Goal: Task Accomplishment & Management: Complete application form

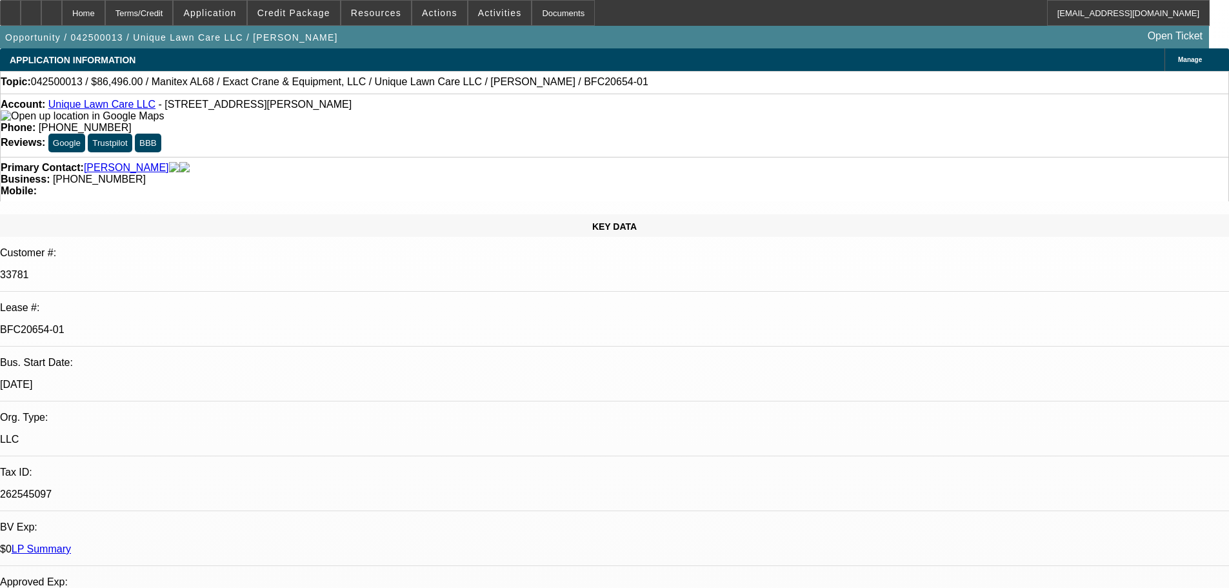
select select "0.15"
select select "0"
select select "6"
select select "0.15"
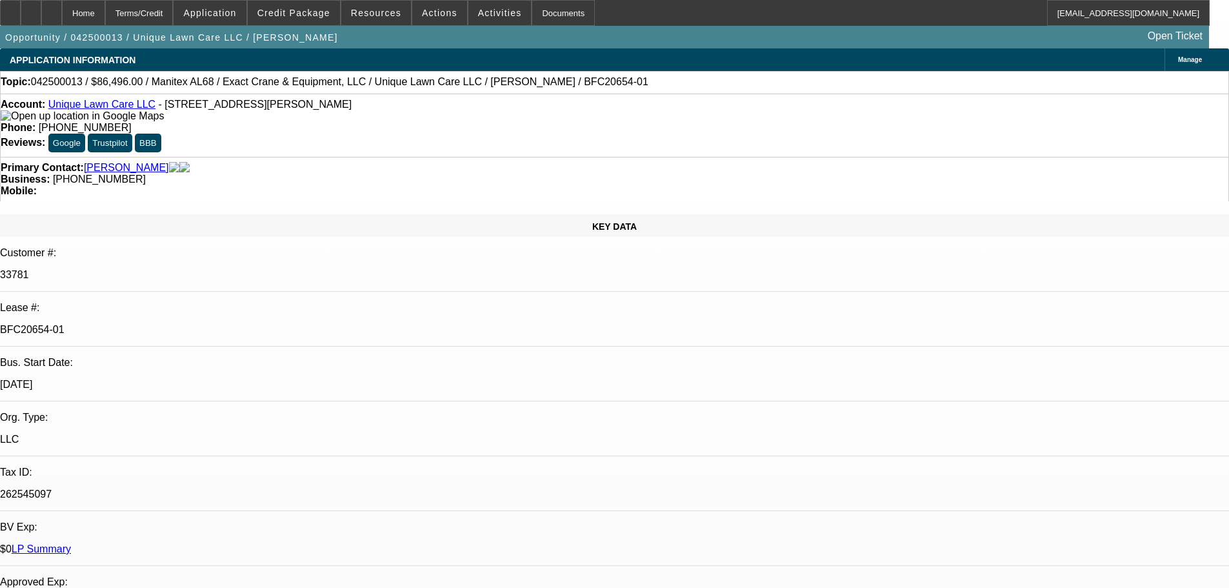
select select "0"
select select "6"
select select "0.15"
select select "0"
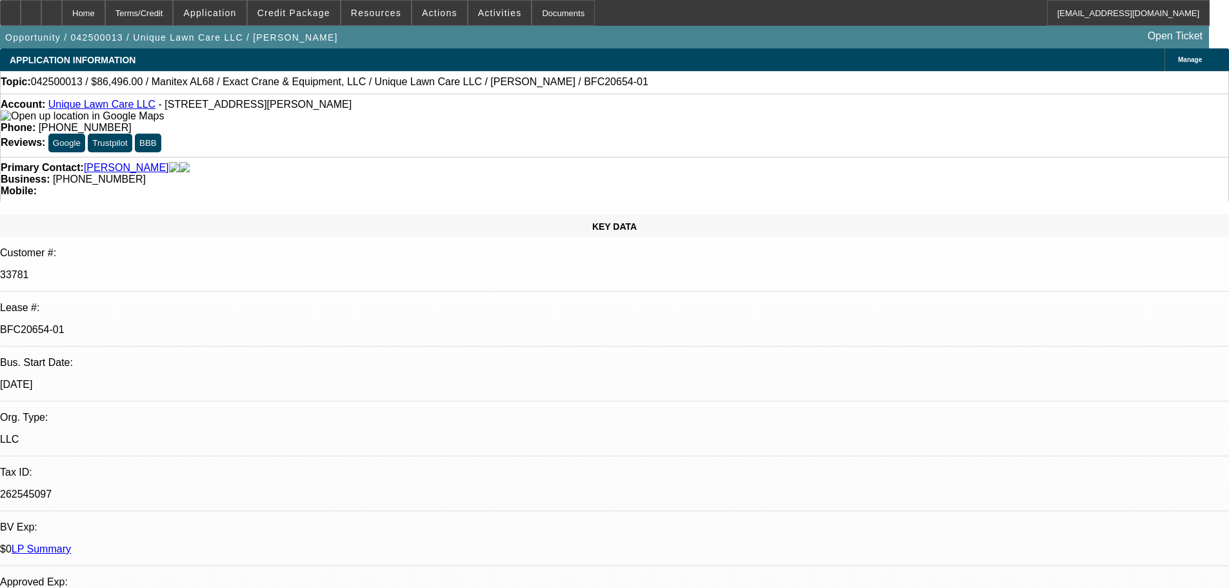
select select "0"
select select "6"
select select "0.15"
select select "0"
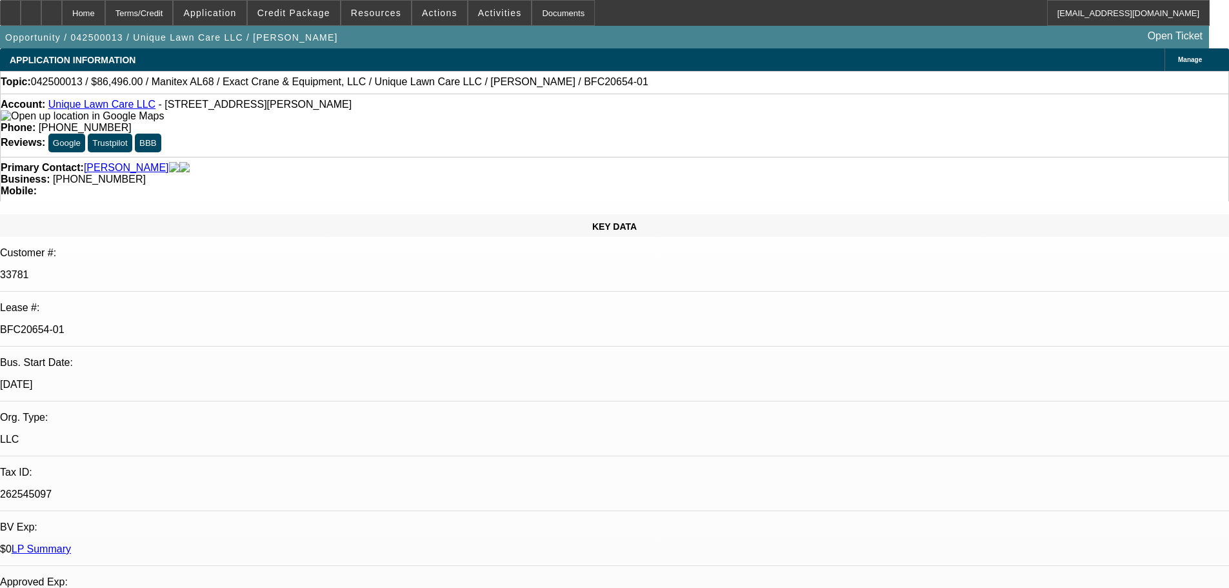
select select "6"
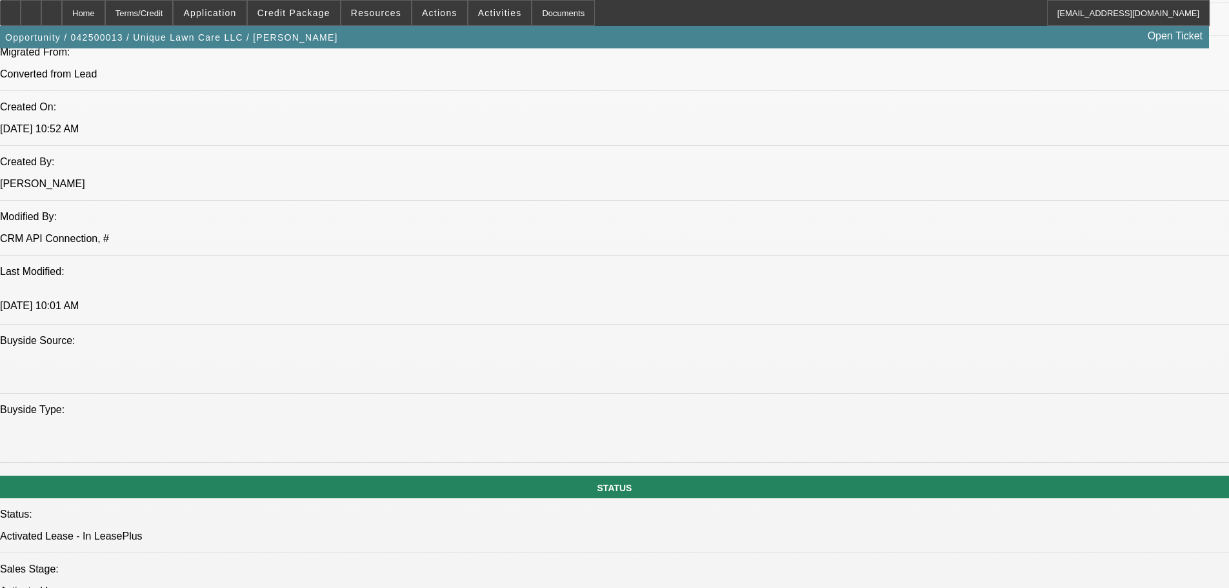
scroll to position [1161, 0]
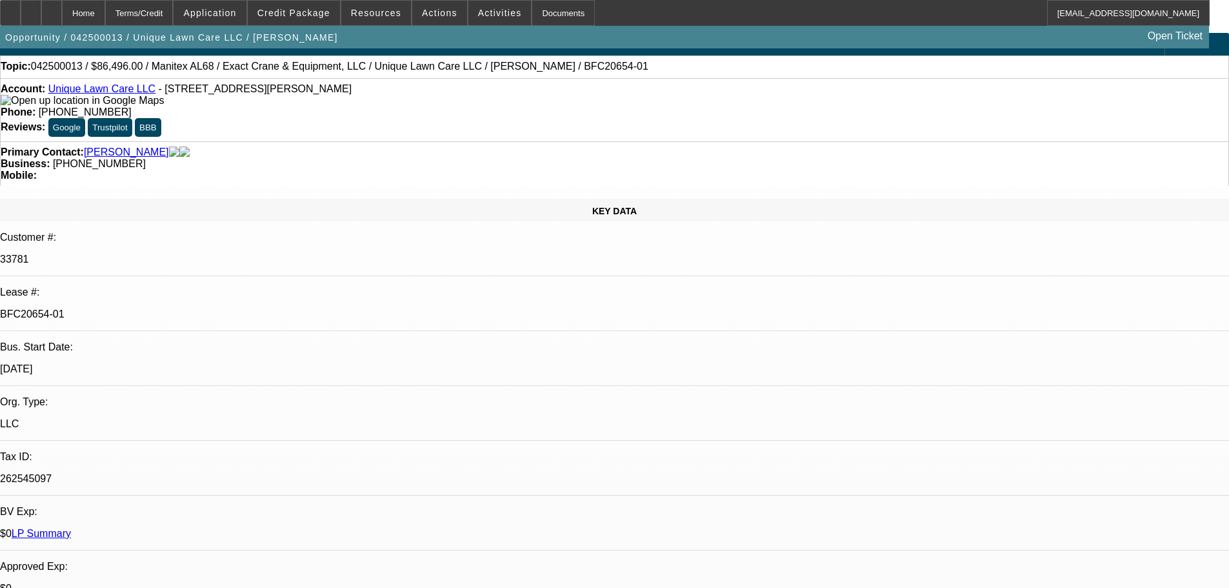
scroll to position [0, 0]
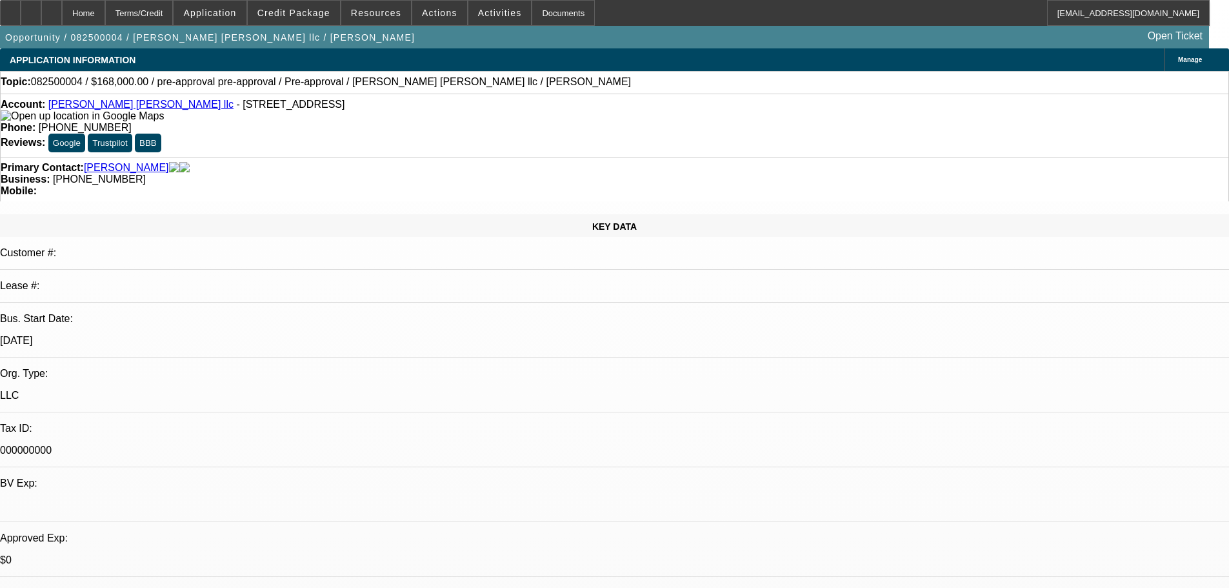
select select "0"
select select "2"
select select "0"
select select "6"
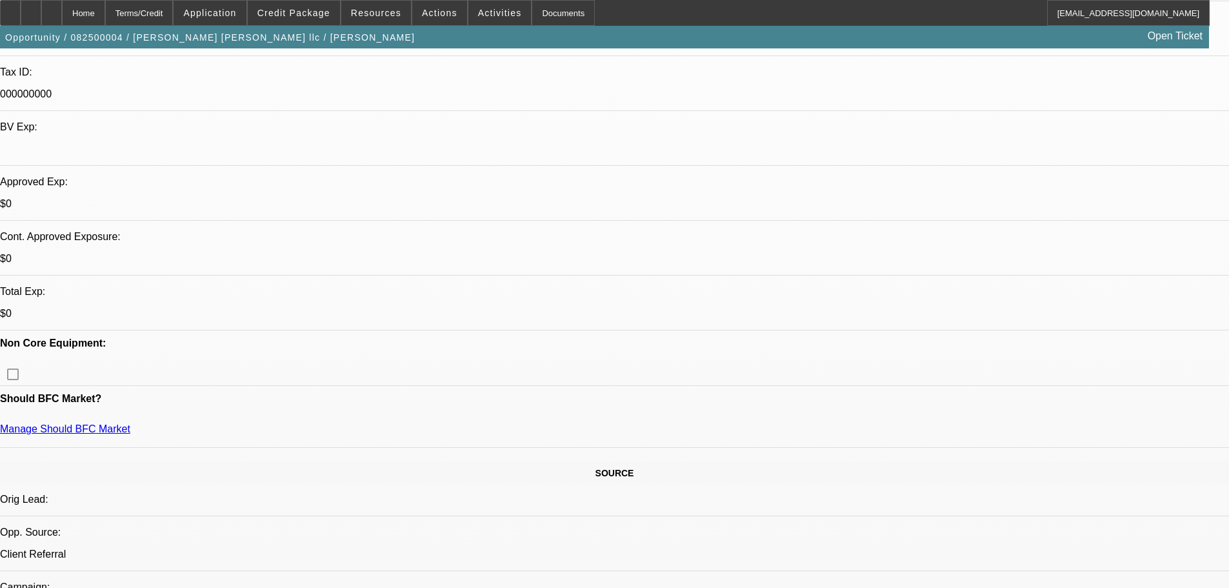
scroll to position [387, 0]
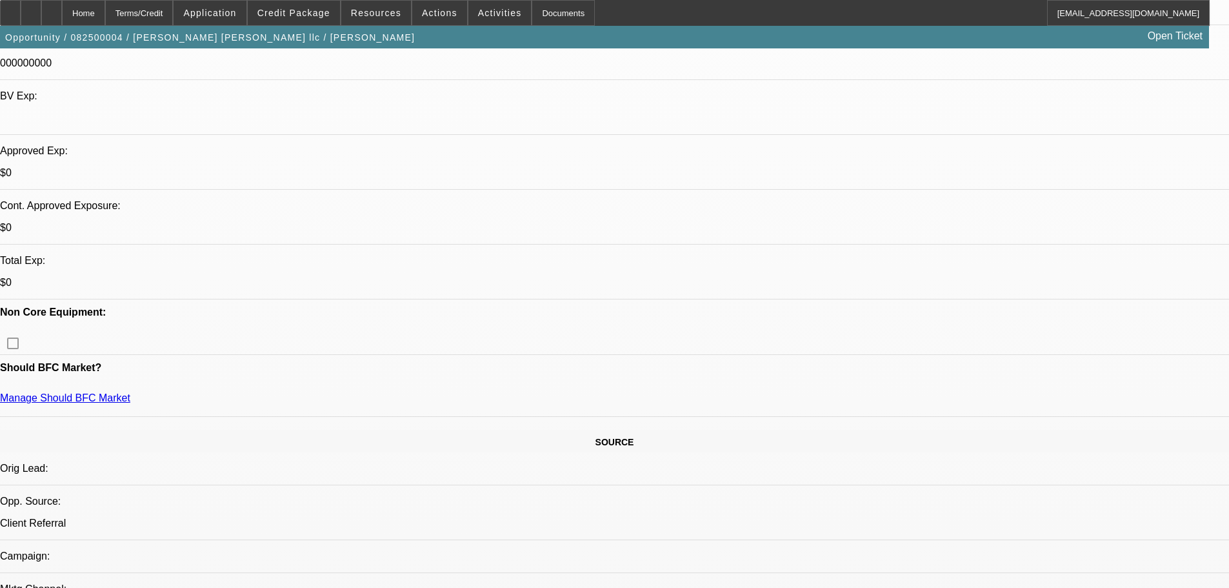
drag, startPoint x: 768, startPoint y: 355, endPoint x: 40, endPoint y: 348, distance: 727.6
drag, startPoint x: 34, startPoint y: 349, endPoint x: 765, endPoint y: 358, distance: 730.9
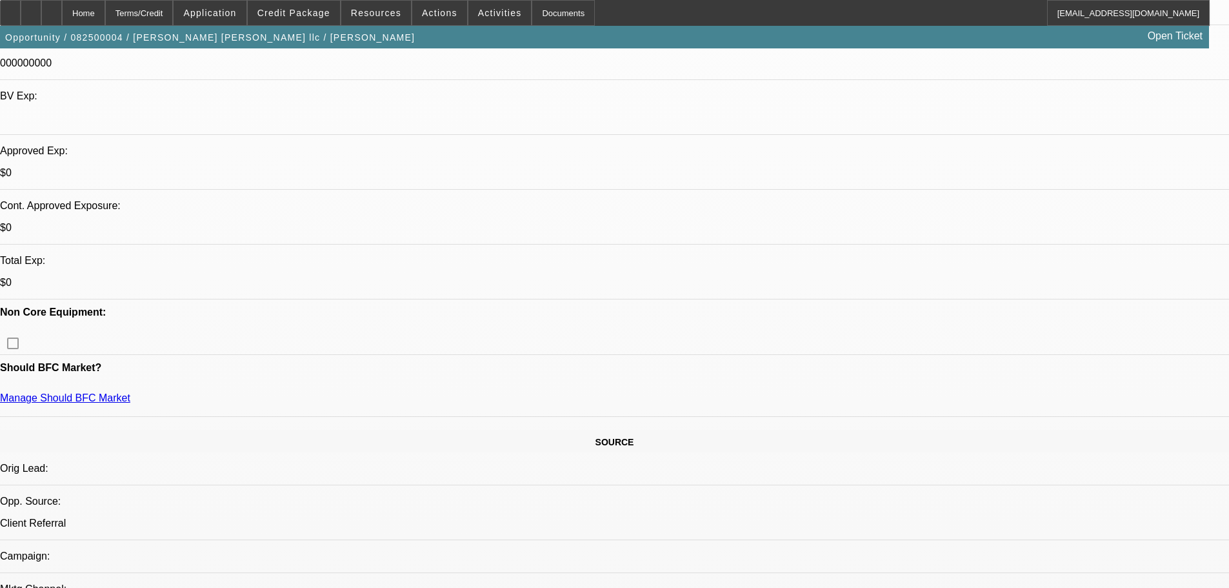
drag, startPoint x: 768, startPoint y: 353, endPoint x: -23, endPoint y: 341, distance: 790.9
drag, startPoint x: 46, startPoint y: 347, endPoint x: 788, endPoint y: 353, distance: 742.4
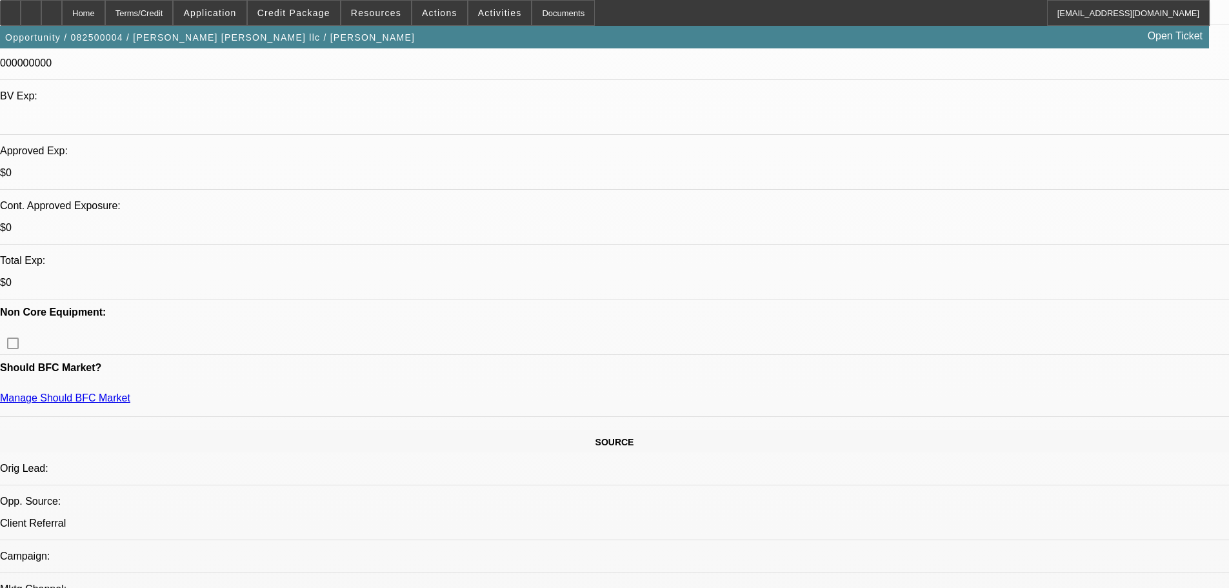
drag, startPoint x: 768, startPoint y: 353, endPoint x: 42, endPoint y: 356, distance: 725.7
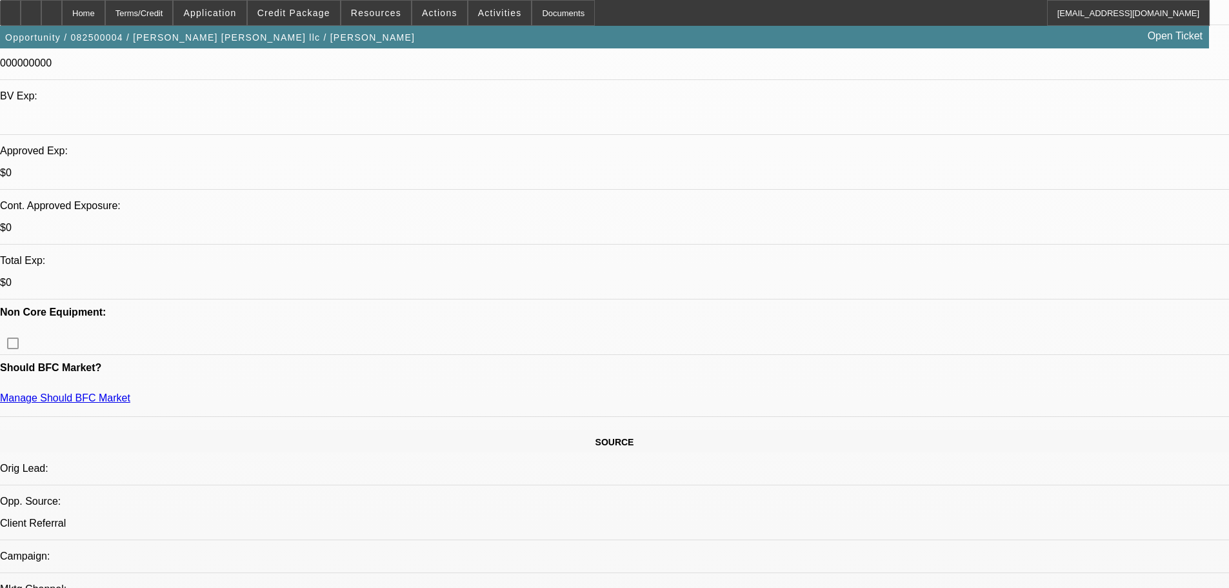
drag, startPoint x: 31, startPoint y: 350, endPoint x: 806, endPoint y: 360, distance: 774.7
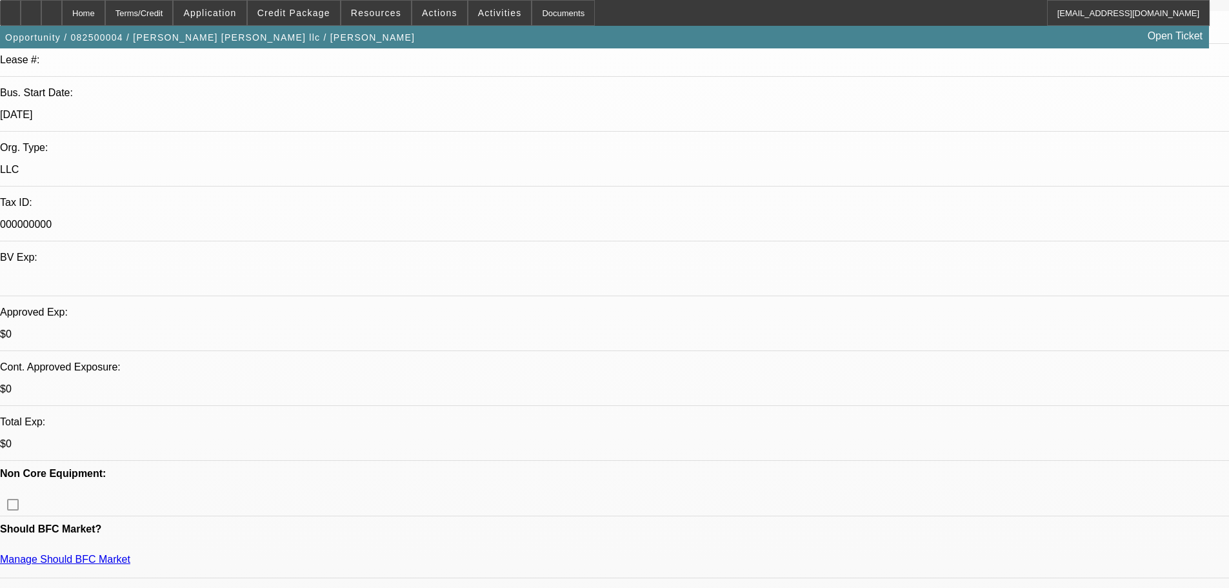
scroll to position [0, 0]
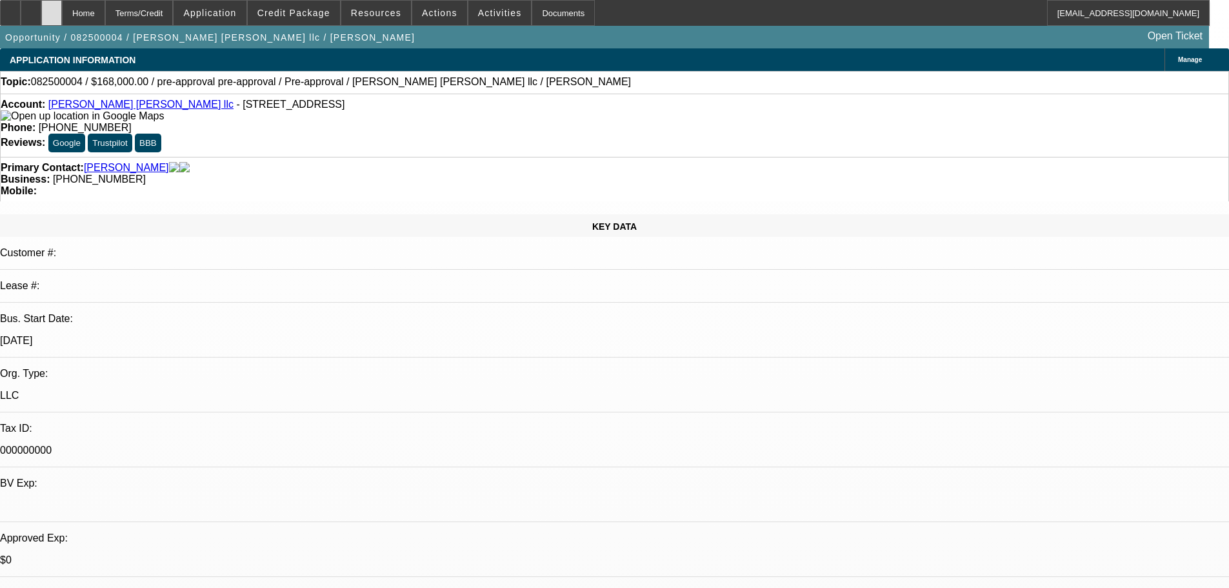
click at [62, 22] on div at bounding box center [51, 13] width 21 height 26
select select "0"
select select "2"
select select "0.1"
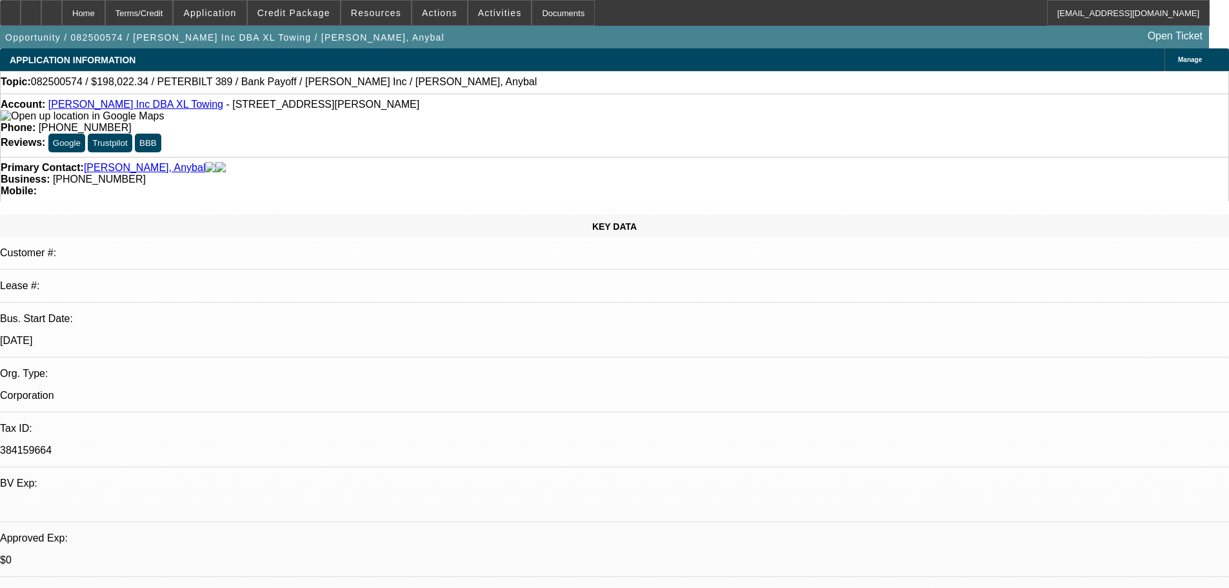
select select "4"
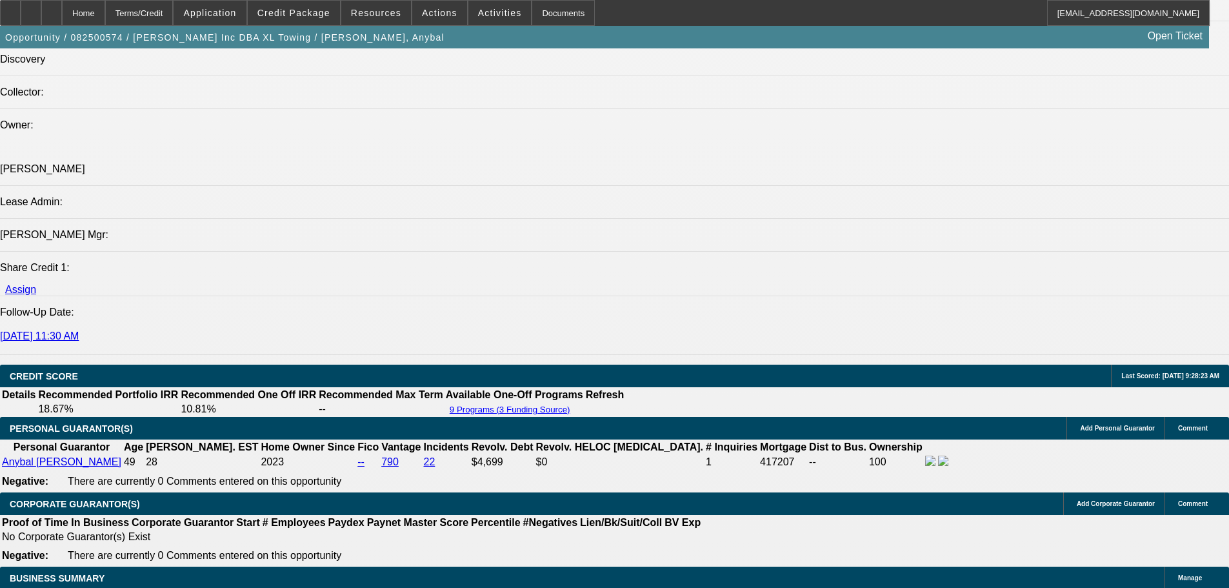
scroll to position [1935, 0]
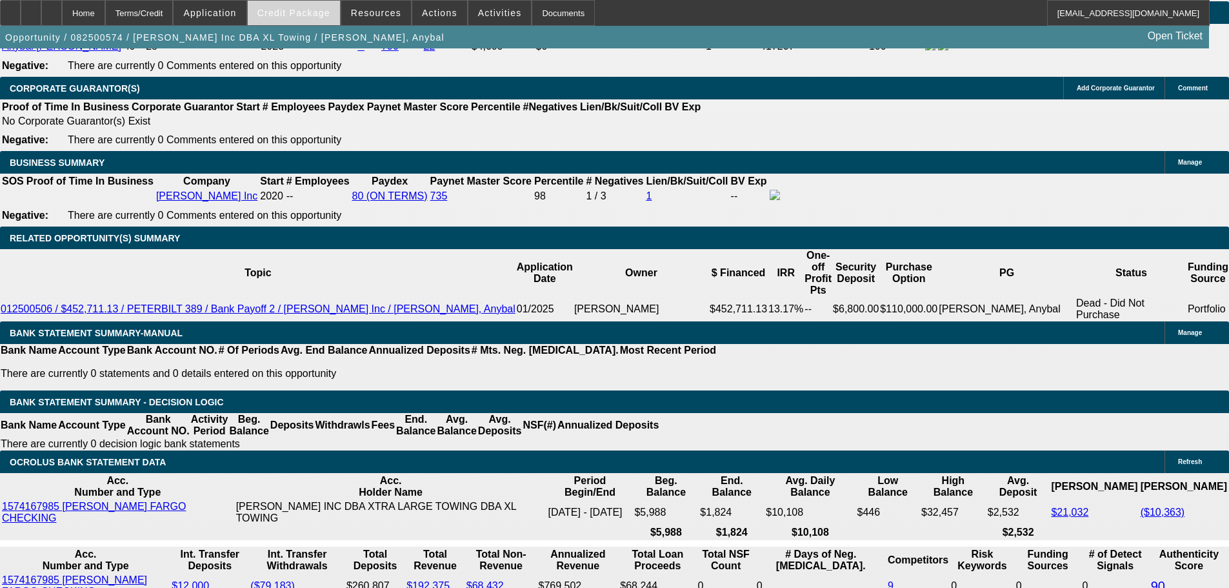
click at [304, 22] on span at bounding box center [294, 12] width 92 height 31
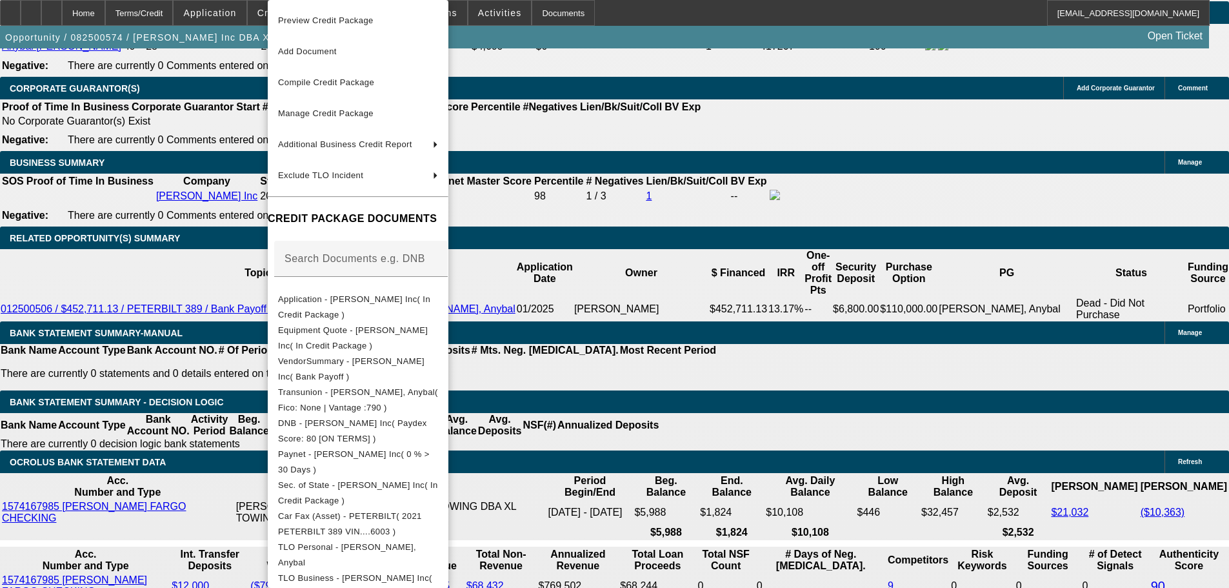
click at [821, 372] on div at bounding box center [614, 294] width 1229 height 588
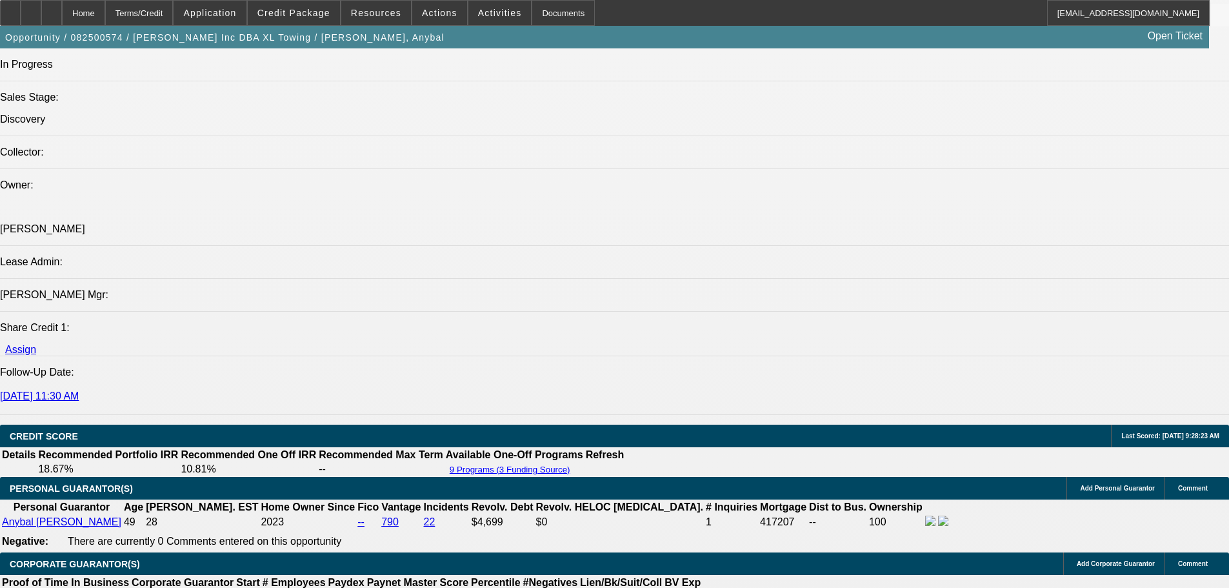
scroll to position [1548, 0]
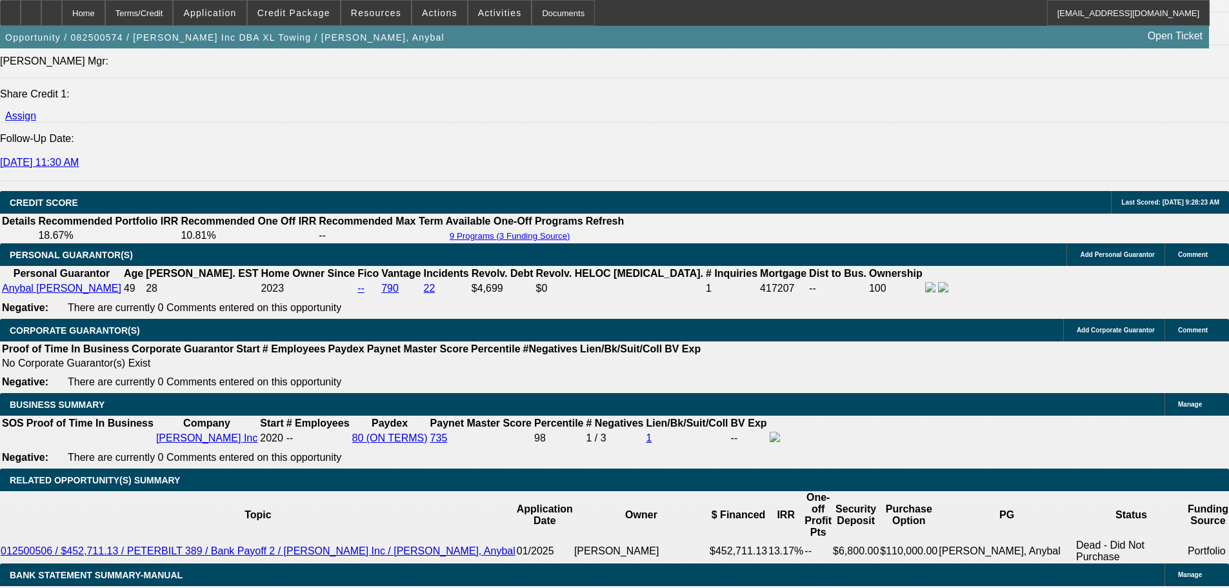
scroll to position [1806, 0]
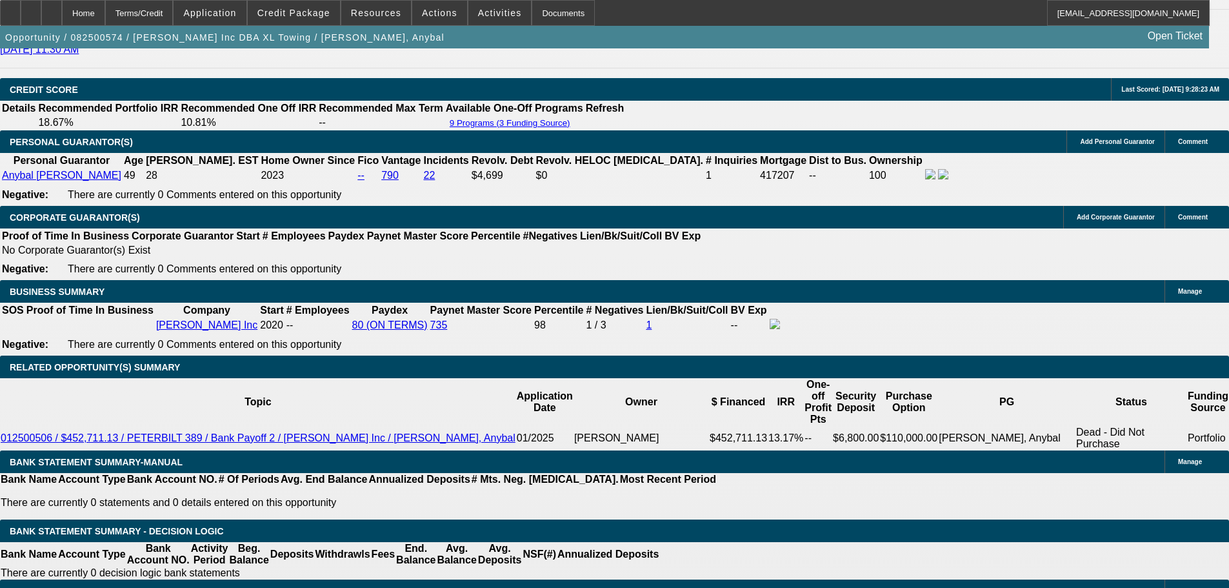
drag, startPoint x: 250, startPoint y: 412, endPoint x: 345, endPoint y: 397, distance: 96.7
type input "9"
type input "UNKNOWN"
type input "96"
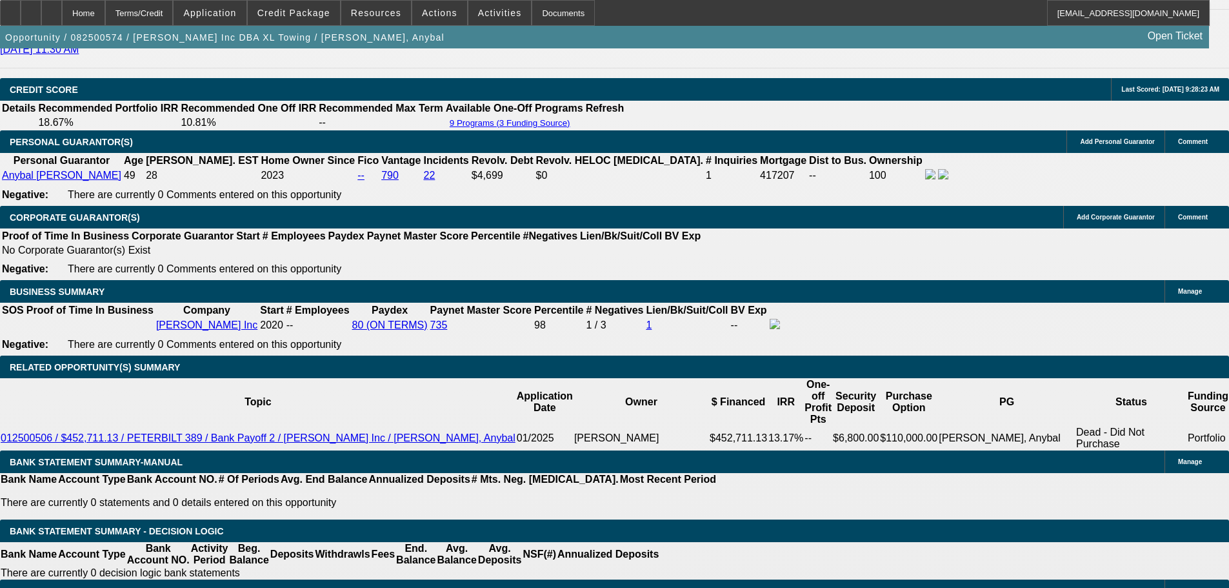
type input "$23,031.65"
type input "$46,063.30"
type input "$3,120.24"
type input "$6,240.48"
type input "96"
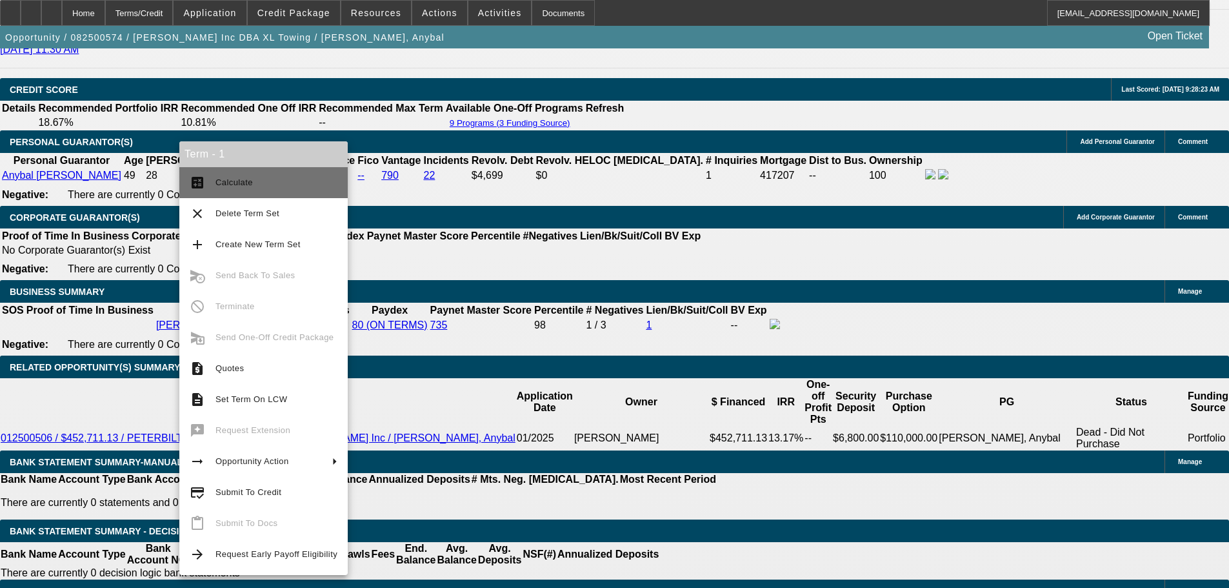
click at [278, 178] on span "Calculate" at bounding box center [276, 182] width 122 height 15
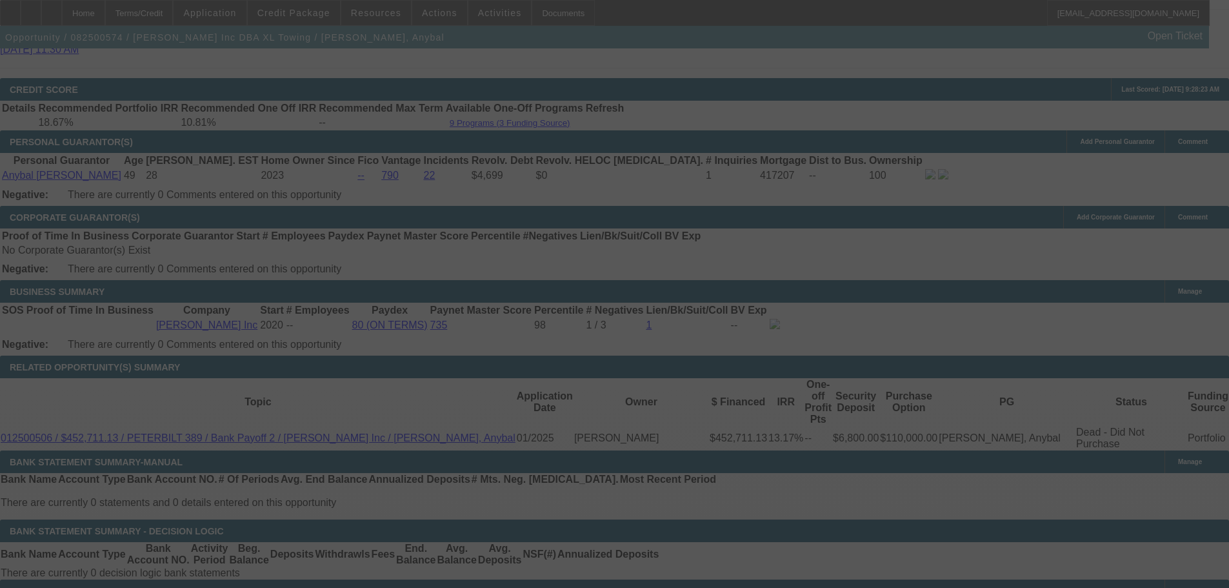
select select "0"
select select "2"
select select "0.1"
select select "4"
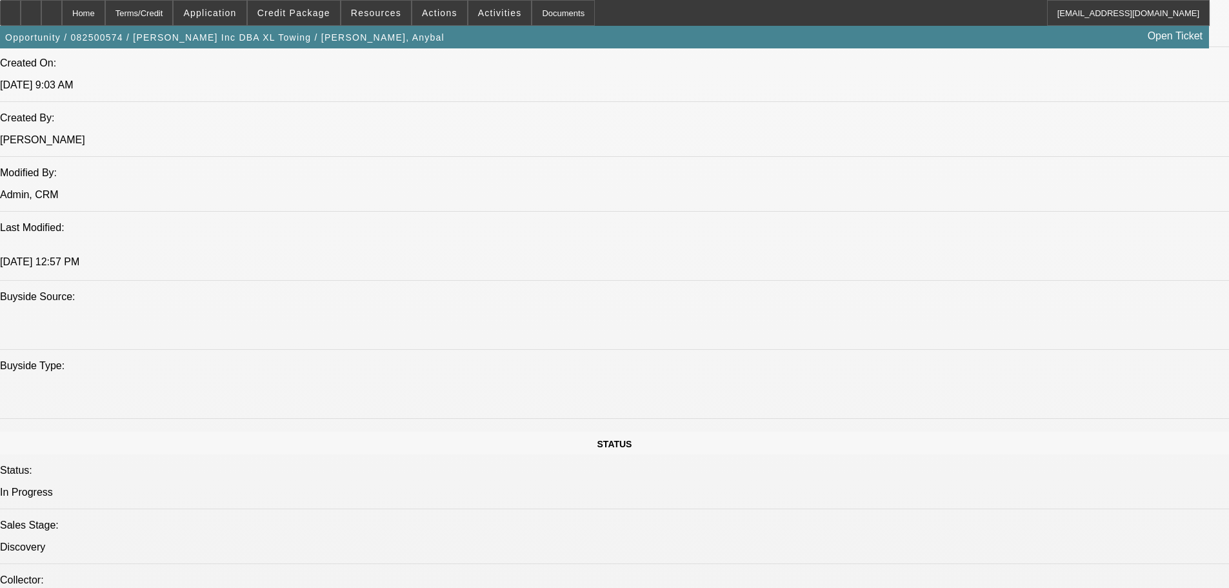
scroll to position [774, 0]
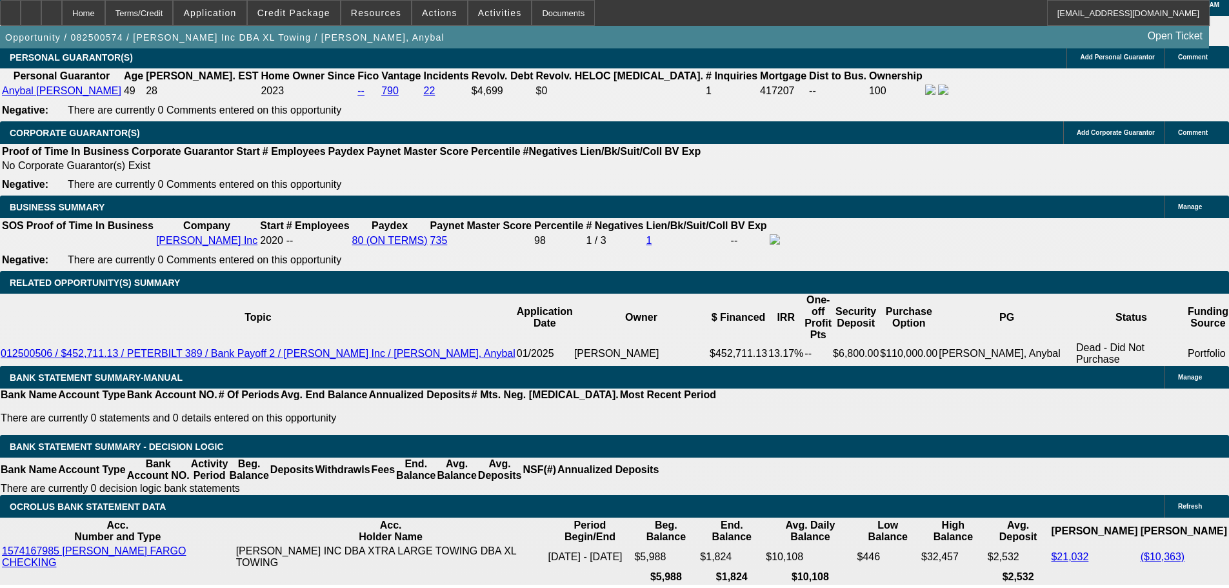
scroll to position [1935, 0]
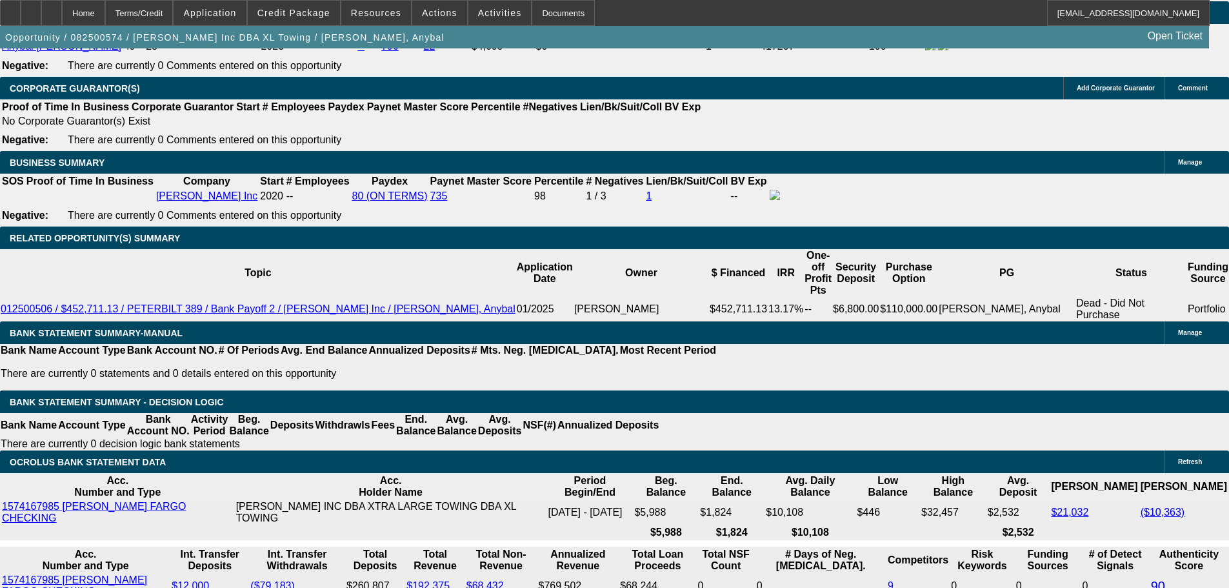
drag, startPoint x: 292, startPoint y: 285, endPoint x: 301, endPoint y: 285, distance: 9.7
type input "11.5"
type input "UNKNOWN"
type input "$3,164.27"
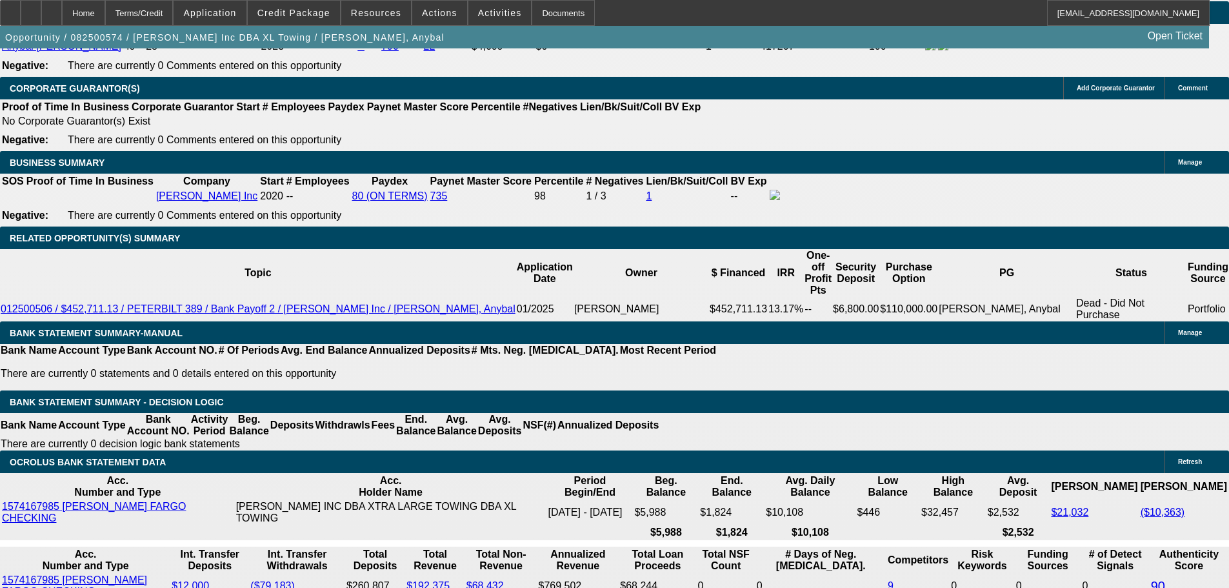
type input "$6,328.54"
type input "11.5"
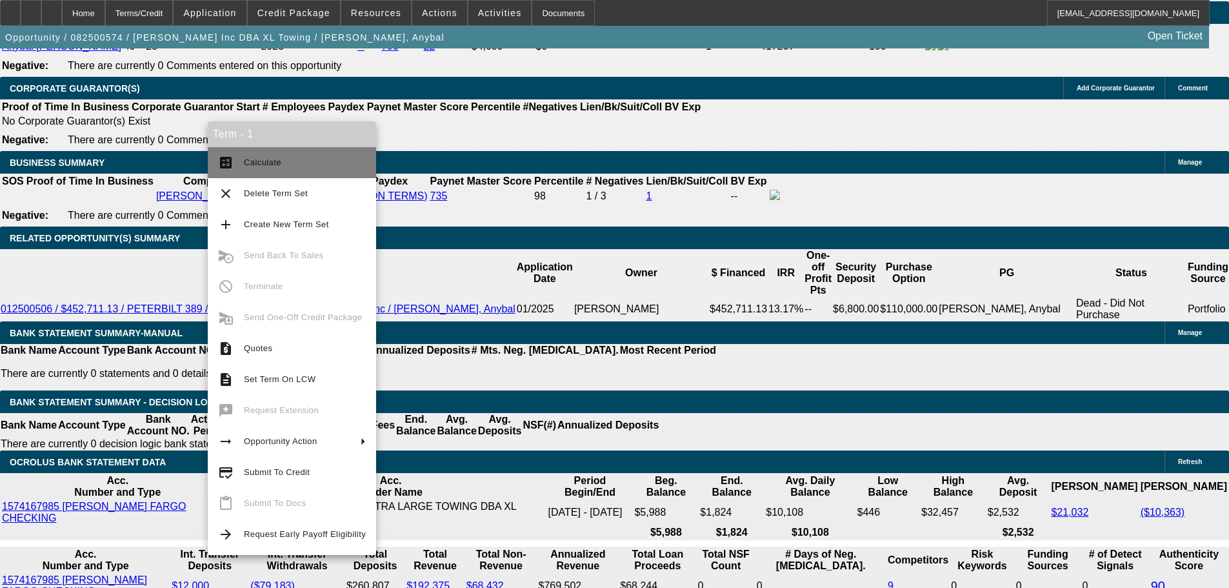
click at [255, 157] on span "Calculate" at bounding box center [305, 162] width 122 height 15
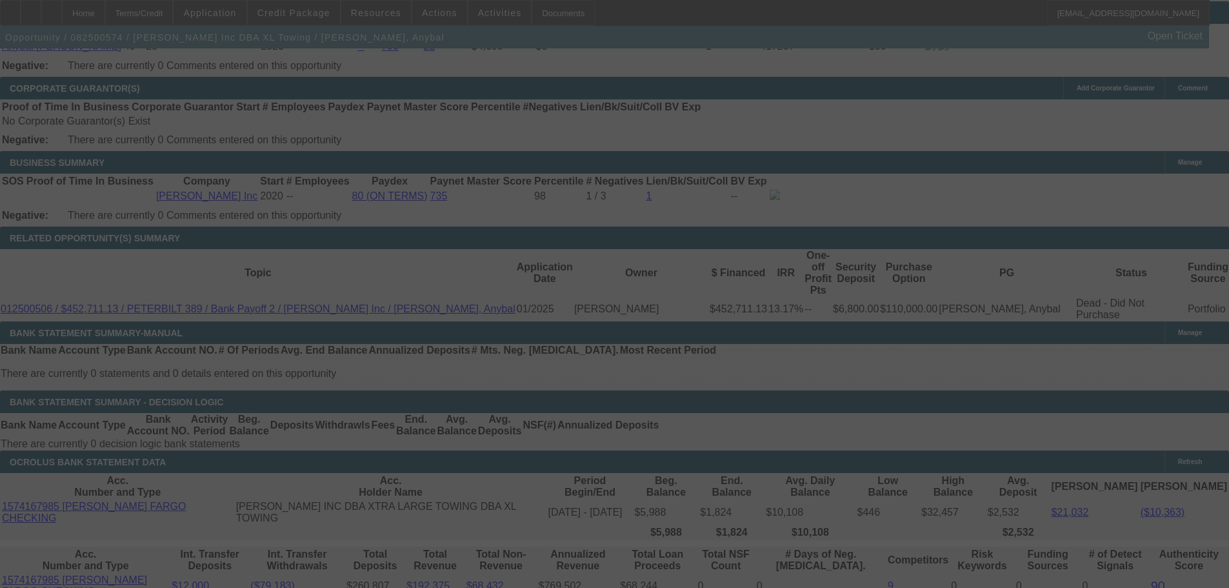
select select "0"
select select "2"
select select "0.1"
select select "4"
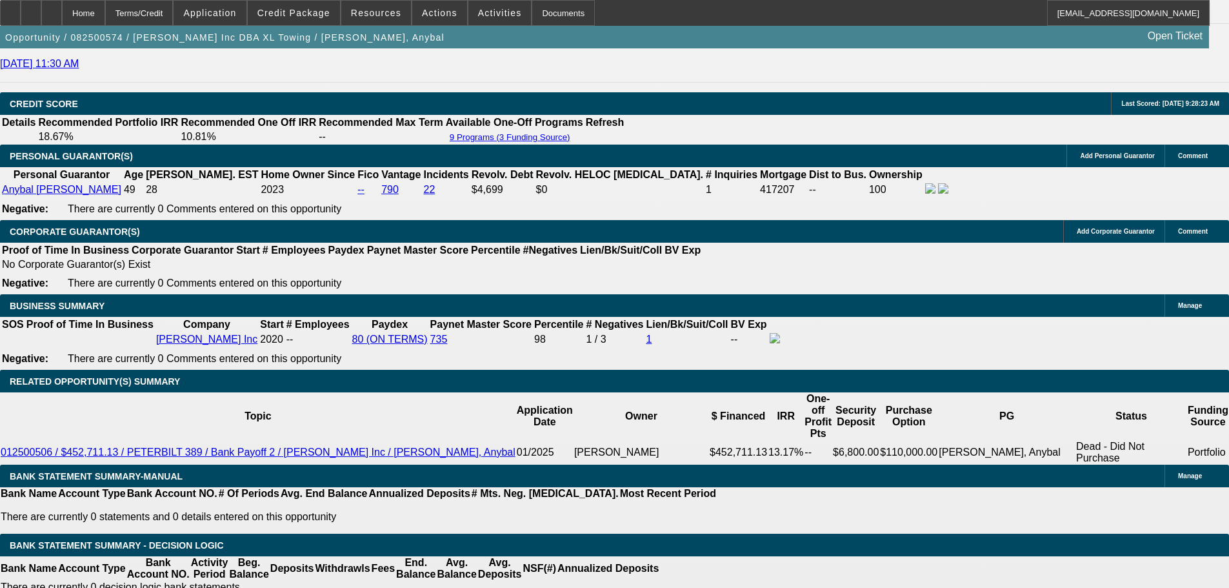
scroll to position [1806, 0]
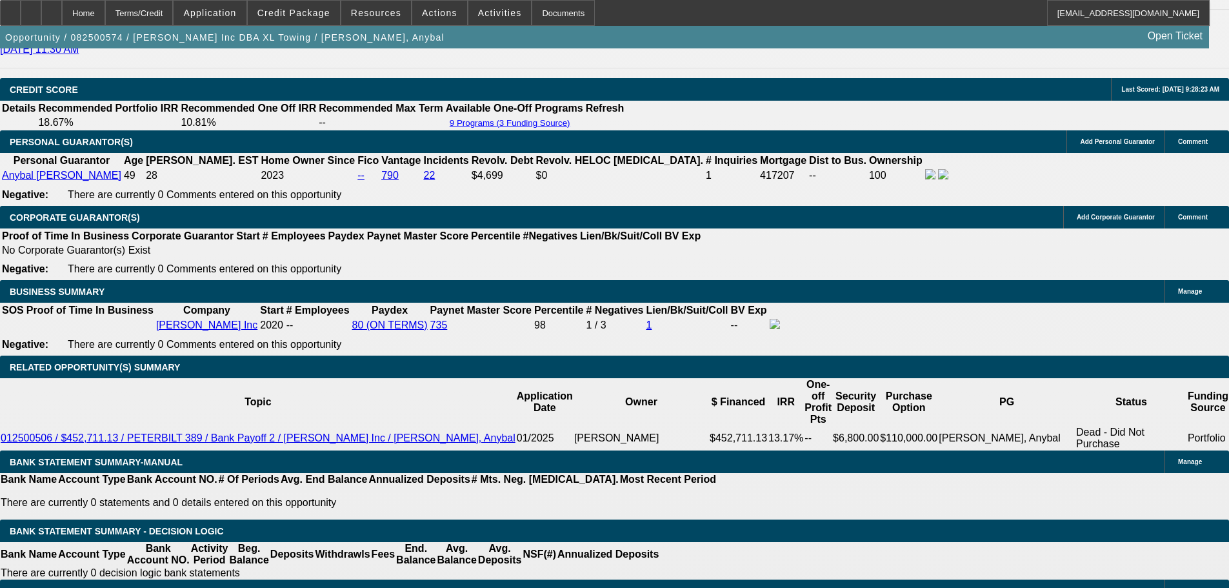
select select "1"
type input "$3,164.27"
type input "UNKNOWN"
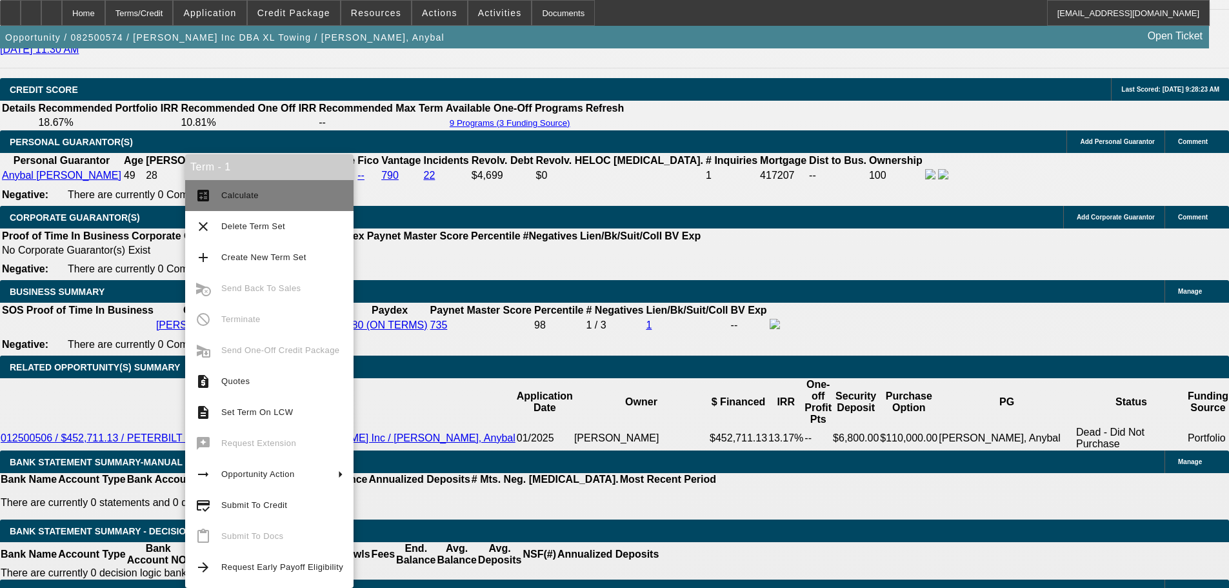
click at [246, 196] on span "Calculate" at bounding box center [239, 195] width 37 height 10
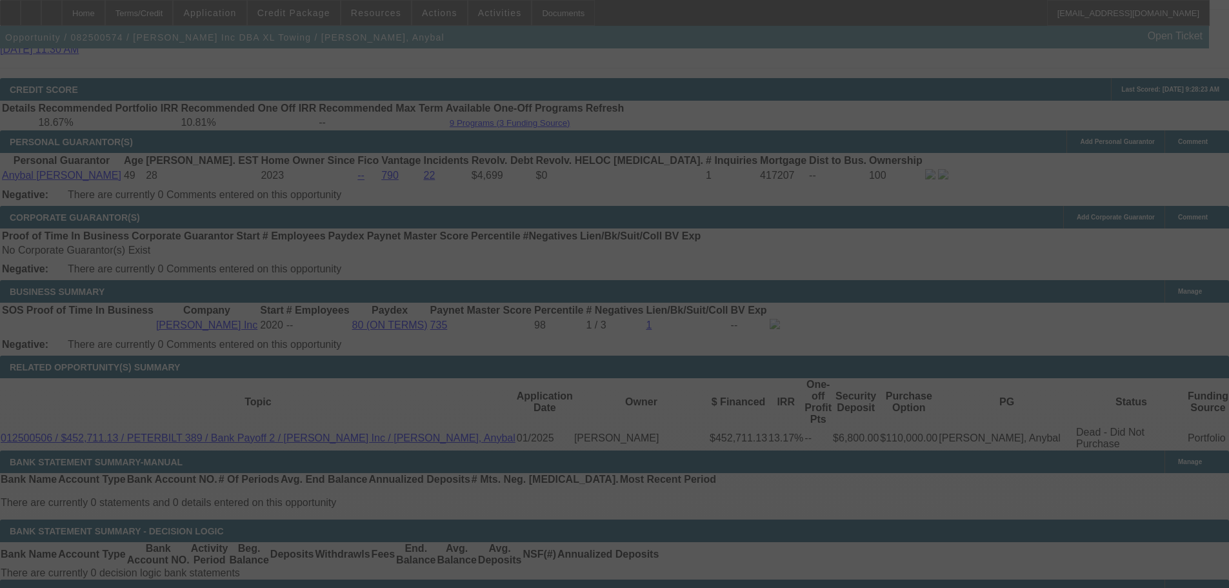
select select "0"
select select "2"
select select "0.1"
select select "4"
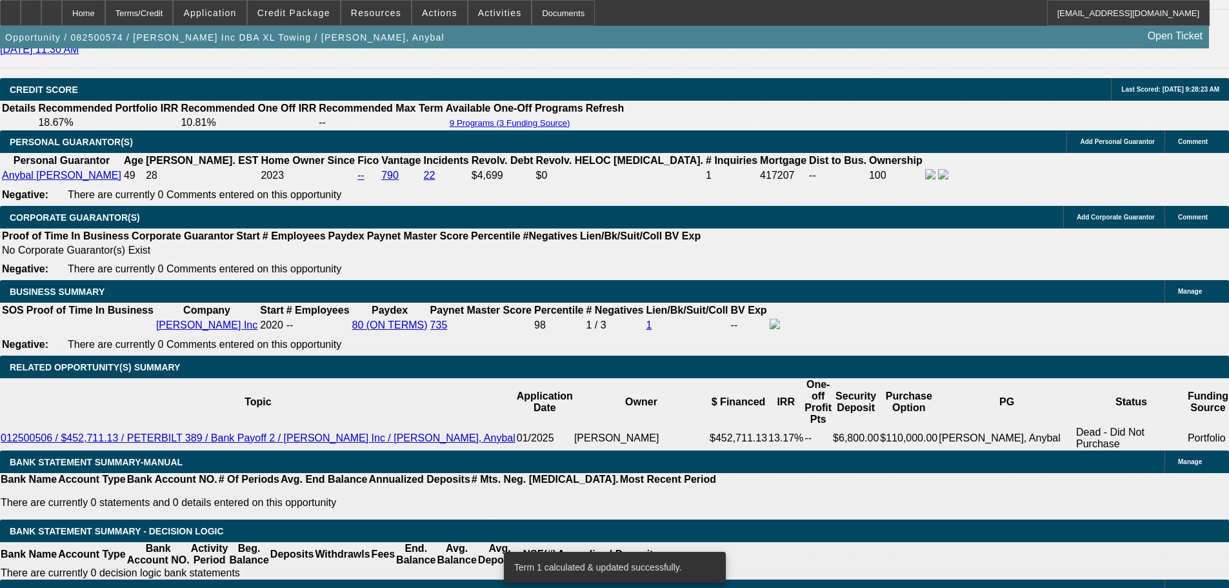
scroll to position [2064, 0]
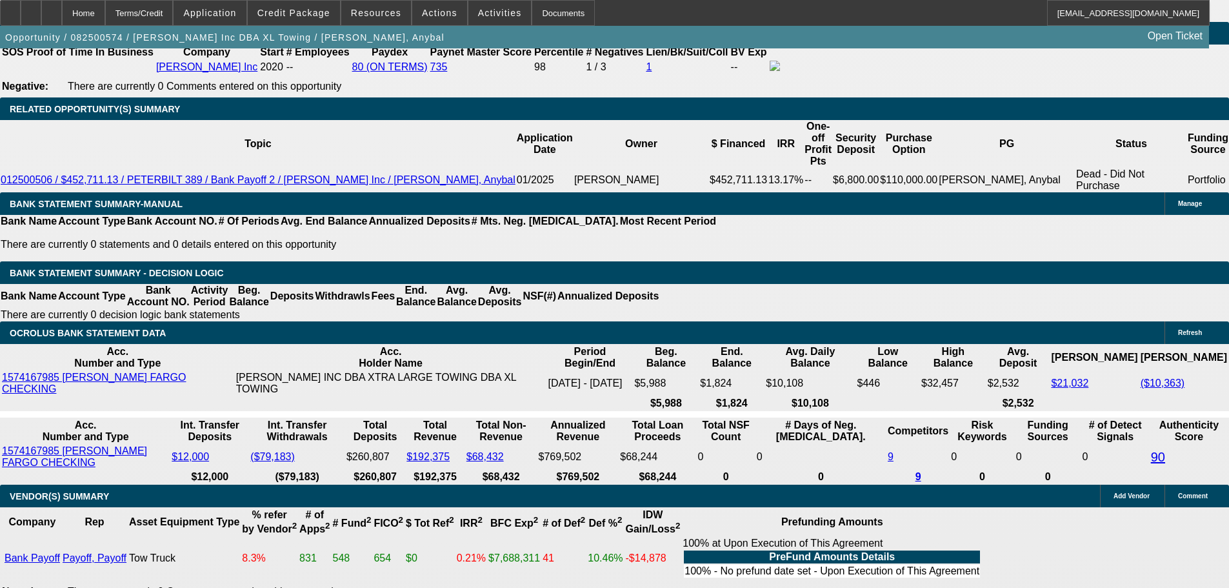
drag, startPoint x: 291, startPoint y: 158, endPoint x: 301, endPoint y: 159, distance: 10.3
type input "UNKNOWN"
type input "11.8"
type input "$3,196.70"
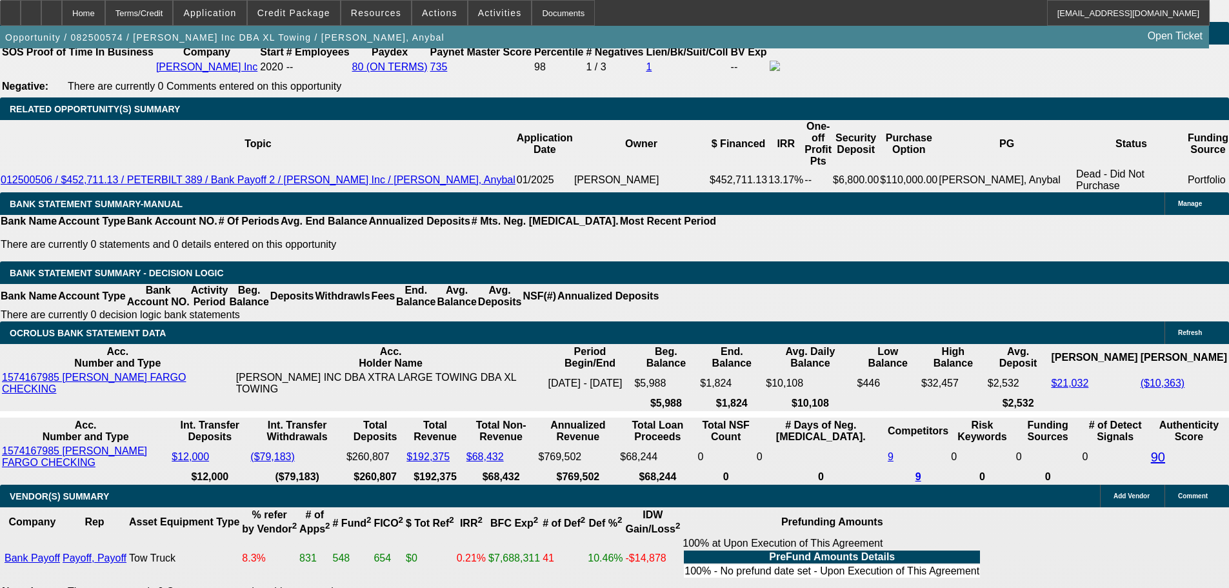
type input "$3,196.70"
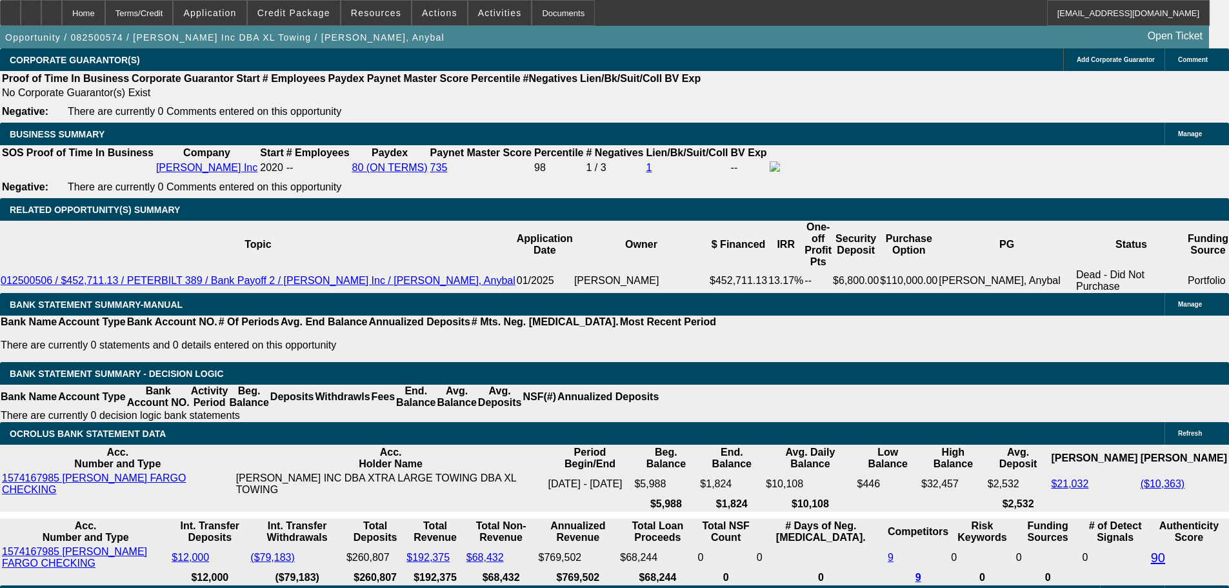
scroll to position [1935, 0]
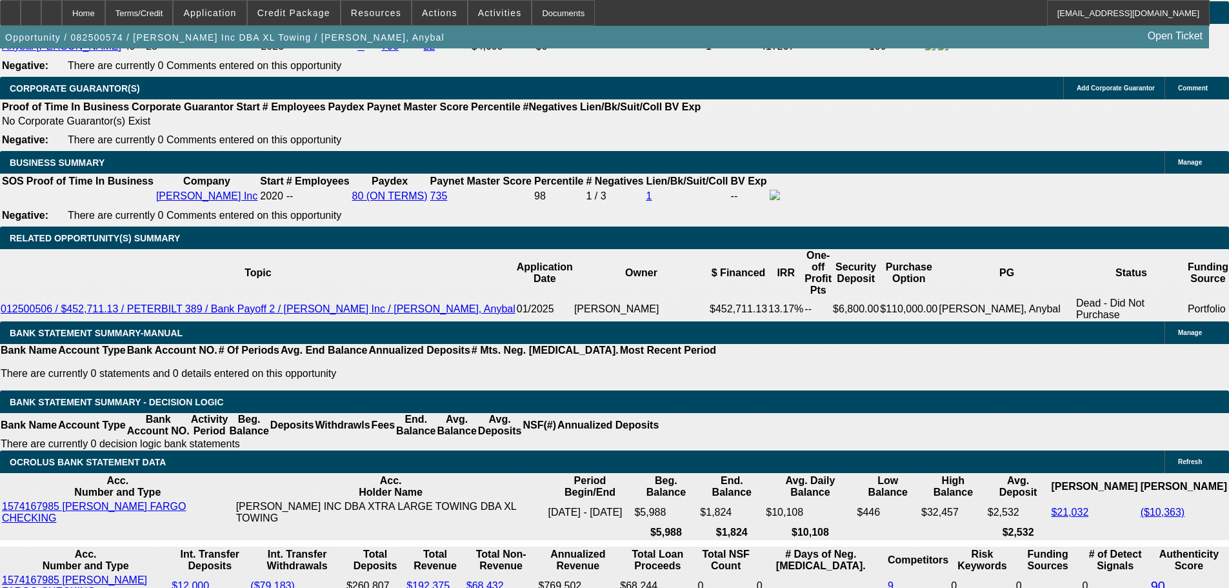
type input "11.8"
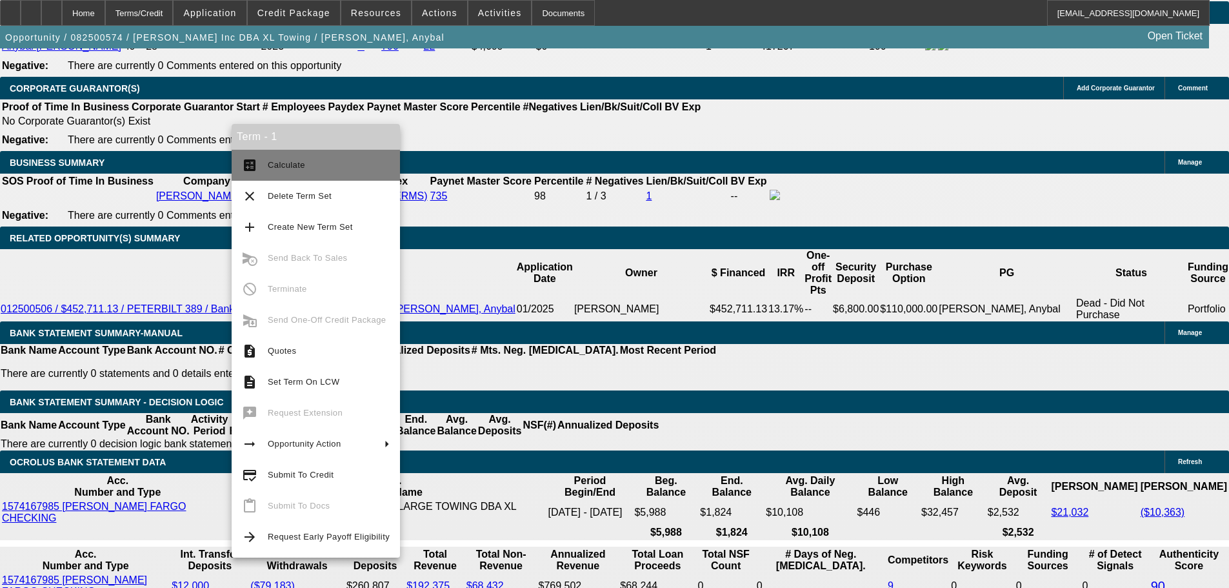
click at [274, 163] on span "Calculate" at bounding box center [286, 165] width 37 height 10
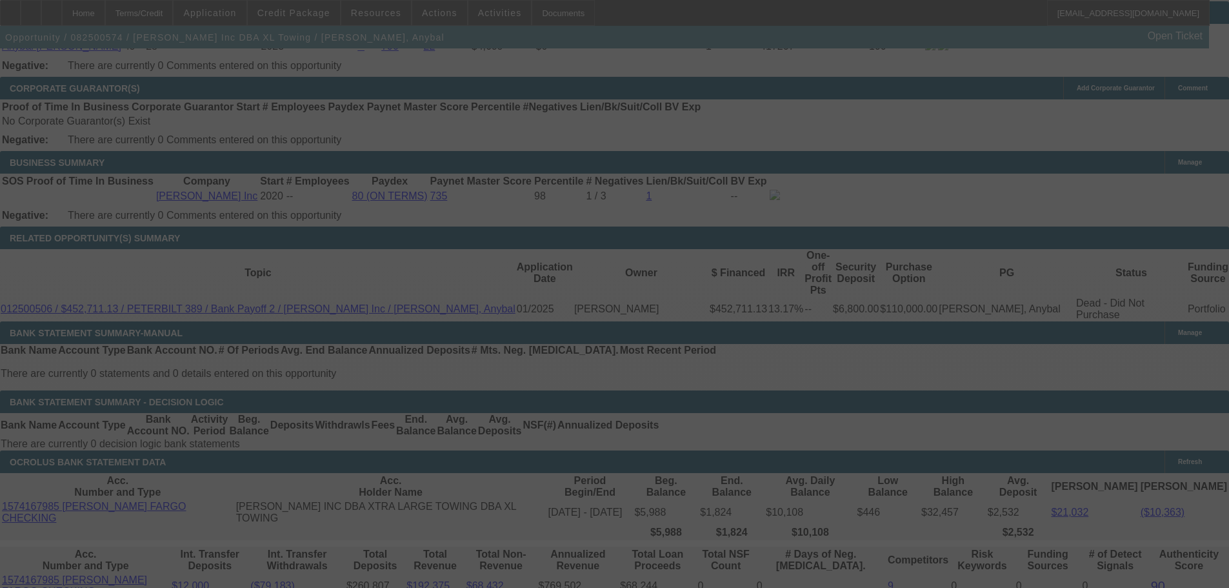
select select "0"
select select "2"
select select "0.1"
select select "4"
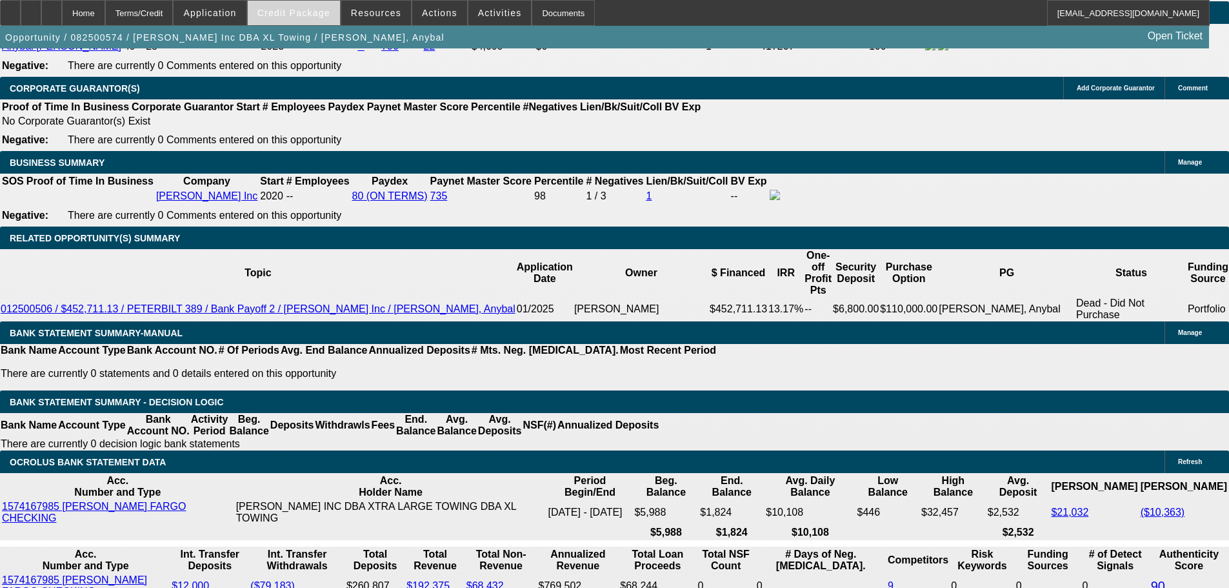
click at [281, 6] on span at bounding box center [294, 12] width 92 height 31
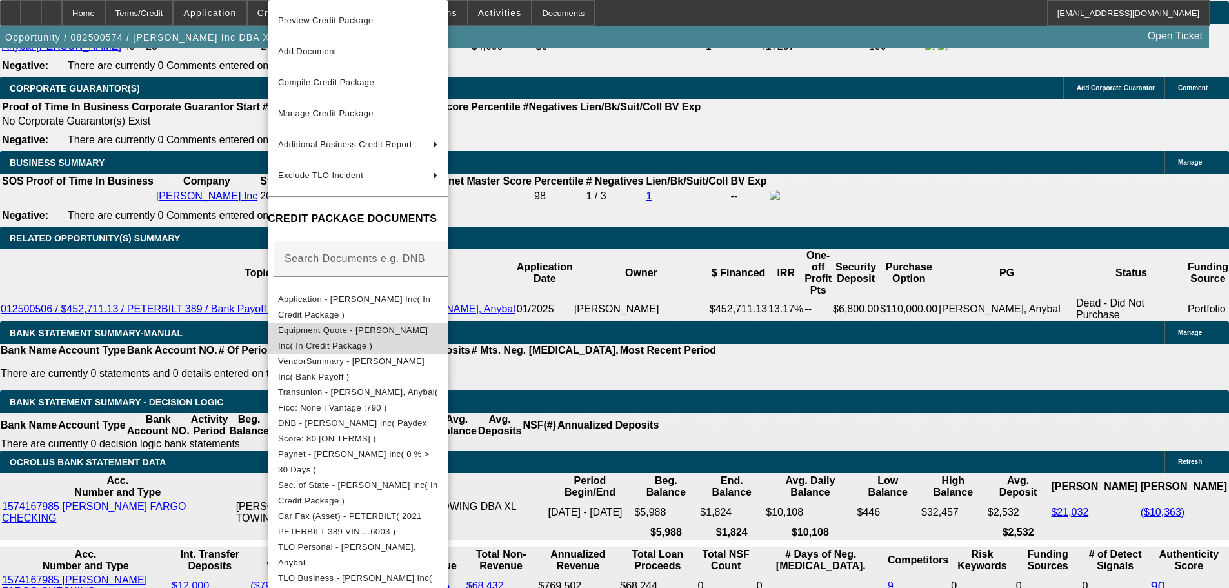
click at [447, 341] on button "Equipment Quote - Yepez Inc( In Credit Package )" at bounding box center [358, 338] width 181 height 31
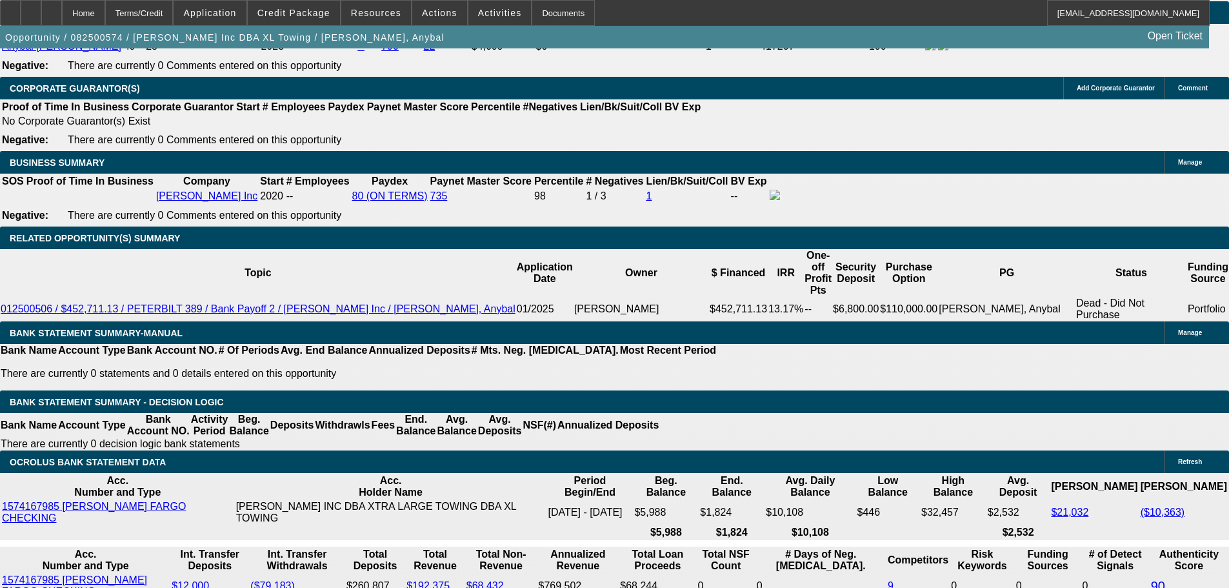
drag, startPoint x: 259, startPoint y: 284, endPoint x: 285, endPoint y: 283, distance: 26.5
type input "90"
type input "UNKNOWN"
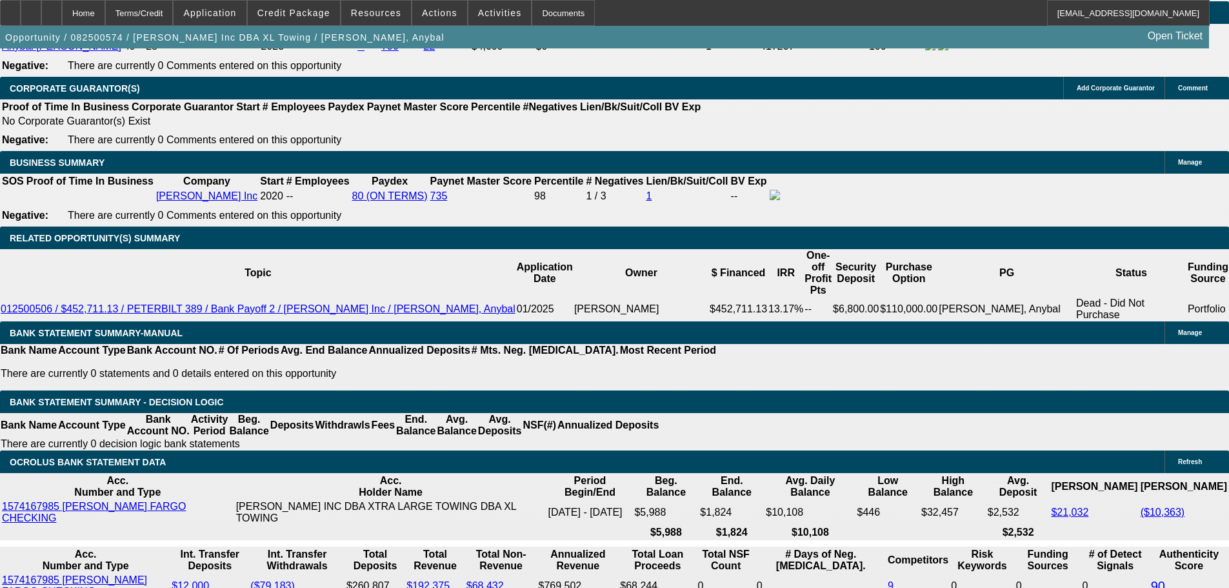
type input "$3,325.75"
type input "90"
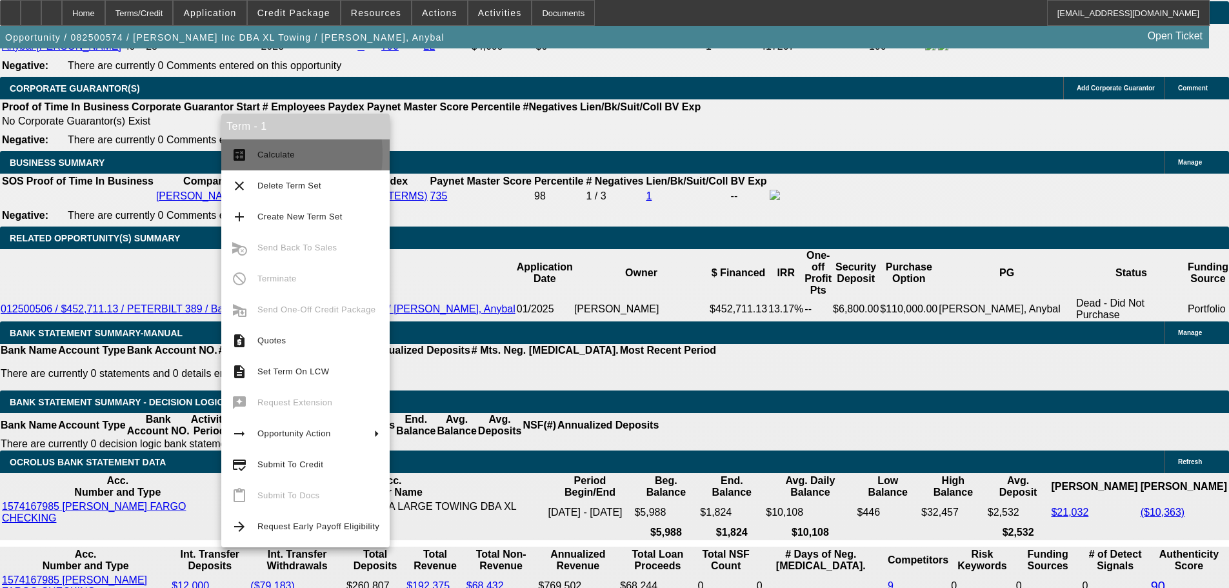
click at [255, 154] on button "calculate Calculate" at bounding box center [305, 154] width 168 height 31
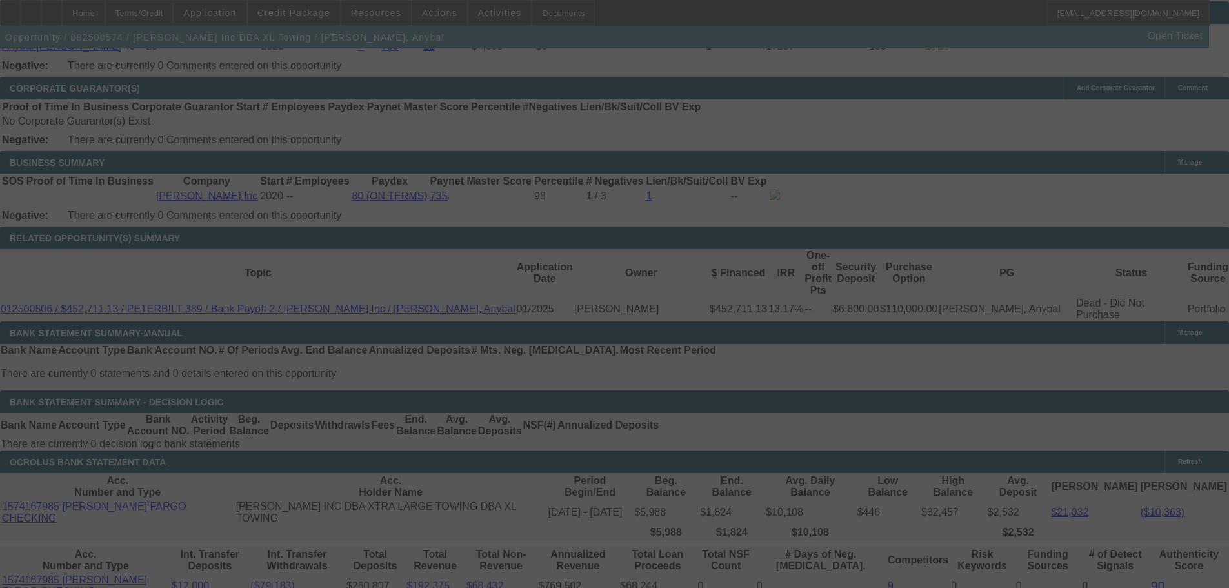
select select "0"
select select "2"
select select "0.1"
select select "4"
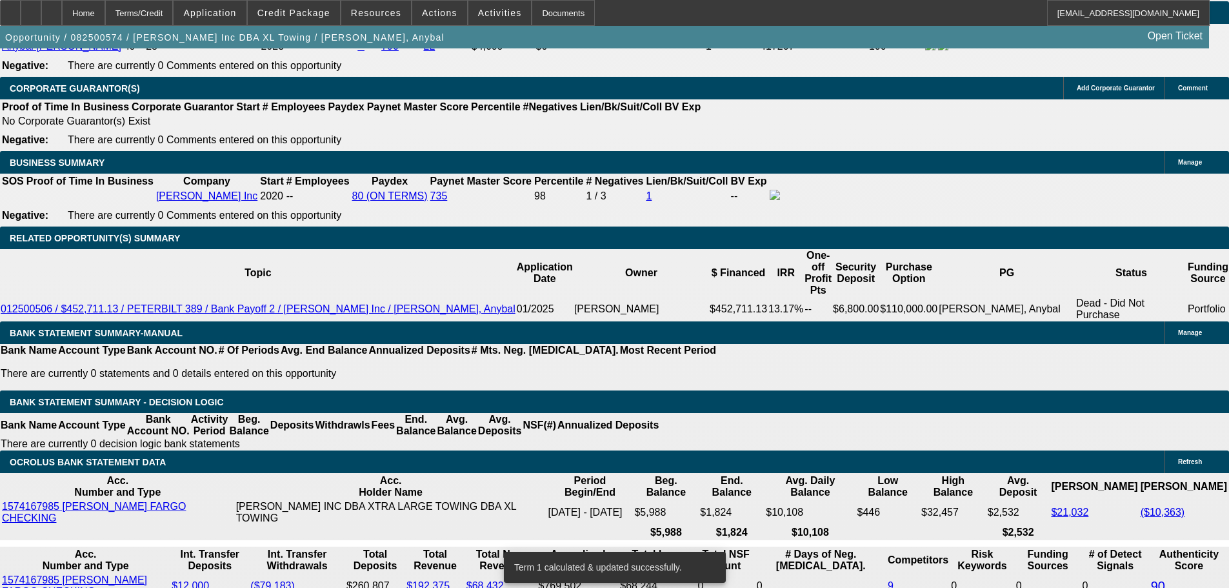
select select "0.15"
type input "$29,703.35"
type input "UNKNOWN"
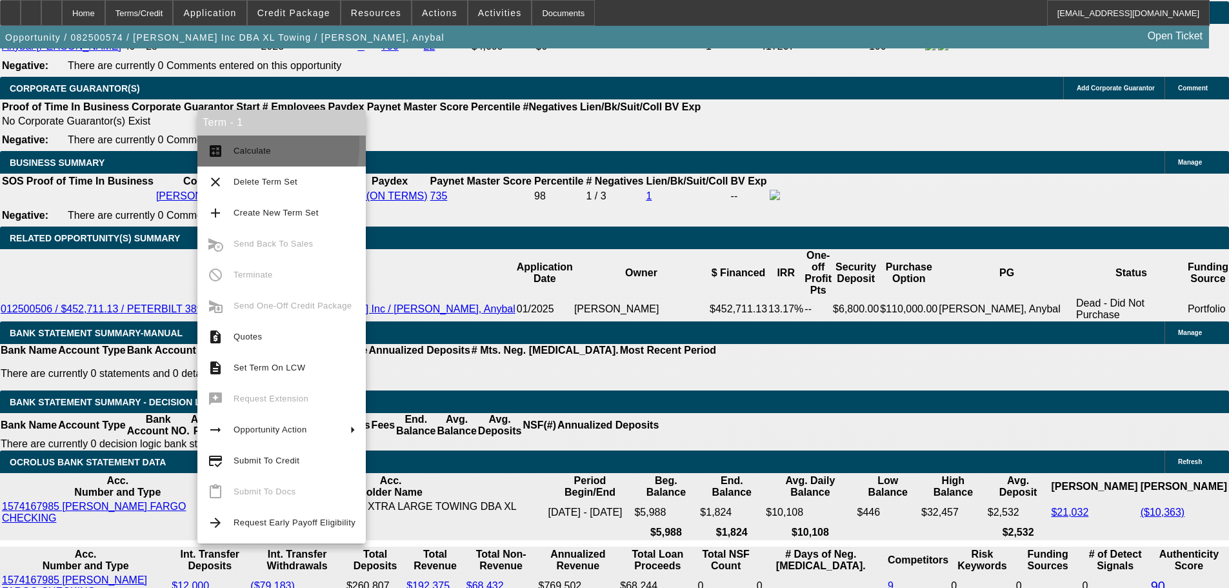
click at [233, 144] on button "calculate Calculate" at bounding box center [281, 150] width 168 height 31
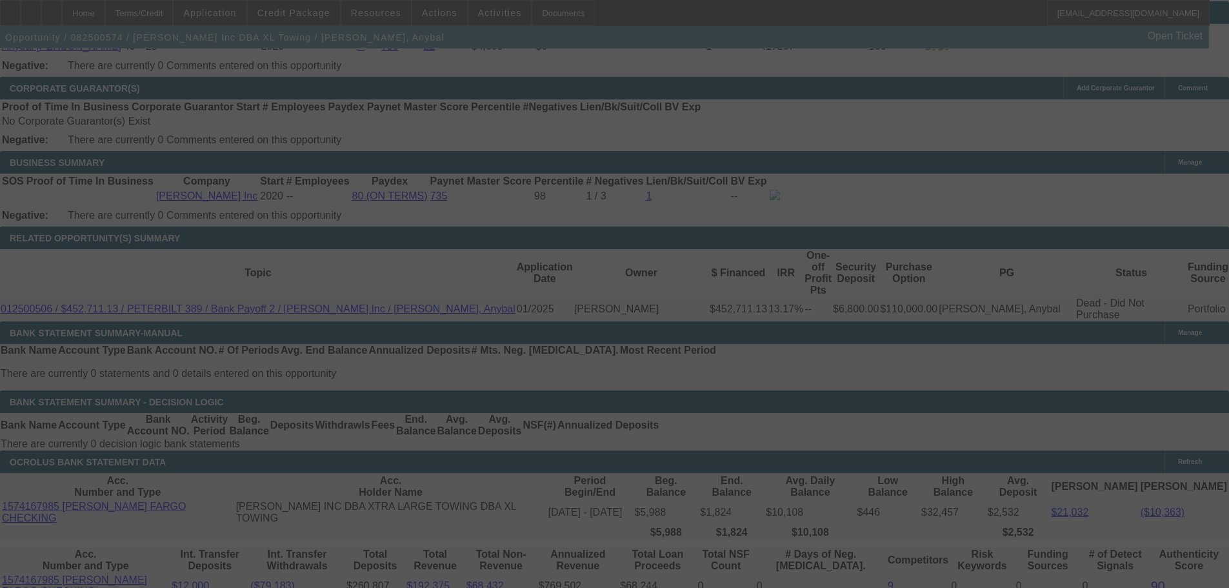
select select "0"
select select "2"
select select "0.15"
select select "4"
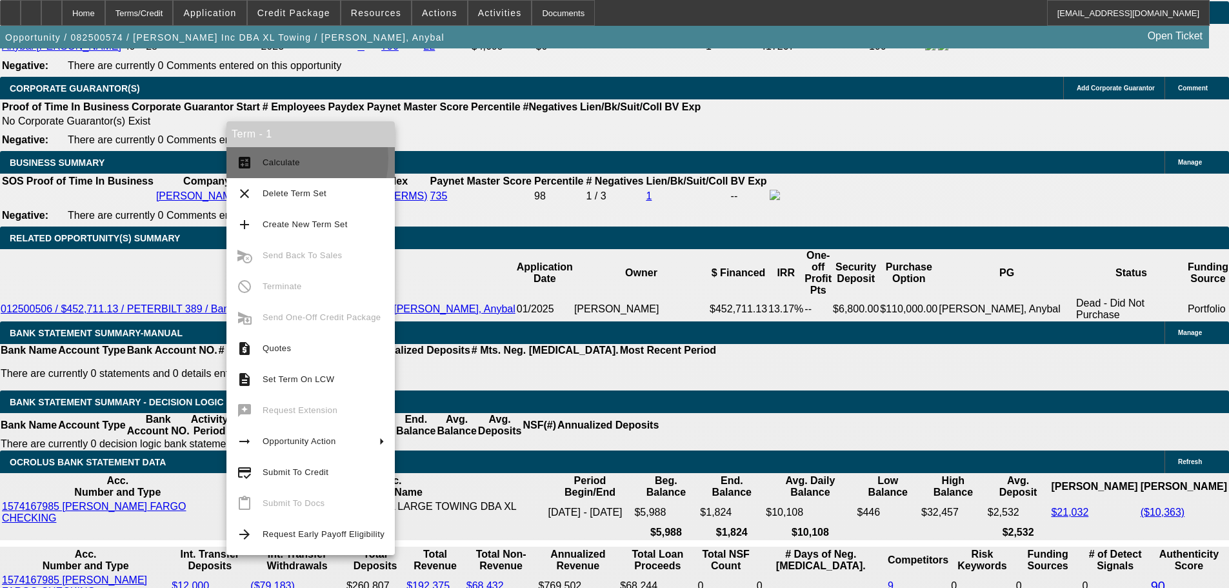
click at [286, 157] on span "Calculate" at bounding box center [281, 162] width 37 height 10
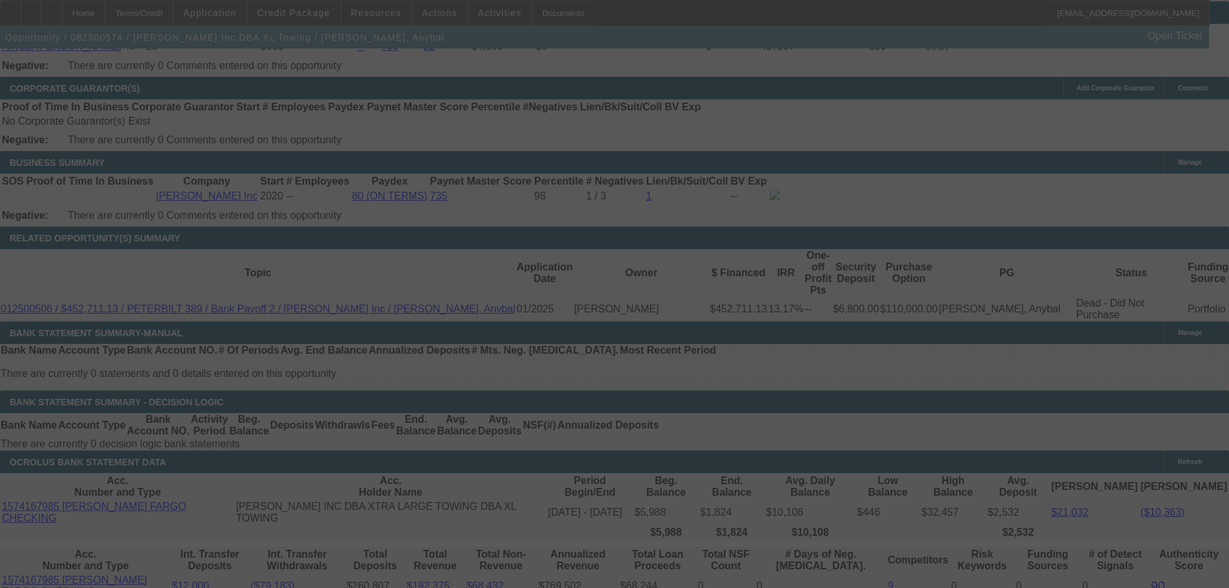
select select "0"
select select "2"
select select "0.15"
select select "4"
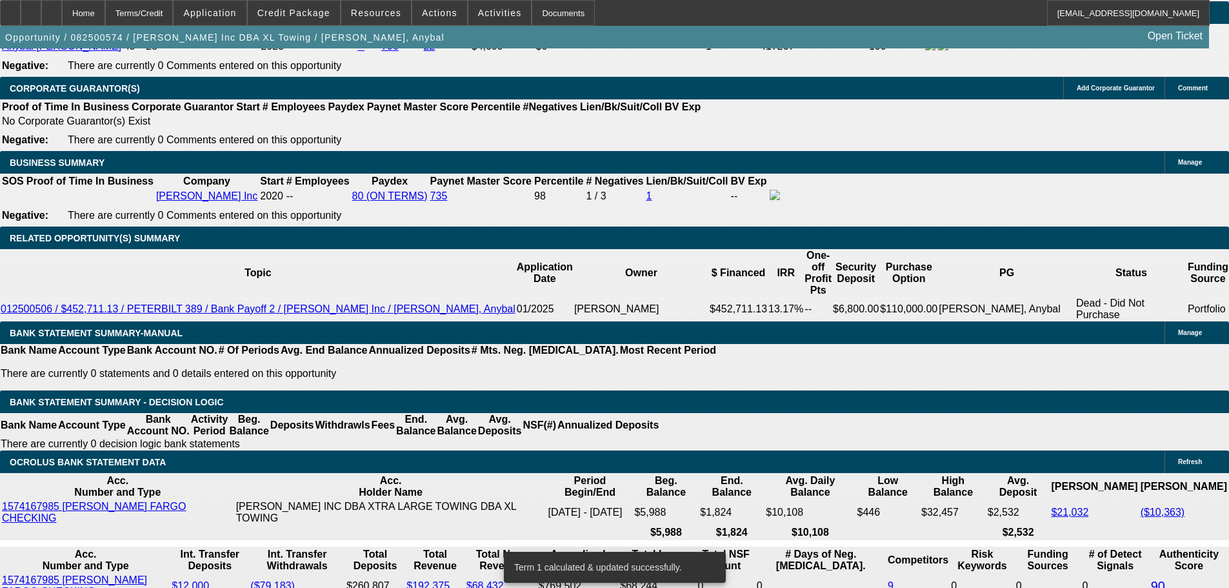
drag, startPoint x: 292, startPoint y: 284, endPoint x: 299, endPoint y: 281, distance: 7.8
type input "UNKNOWN"
type input "11.4"
type input "$3,283.11"
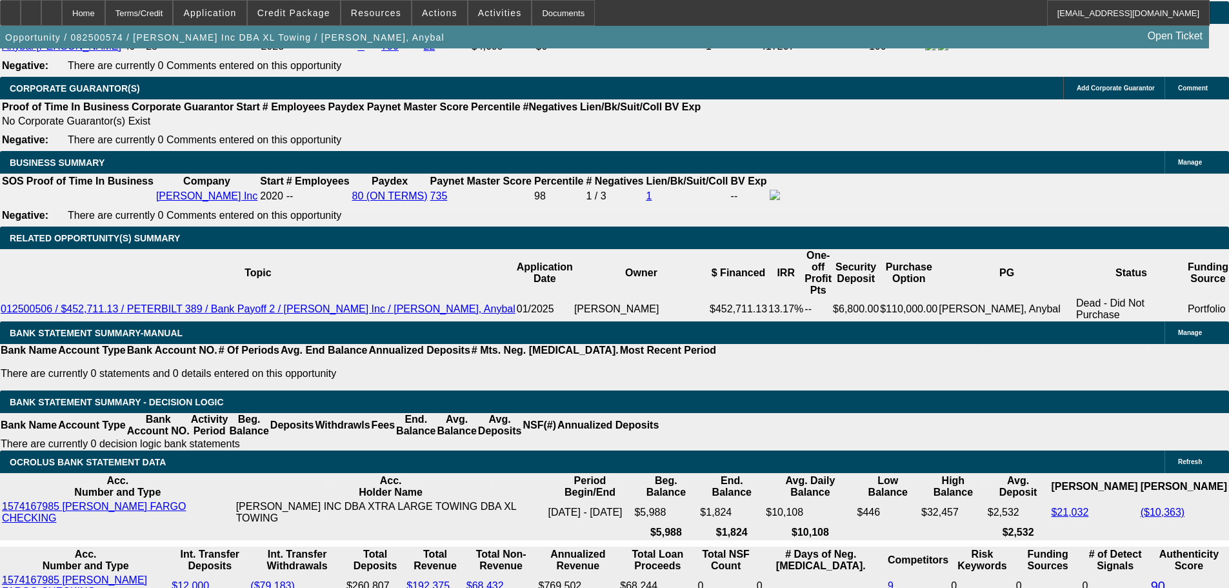
type input "$3,283.11"
type input "11.4"
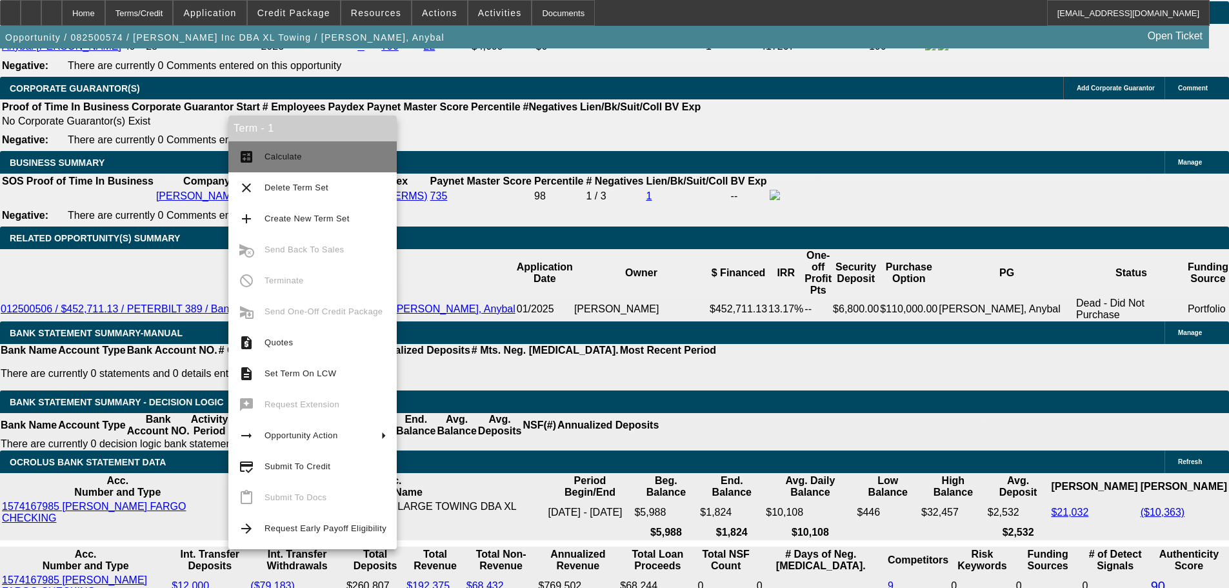
click at [264, 151] on button "calculate Calculate" at bounding box center [312, 156] width 168 height 31
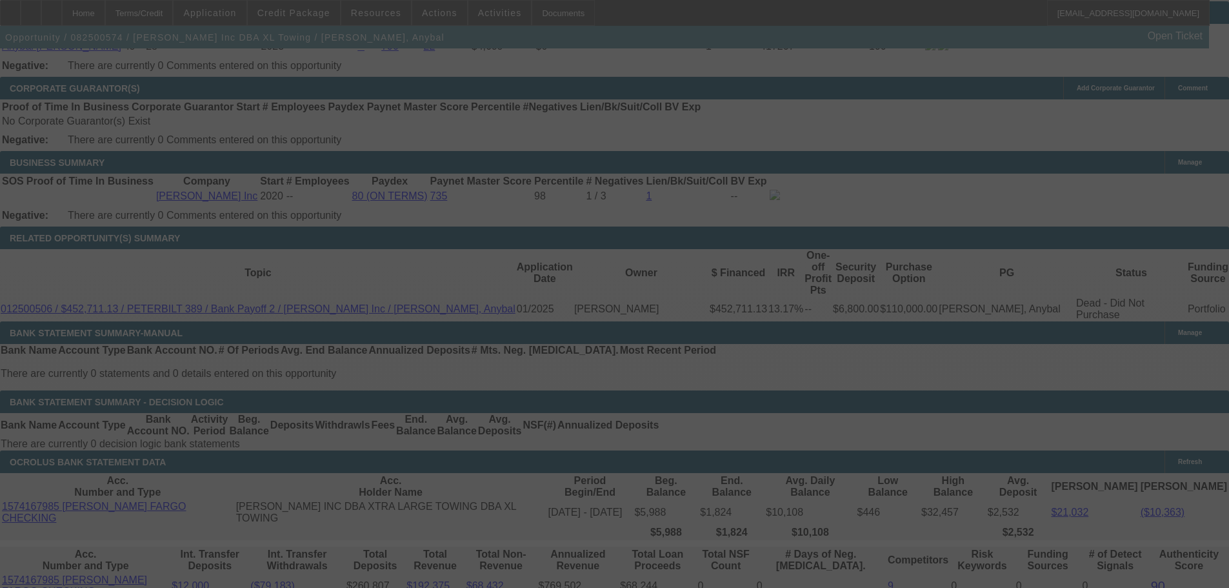
select select "0"
select select "2"
select select "0.15"
select select "4"
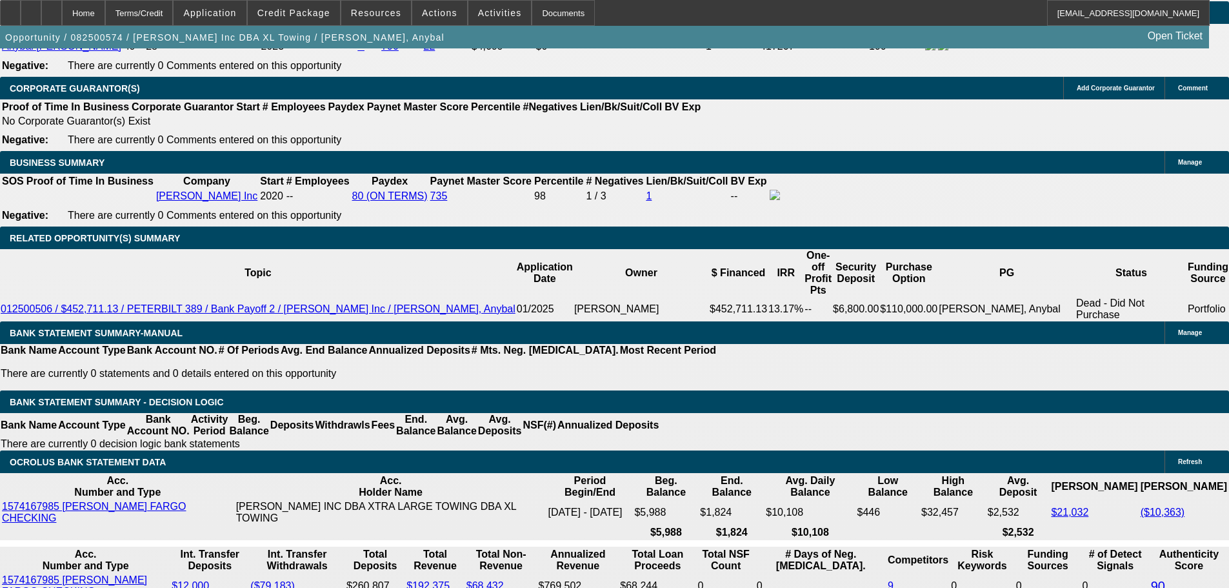
drag, startPoint x: 291, startPoint y: 284, endPoint x: 306, endPoint y: 287, distance: 15.1
type input "UNKNOWN"
type input "11.3"
type input "$3,272.50"
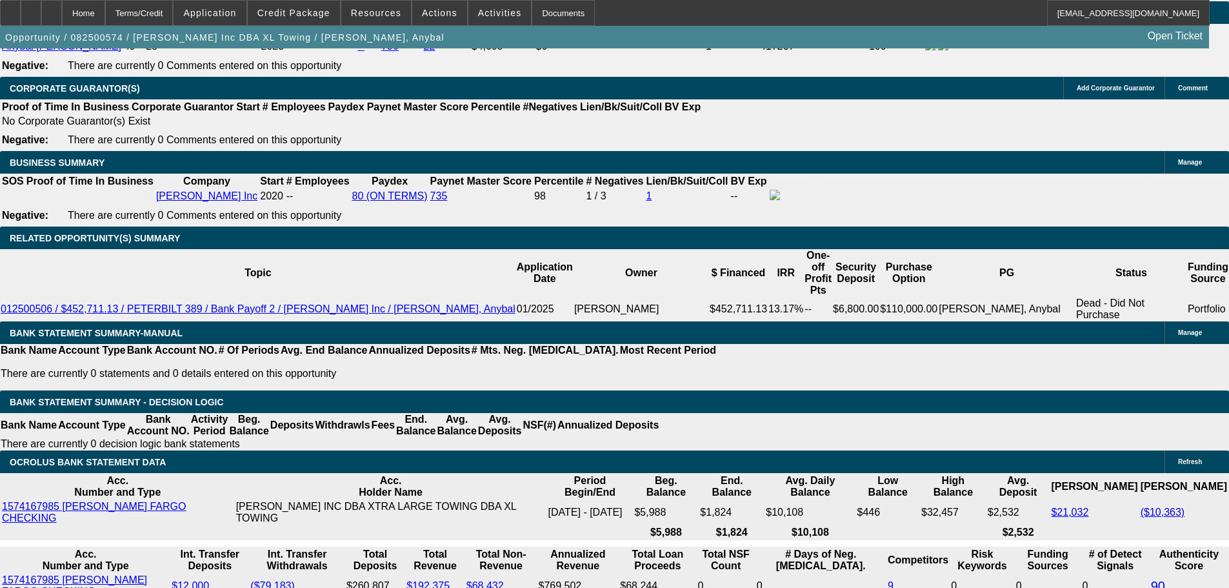
type input "$3,272.50"
type input "11.3"
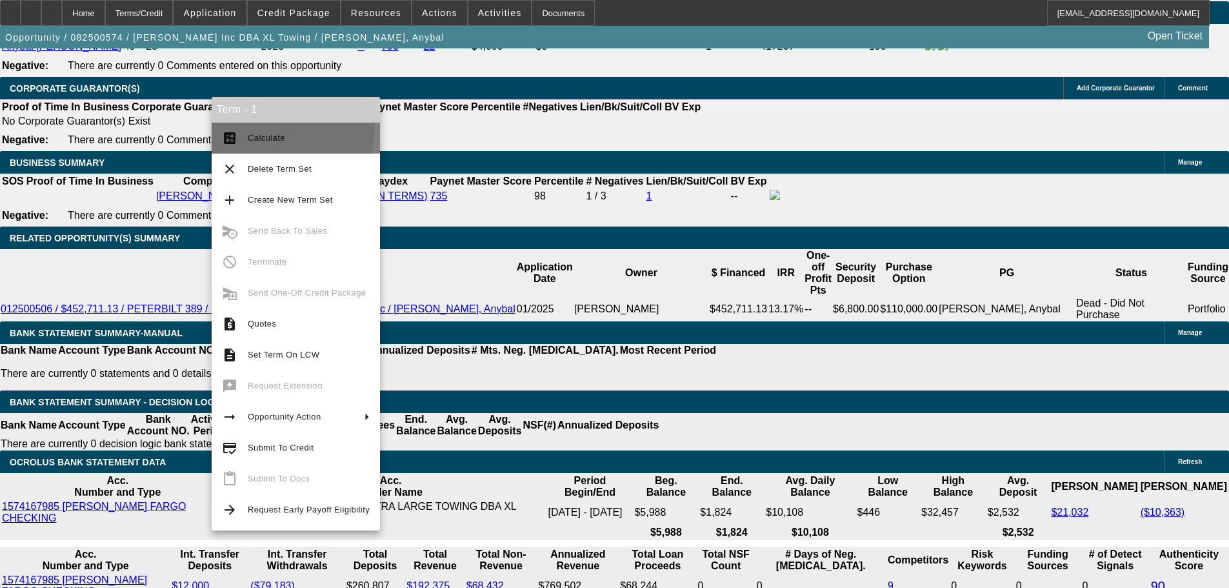
click at [257, 126] on button "calculate Calculate" at bounding box center [296, 138] width 168 height 31
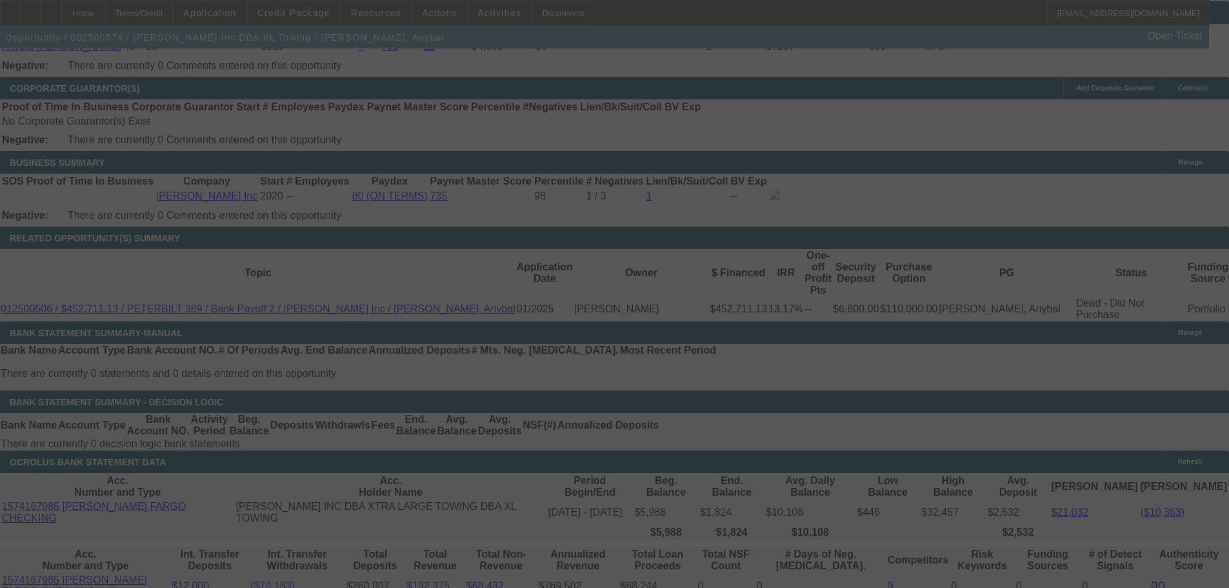
select select "0"
select select "2"
select select "0.15"
select select "4"
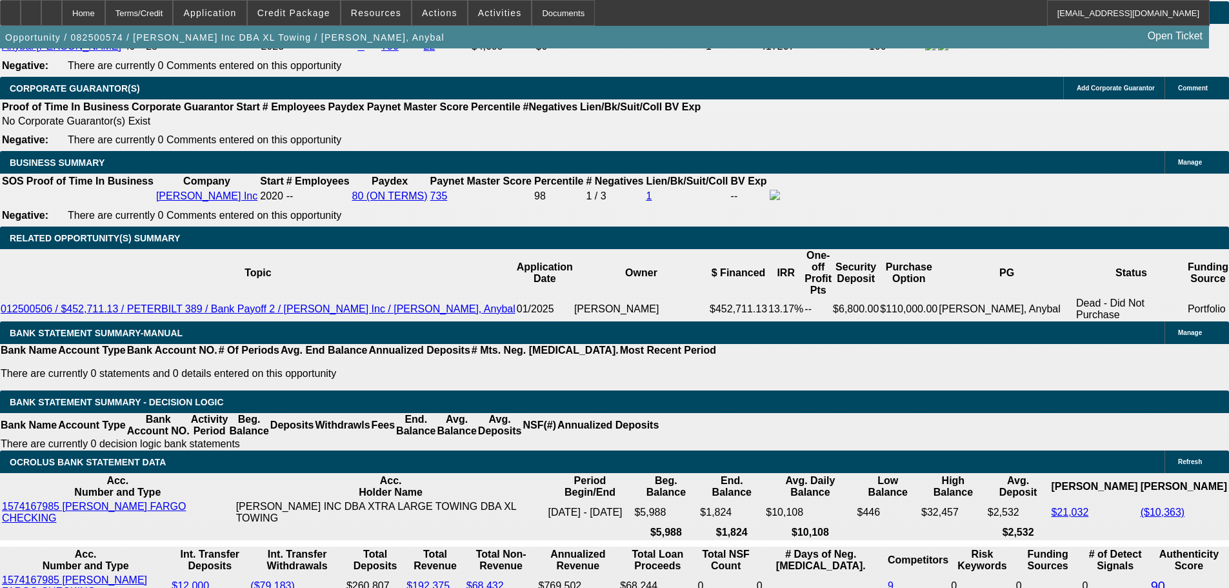
drag, startPoint x: 292, startPoint y: 285, endPoint x: 303, endPoint y: 284, distance: 11.6
type input "11.2"
type input "UNKNOWN"
type input "$3,261.90"
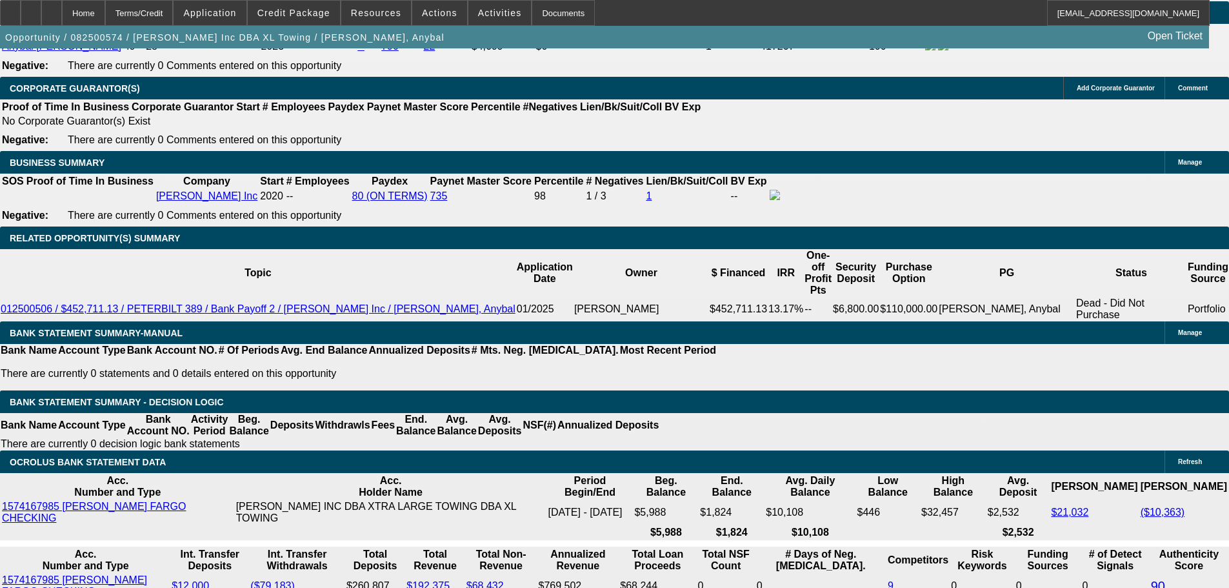
type input "$3,261.90"
type input "11.2"
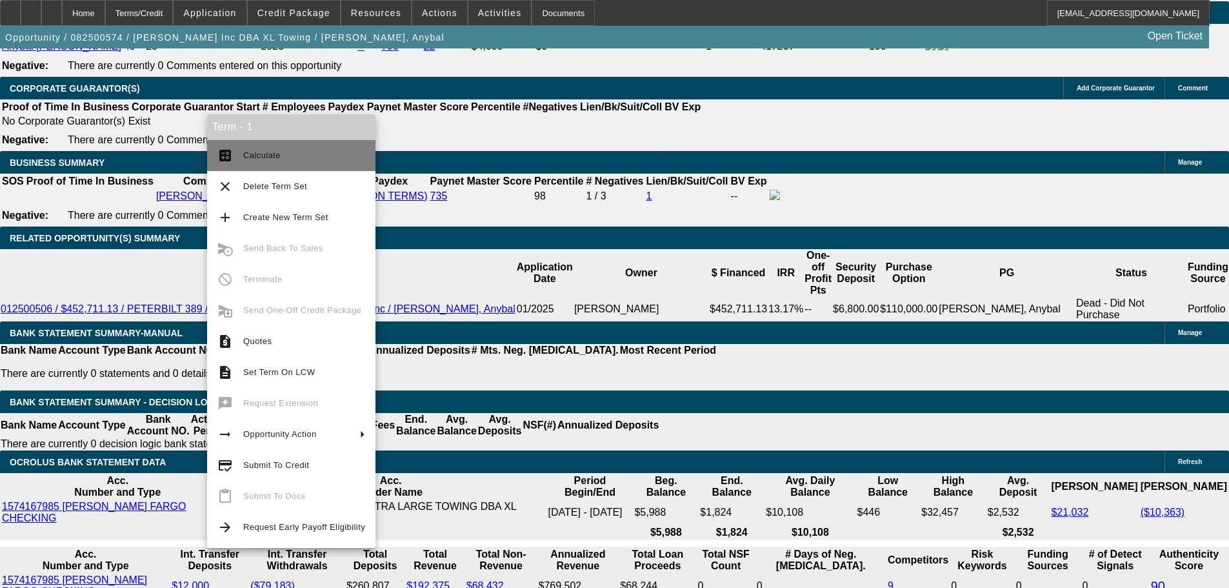
click at [248, 152] on span "Calculate" at bounding box center [261, 155] width 37 height 10
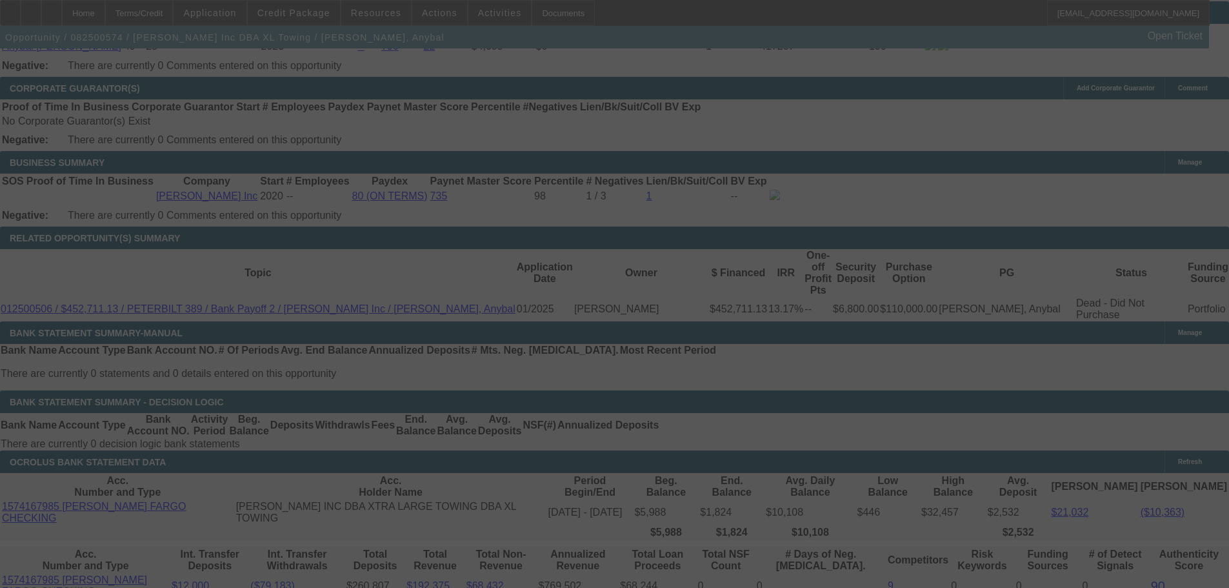
select select "0"
select select "2"
select select "0.15"
select select "4"
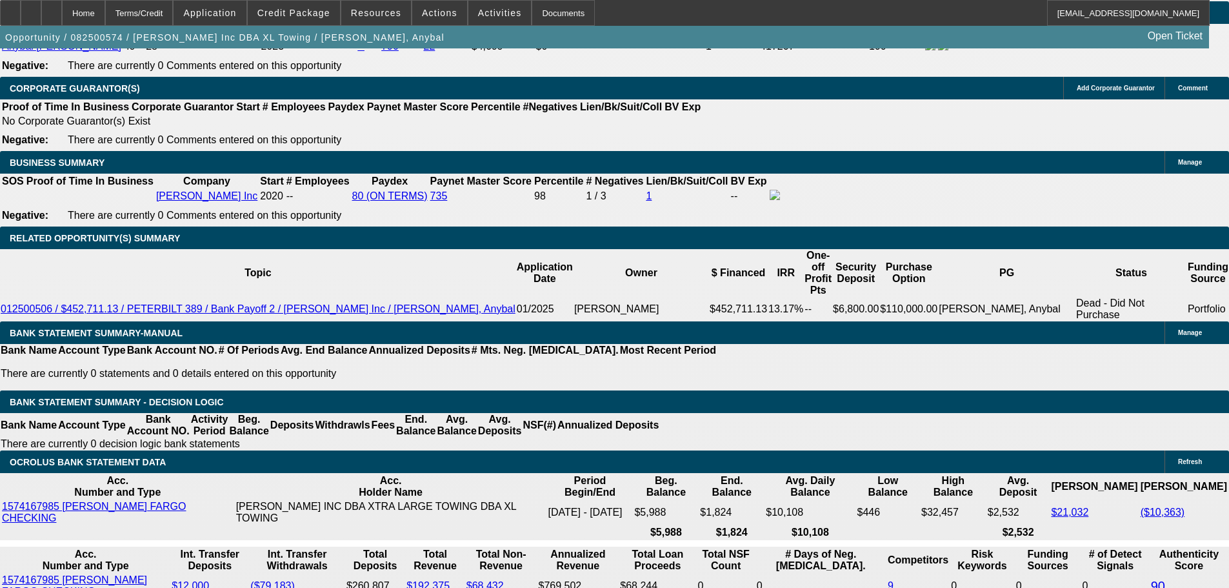
drag, startPoint x: 290, startPoint y: 286, endPoint x: 317, endPoint y: 287, distance: 27.1
type input "UNKNOWN"
type input "11.15"
type input "$3,251.33"
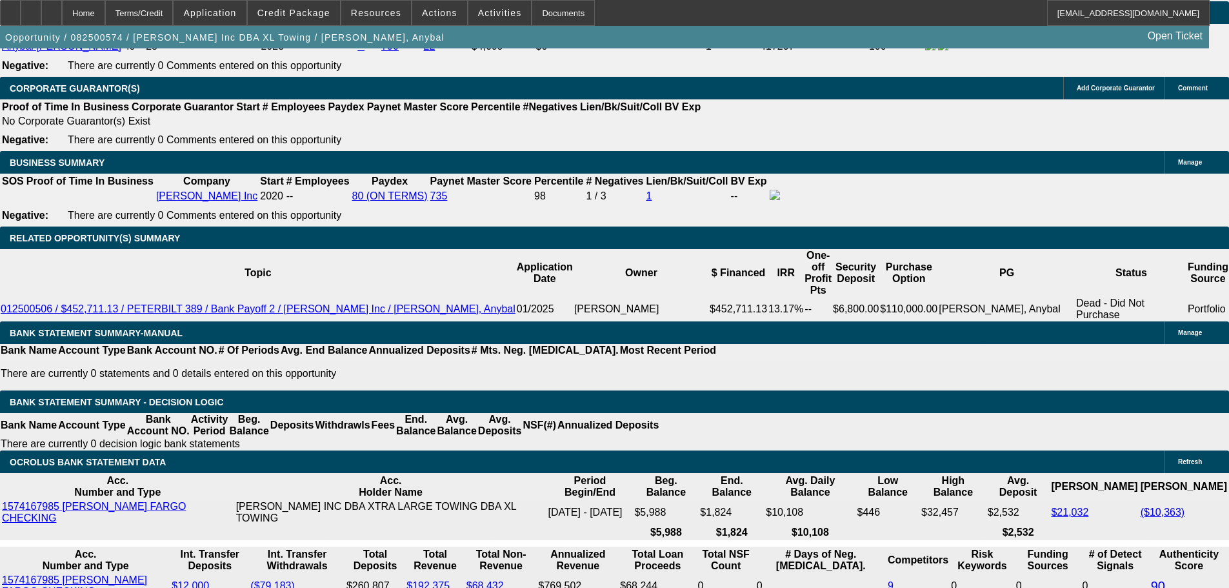
type input "$3,251.33"
type input "$3,256.61"
type input "11.15"
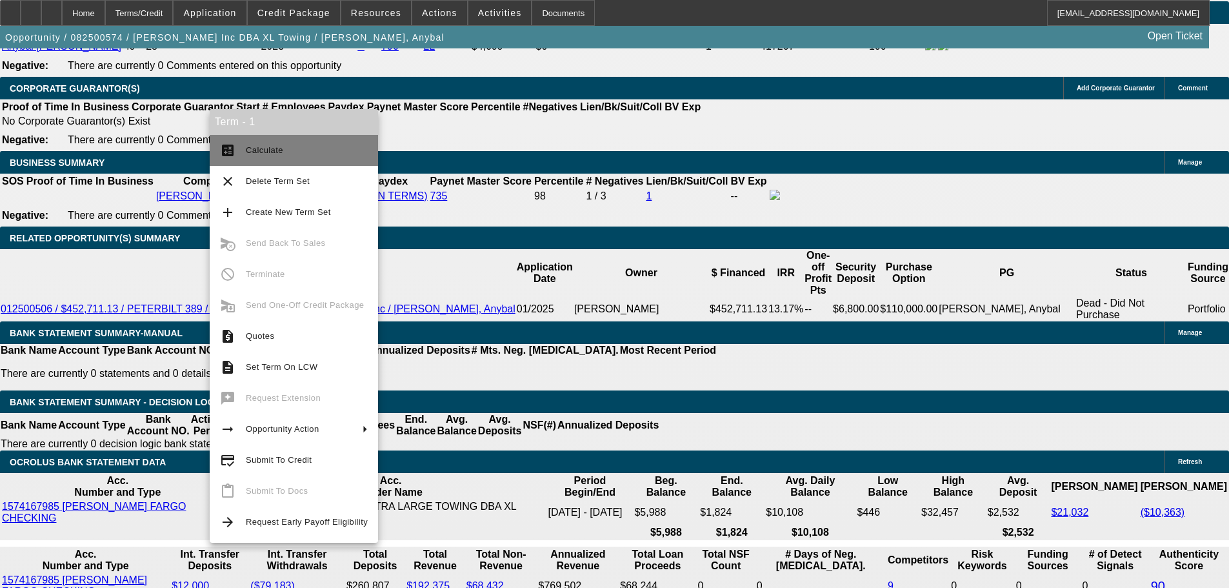
click at [280, 147] on span "Calculate" at bounding box center [264, 150] width 37 height 10
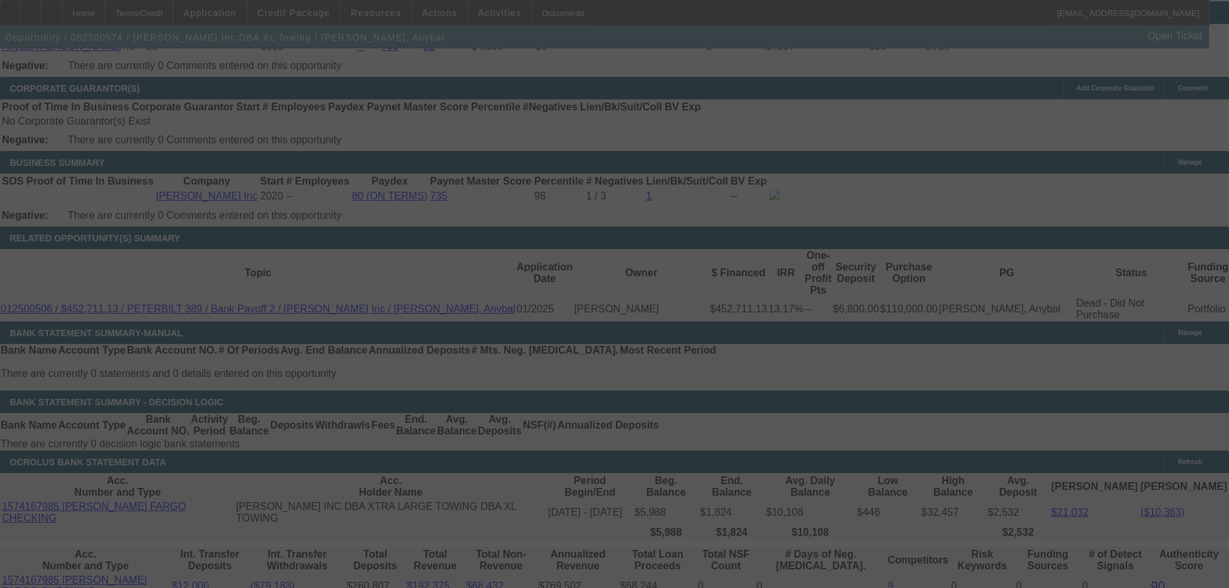
select select "0"
select select "2"
select select "0.15"
select select "4"
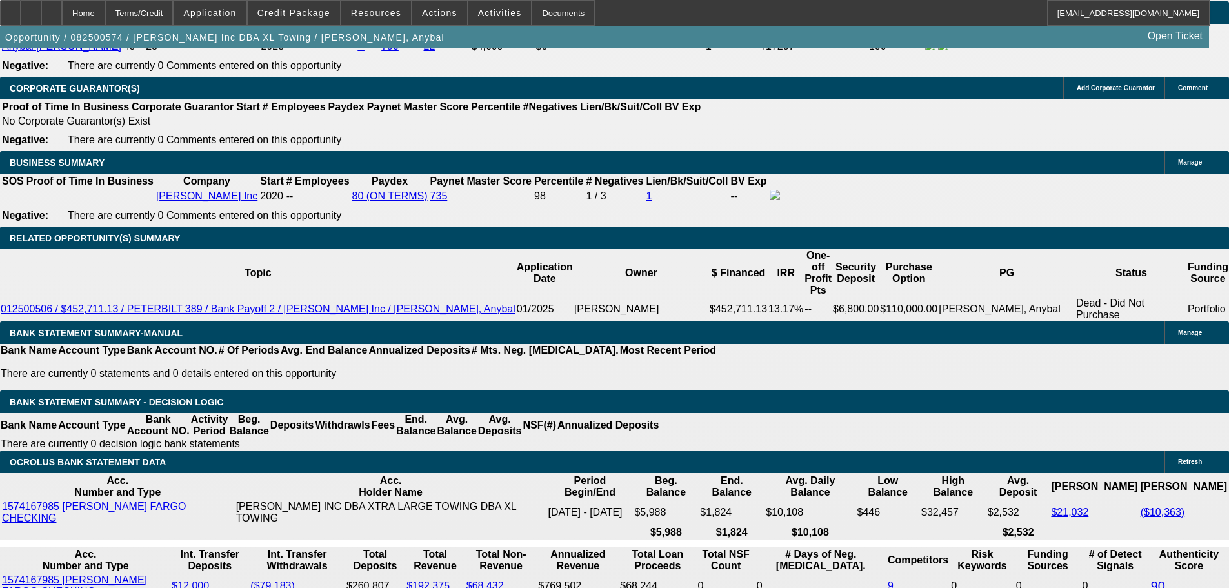
drag, startPoint x: 292, startPoint y: 284, endPoint x: 313, endPoint y: 288, distance: 22.3
type input "UNKNOWN"
type input "11."
type input "$3,240.77"
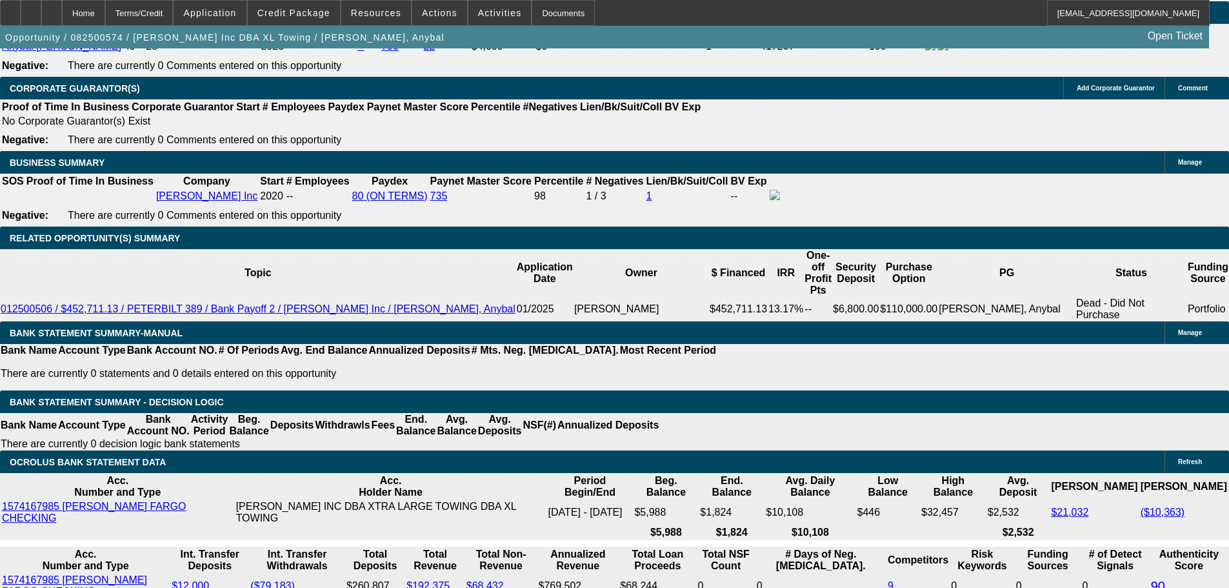
type input "$3,240.77"
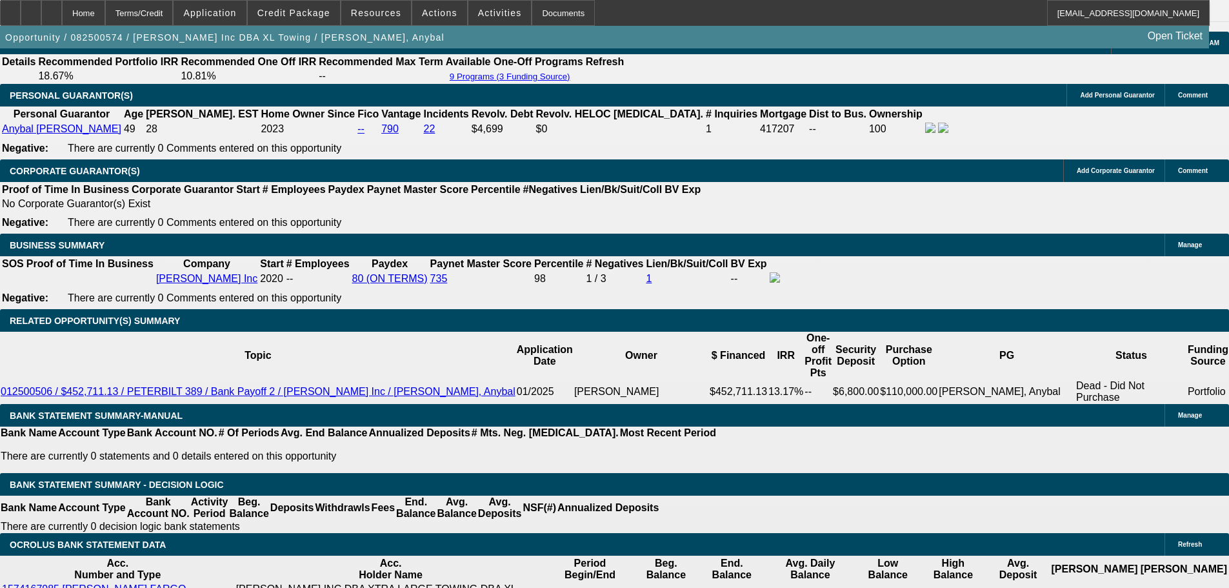
scroll to position [1806, 0]
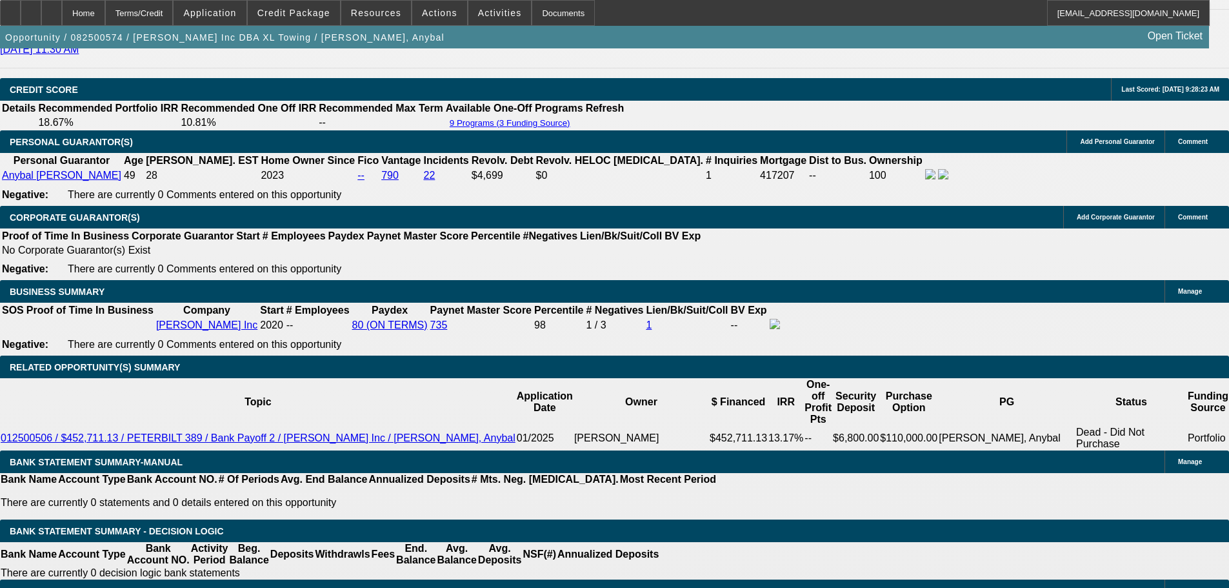
type input "11"
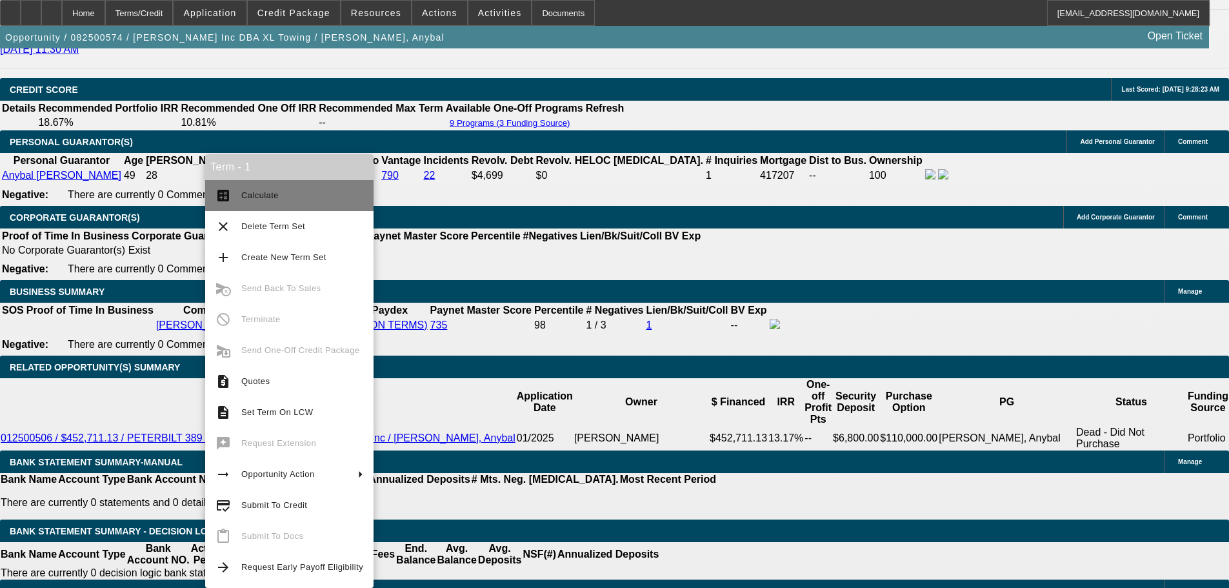
click at [257, 203] on span "Calculate" at bounding box center [302, 195] width 122 height 15
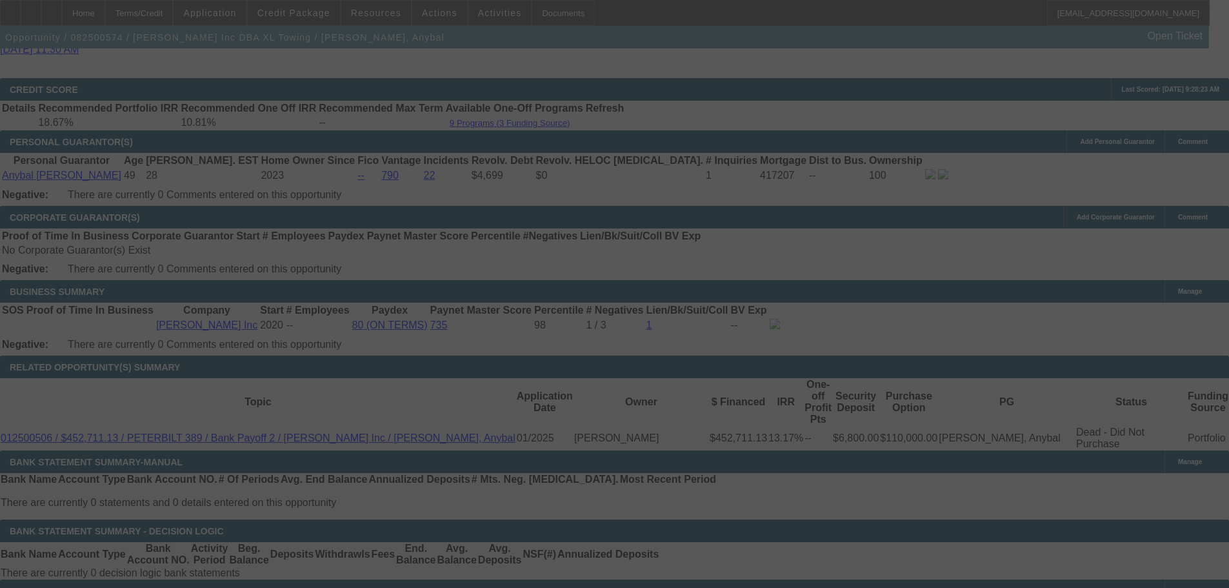
select select "0"
select select "2"
select select "0.15"
select select "4"
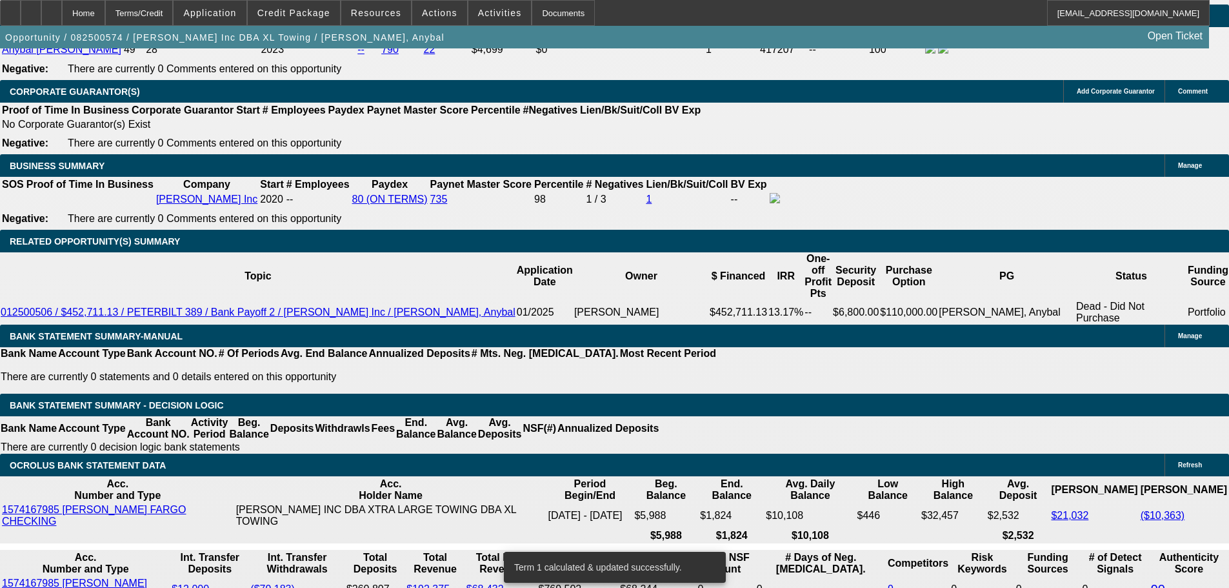
scroll to position [1935, 0]
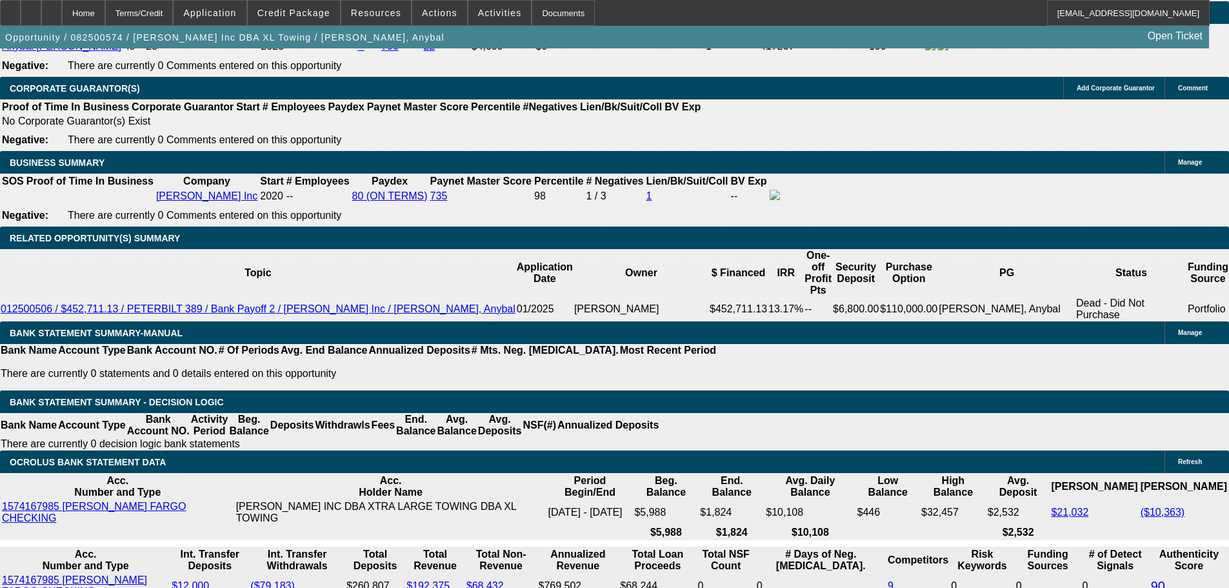
type input "11."
type input "UNKNOWN"
type input "11.1"
type input "$3,251.33"
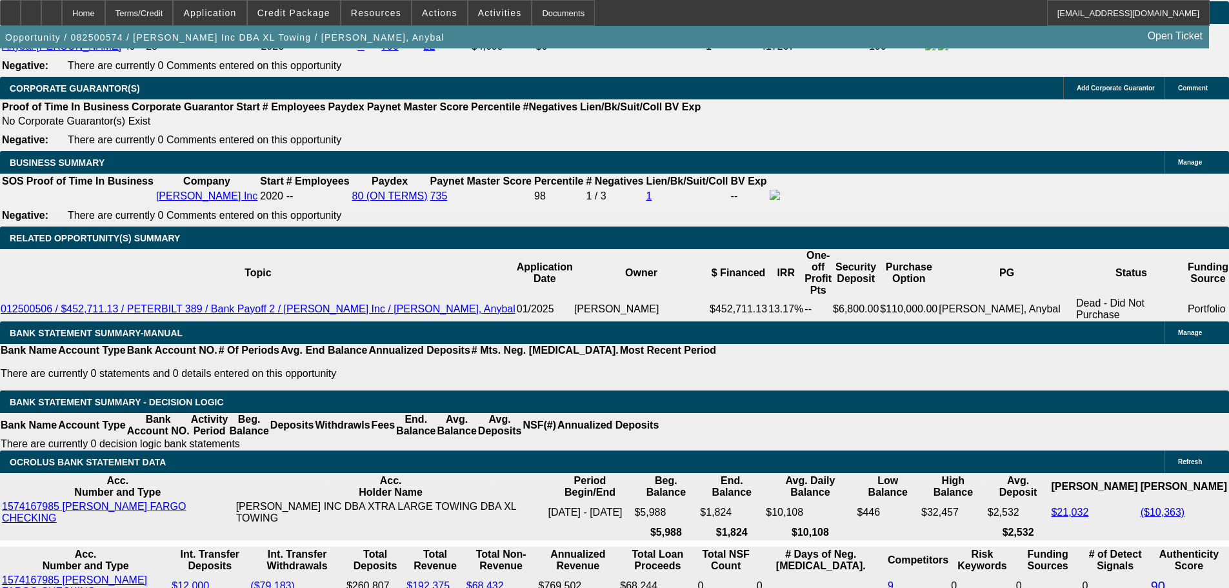
type input "$3,251.33"
type input "11.1"
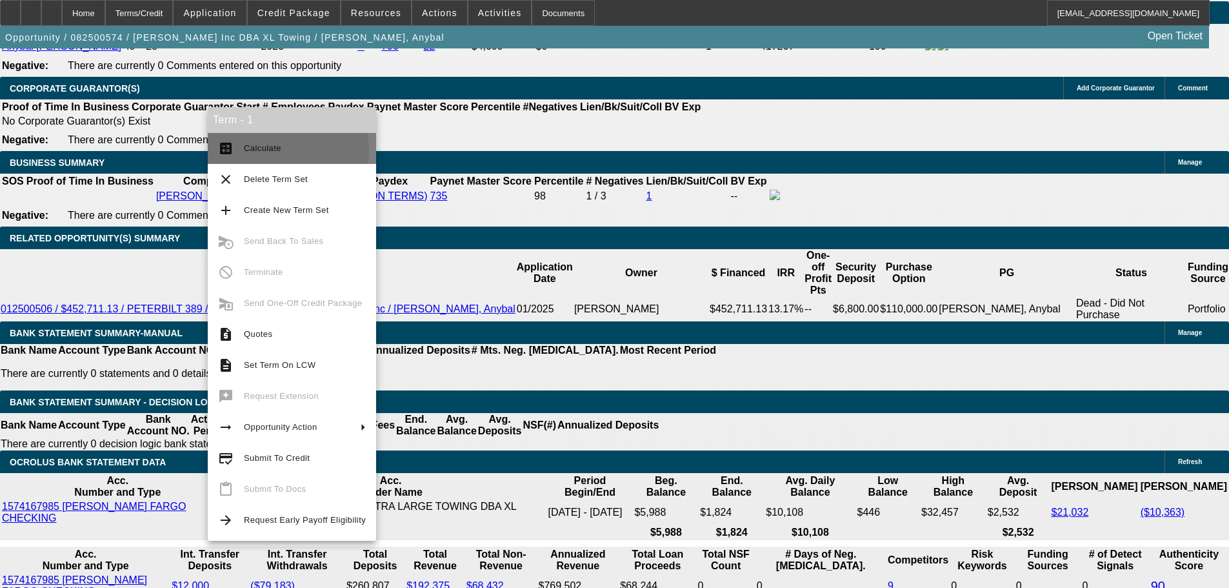
click at [245, 152] on span "Calculate" at bounding box center [262, 148] width 37 height 10
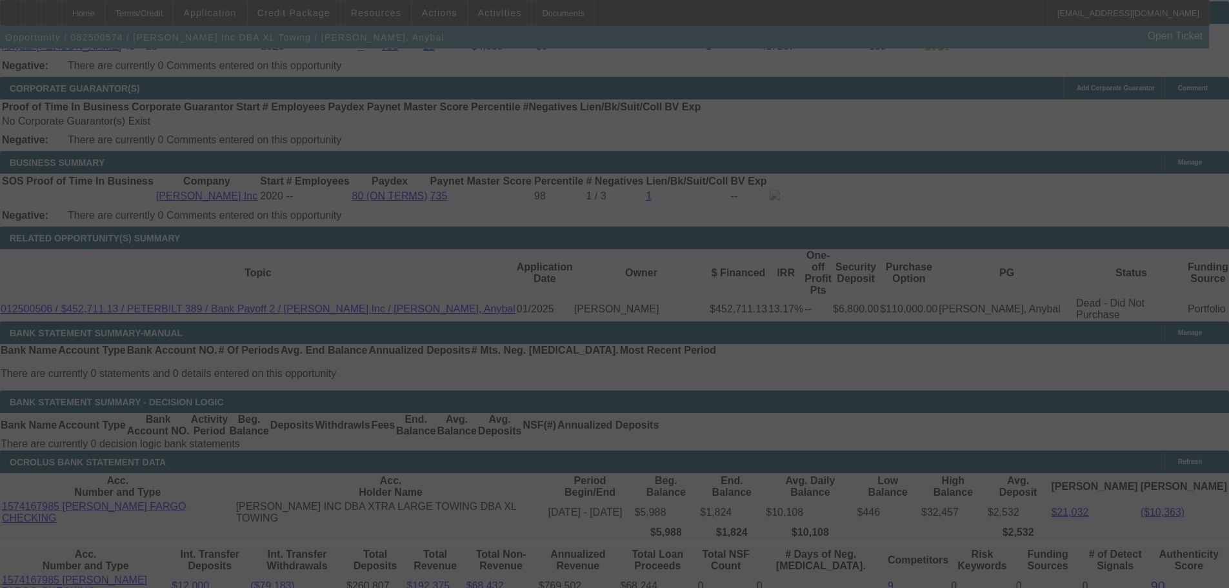
select select "0"
select select "2"
select select "0.15"
select select "4"
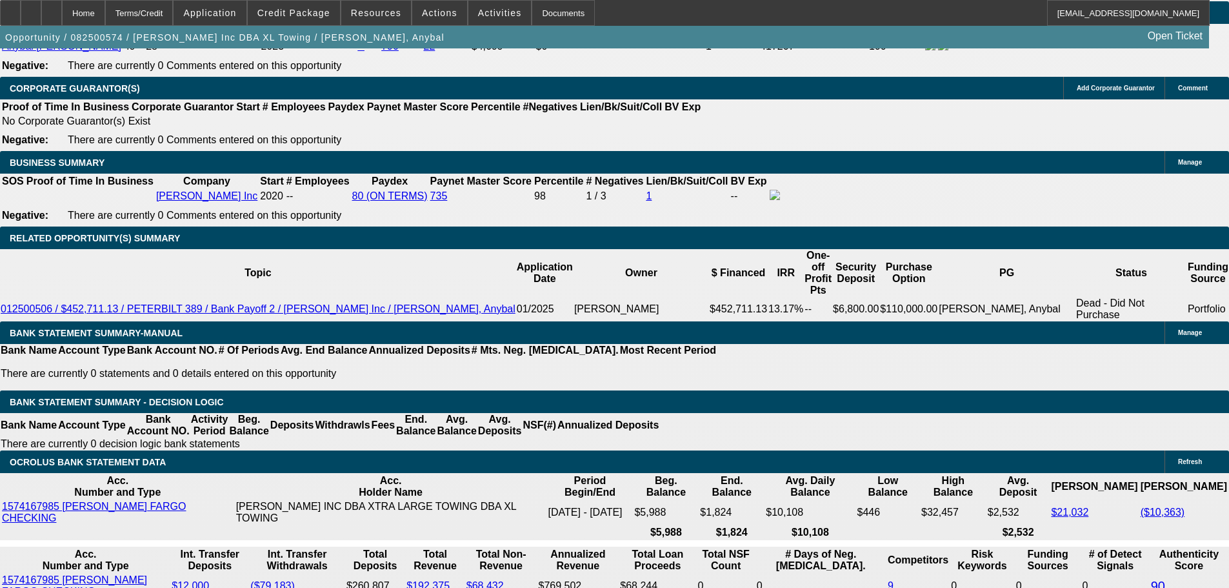
scroll to position [1806, 0]
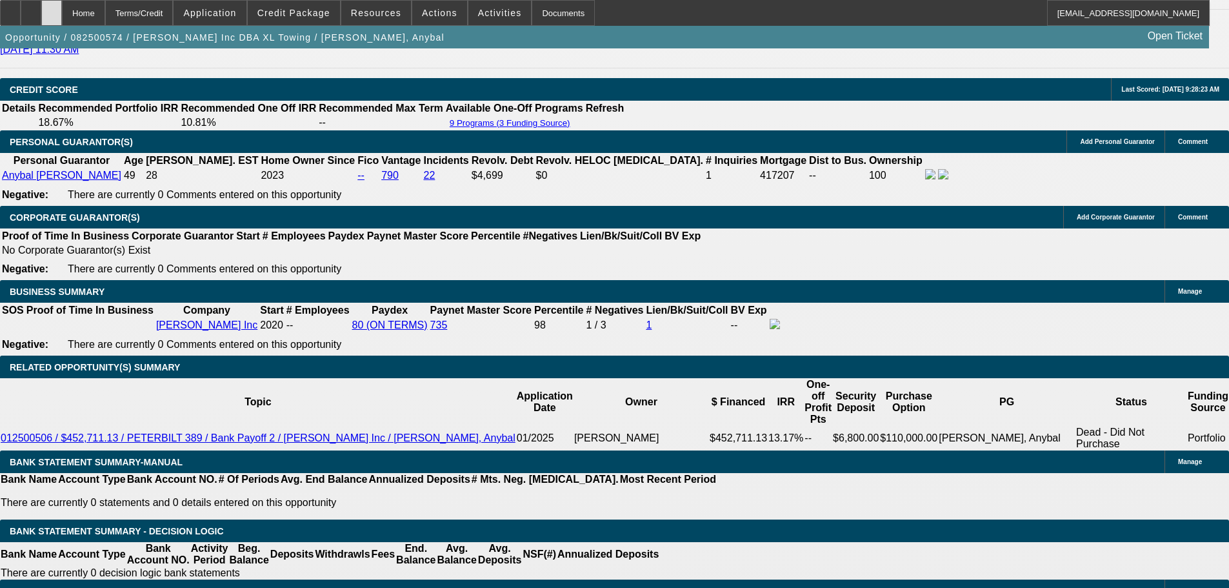
click at [62, 22] on div at bounding box center [51, 13] width 21 height 26
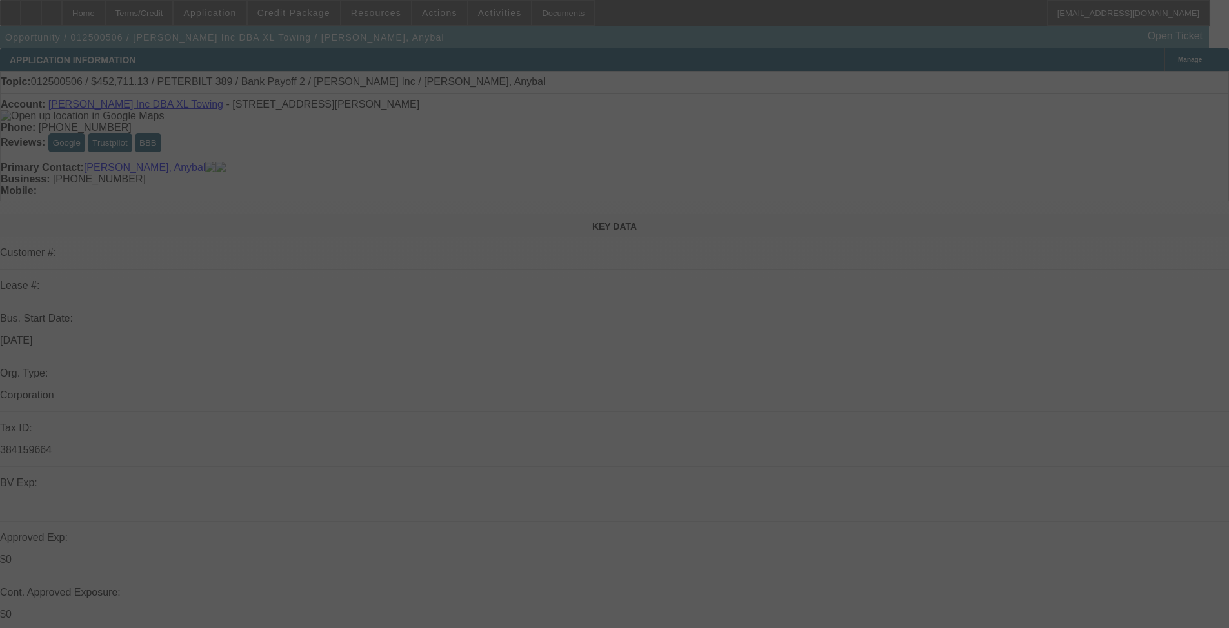
select select "0"
select select "2"
select select "0"
select select "18"
select select "0"
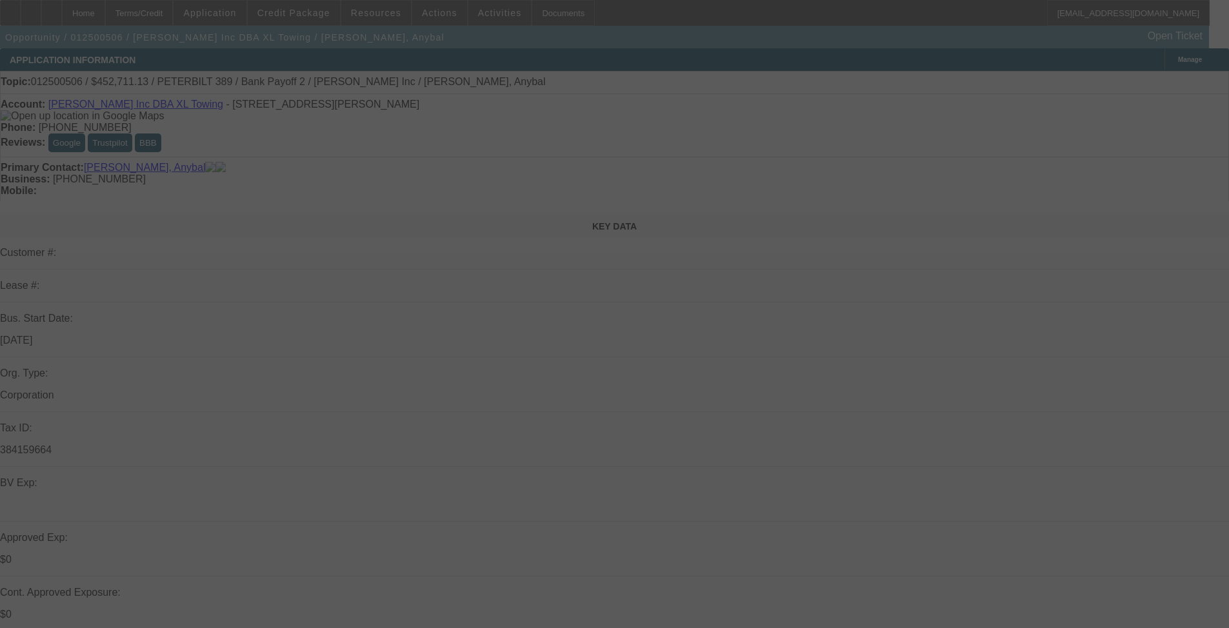
select select "2"
select select "0"
select select "18"
select select "0"
select select "2"
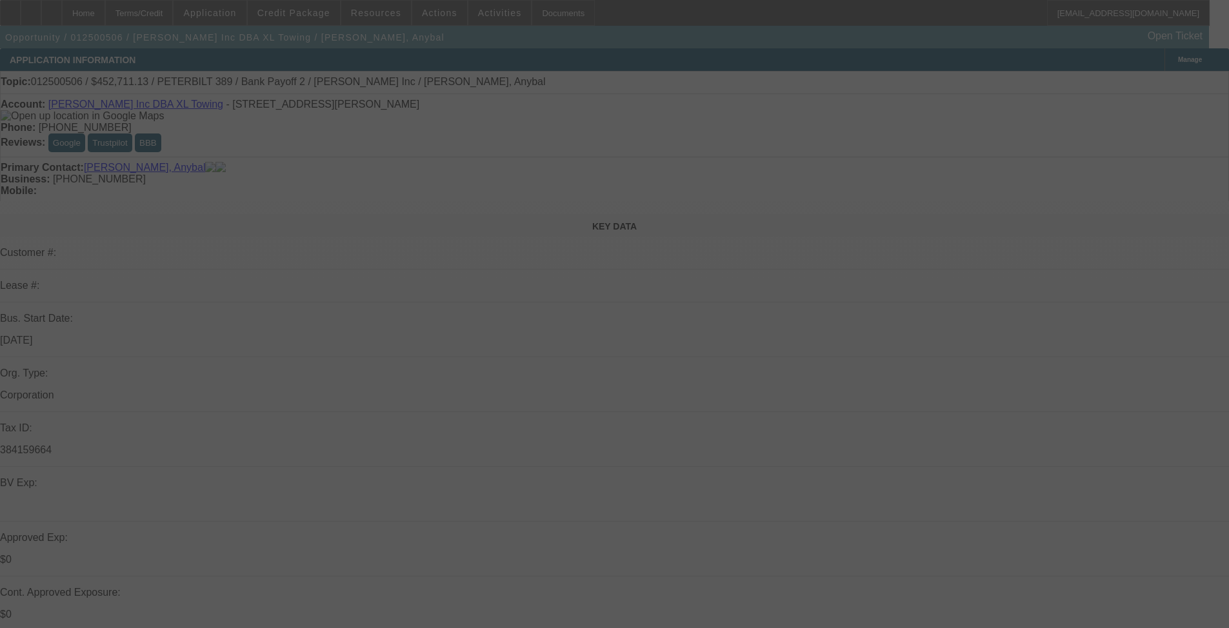
select select "2"
select select "0.2"
select select "4"
select select "0"
select select "2"
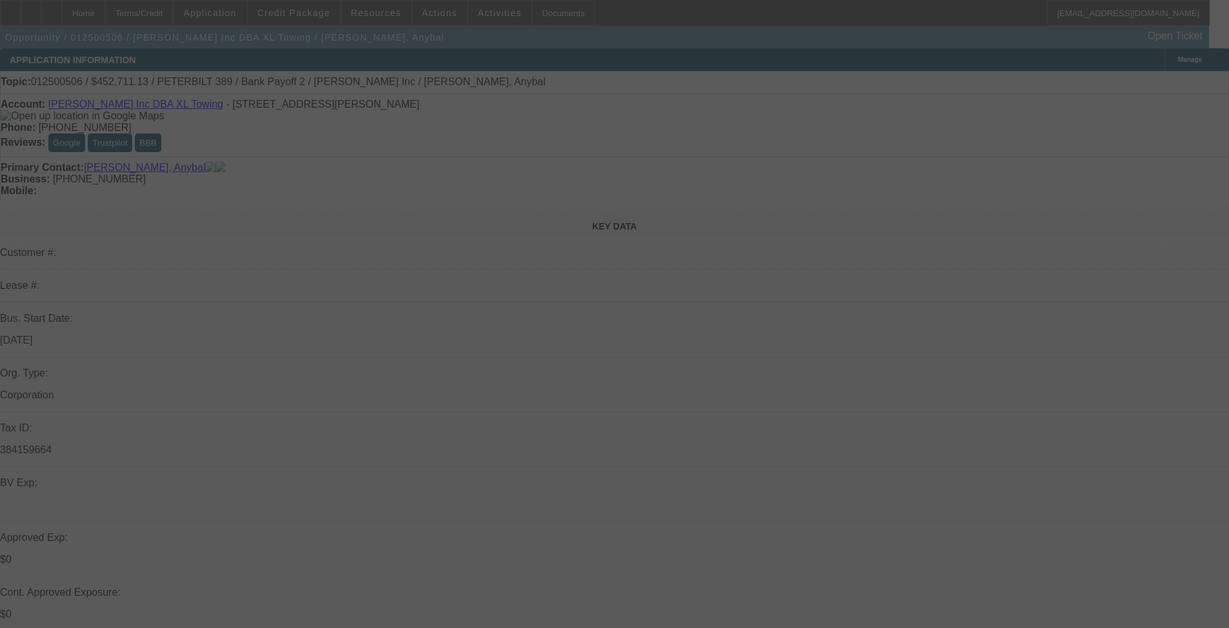
select select "2"
select select "0.2"
select select "4"
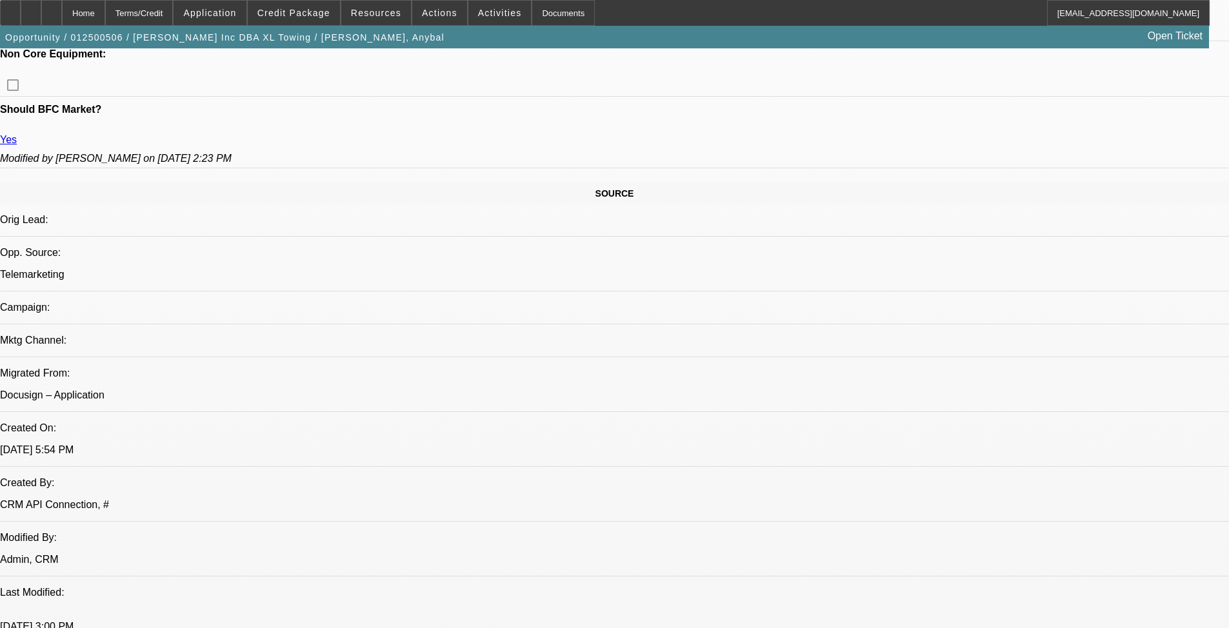
scroll to position [516, 0]
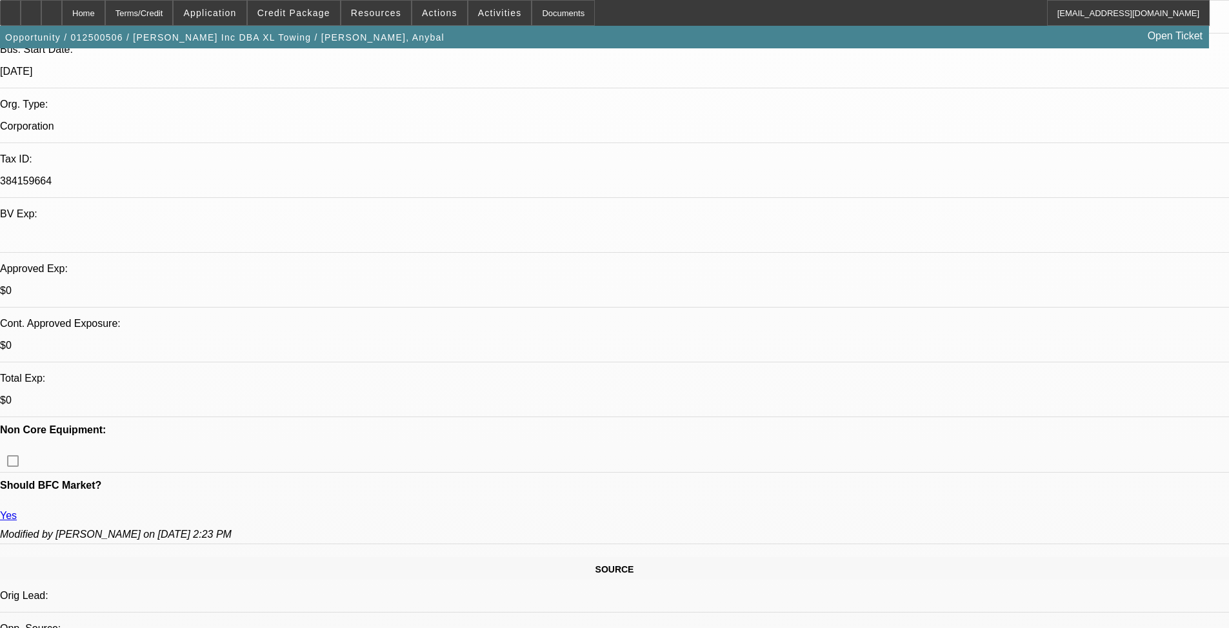
scroll to position [129, 0]
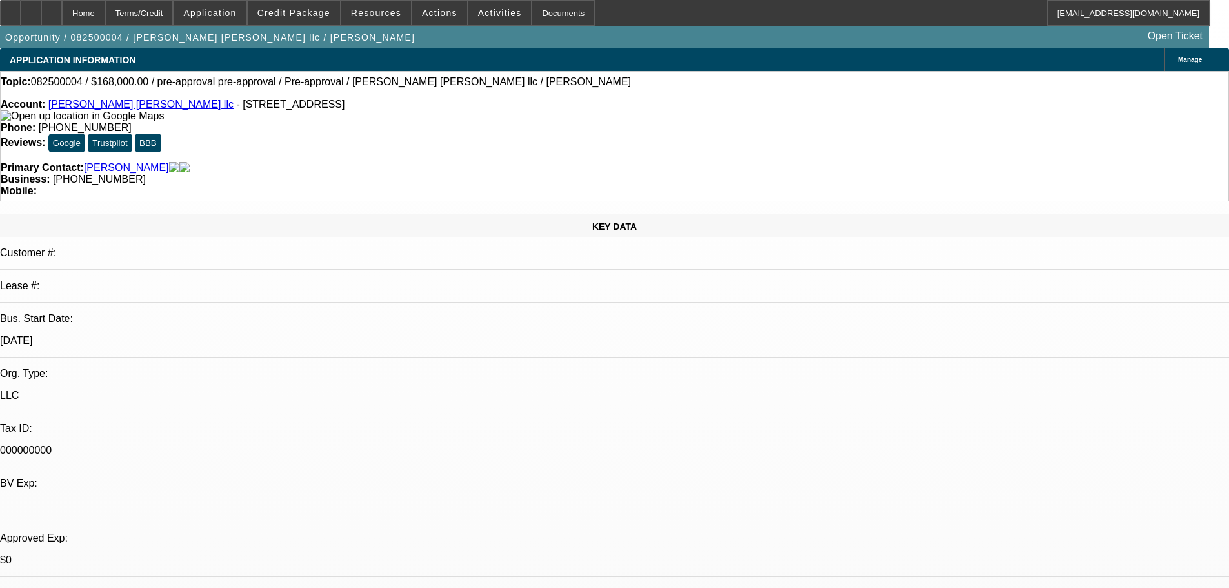
select select "0"
select select "2"
select select "0"
select select "6"
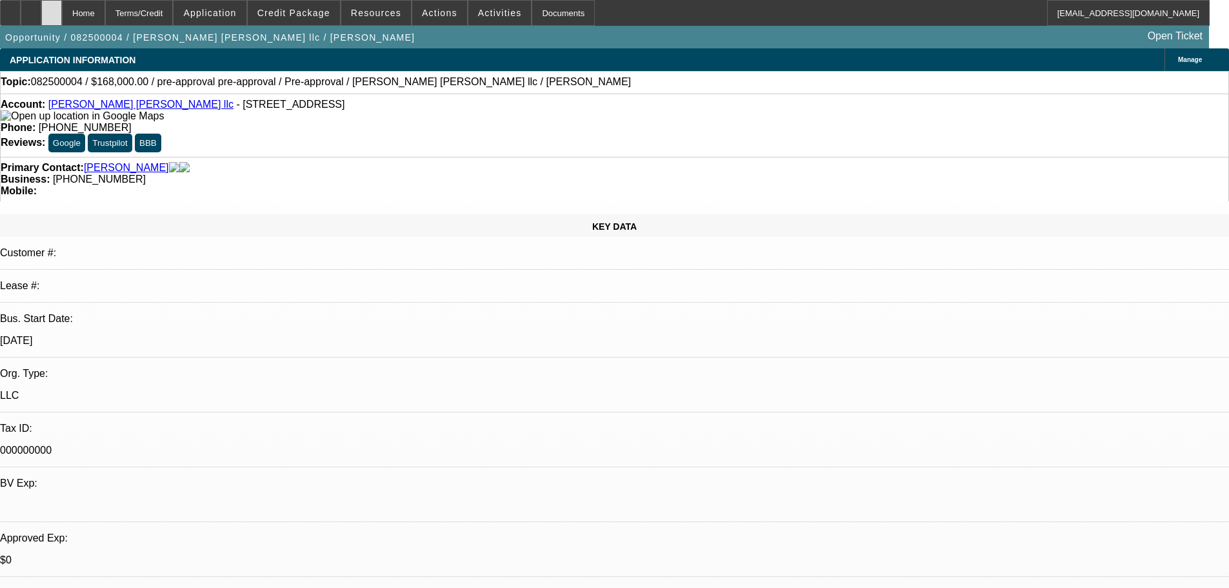
click at [62, 10] on div at bounding box center [51, 13] width 21 height 26
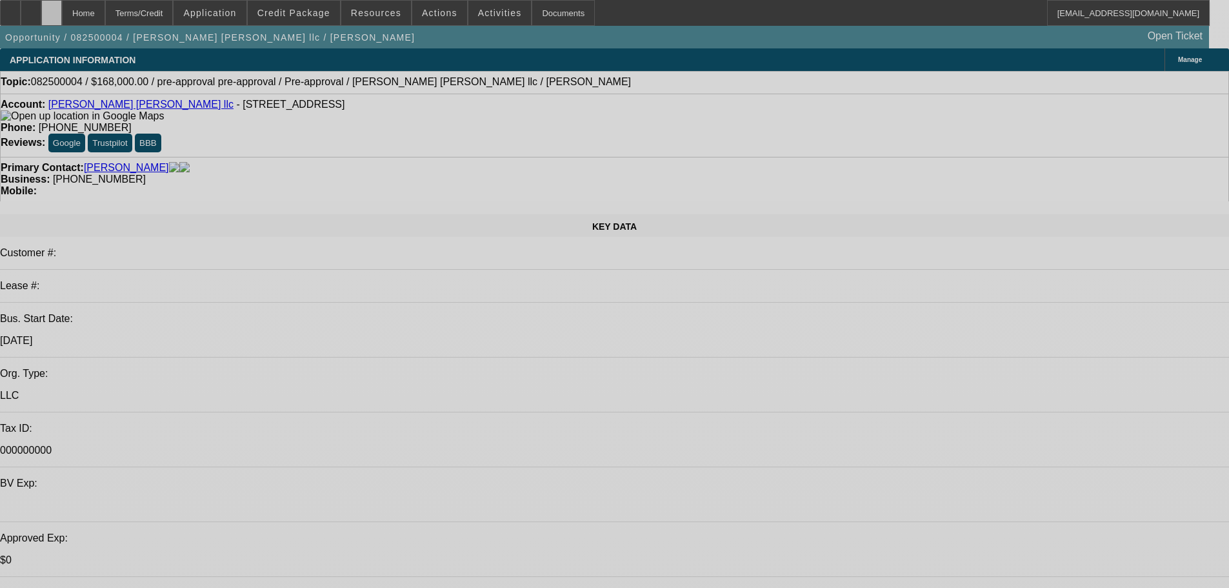
select select "0"
select select "2"
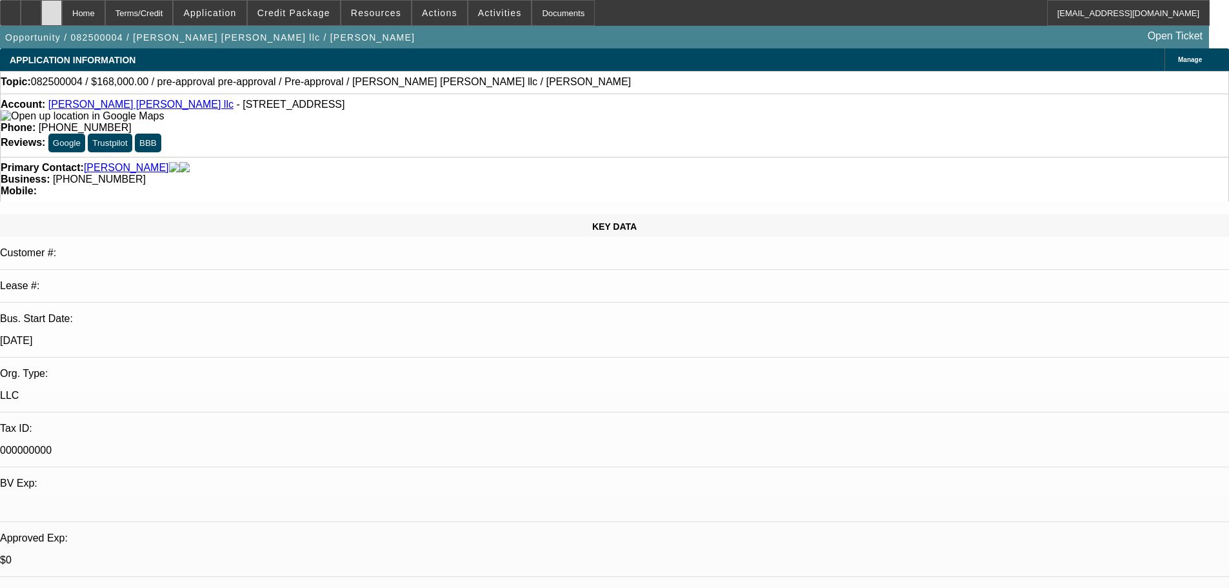
select select "2"
select select "0"
select select "6"
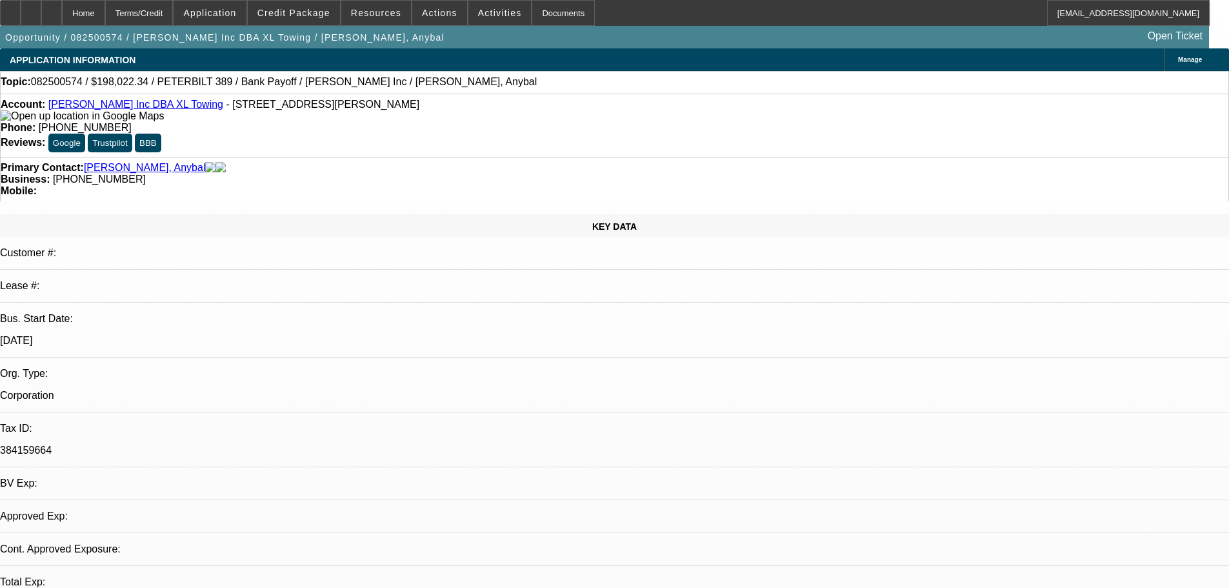
select select "0"
select select "2"
select select "0.15"
select select "4"
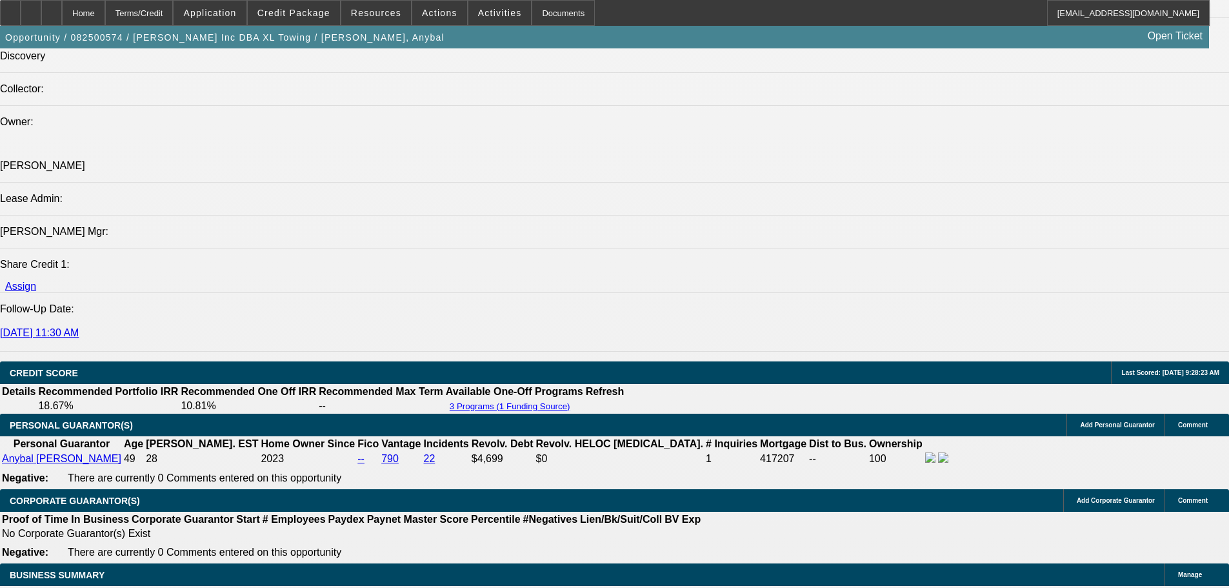
scroll to position [1879, 0]
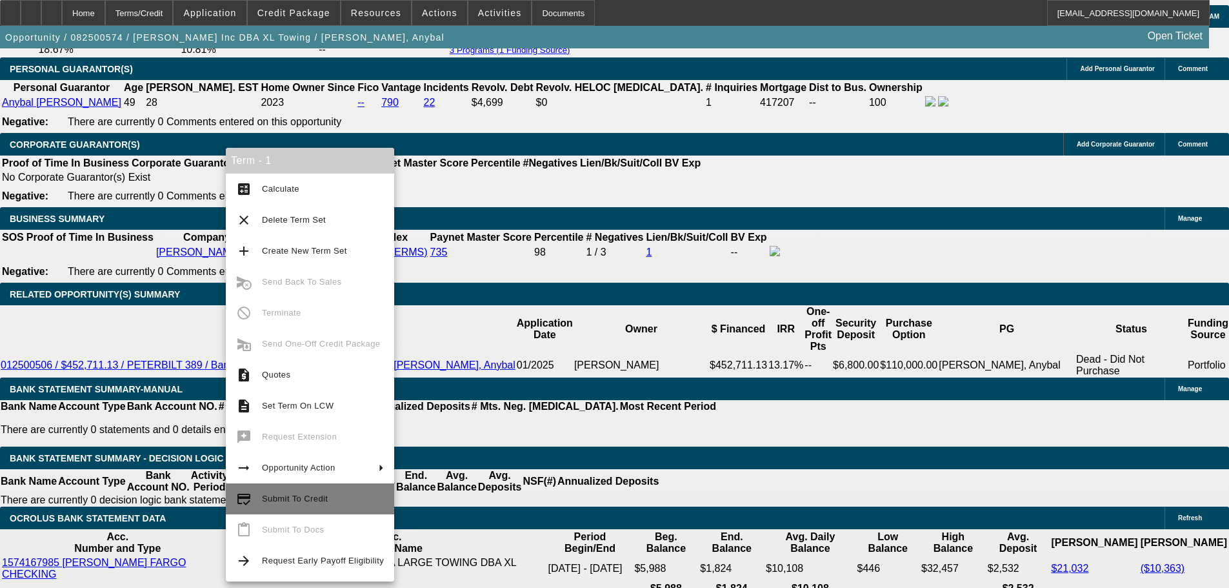
click at [280, 490] on button "credit_score Submit To Credit" at bounding box center [310, 498] width 168 height 31
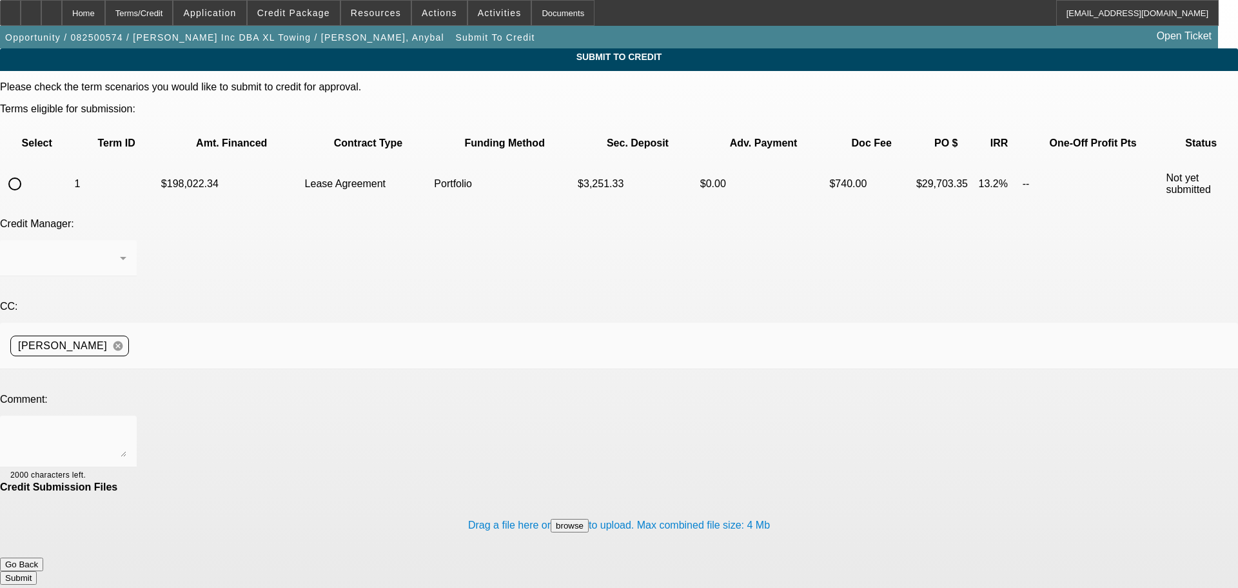
click at [28, 171] on input "radio" at bounding box center [15, 184] width 26 height 26
radio input "true"
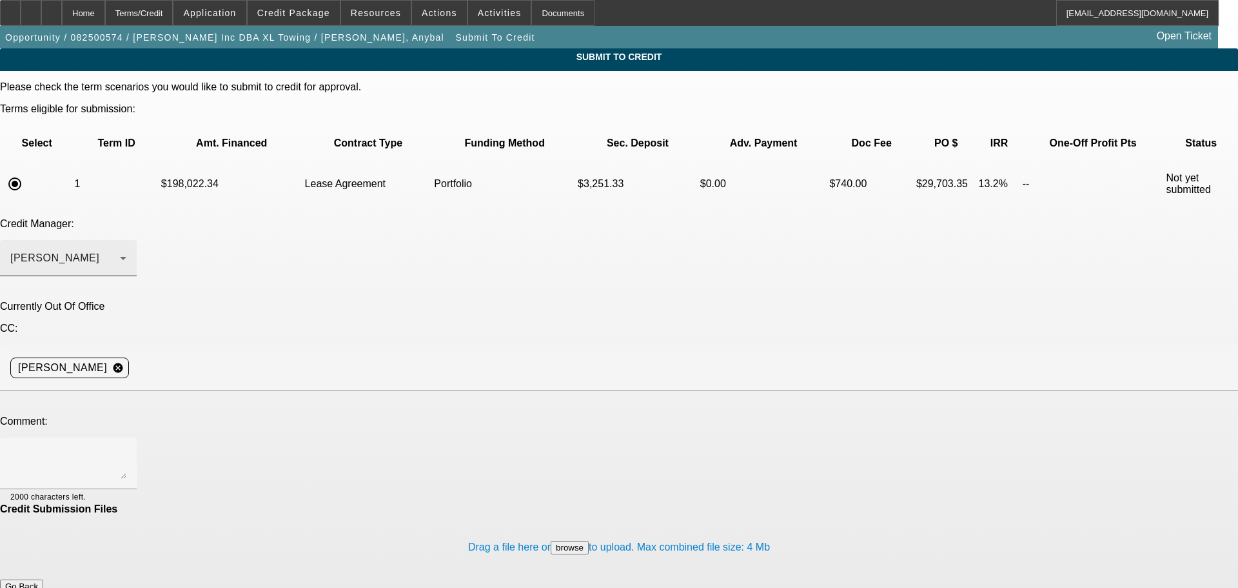
click at [126, 240] on div "Arida, George" at bounding box center [68, 258] width 116 height 36
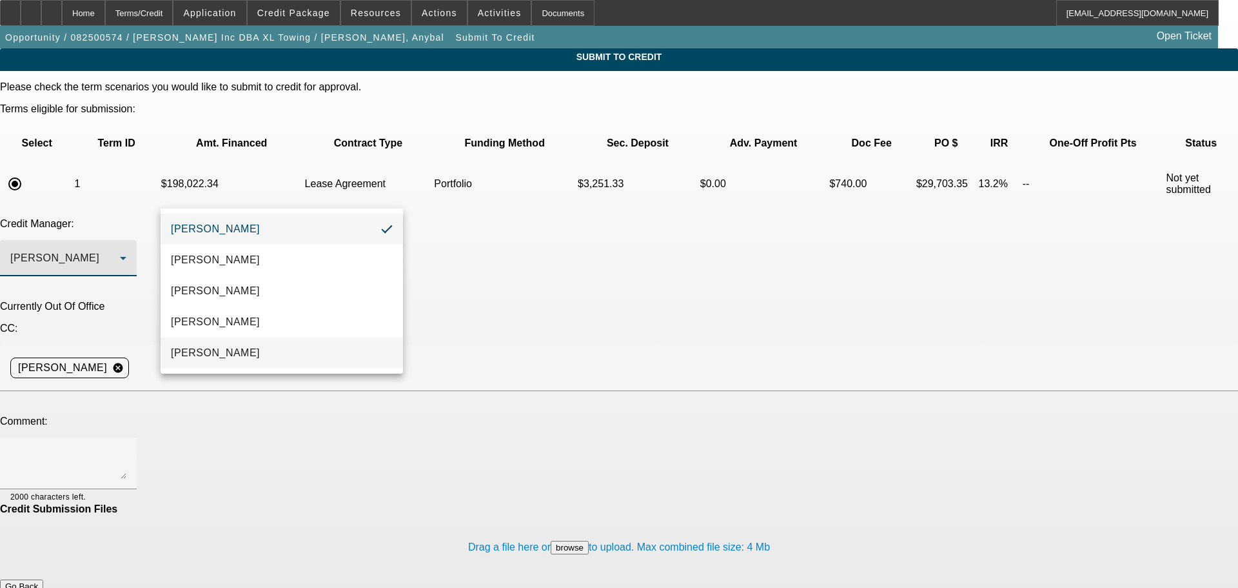
click at [264, 343] on mat-option "[PERSON_NAME]" at bounding box center [282, 352] width 243 height 31
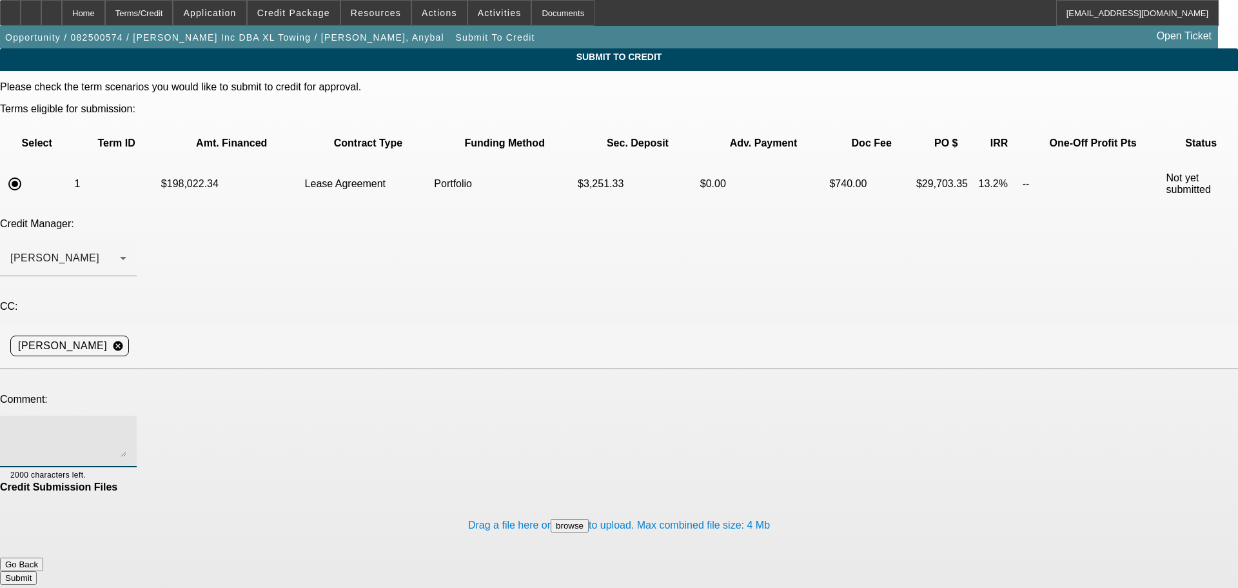
click at [126, 426] on textarea at bounding box center [68, 441] width 116 height 31
click at [126, 426] on textarea "Hey Sam, previously approved customer for a refinance on two trucks, but only n…" at bounding box center [68, 441] width 116 height 31
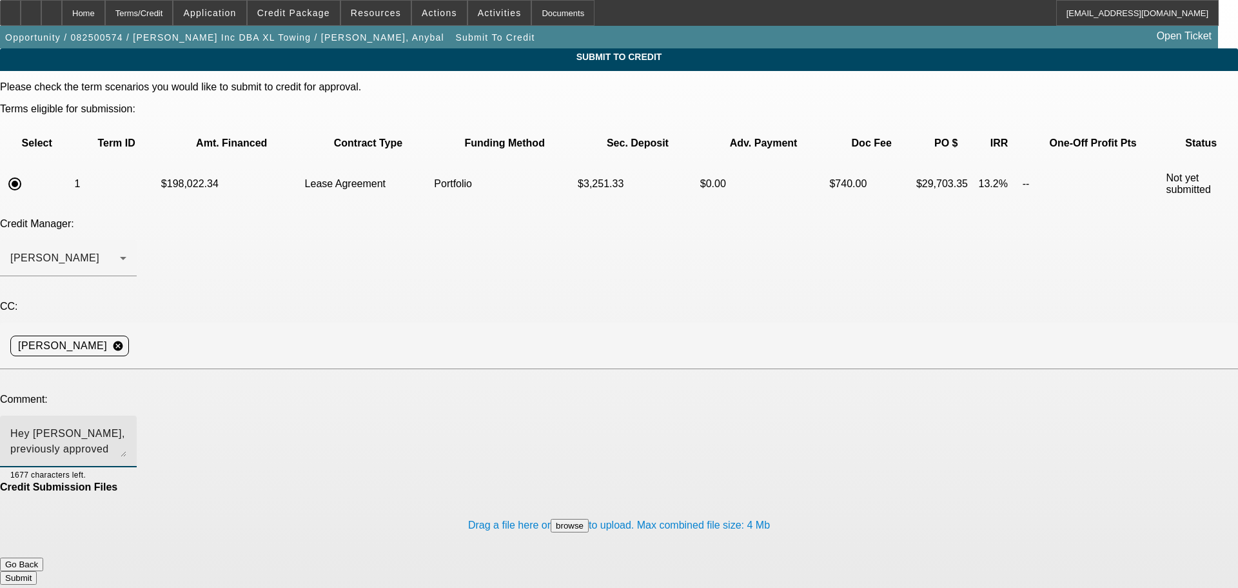
click at [126, 426] on textarea "Hey Sam, previously approved customer for a refinance on two trucks, but only n…" at bounding box center [68, 441] width 116 height 31
click at [126, 426] on textarea "Hey Sam - previously approved customer for a refinance on two trucks, but only …" at bounding box center [68, 441] width 116 height 31
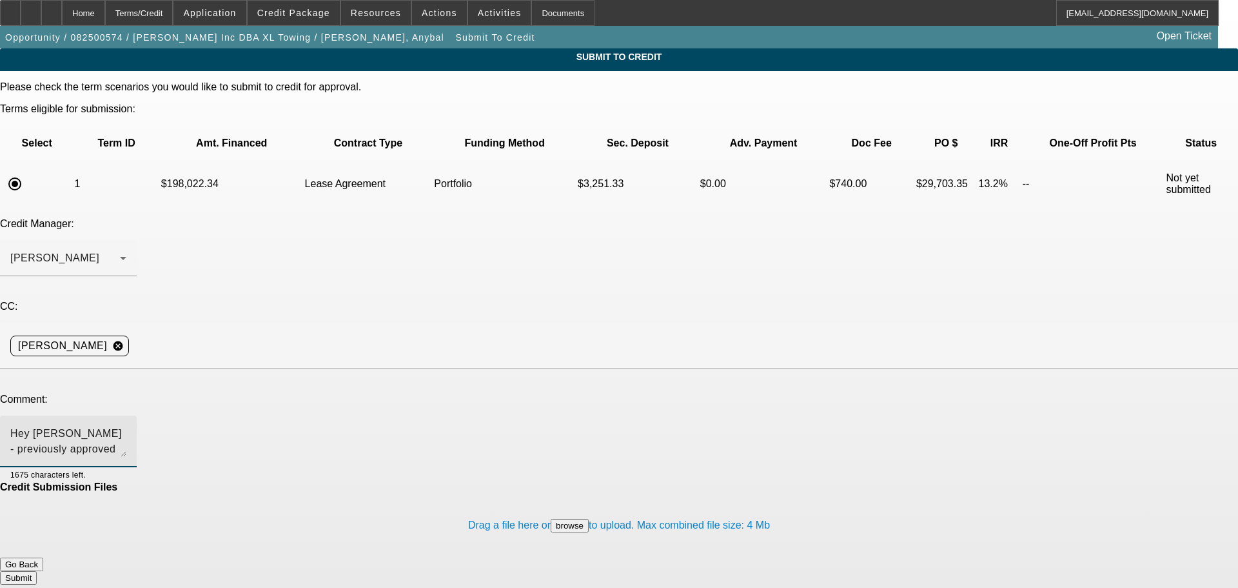
paste textarea "Anybal Issac Yepez is the owner of Yepez Inc DBA XL Towing and is looking to re…"
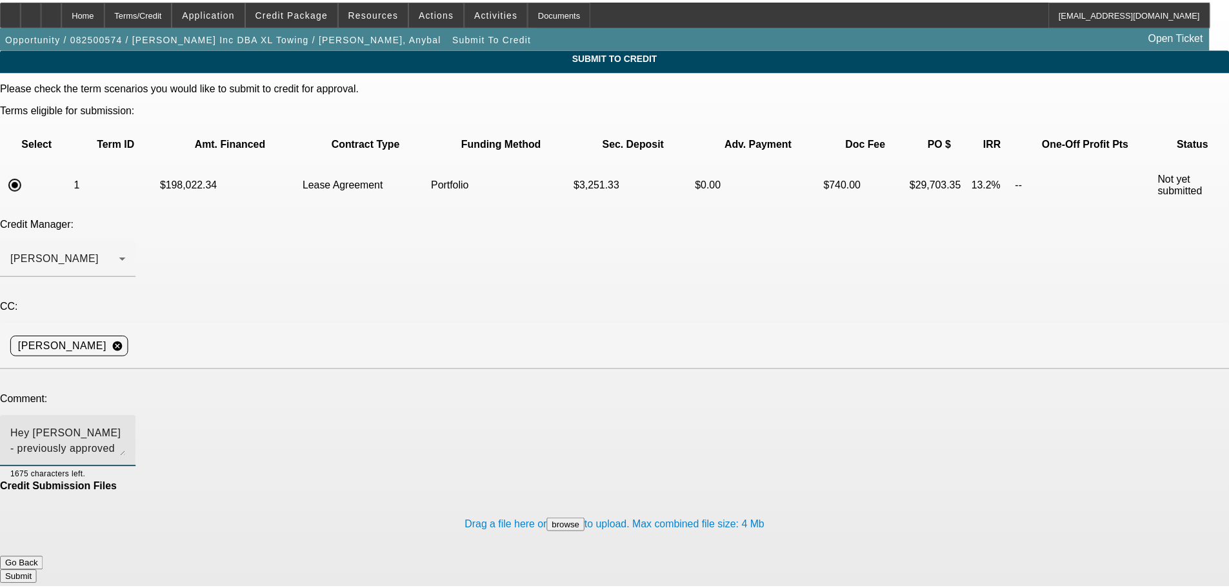
scroll to position [59, 0]
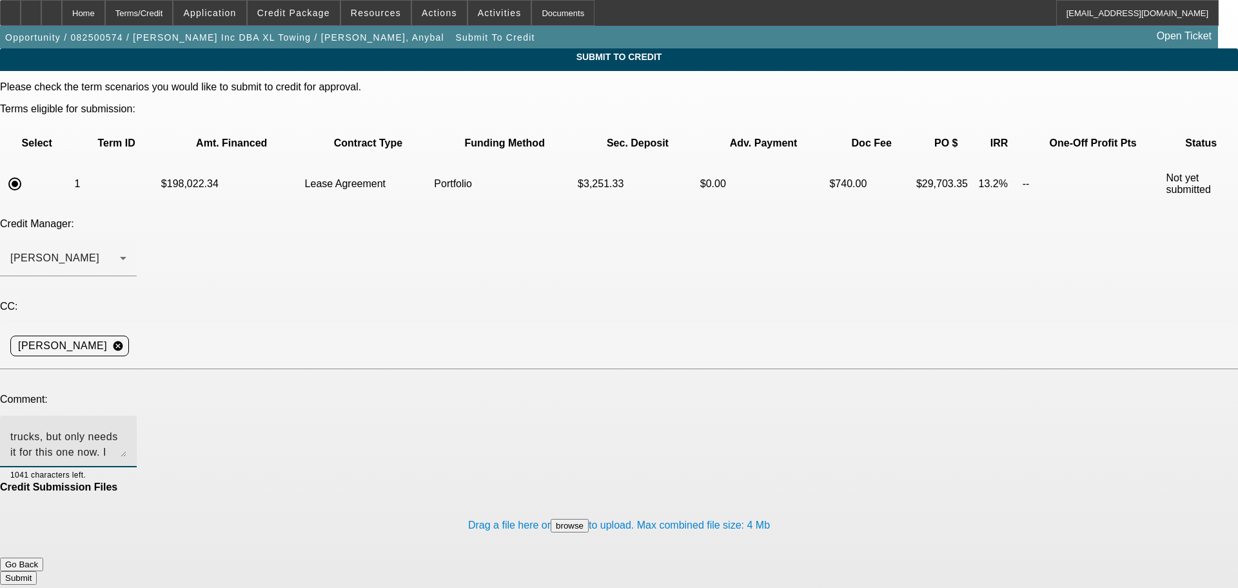
type textarea "Hey Sam - previously approved customer for a refinance on two trucks, but only …"
click at [37, 571] on button "Submit" at bounding box center [18, 578] width 37 height 14
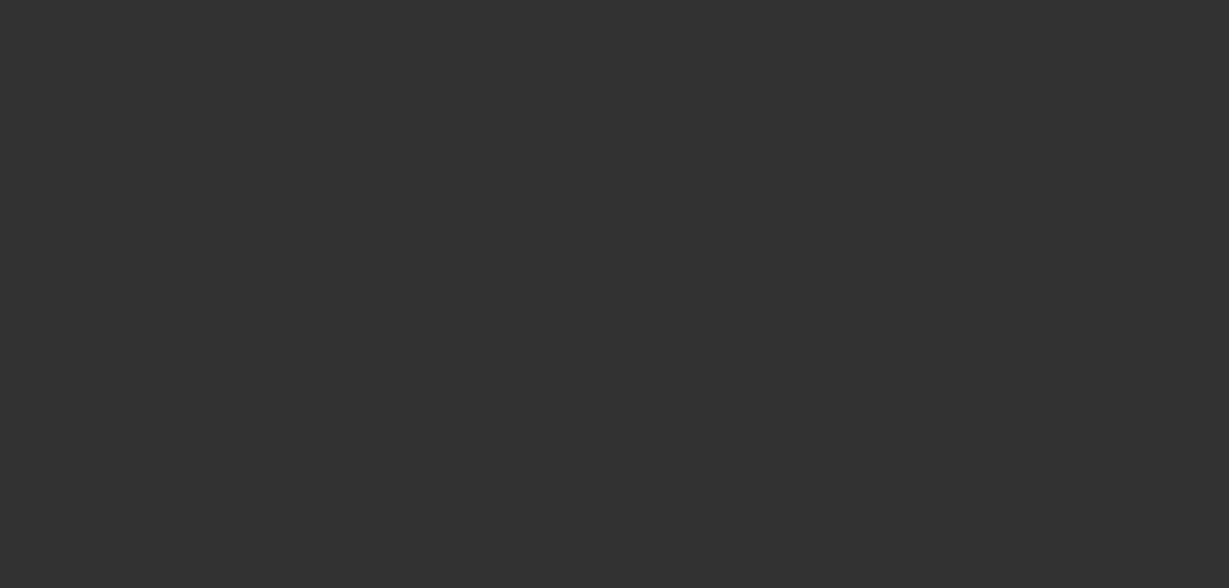
select select "0"
select select "2"
select select "0.15"
select select "4"
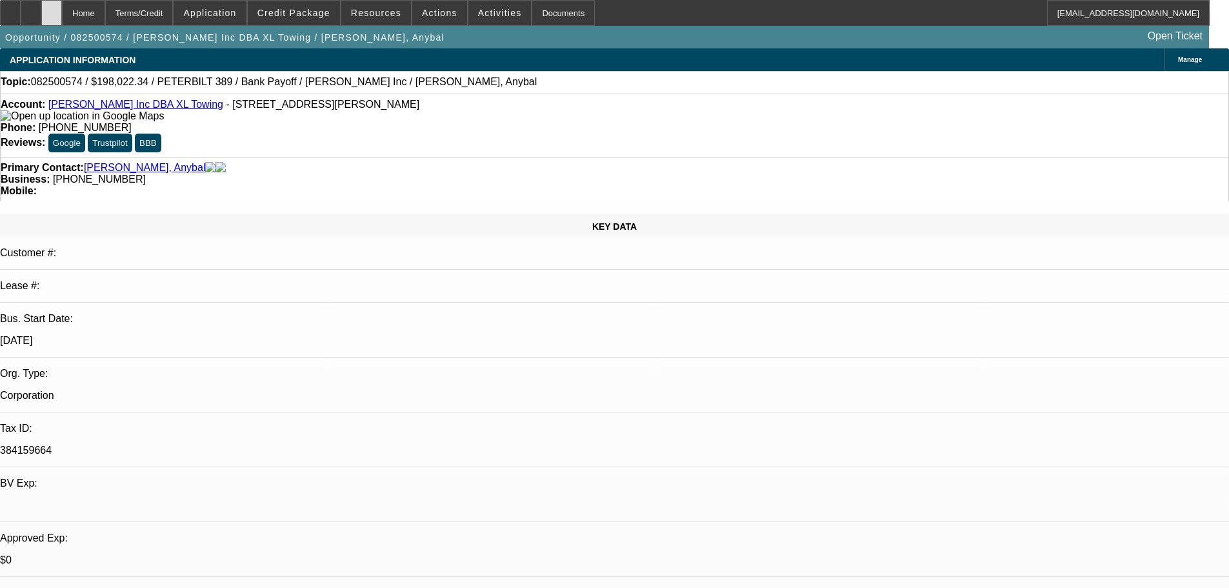
click at [62, 17] on div at bounding box center [51, 13] width 21 height 26
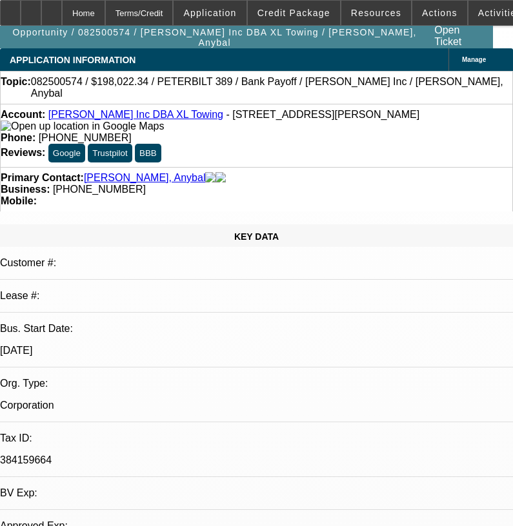
select select "0"
select select "2"
select select "0.15"
select select "4"
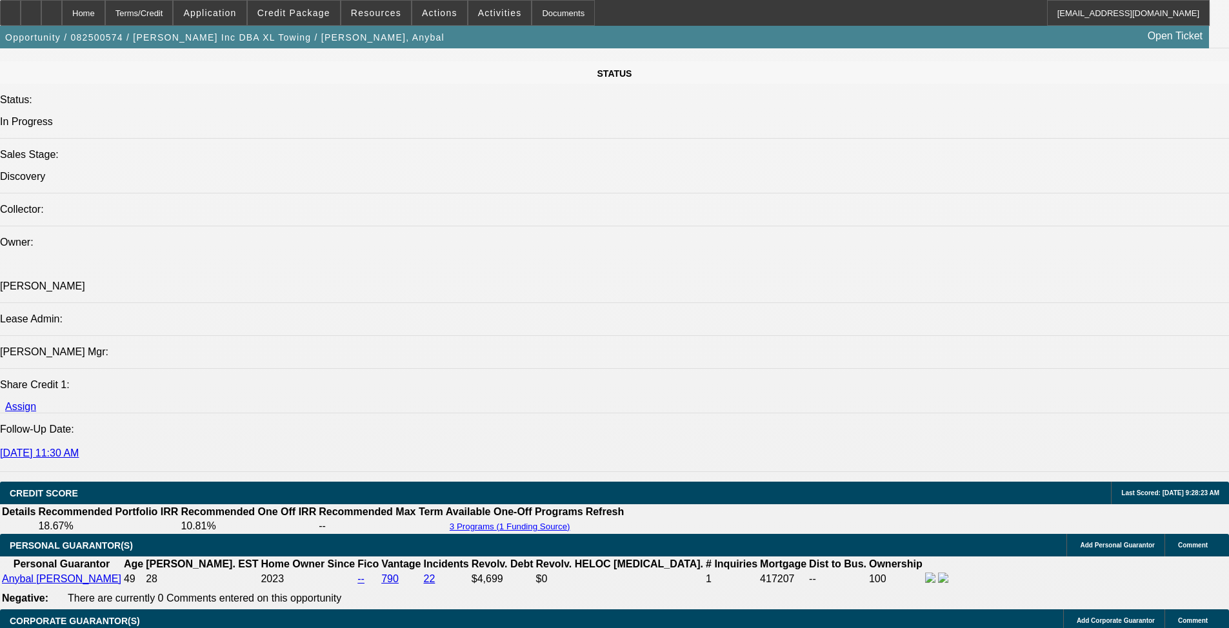
scroll to position [1419, 0]
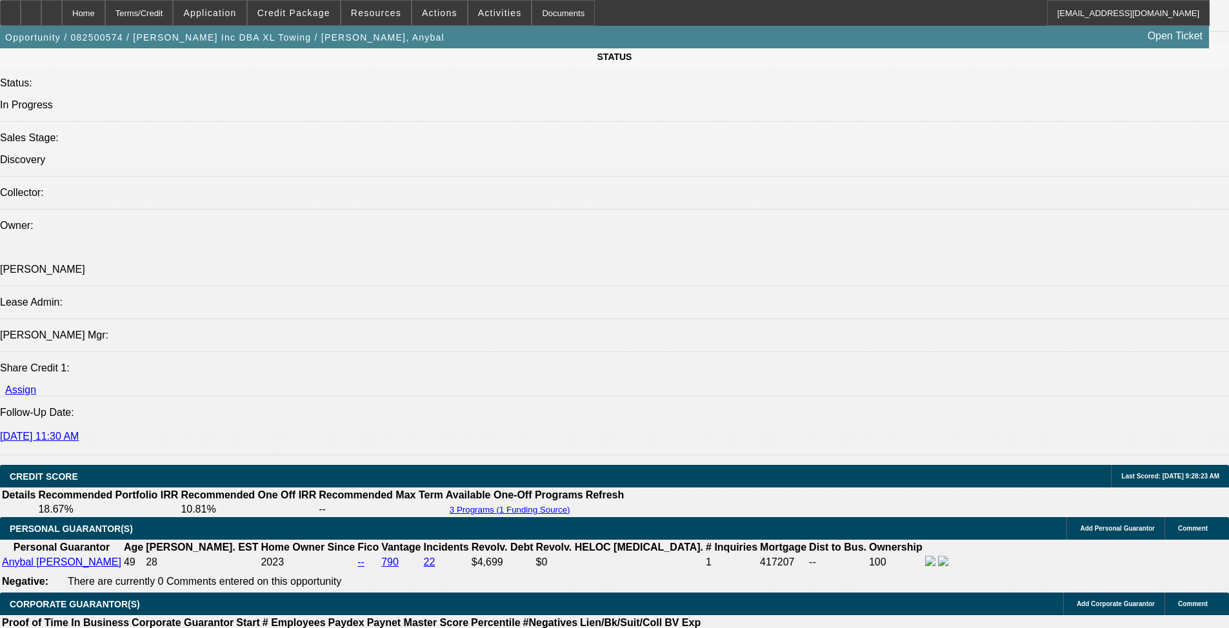
drag, startPoint x: 103, startPoint y: 332, endPoint x: 94, endPoint y: 299, distance: 33.9
copy span "[PERSON_NAME] is the owner of [PERSON_NAME] Inc DBA XL Towing and is looking to…"
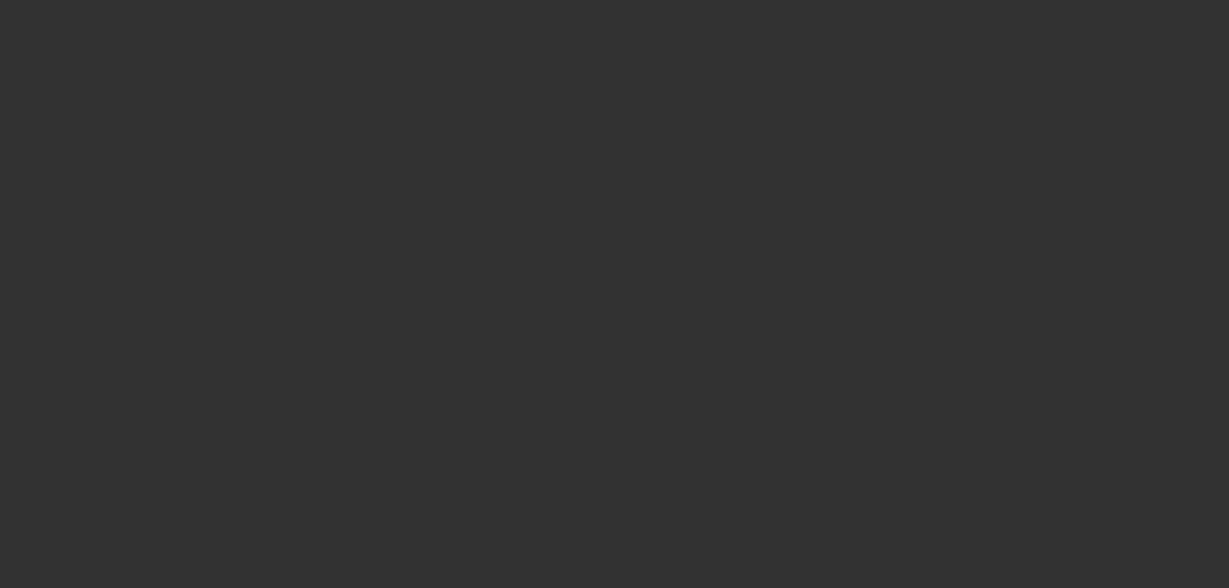
select select "0"
select select "2"
select select "0.15"
select select "4"
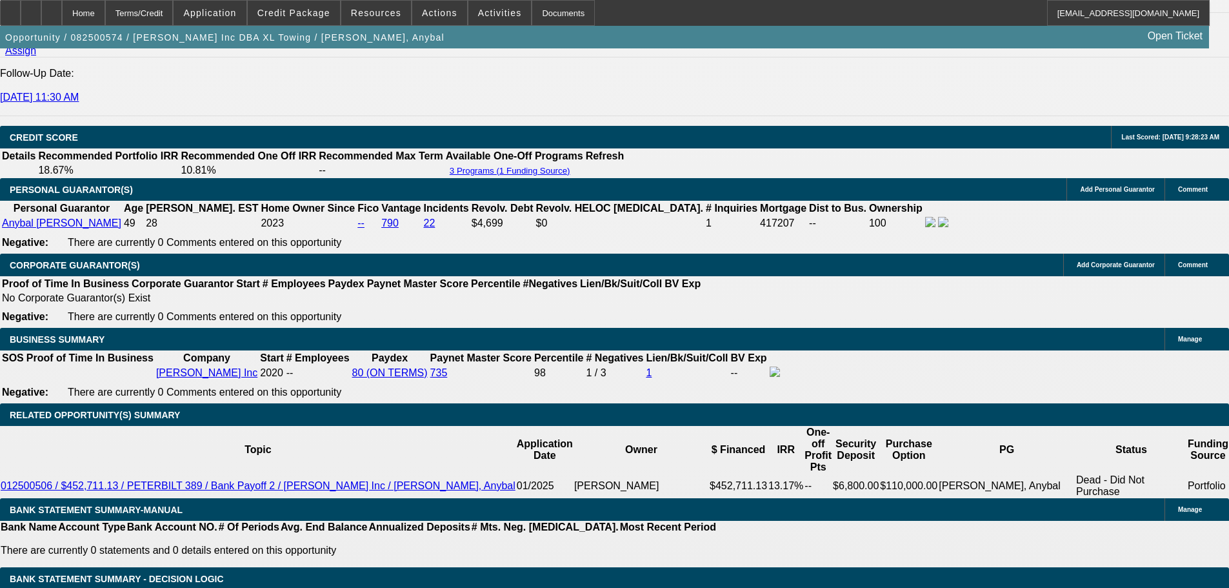
scroll to position [1806, 0]
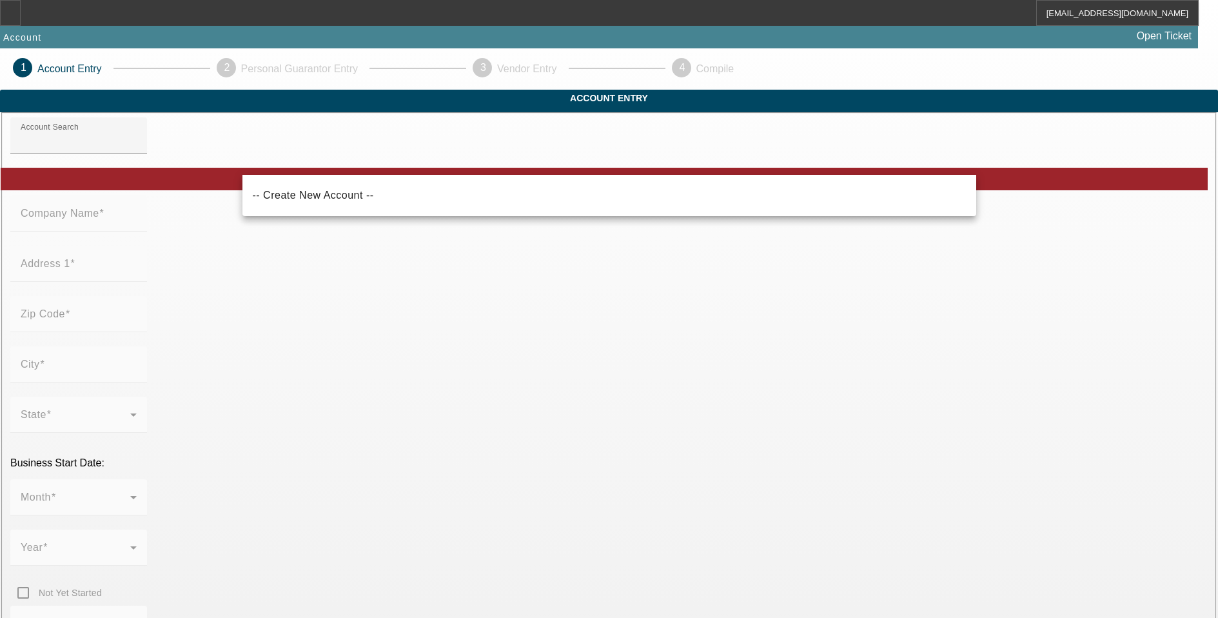
click at [392, 179] on div "-- Create New Account --" at bounding box center [610, 195] width 734 height 41
click at [385, 192] on mat-option "-- Create New Account --" at bounding box center [610, 195] width 734 height 31
type input "-- Create New Account --"
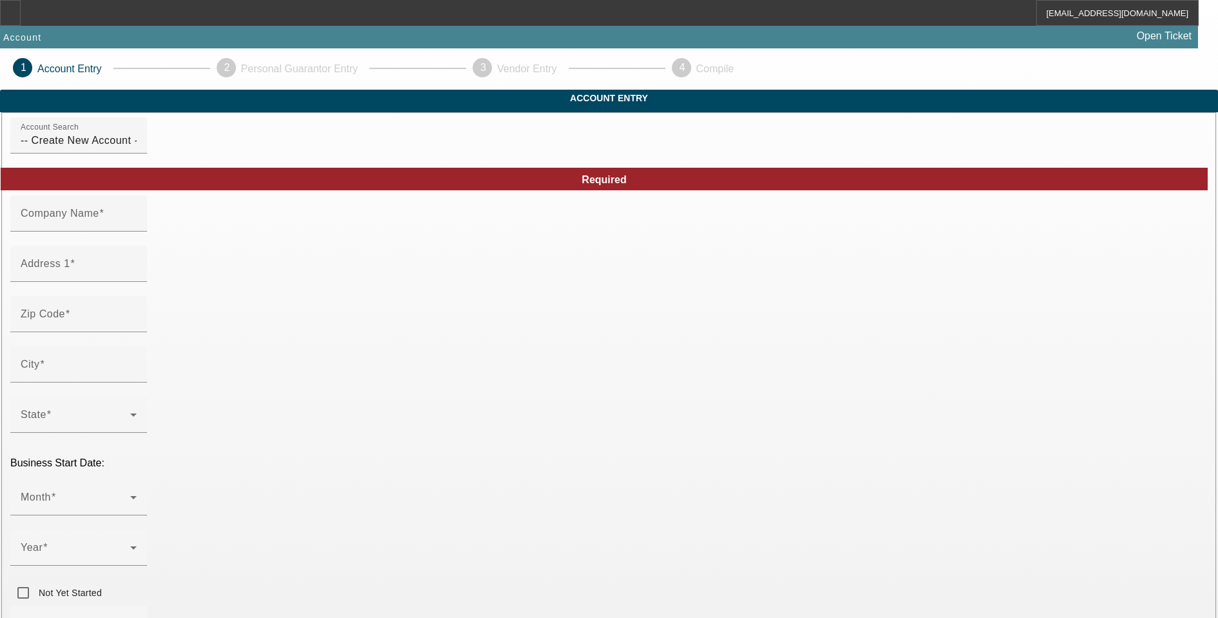
click at [137, 220] on div "Company Name" at bounding box center [79, 213] width 116 height 36
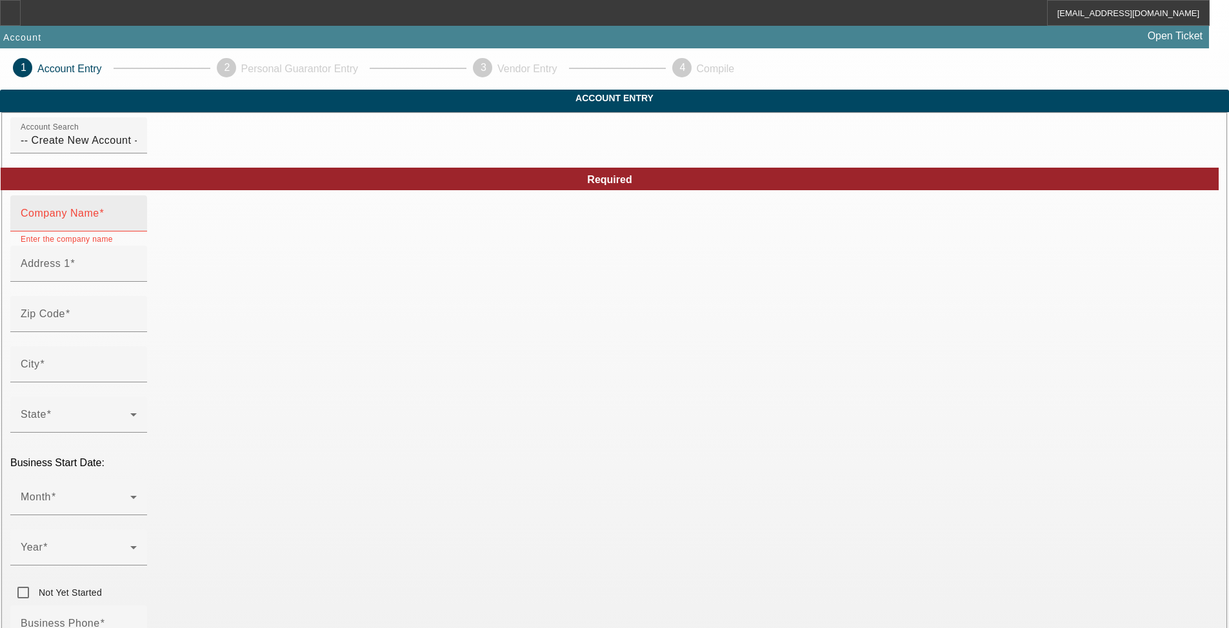
click at [137, 232] on div "Company Name" at bounding box center [79, 213] width 116 height 36
type input "CK Towing"
click at [137, 276] on div "Address 1" at bounding box center [79, 264] width 116 height 36
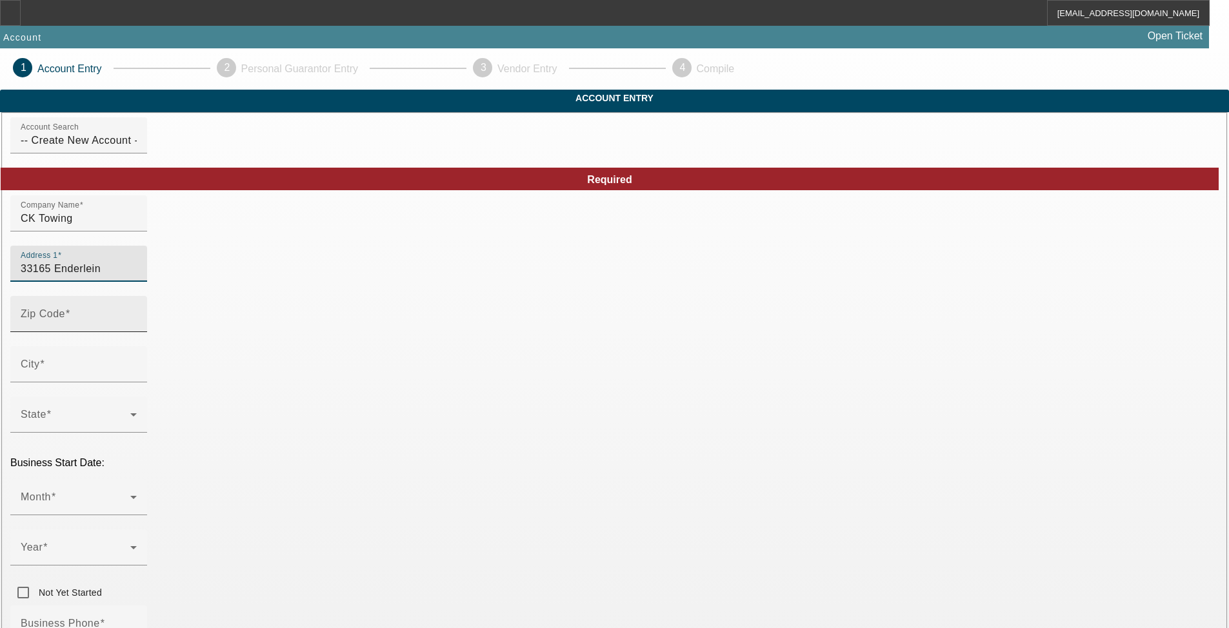
type input "33165 Enderlein"
click at [137, 327] on input "Zip Code" at bounding box center [79, 319] width 116 height 15
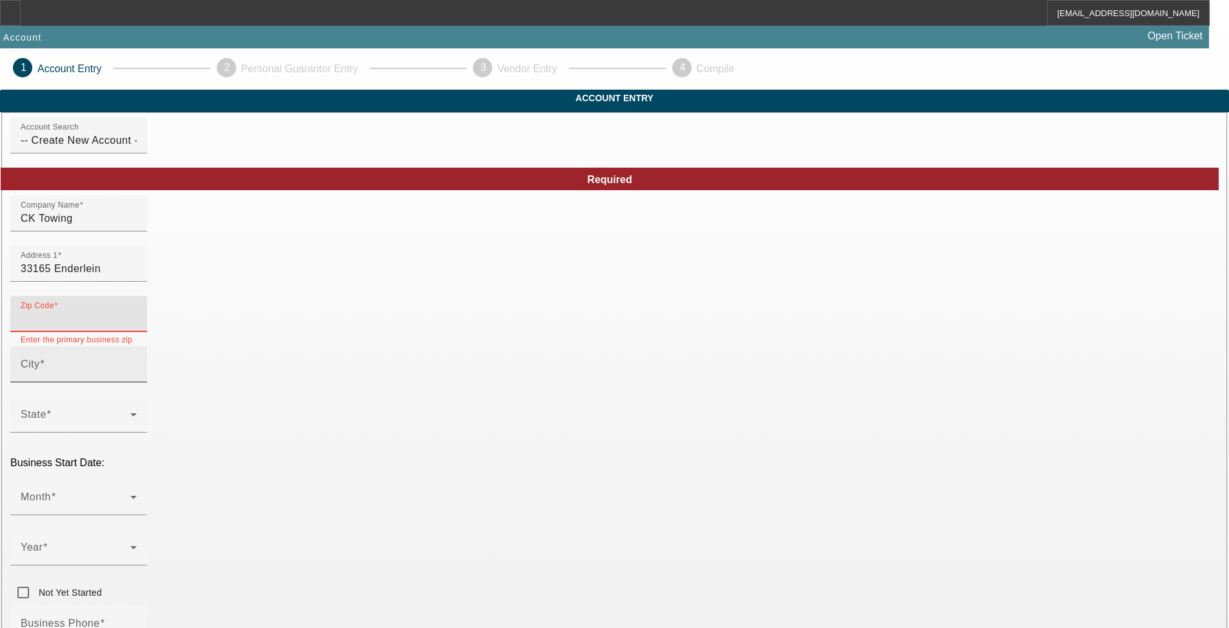
click at [137, 377] on input "City" at bounding box center [79, 369] width 116 height 15
paste input "WILDOMAR"
type input "WILDOMAR"
click at [137, 332] on div "Zip Code" at bounding box center [79, 314] width 116 height 36
type input "9"
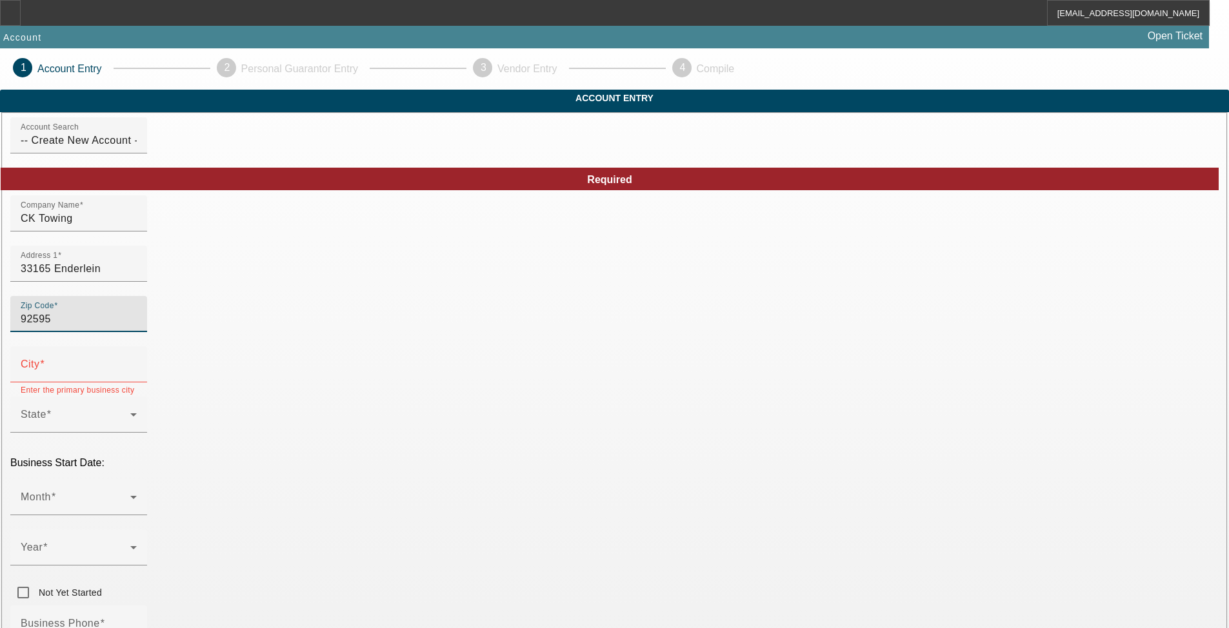
type input "92595"
type input "Wildomar"
type input "Riverside"
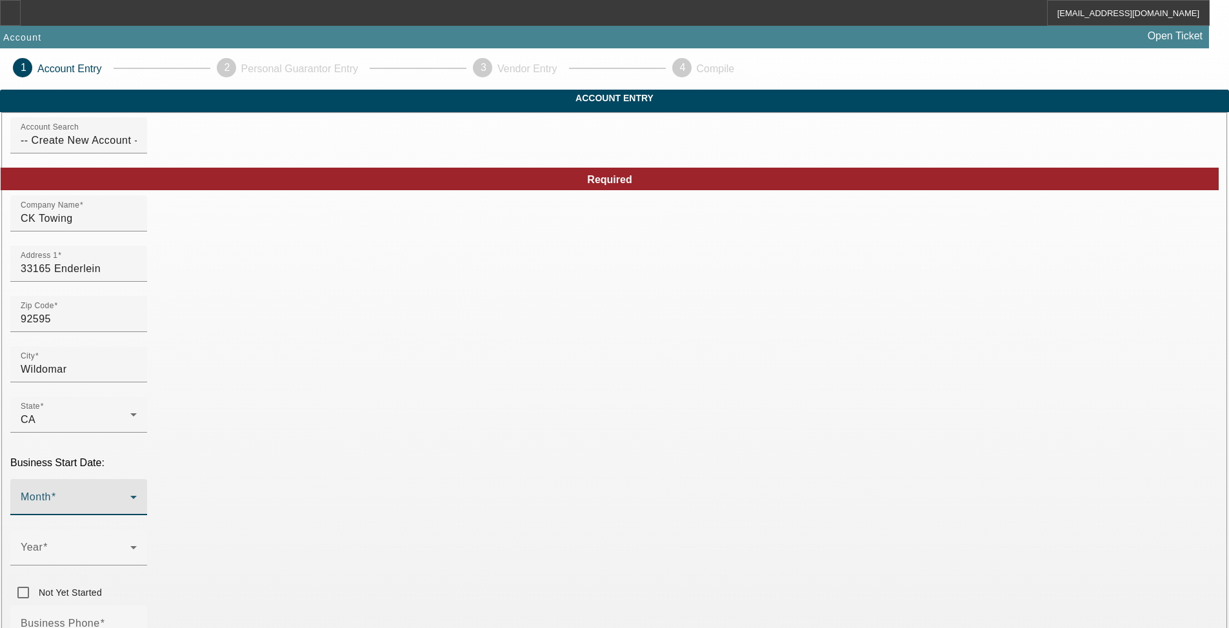
click at [130, 495] on span at bounding box center [76, 502] width 110 height 15
click at [340, 305] on mat-option "August" at bounding box center [332, 292] width 169 height 31
click at [43, 542] on mat-label "Year" at bounding box center [32, 547] width 22 height 11
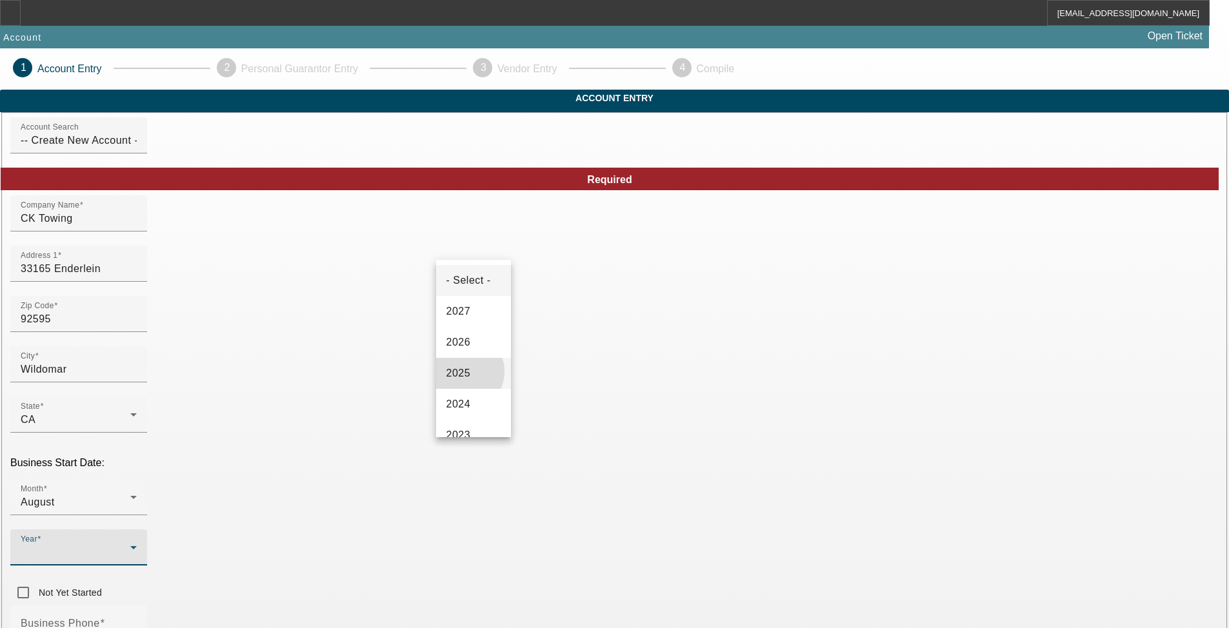
click at [462, 378] on span "2025" at bounding box center [458, 373] width 25 height 15
click at [100, 617] on mat-label "Business Phone" at bounding box center [60, 623] width 79 height 11
click at [137, 617] on input "Business Phone" at bounding box center [79, 628] width 116 height 15
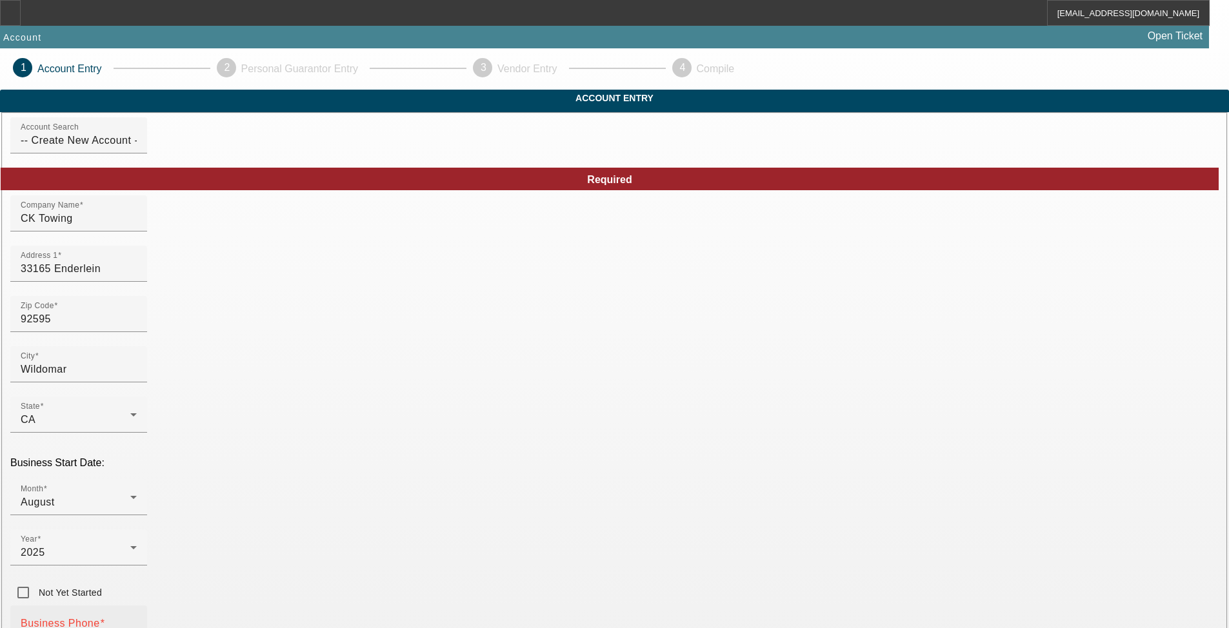
click at [100, 617] on mat-label "Business Phone" at bounding box center [60, 623] width 79 height 11
click at [137, 617] on input "Business Phone" at bounding box center [79, 628] width 116 height 15
click at [100, 617] on mat-label "Business Phone" at bounding box center [60, 623] width 79 height 11
click at [137, 617] on input "Business Phone" at bounding box center [79, 628] width 116 height 15
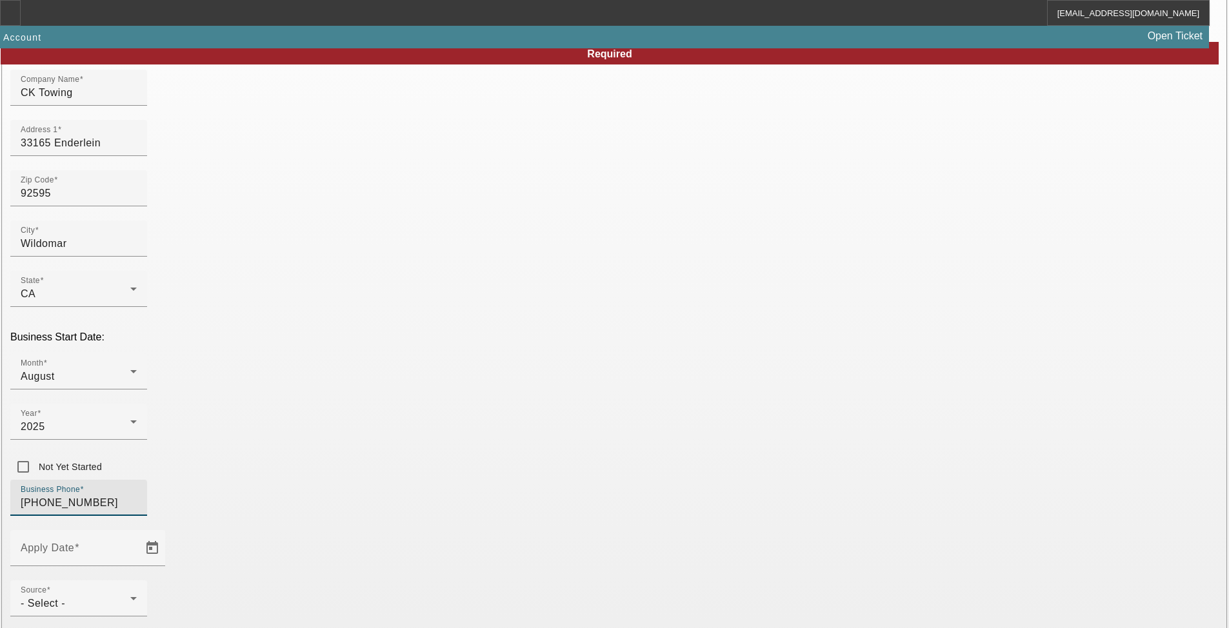
scroll to position [129, 0]
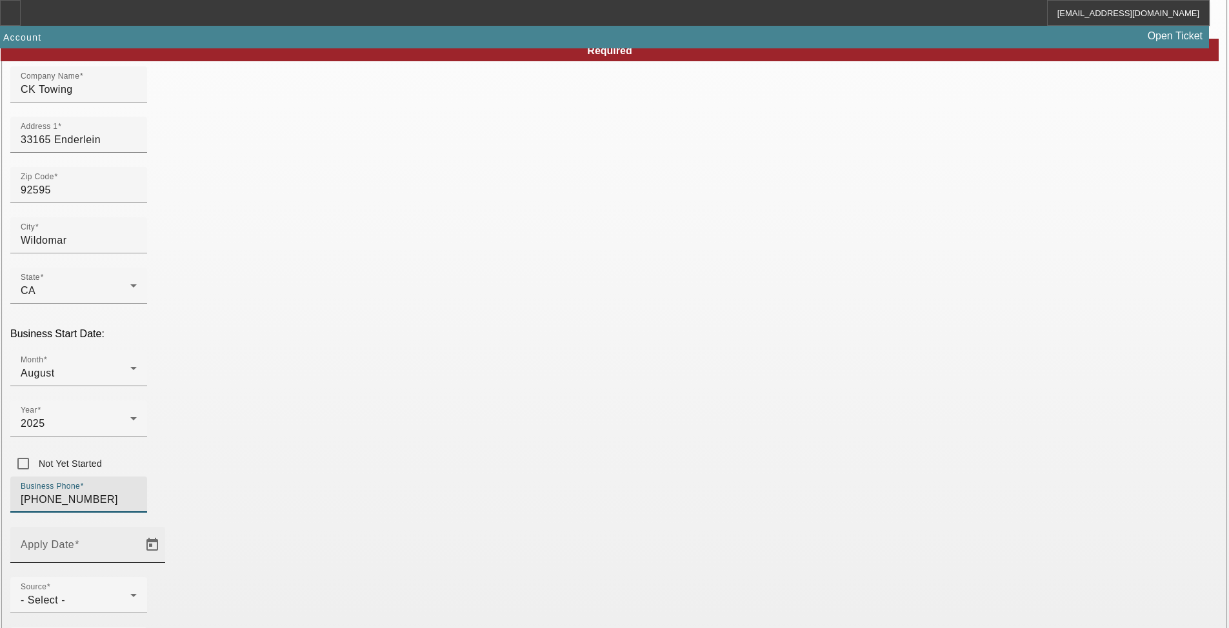
type input "(951) 334-9655"
click at [137, 542] on input "Apply Date" at bounding box center [79, 549] width 116 height 15
click at [168, 530] on span "Open calendar" at bounding box center [152, 545] width 31 height 31
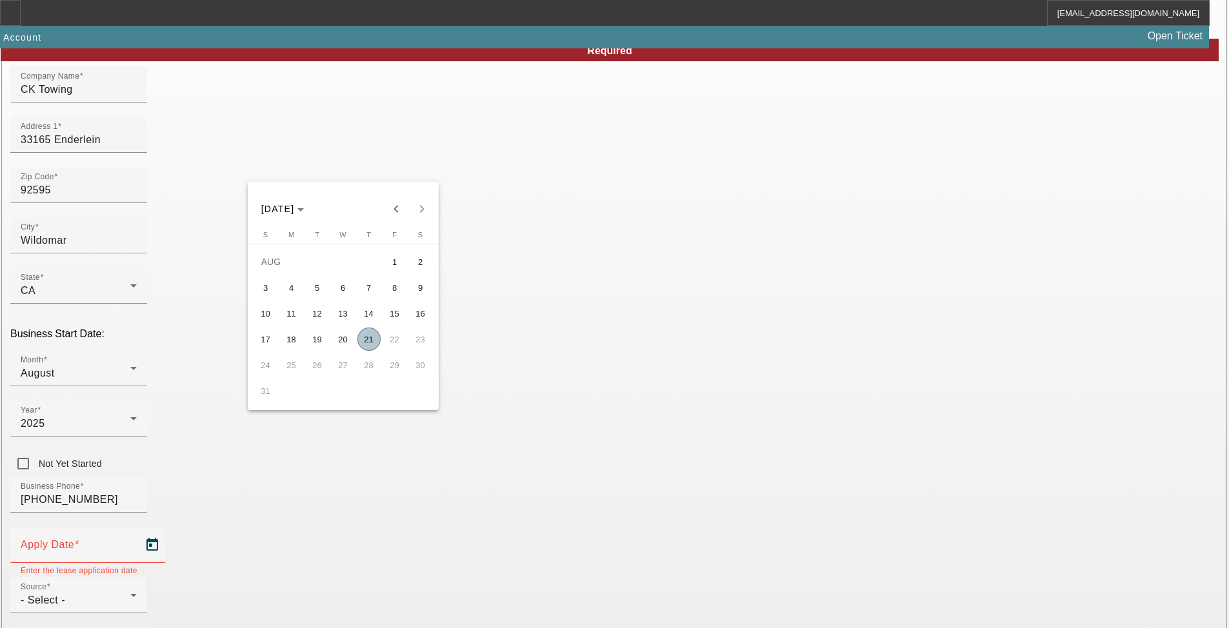
drag, startPoint x: 375, startPoint y: 343, endPoint x: 389, endPoint y: 348, distance: 14.9
click at [377, 344] on span "21" at bounding box center [368, 339] width 23 height 23
type input "8/21/2025"
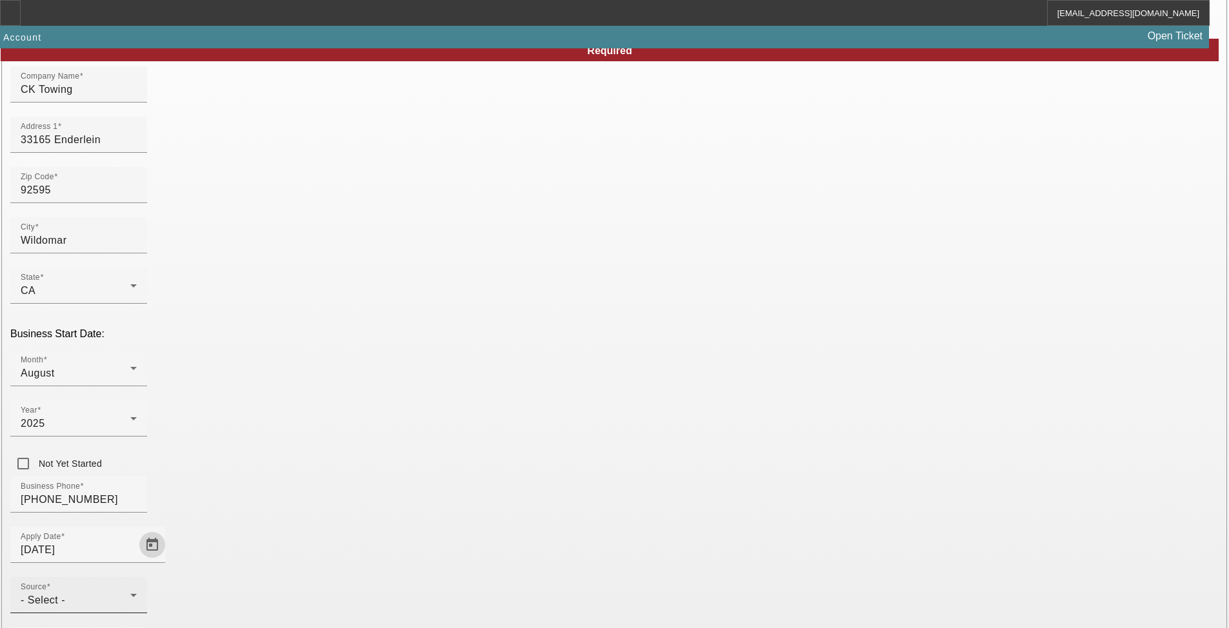
click at [130, 593] on div "- Select -" at bounding box center [76, 600] width 110 height 15
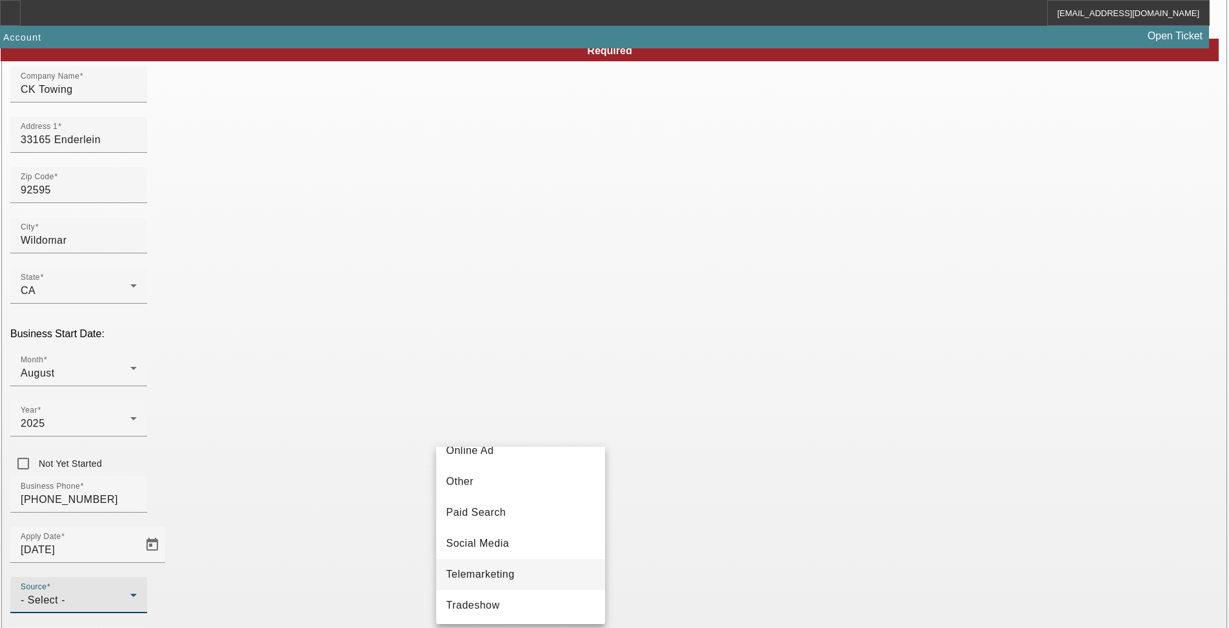
scroll to position [459, 0]
click at [523, 565] on mat-option "Vendor Referral" at bounding box center [520, 572] width 169 height 31
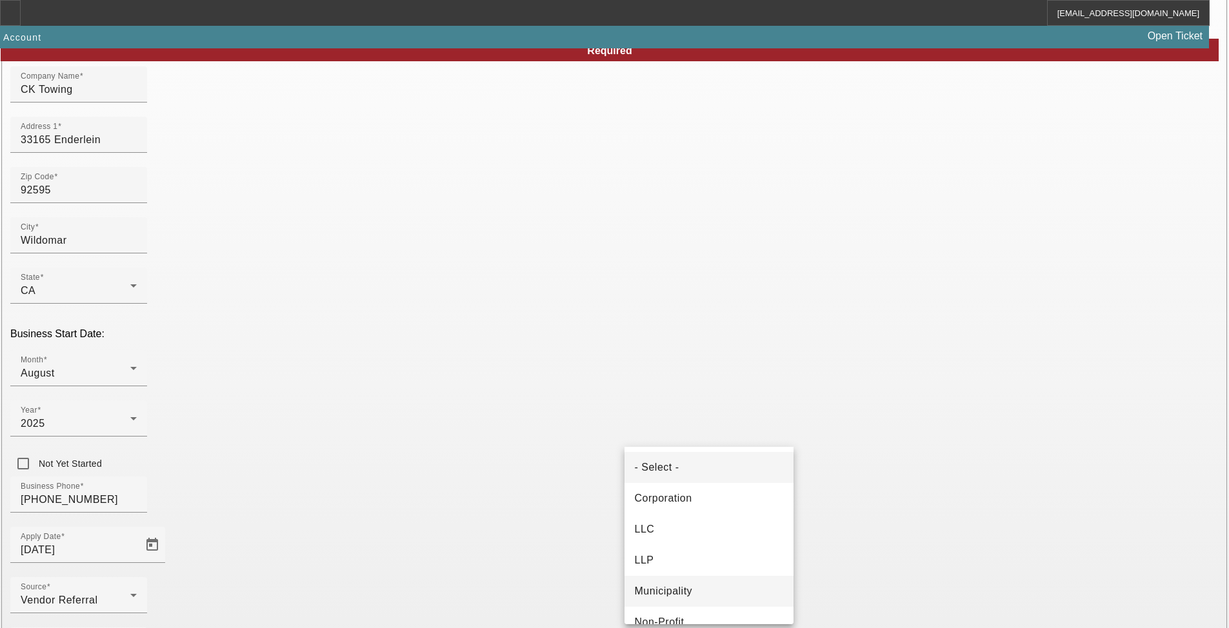
scroll to position [81, 0]
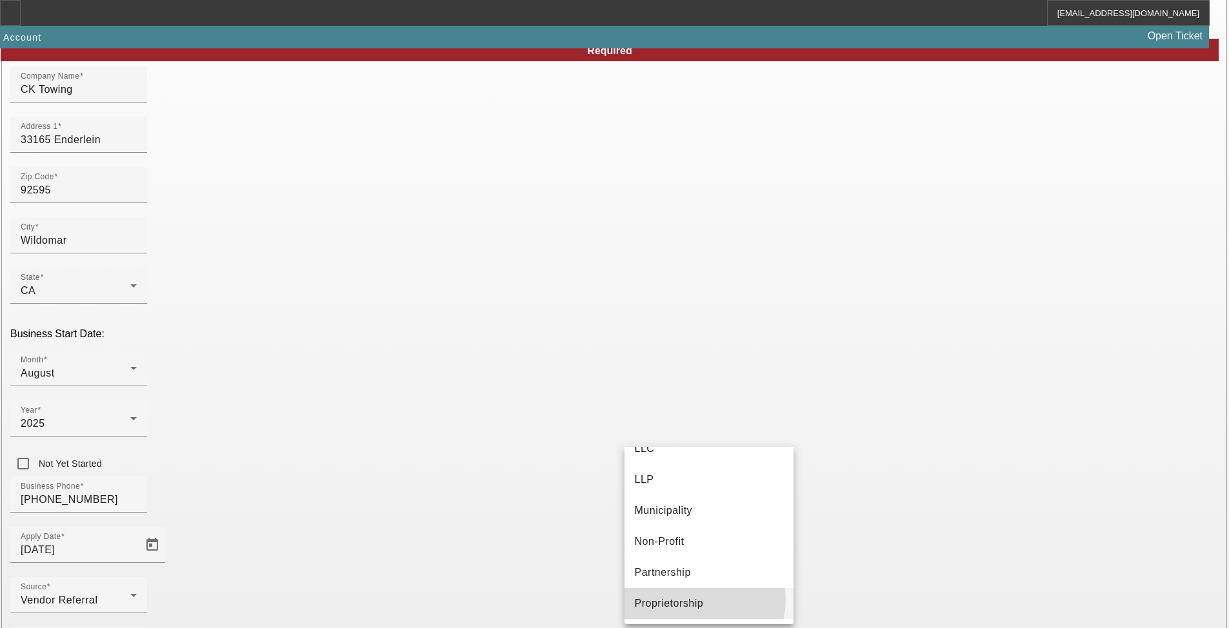
click at [700, 600] on span "Proprietorship" at bounding box center [669, 603] width 69 height 15
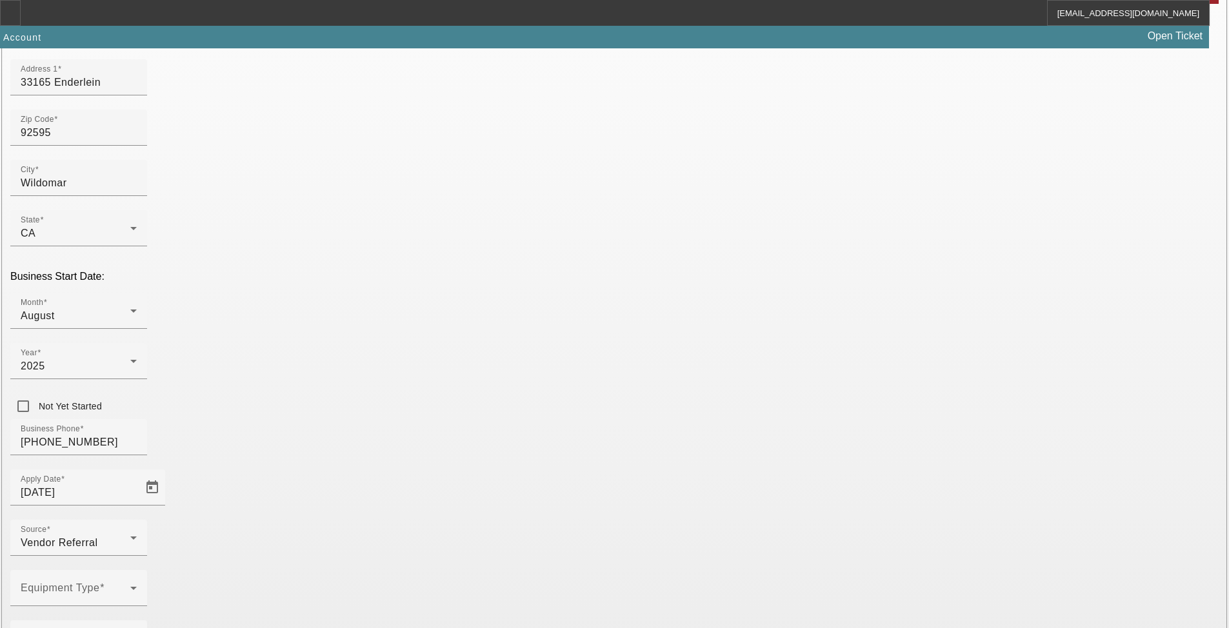
type input "393157397"
click at [99, 582] on mat-label "Equipment Type" at bounding box center [60, 587] width 79 height 11
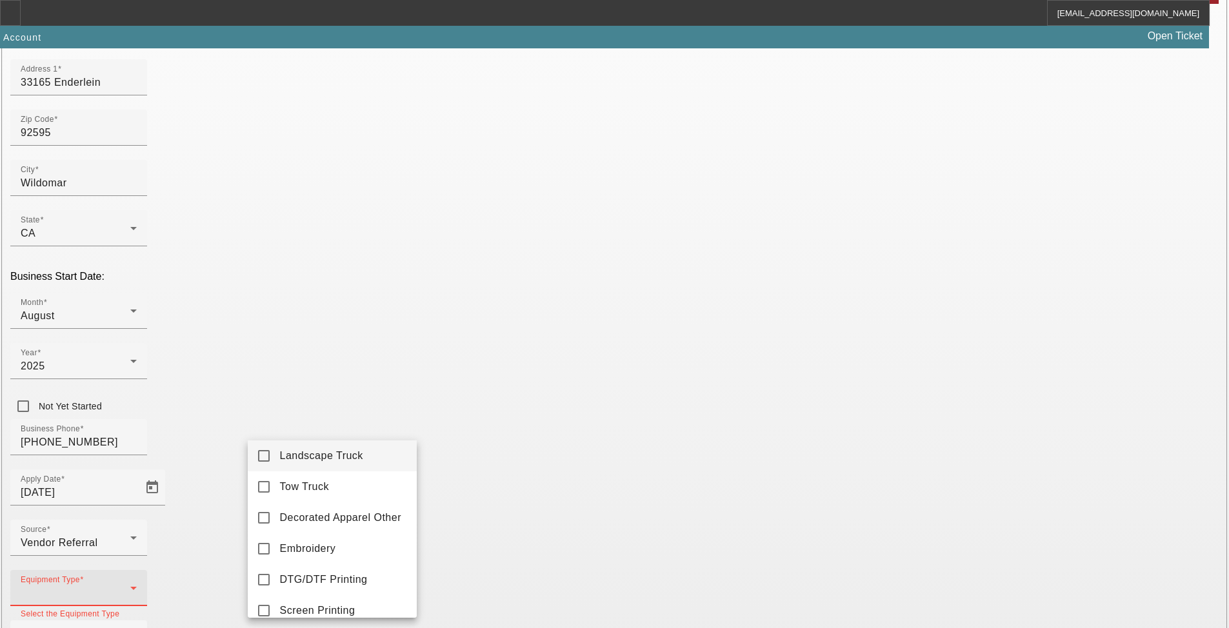
scroll to position [0, 0]
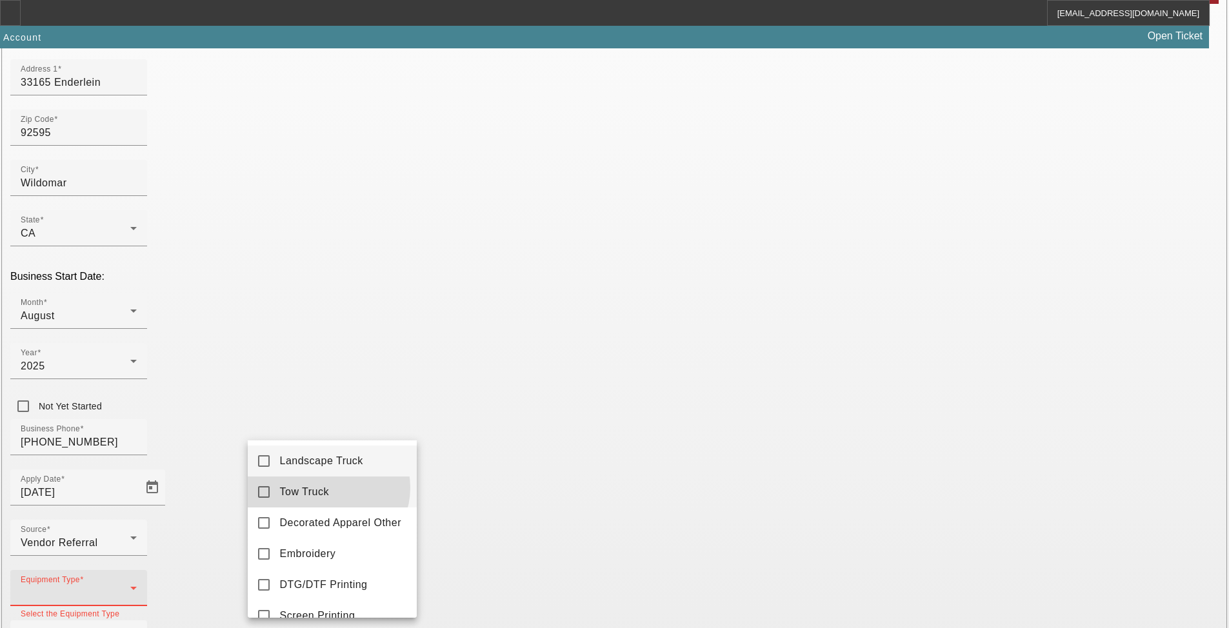
drag, startPoint x: 328, startPoint y: 488, endPoint x: 346, endPoint y: 488, distance: 18.1
click at [328, 488] on span "Tow Truck" at bounding box center [305, 491] width 50 height 15
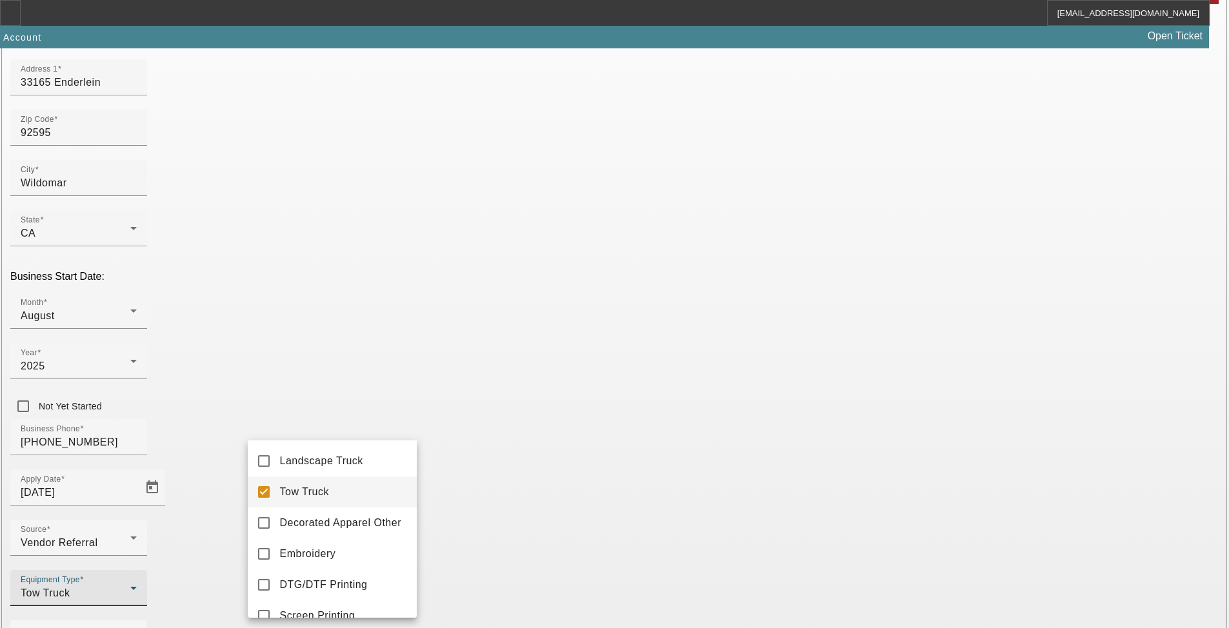
click at [589, 498] on div at bounding box center [614, 314] width 1229 height 628
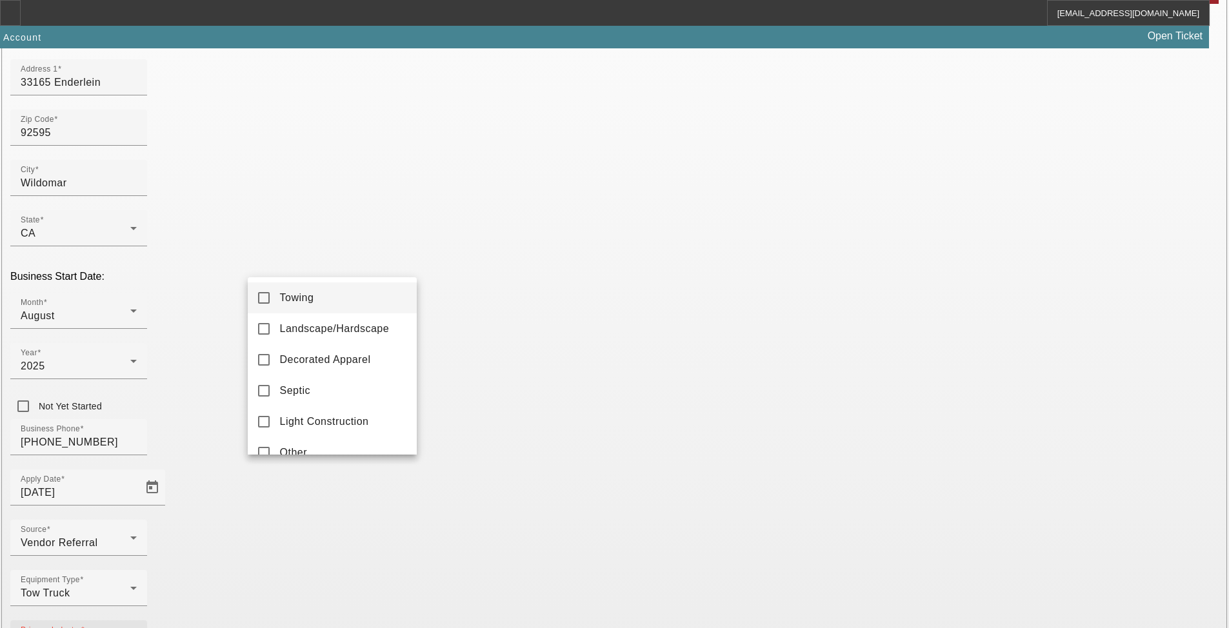
click at [332, 289] on mat-option "Towing" at bounding box center [332, 298] width 169 height 31
click at [513, 452] on div at bounding box center [614, 314] width 1229 height 628
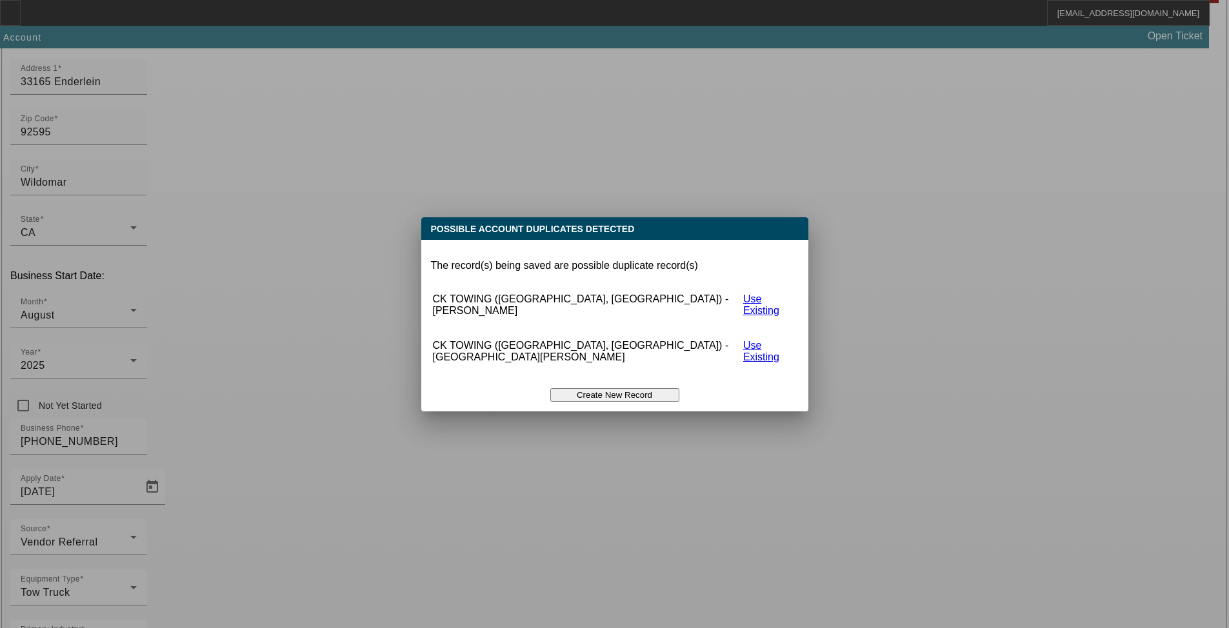
click at [604, 388] on button "Create New Record" at bounding box center [614, 395] width 129 height 14
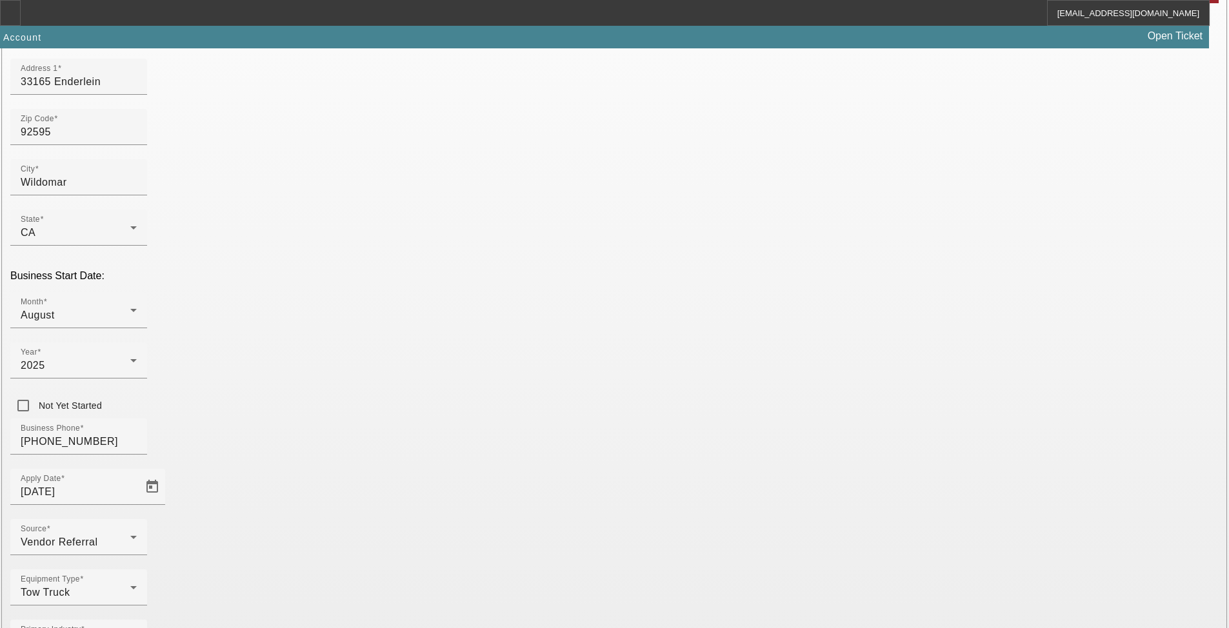
scroll to position [186, 0]
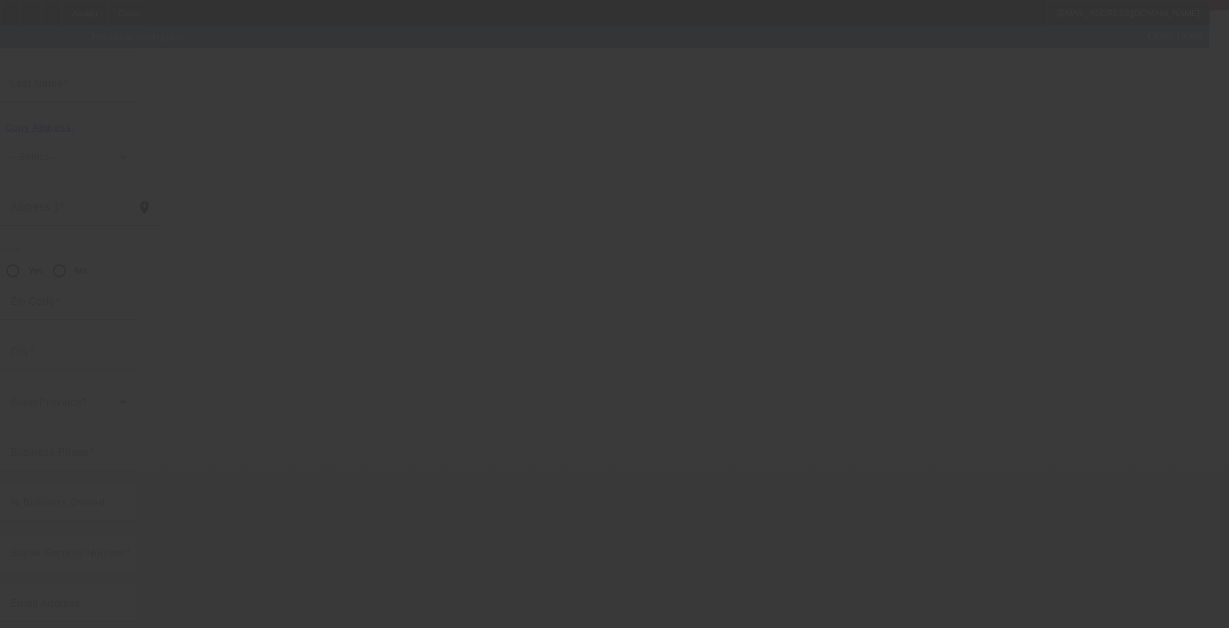
scroll to position [3, 0]
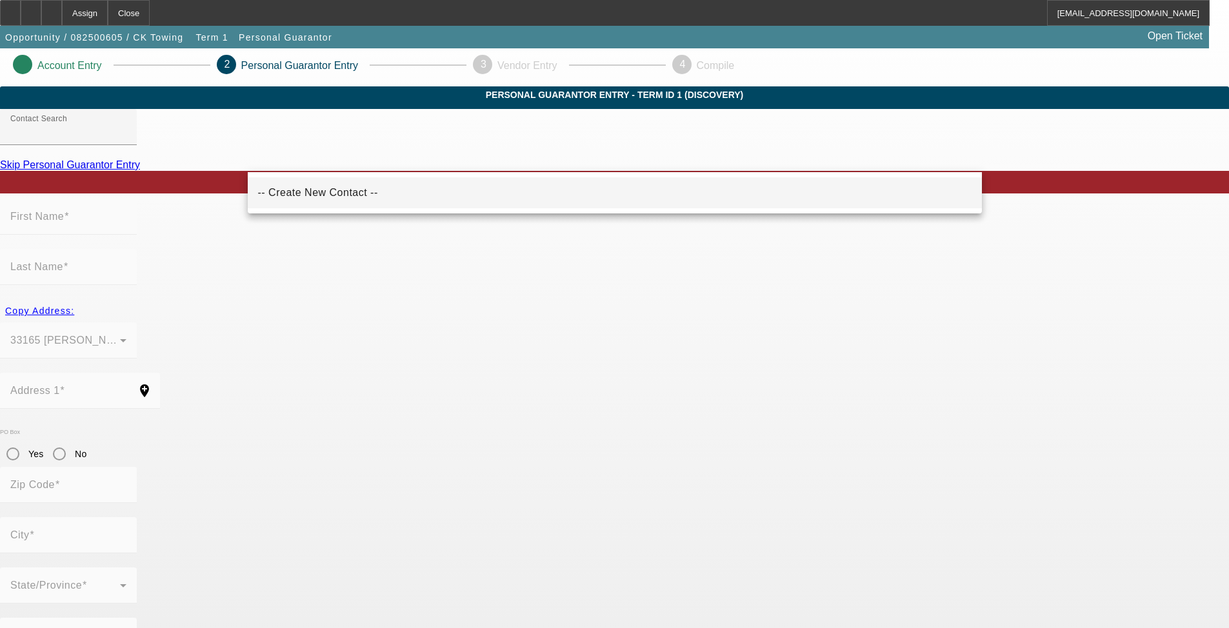
click at [326, 197] on span "-- Create New Contact --" at bounding box center [318, 192] width 120 height 11
type input "-- Create New Contact --"
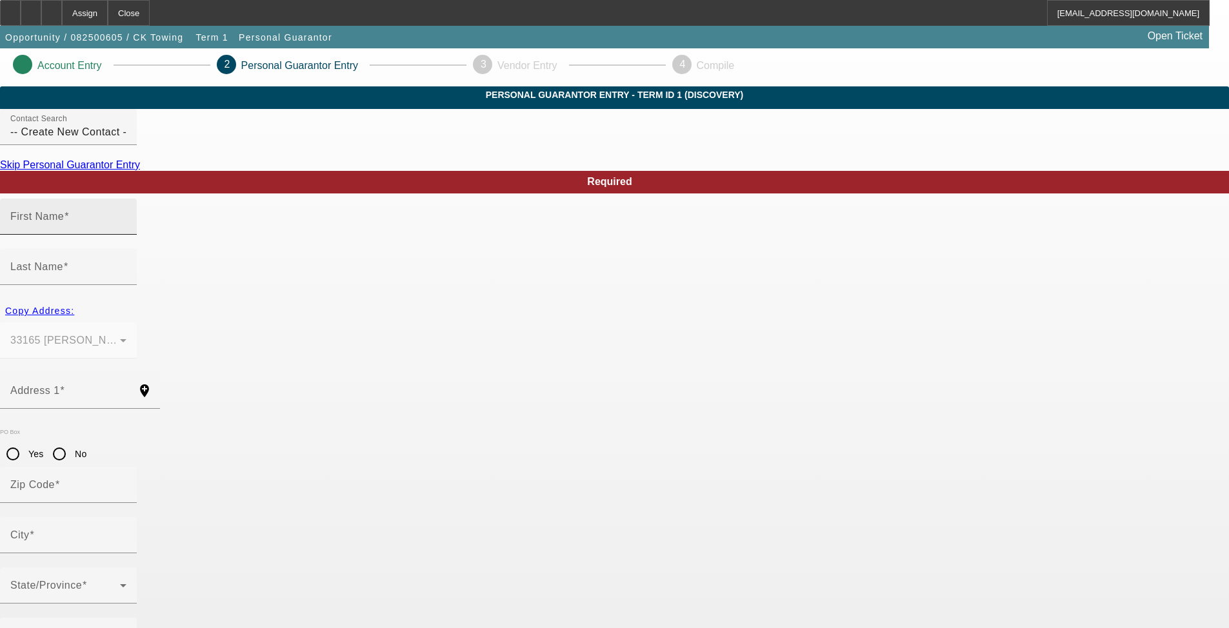
click at [126, 235] on div "First Name" at bounding box center [68, 217] width 116 height 36
click at [126, 230] on input "First Name" at bounding box center [68, 221] width 116 height 15
type input "William"
click at [126, 249] on div "Last Name" at bounding box center [68, 267] width 116 height 36
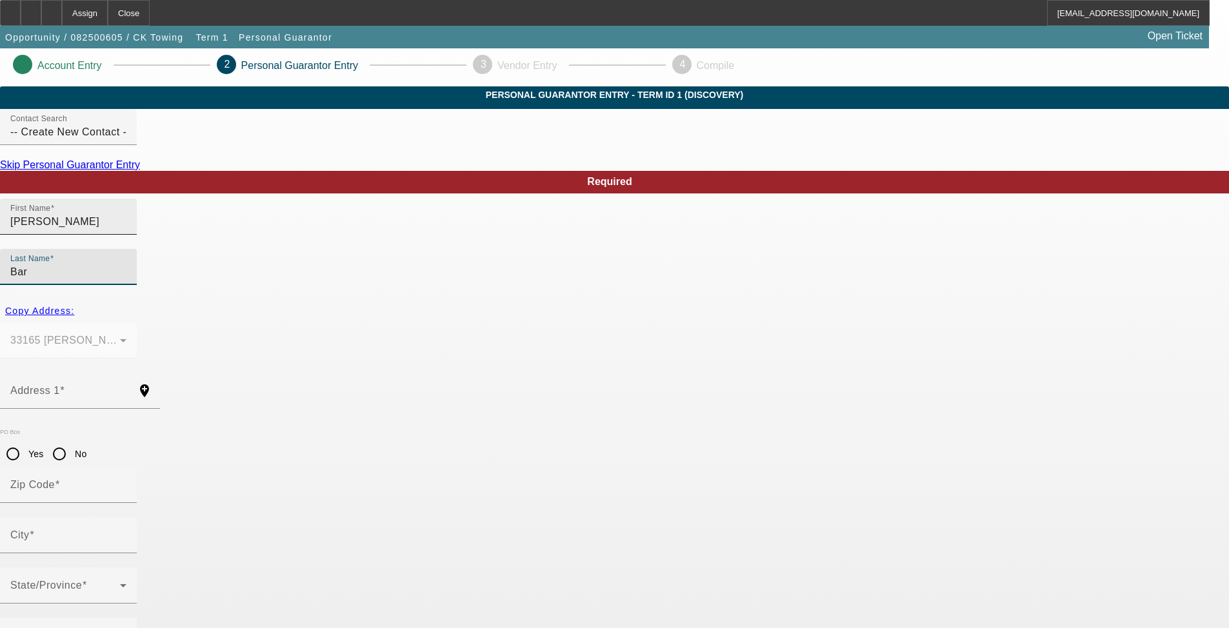
type input "Bar"
drag, startPoint x: 280, startPoint y: 255, endPoint x: 209, endPoint y: 262, distance: 71.2
type input "Chris"
click at [126, 264] on input "Bar" at bounding box center [68, 271] width 116 height 15
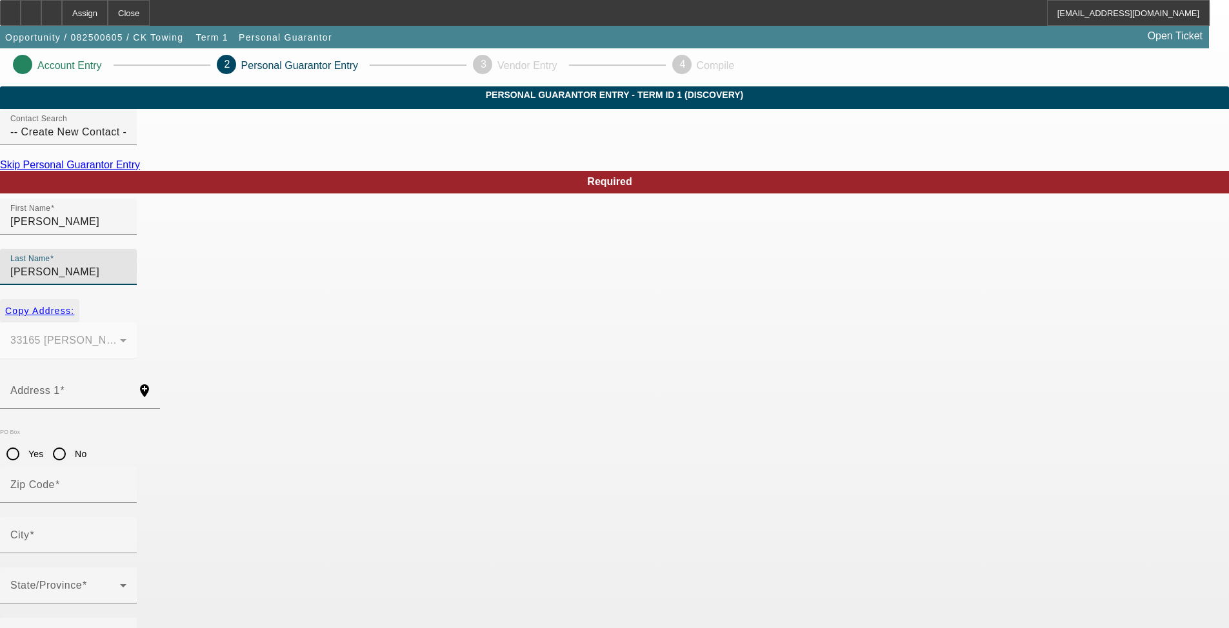
type input "Barry"
click at [79, 305] on span "button" at bounding box center [39, 310] width 79 height 31
type input "33165 Enderlein"
type input "92595"
type input "Wildomar"
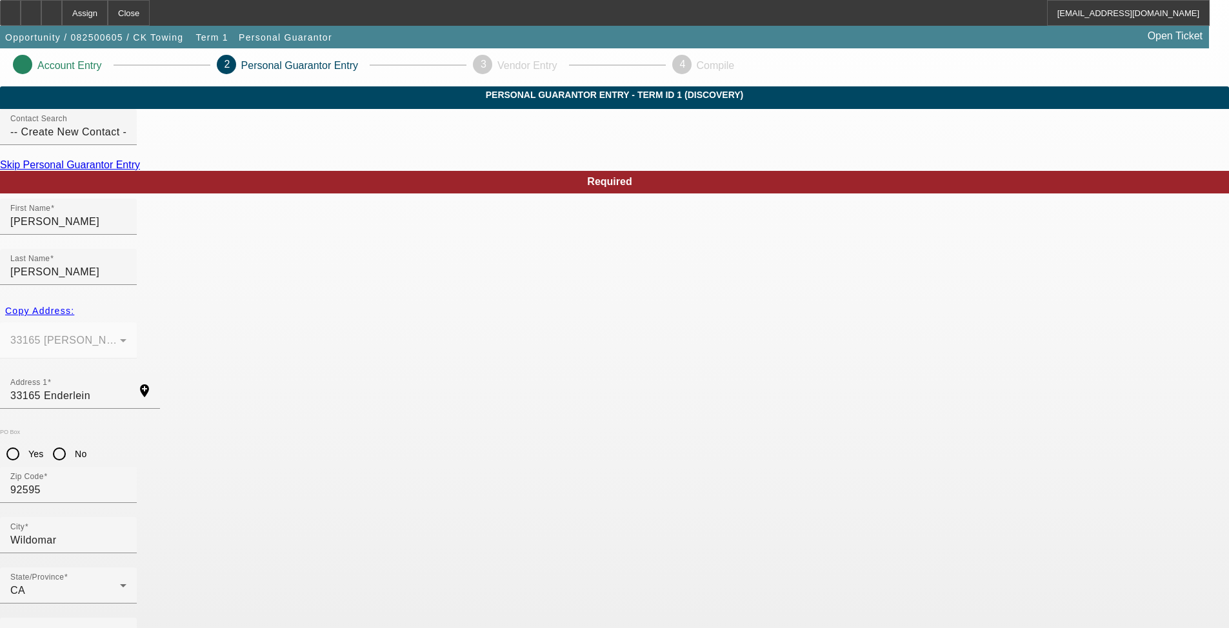
type input "100"
click at [90, 617] on mat-label "Business Phone" at bounding box center [49, 635] width 79 height 11
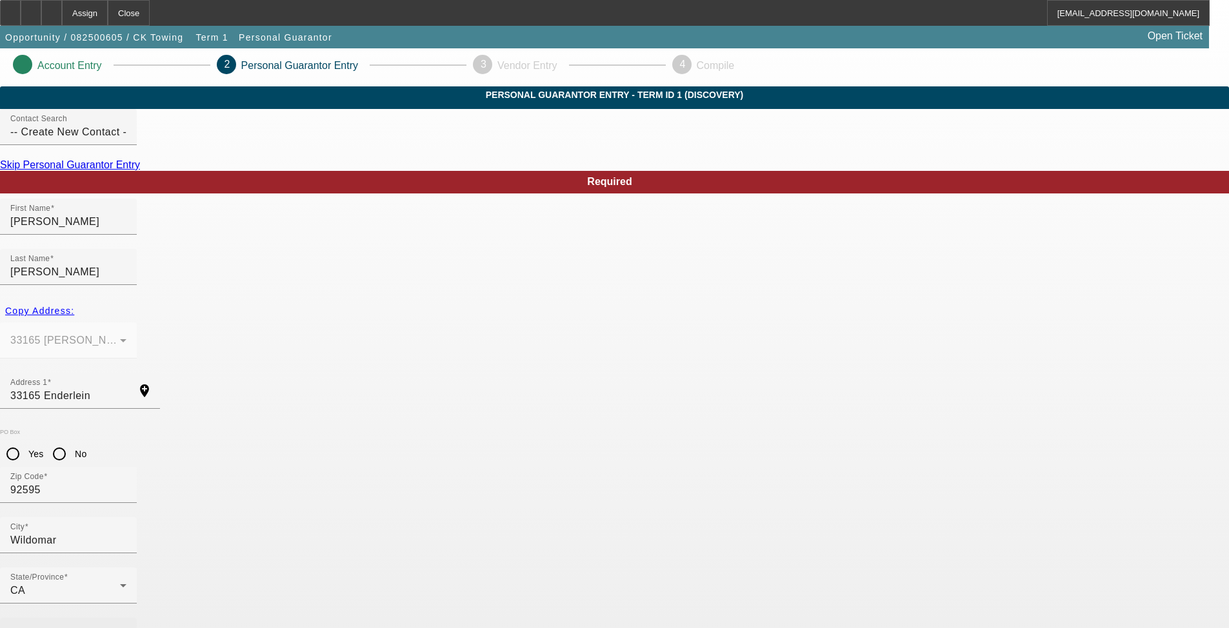
type input "(951) 334-9655"
type input "607-67-3689"
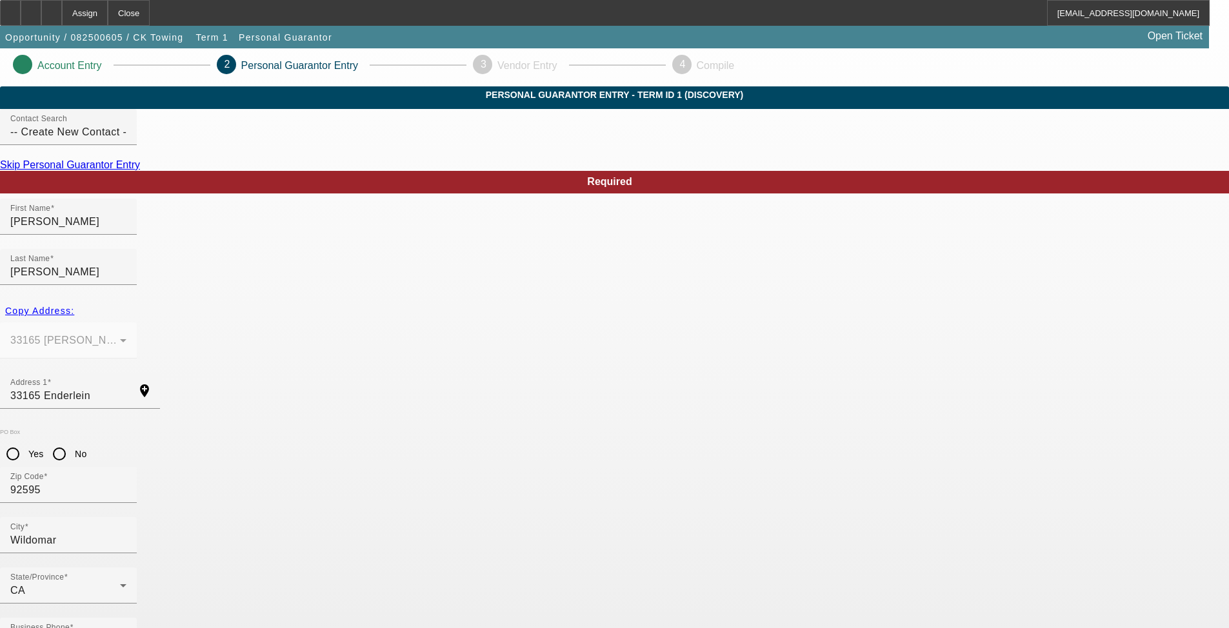
type input "n"
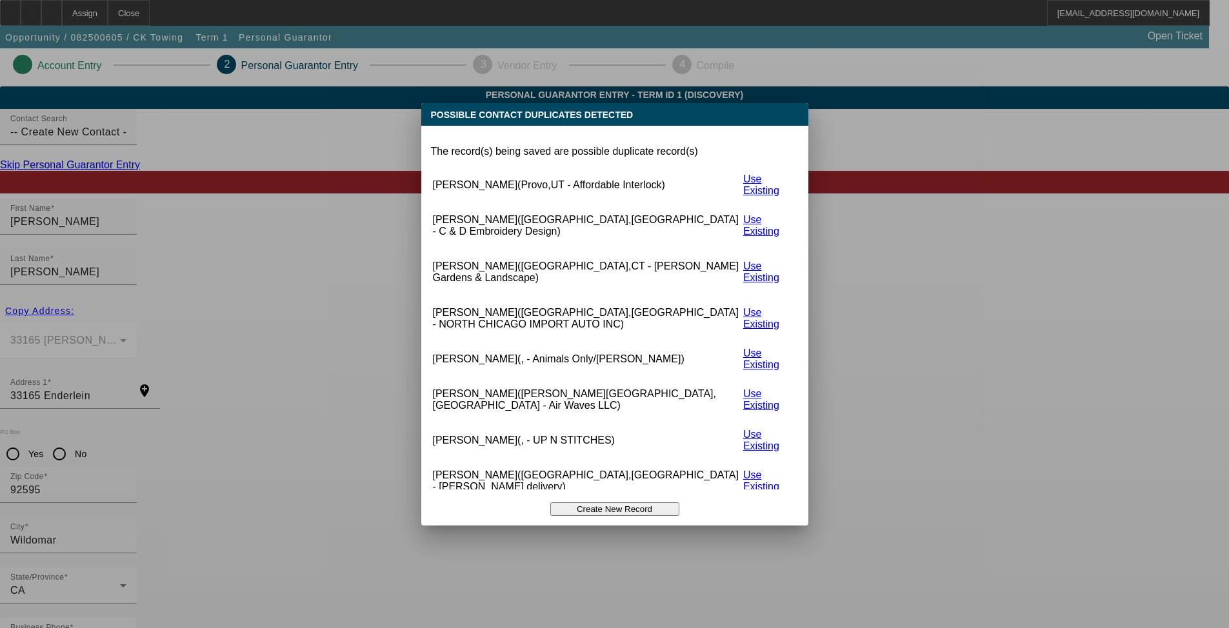
click at [603, 502] on button "Create New Record" at bounding box center [614, 509] width 129 height 14
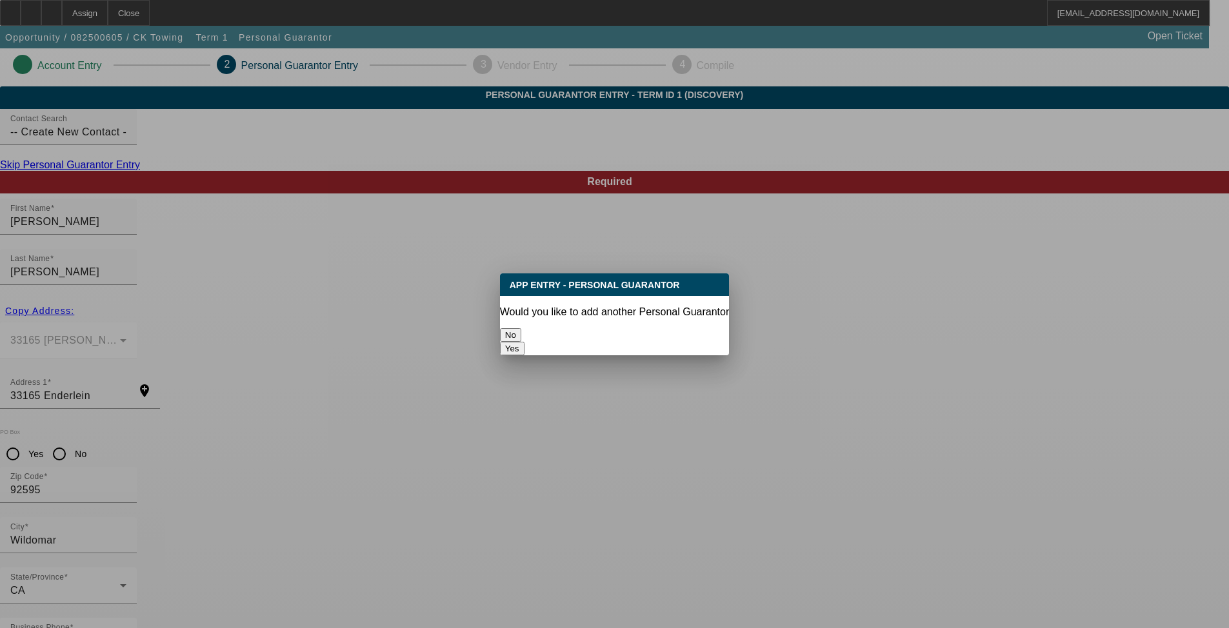
click at [524, 342] on button "Yes" at bounding box center [512, 349] width 25 height 14
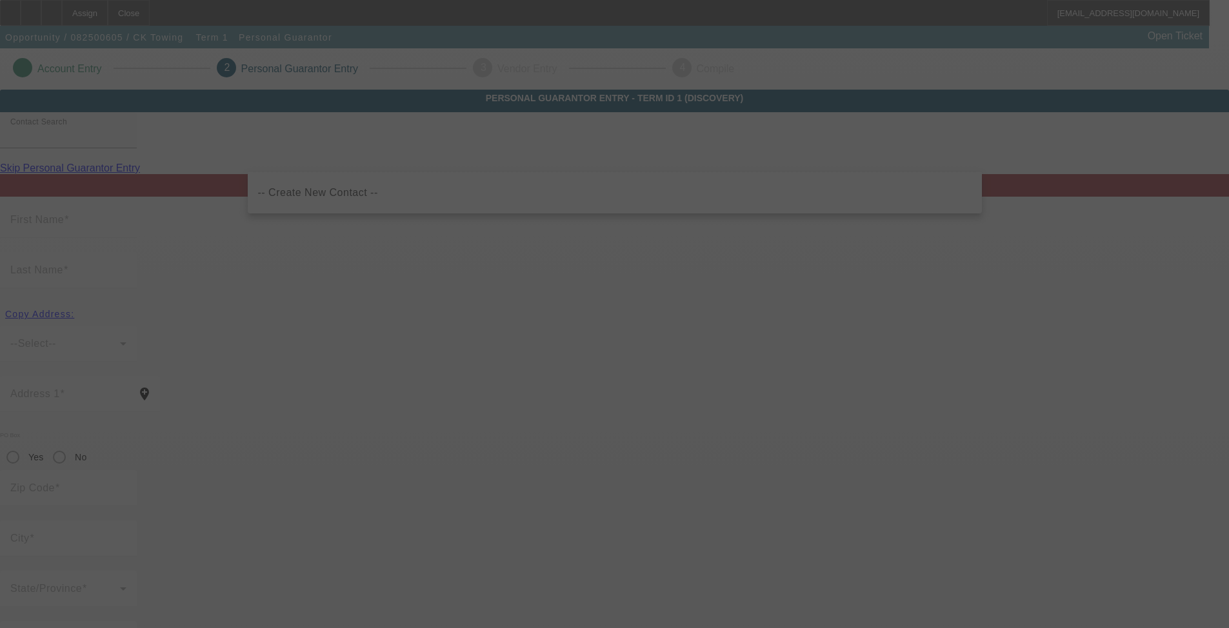
scroll to position [3, 0]
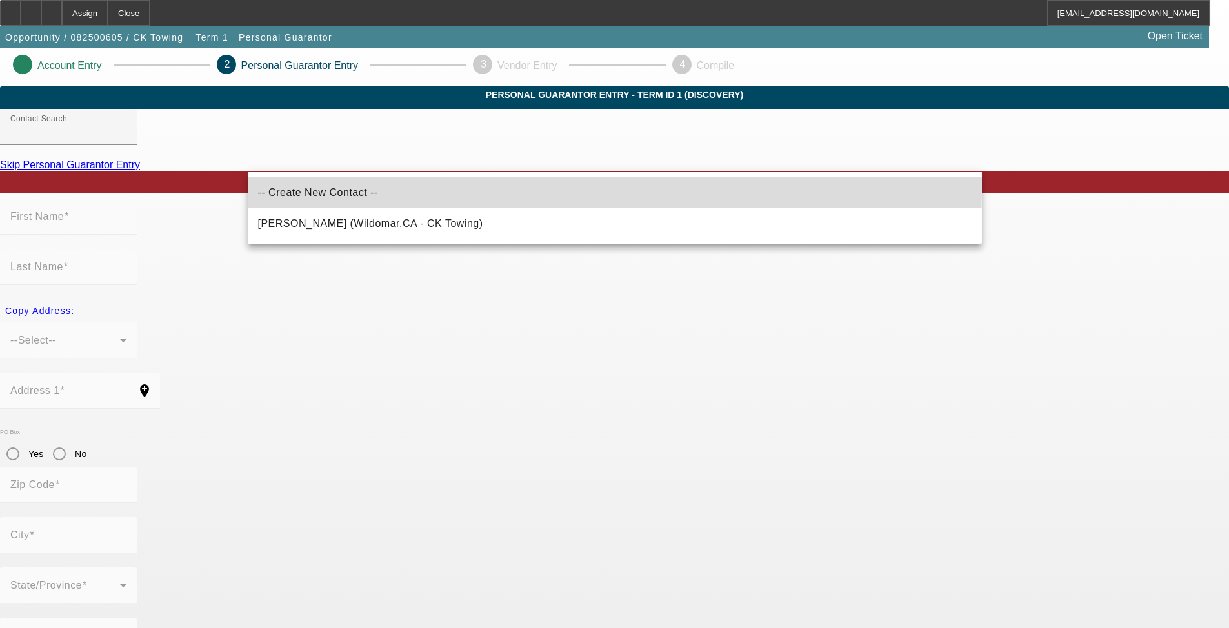
click at [372, 184] on mat-option "-- Create New Contact --" at bounding box center [615, 192] width 734 height 31
type input "-- Create New Contact --"
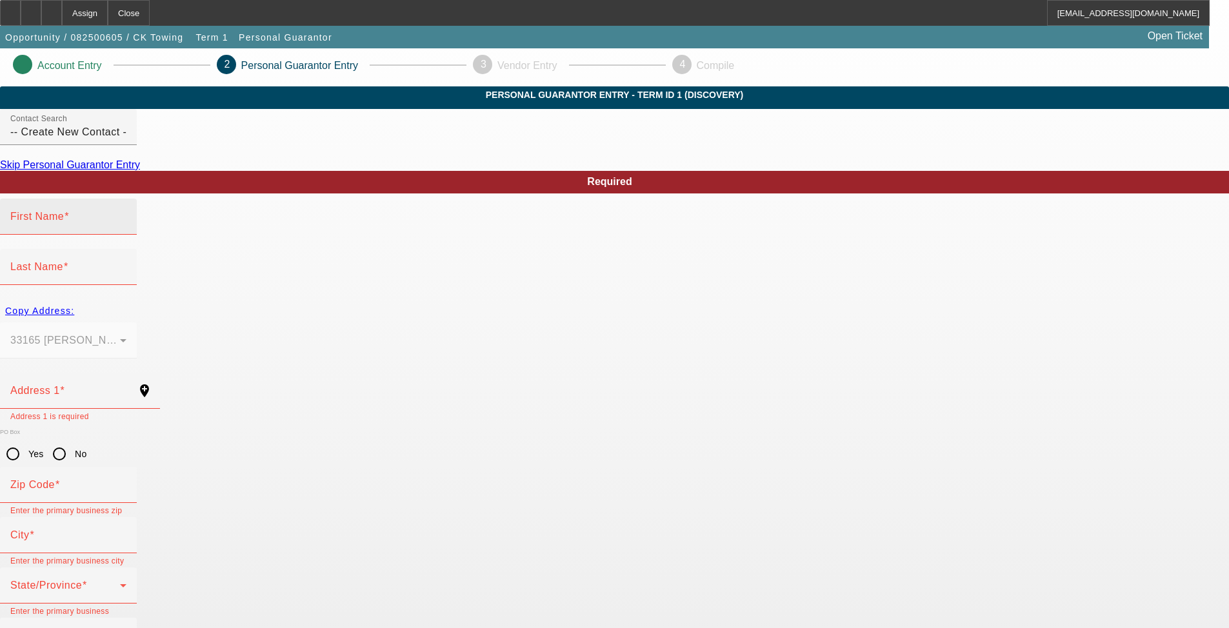
click at [126, 235] on div "First Name" at bounding box center [68, 217] width 116 height 36
type input "William"
click at [126, 264] on input "Last Name" at bounding box center [68, 271] width 116 height 15
type input "Barry"
click at [150, 409] on mat-error "Address 1 is required" at bounding box center [79, 416] width 139 height 14
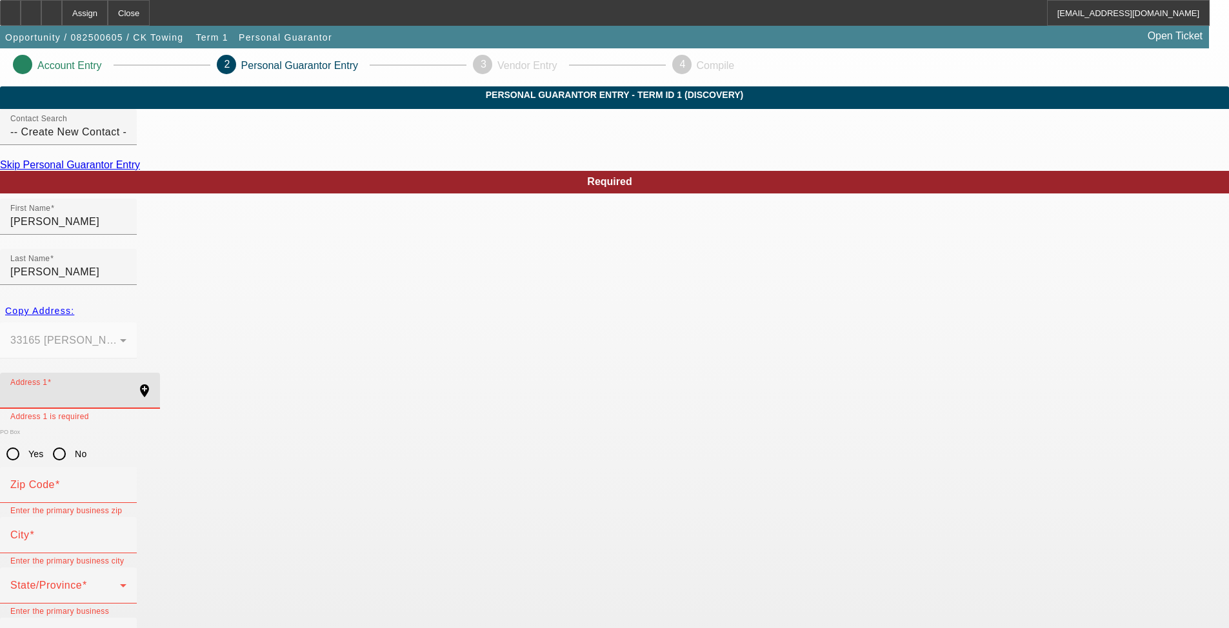
click at [126, 388] on input "Address 1" at bounding box center [68, 395] width 116 height 15
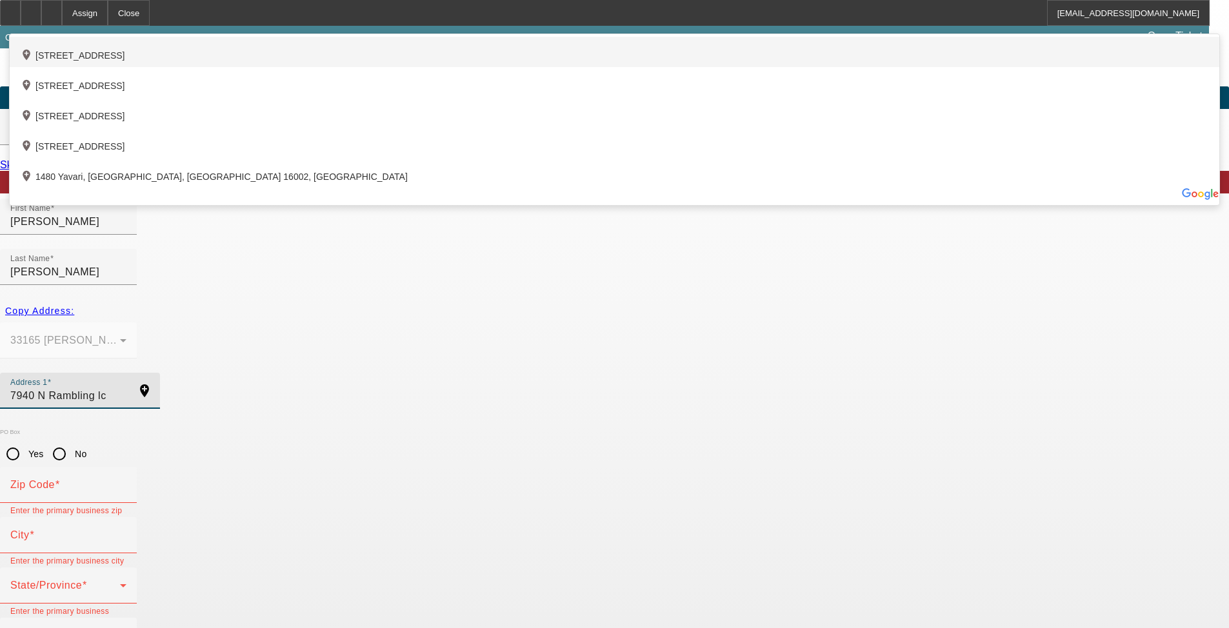
type input "7940 N Rambling lc"
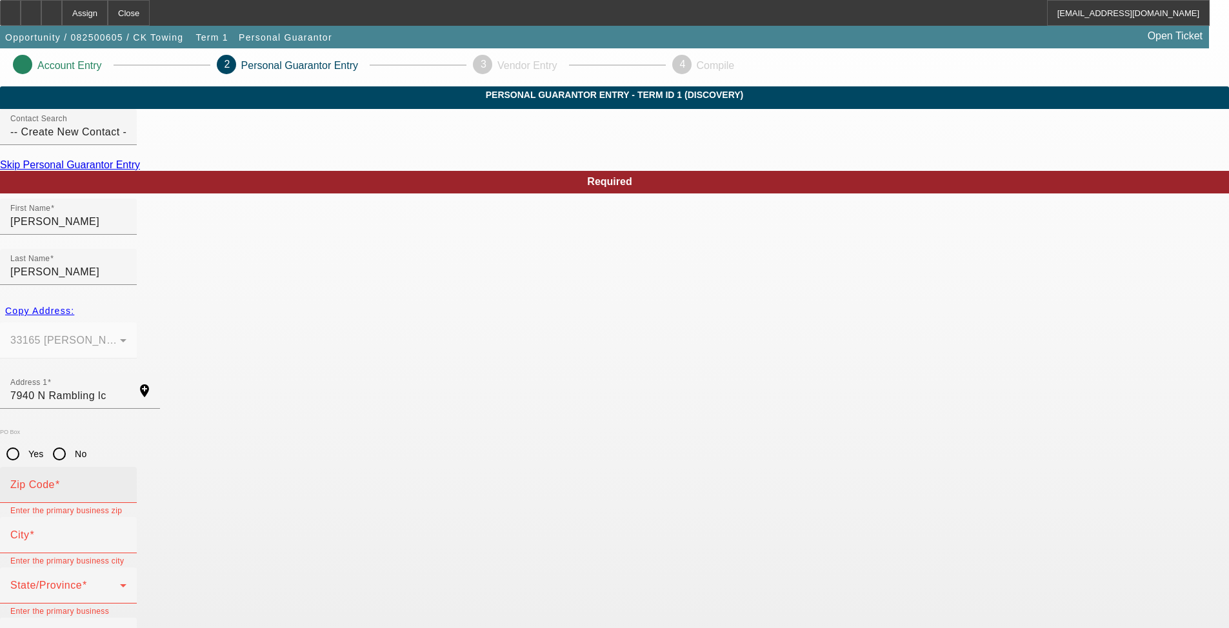
click at [126, 482] on input "Zip Code" at bounding box center [68, 489] width 116 height 15
type input "6"
click at [126, 482] on input "Zip Code" at bounding box center [68, 489] width 116 height 15
type input "86312"
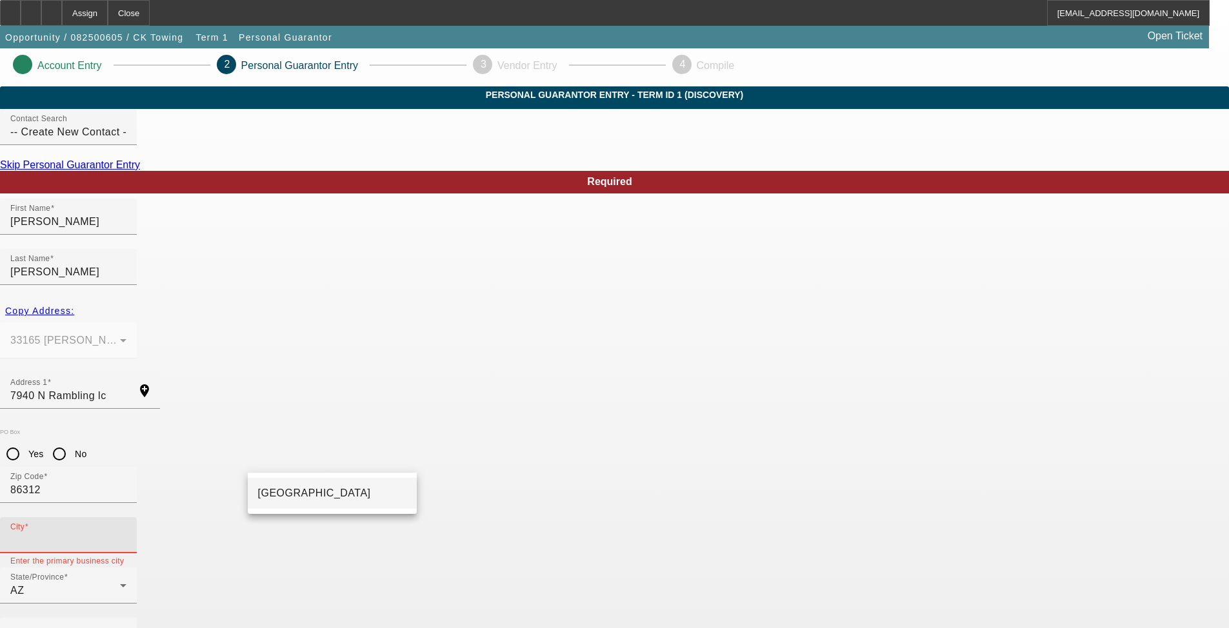
click at [324, 492] on mat-option "Prescott Valley" at bounding box center [332, 493] width 169 height 31
type input "Prescott Valley"
type input "(951) 334-9655"
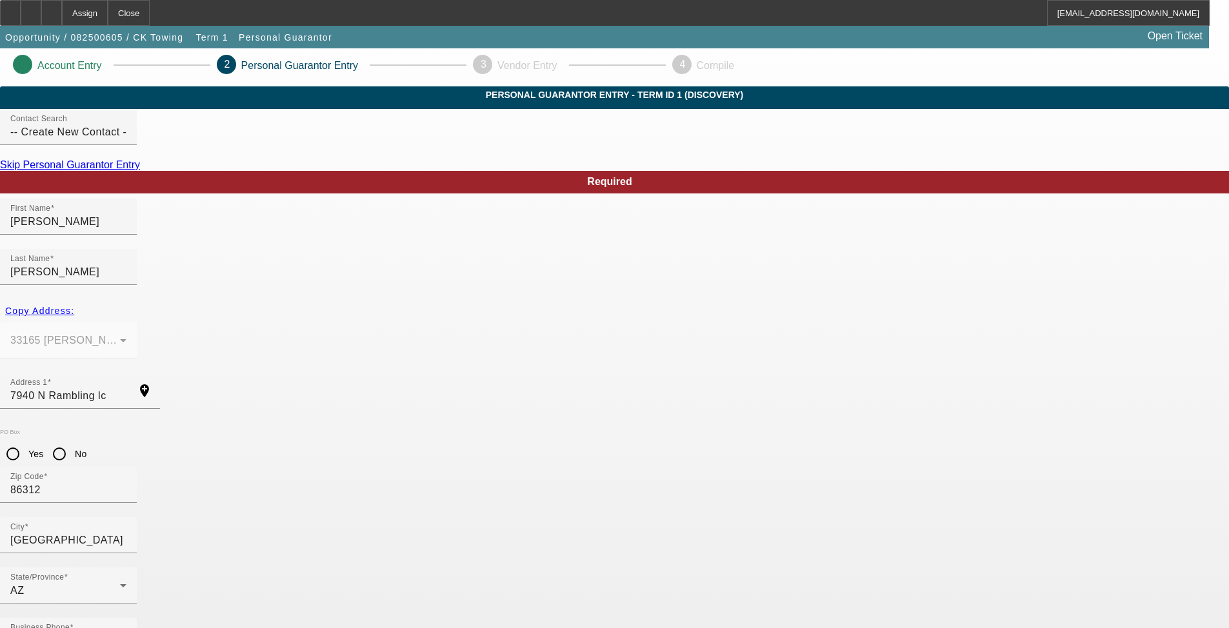
type input "0"
type input "564-90-6505"
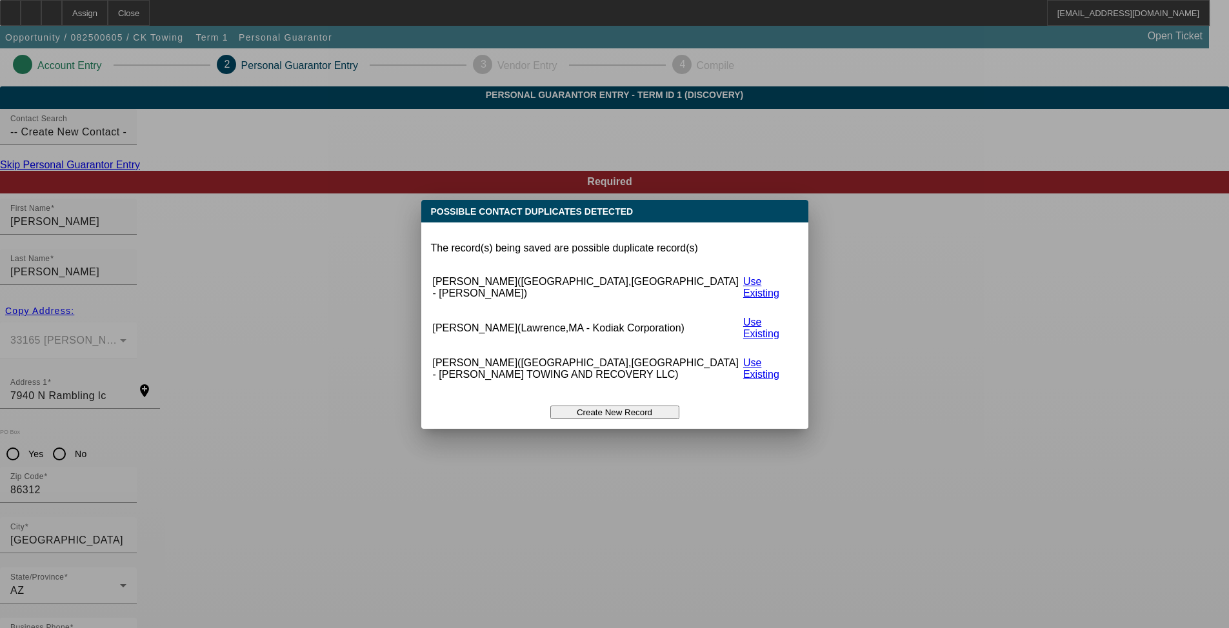
scroll to position [0, 0]
click at [630, 406] on button "Create New Record" at bounding box center [614, 413] width 129 height 14
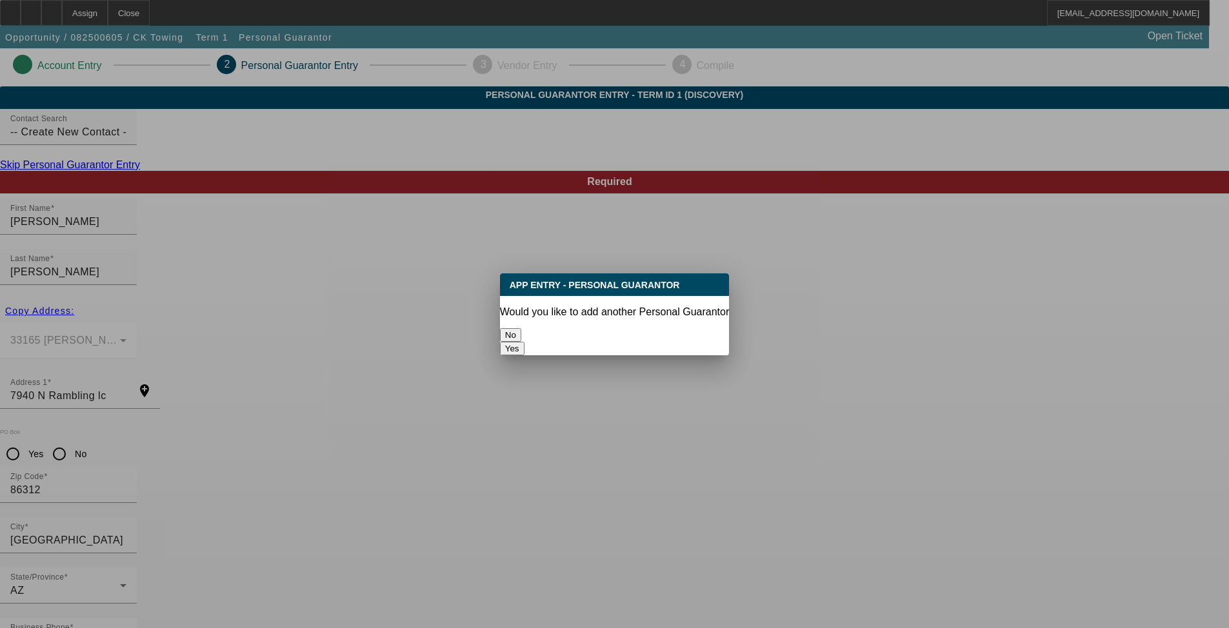
click at [521, 332] on button "No" at bounding box center [510, 335] width 21 height 14
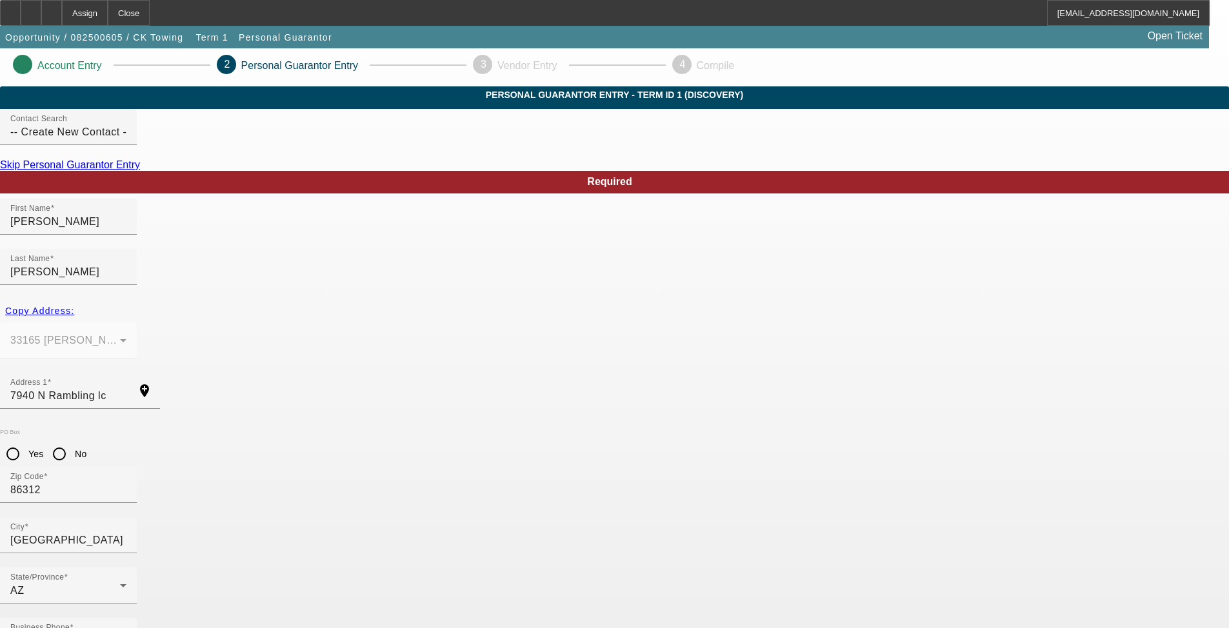
scroll to position [3, 0]
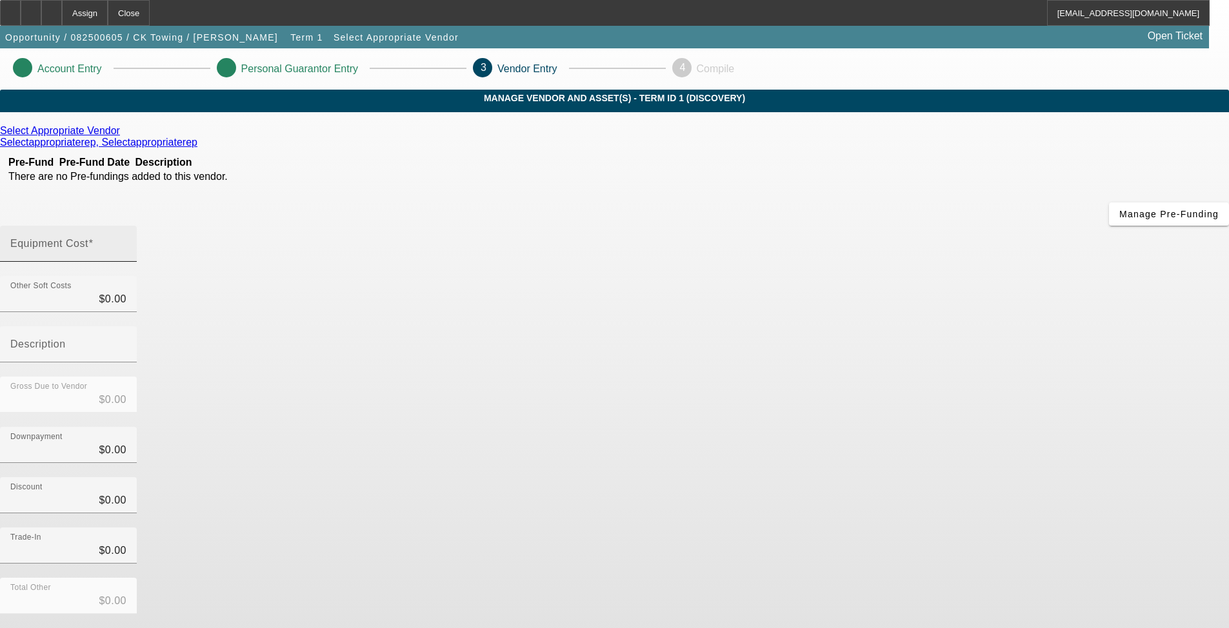
drag, startPoint x: 790, startPoint y: 144, endPoint x: 788, endPoint y: 151, distance: 6.9
click at [137, 226] on div "Equipment Cost" at bounding box center [68, 244] width 137 height 36
click at [126, 241] on input "Equipment Cost" at bounding box center [68, 248] width 116 height 15
paste input "93,686.40"
type input "93,686.40"
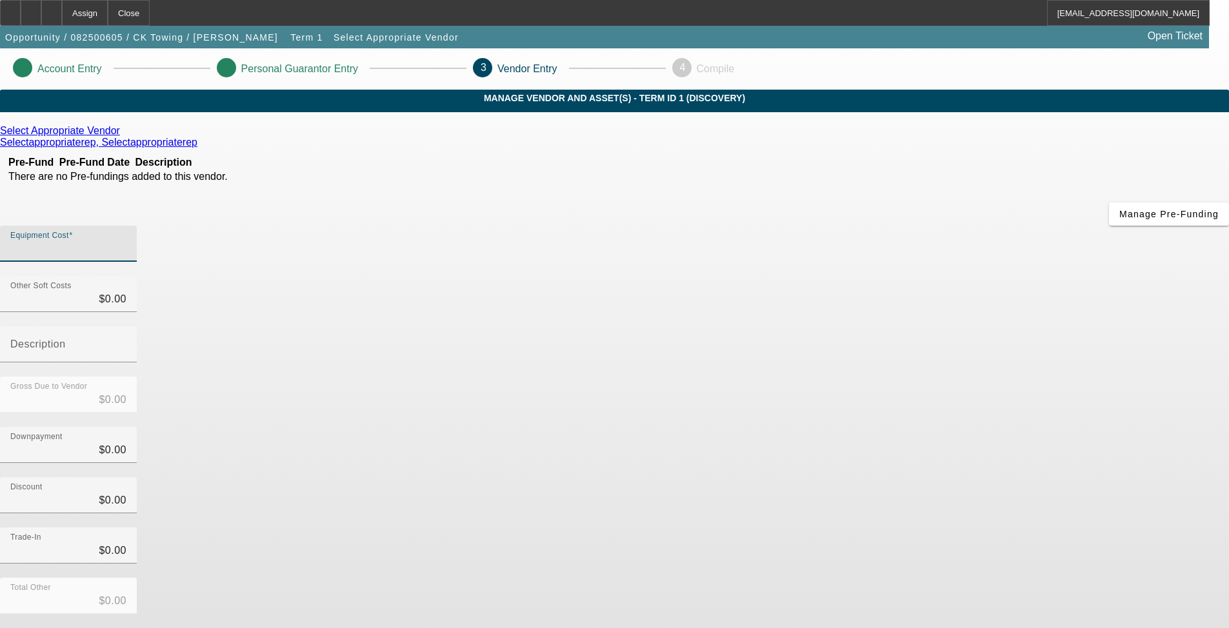
type input "$93,686.40"
drag, startPoint x: 725, startPoint y: 163, endPoint x: 833, endPoint y: 156, distance: 108.6
click at [833, 226] on div "Equipment Cost 93686.40" at bounding box center [614, 251] width 1229 height 50
paste input "108,686.4"
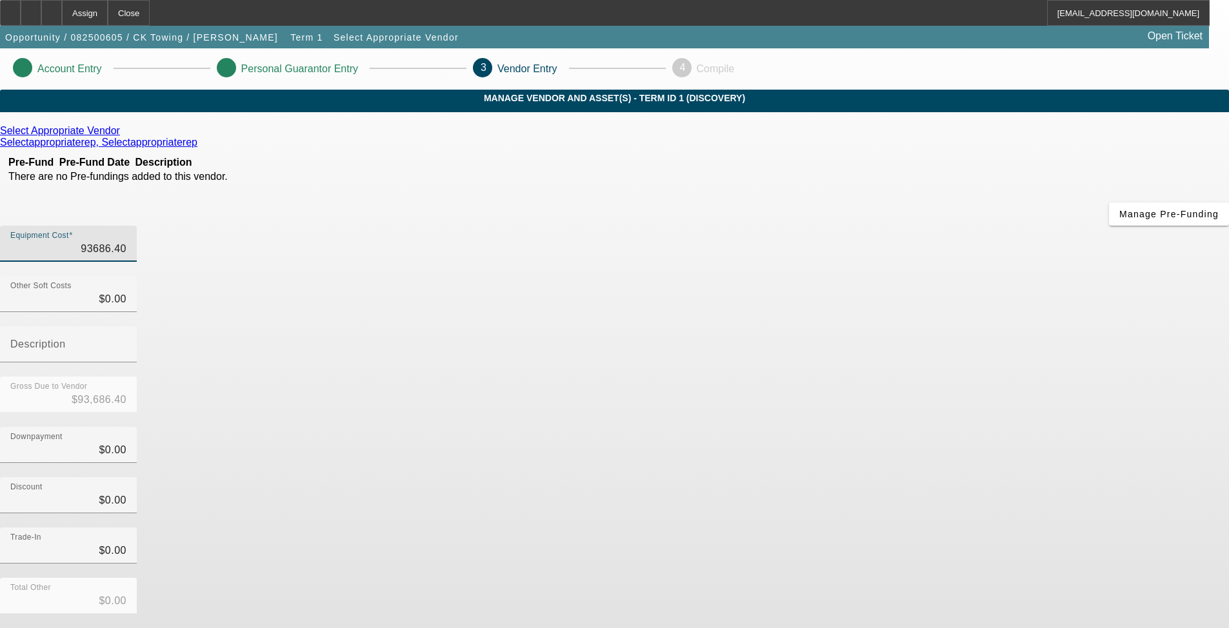
type input "108,686.4"
type input "$108,686.40"
click at [946, 477] on div "Discount $0.00" at bounding box center [614, 502] width 1229 height 50
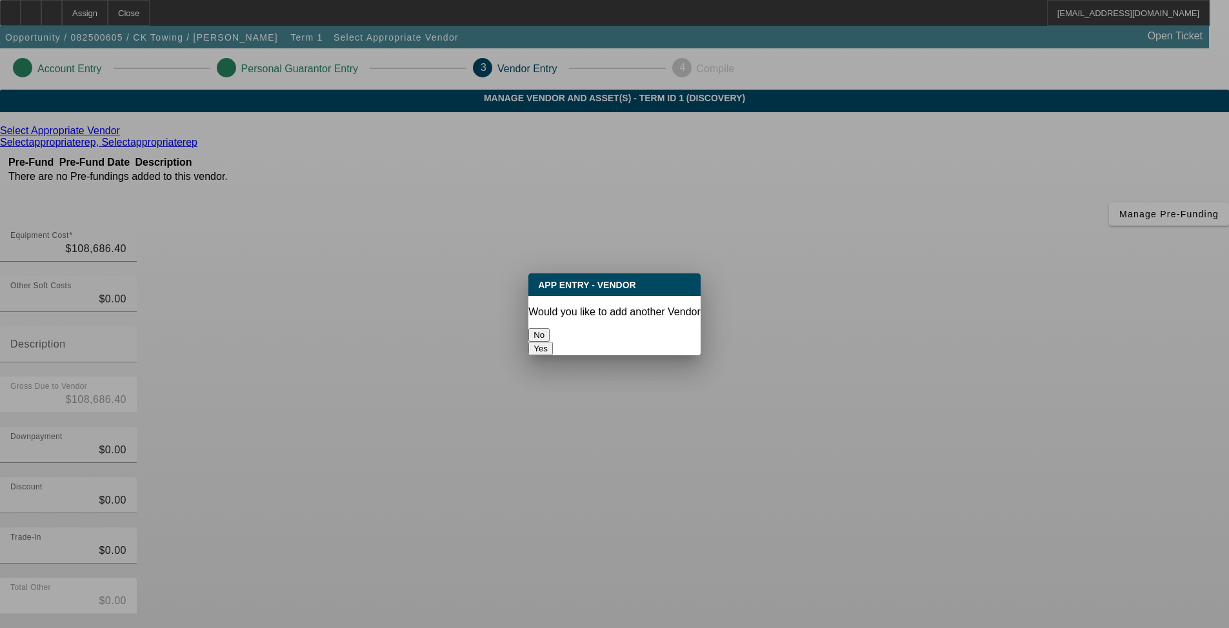
drag, startPoint x: 576, startPoint y: 329, endPoint x: 679, endPoint y: 303, distance: 105.9
click at [679, 304] on div "App Entry - Vendor Would you like to add another Vendor No Yes" at bounding box center [614, 314] width 172 height 82
drag, startPoint x: 658, startPoint y: 335, endPoint x: 651, endPoint y: 339, distance: 7.5
click at [553, 342] on button "Yes" at bounding box center [540, 349] width 25 height 14
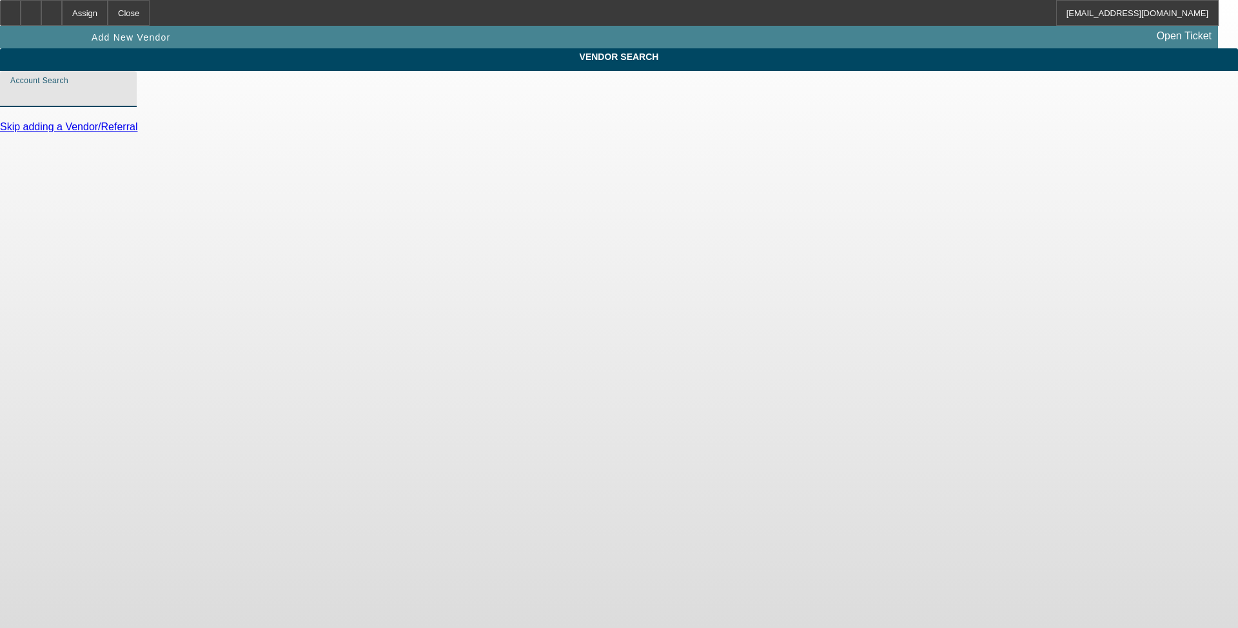
click at [126, 102] on input "Account Search" at bounding box center [68, 93] width 116 height 15
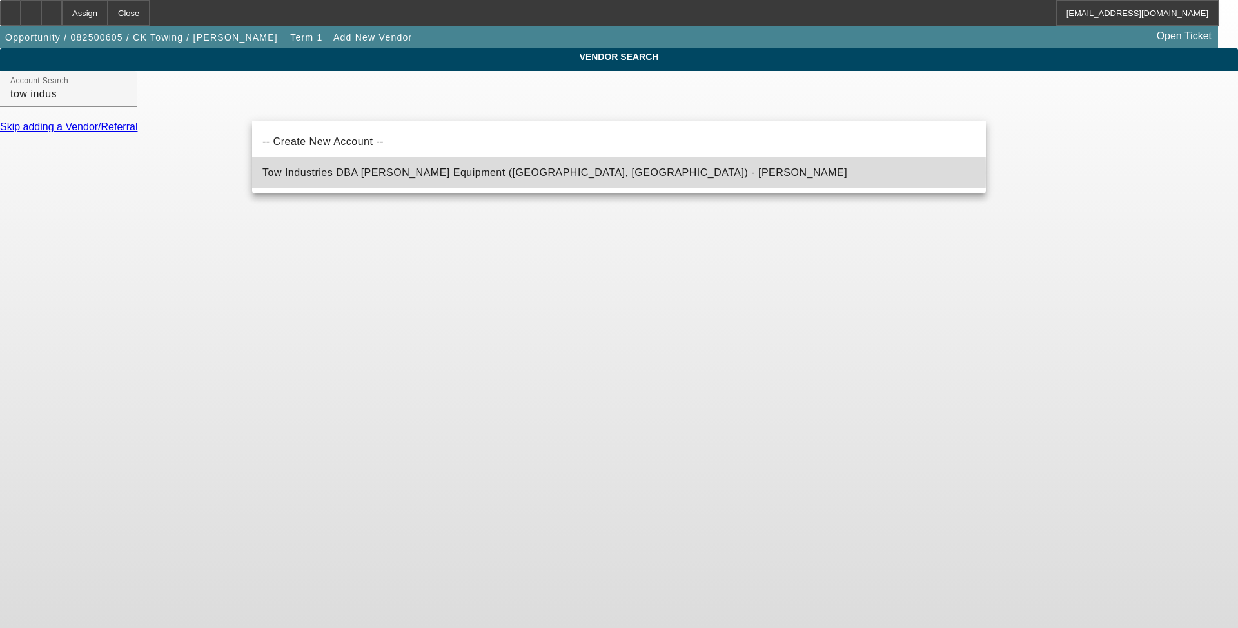
click at [428, 173] on span "Tow Industries DBA Baatz Equipment (West Covina, CA) - Baatz, Mark" at bounding box center [555, 172] width 585 height 11
type input "Tow Industries DBA Baatz Equipment (West Covina, CA) - Baatz, Mark"
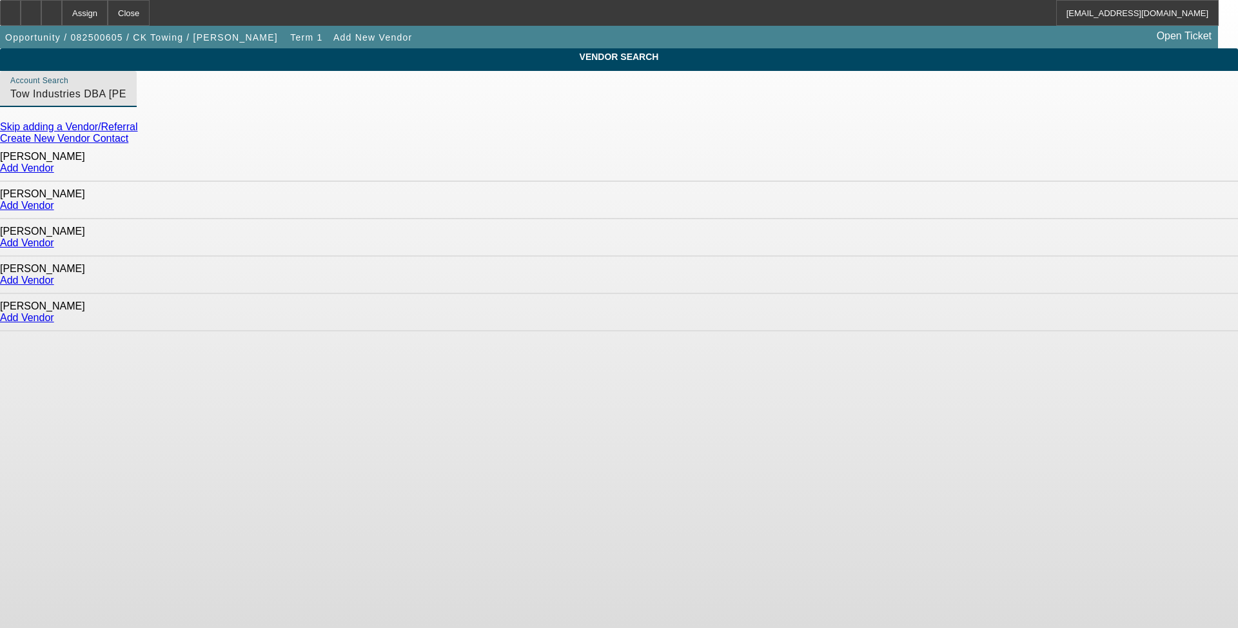
click at [54, 312] on link "Add Vendor" at bounding box center [27, 317] width 54 height 11
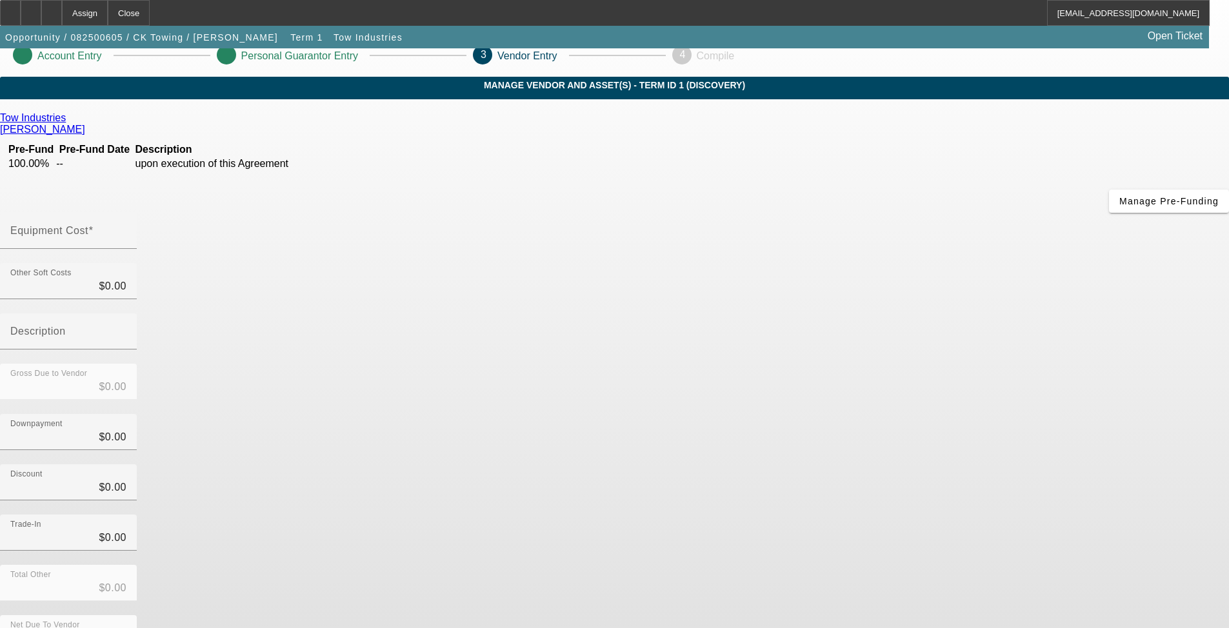
scroll to position [26, 0]
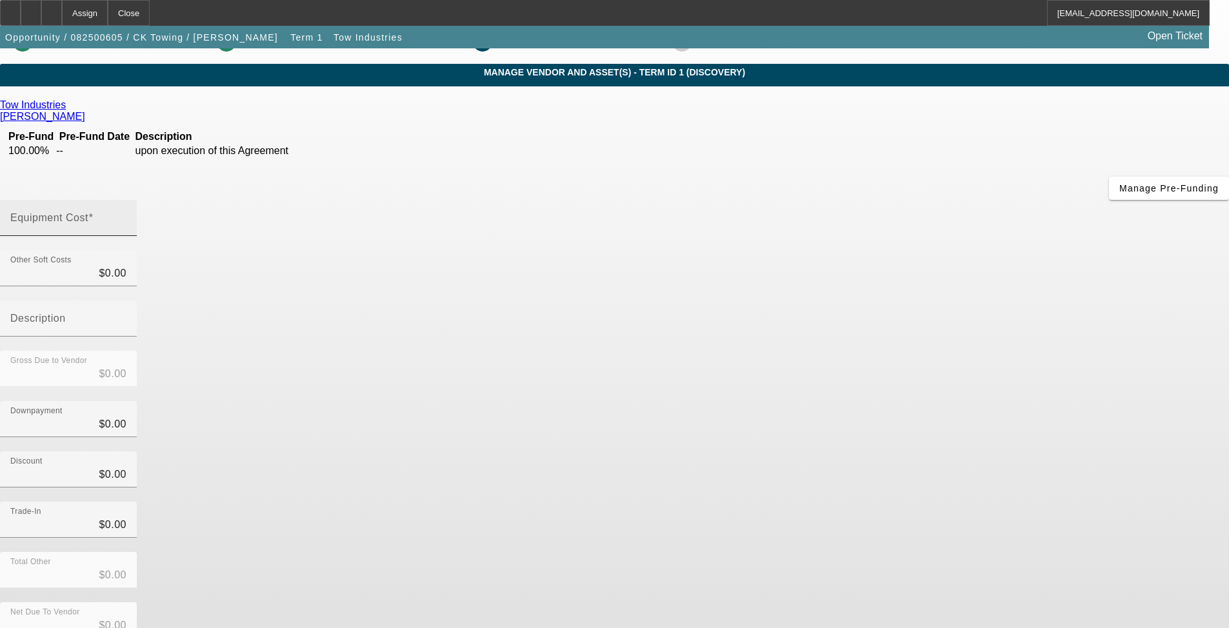
click at [88, 212] on mat-label "Equipment Cost" at bounding box center [49, 217] width 78 height 11
click at [126, 215] on input "Equipment Cost" at bounding box center [68, 222] width 116 height 15
paste input "108,686.4"
type input "108,686.4"
type input "$108,686.40"
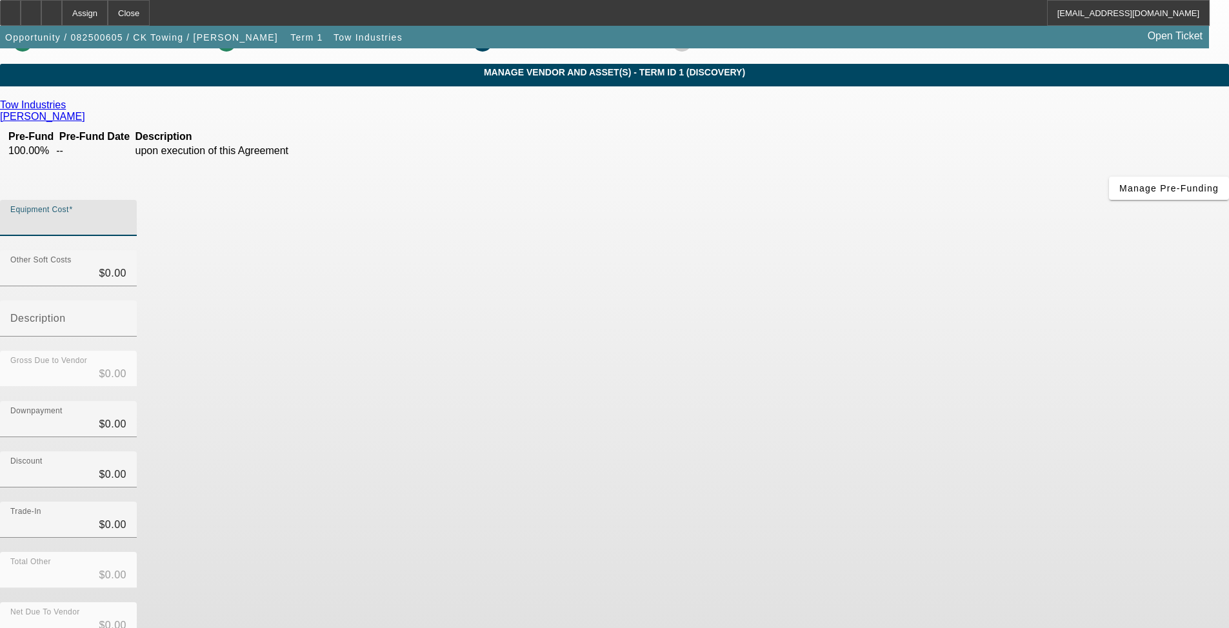
type input "$108,686.40"
click at [969, 452] on div "Discount $0.00" at bounding box center [614, 477] width 1229 height 50
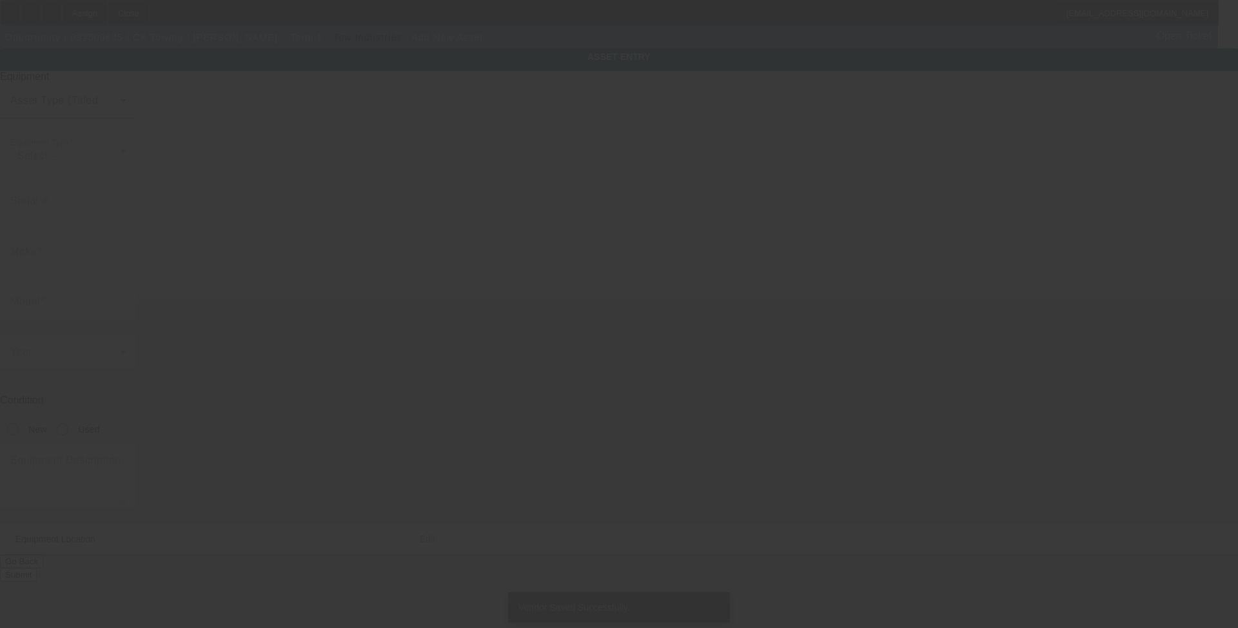
type input "33165 Enderlein"
type input "Wildomar"
type input "92595"
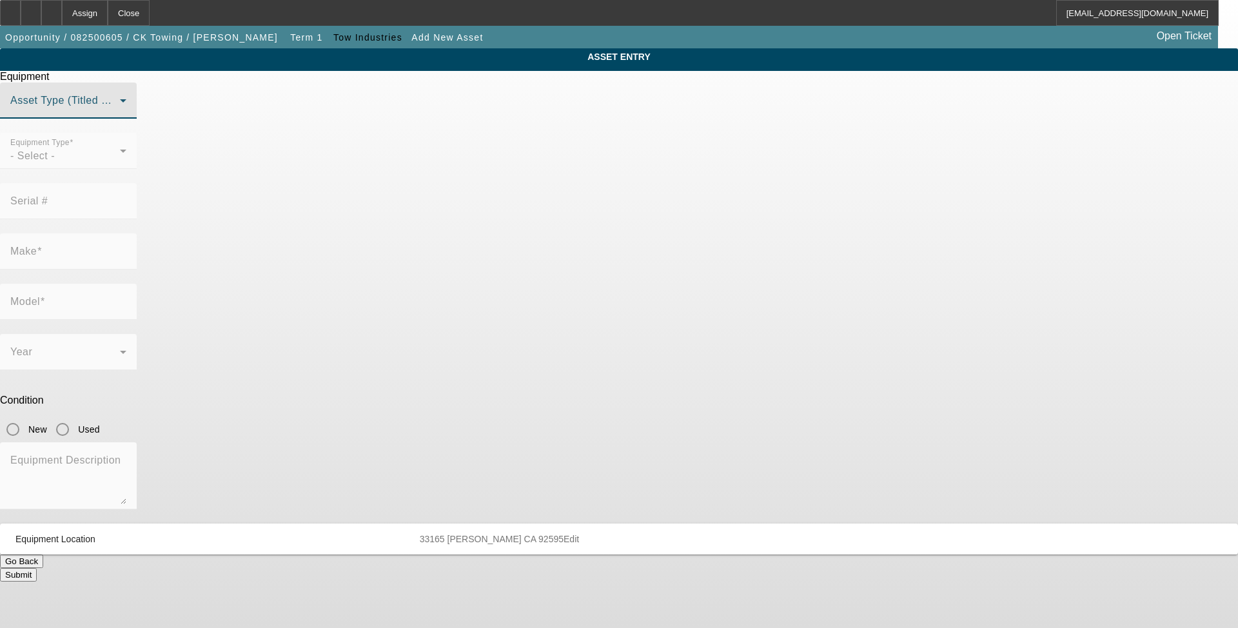
click at [120, 114] on span at bounding box center [65, 105] width 110 height 15
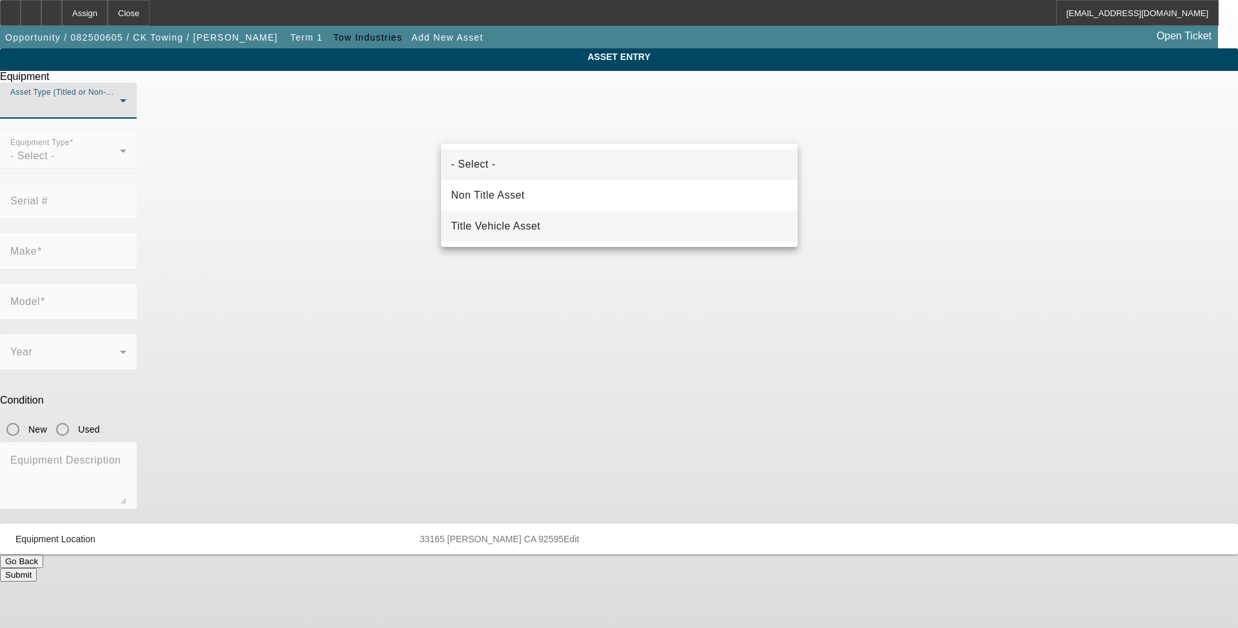
click at [646, 227] on mat-option "Title Vehicle Asset" at bounding box center [619, 226] width 357 height 31
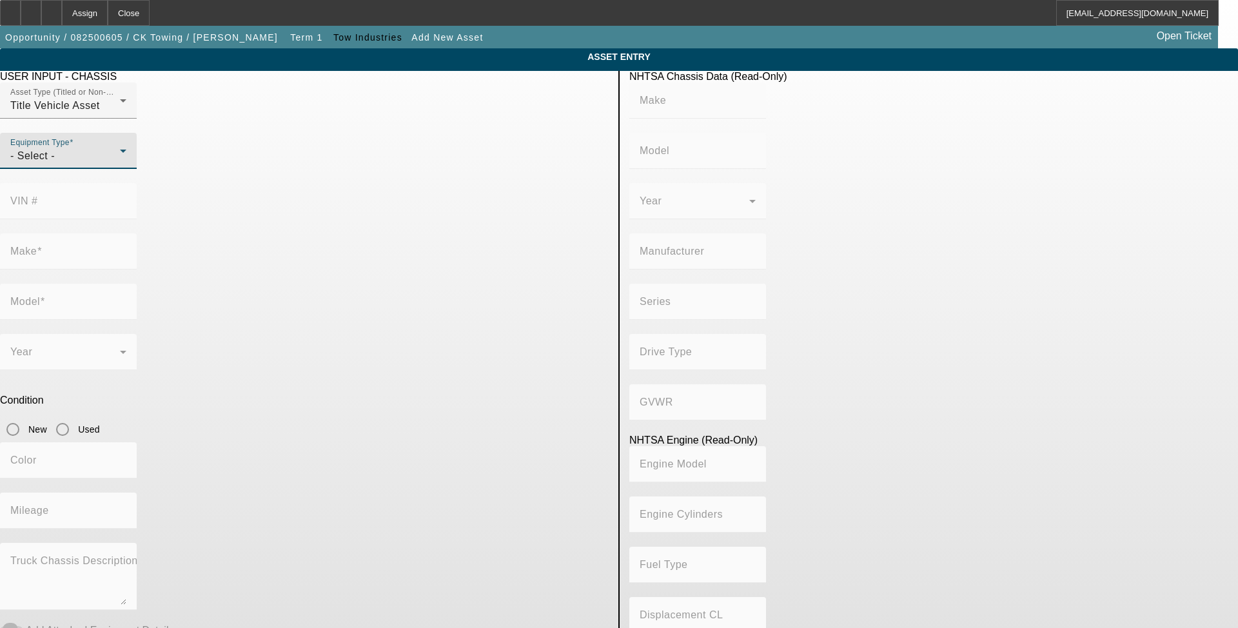
click at [120, 164] on div "- Select -" at bounding box center [65, 155] width 110 height 15
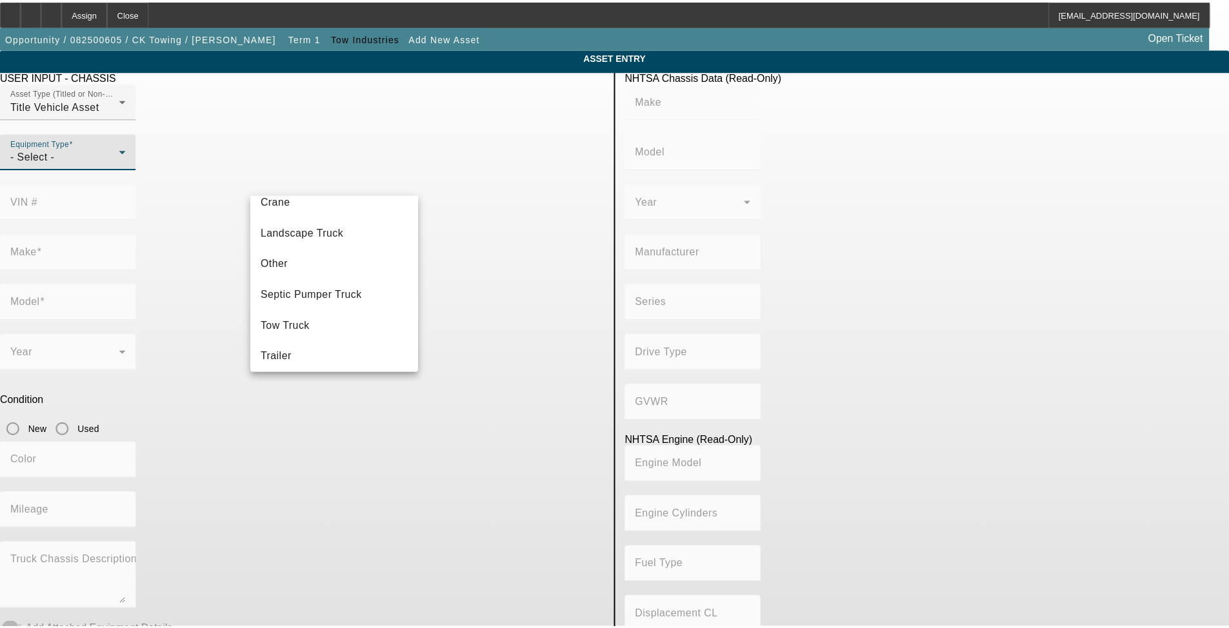
scroll to position [143, 0]
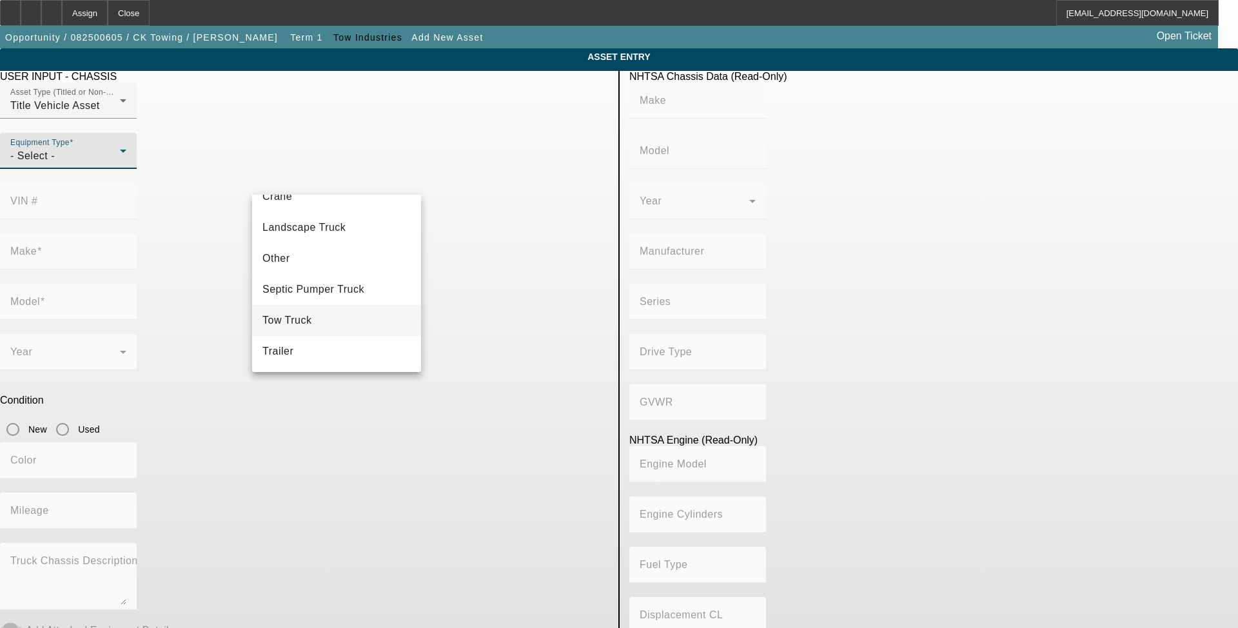
click at [323, 308] on mat-option "Tow Truck" at bounding box center [336, 320] width 169 height 31
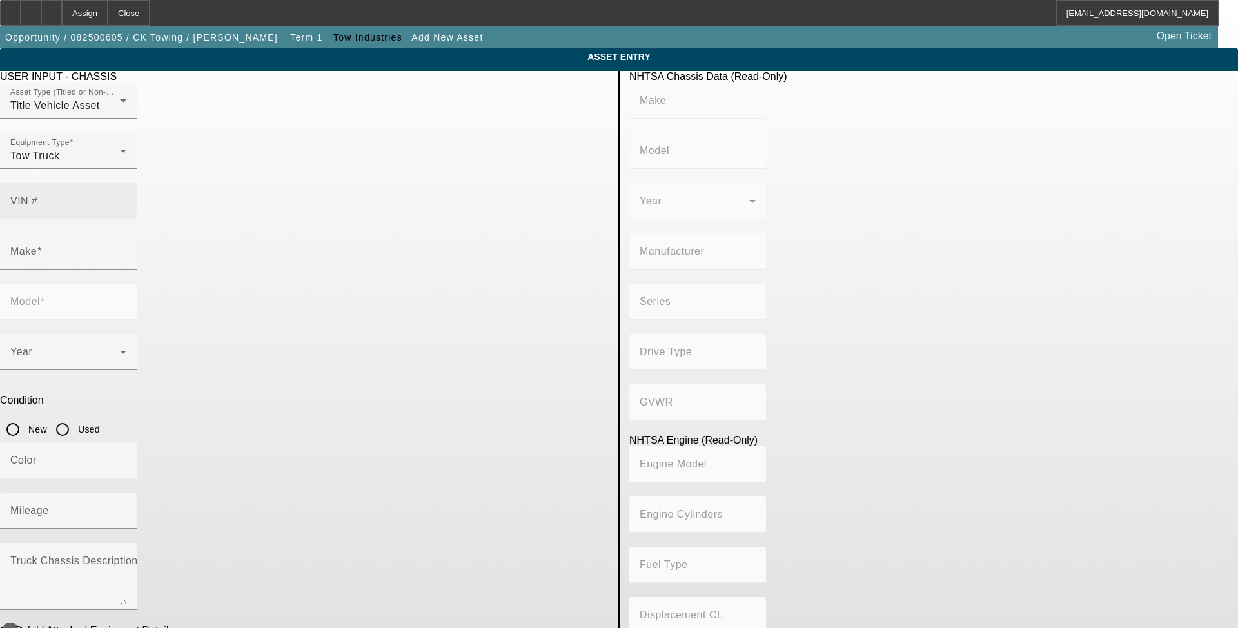
click at [38, 195] on mat-label "VIN #" at bounding box center [24, 200] width 28 height 11
click at [126, 199] on input "VIN #" at bounding box center [68, 206] width 116 height 15
paste input "1HTKHPVM1KH303415"
type input "1HTKHPVM1KH303415"
type input "GM"
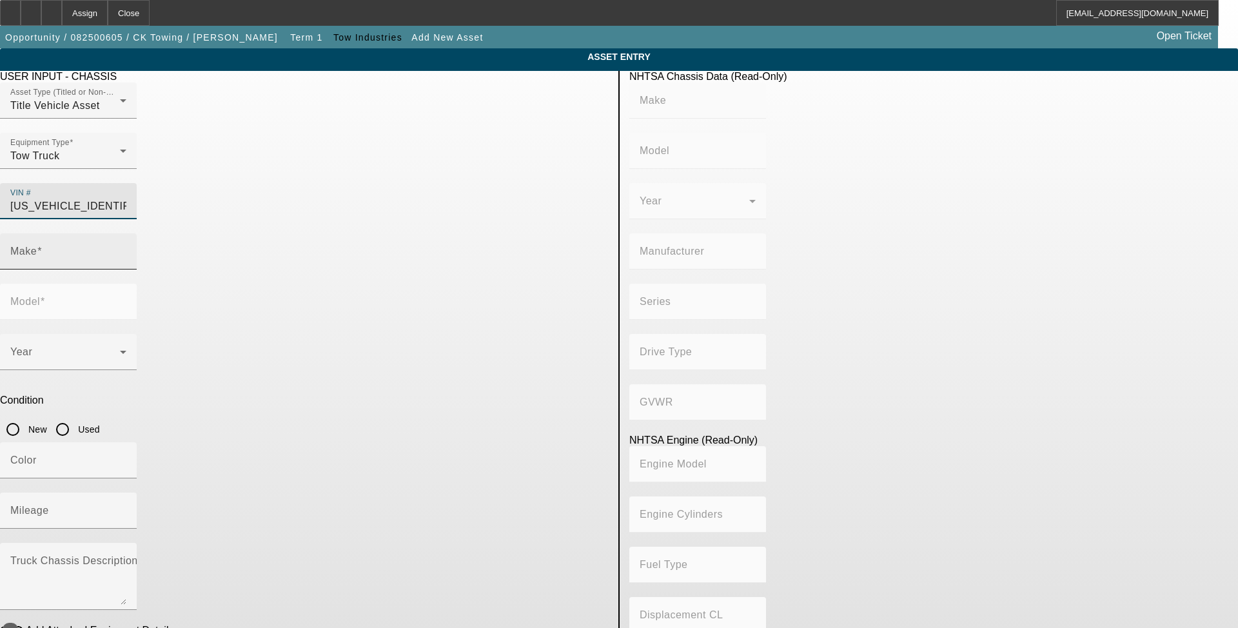
type input "GM515"
type input "INTERNATIONAL MOTORS, LLC"
type input "GM - Chevrolet Silverado Medium Duty"
type input "4x2"
type input "Class 6: 19,501 - 26,000 lb (8,845 - 11,794 kg)"
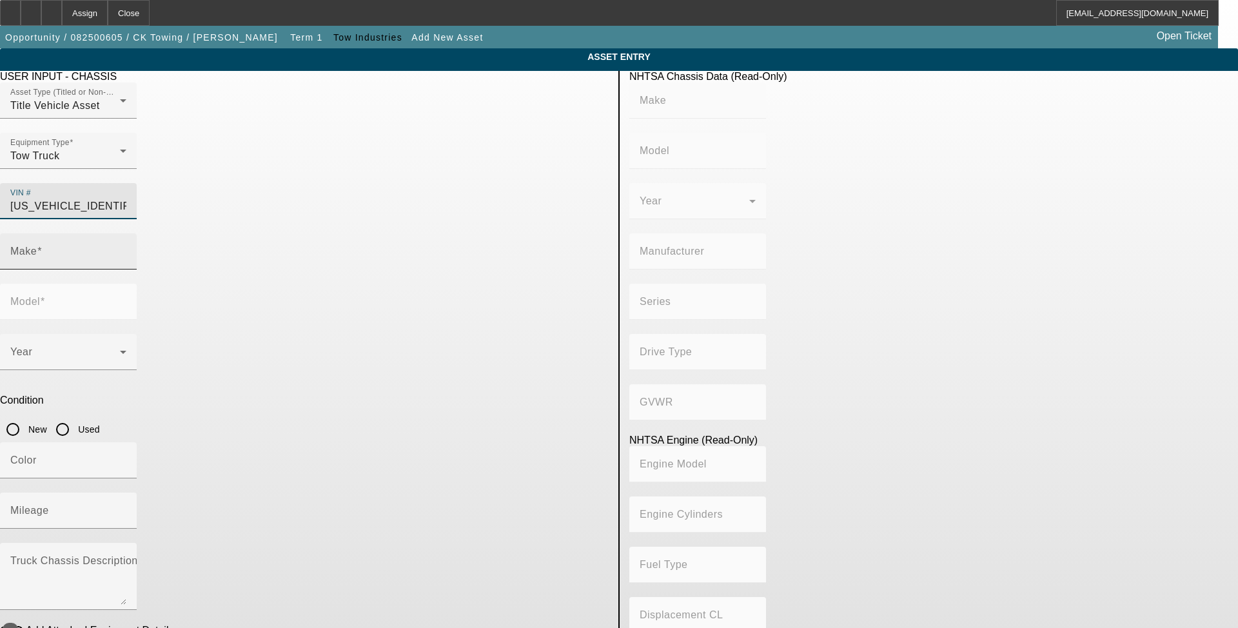
type input "8"
type input "Diesel"
type input "402.75671102523"
type input "6.6"
type input "GM"
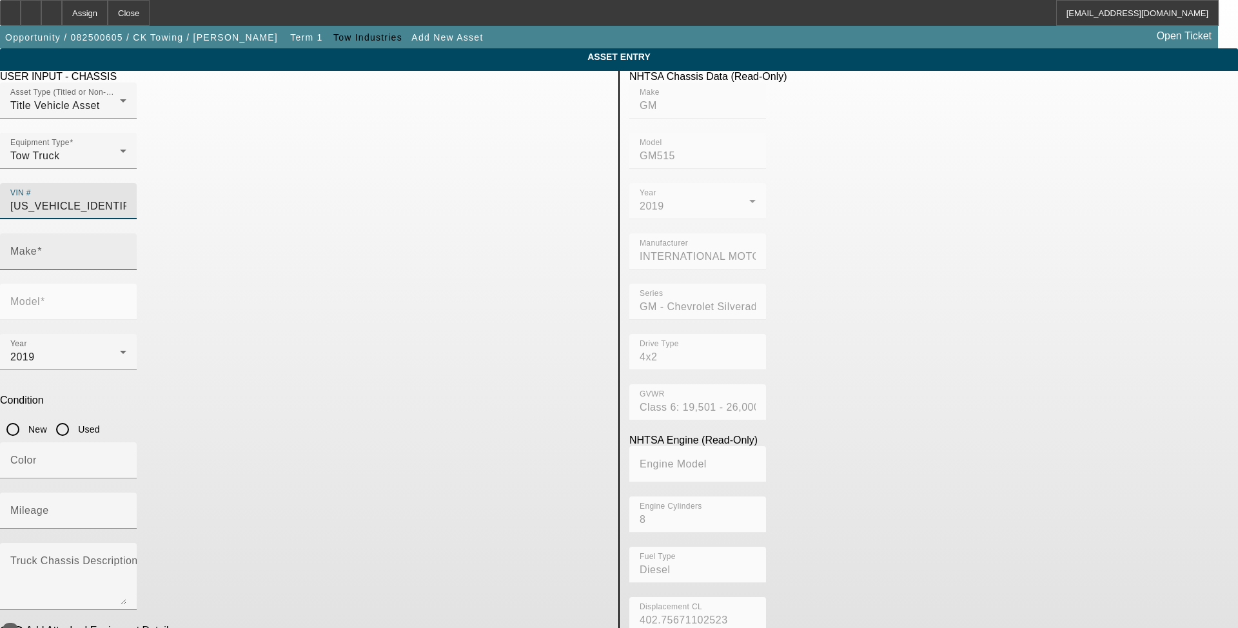
type input "GM515"
type input "1HTKHPVM1KH303415"
click at [75, 417] on input "Used" at bounding box center [63, 430] width 26 height 26
radio input "true"
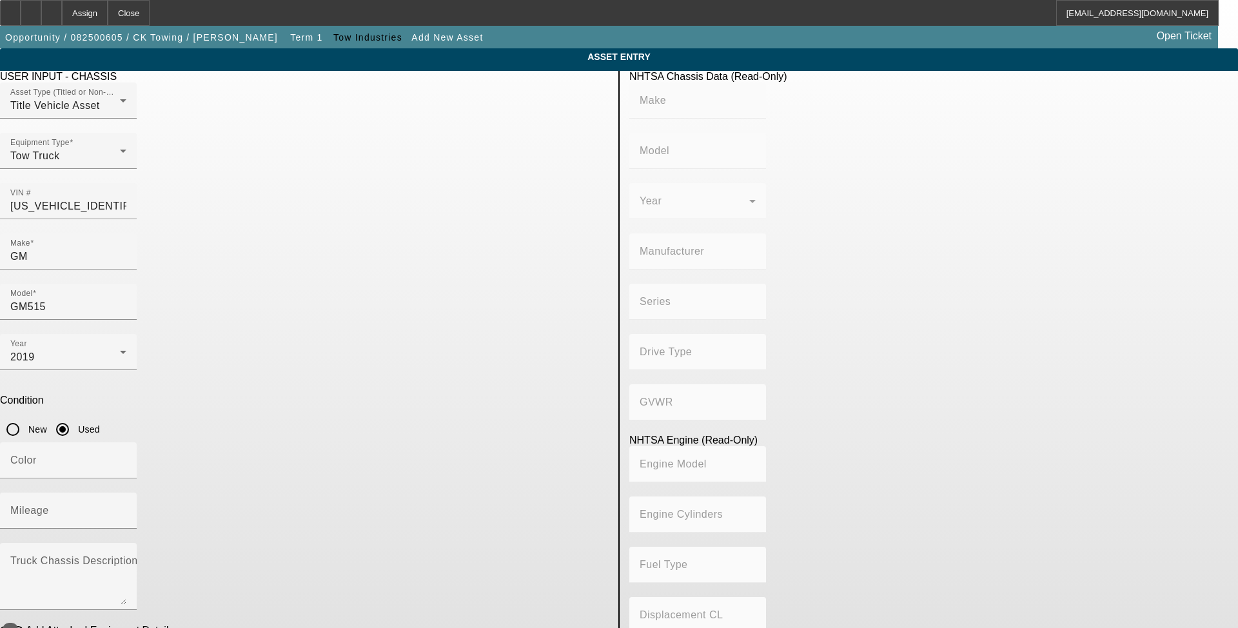
type input "GM"
type input "GM515"
type input "INTERNATIONAL MOTORS, LLC"
type input "GM - Chevrolet Silverado Medium Duty"
type input "4x2"
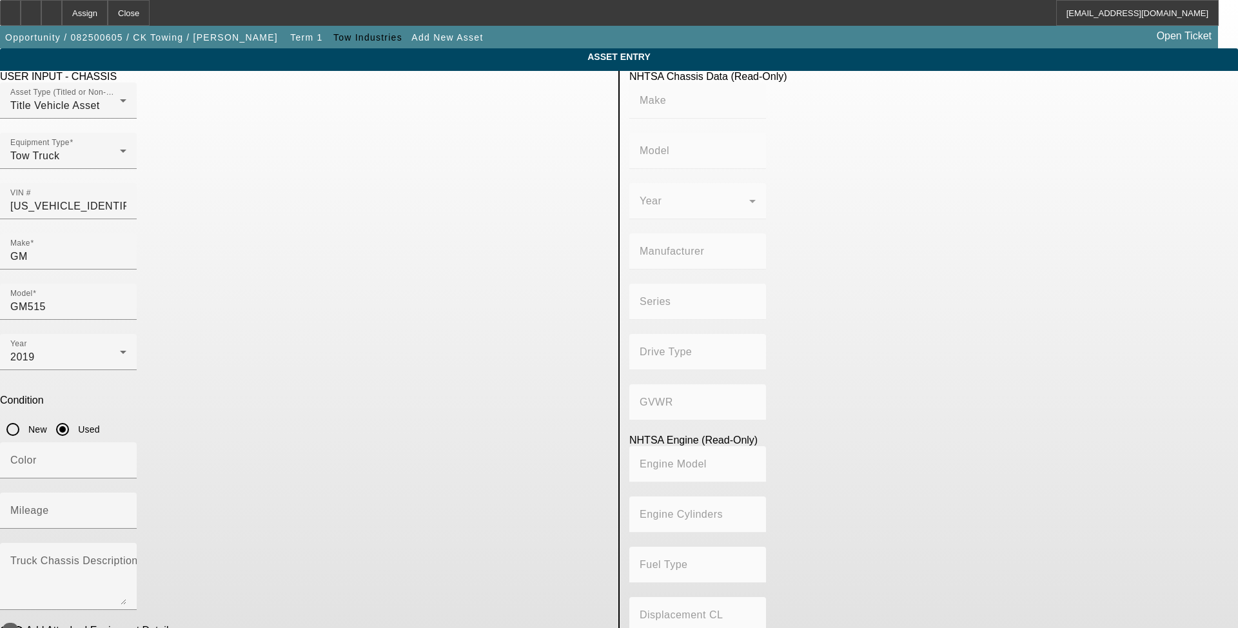
type input "Class 6: 19,501 - 26,000 lb (8,845 - 11,794 kg)"
type input "8"
type input "Diesel"
type input "402.75671102523"
type input "6.6"
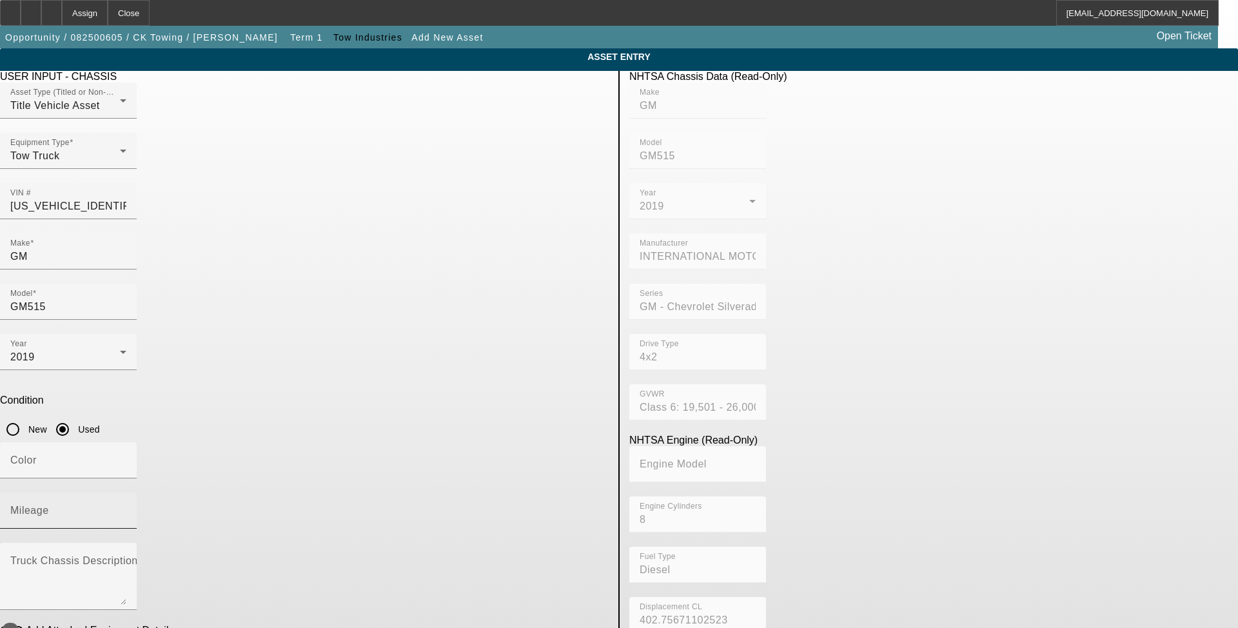
click at [126, 508] on input "Mileage" at bounding box center [68, 515] width 116 height 15
paste input "91917"
type input "91917"
click at [126, 559] on textarea "Truck Chassis Description (Describe the truck chassis only)" at bounding box center [68, 582] width 116 height 46
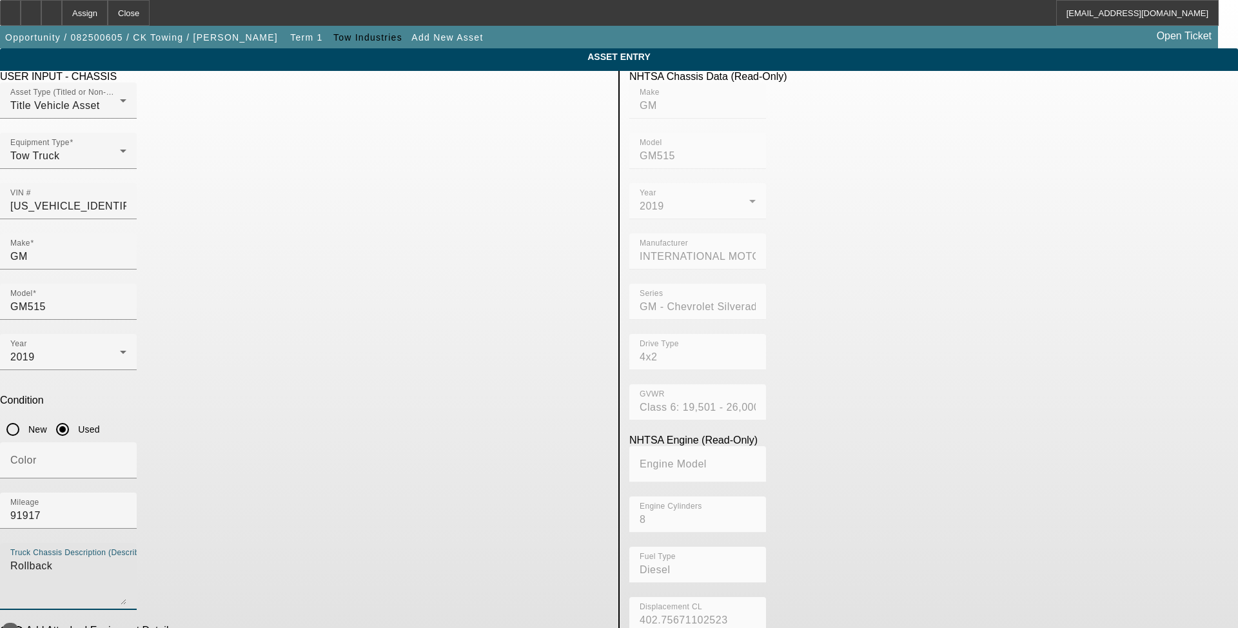
type textarea "Rollback"
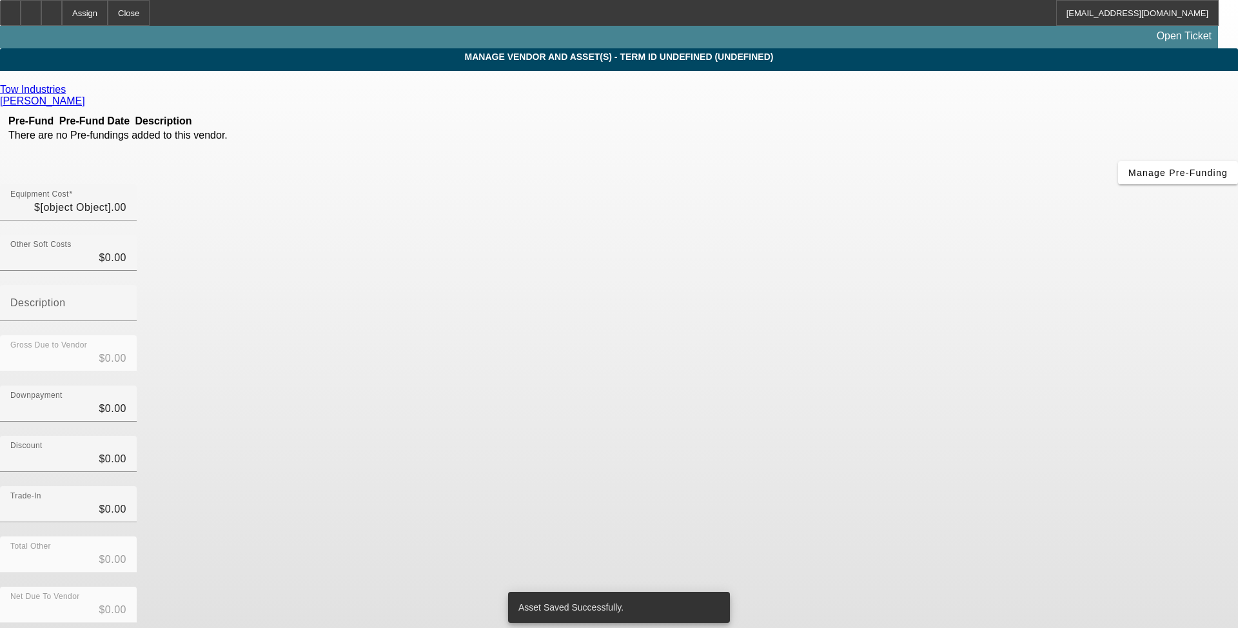
type input "$108,686.40"
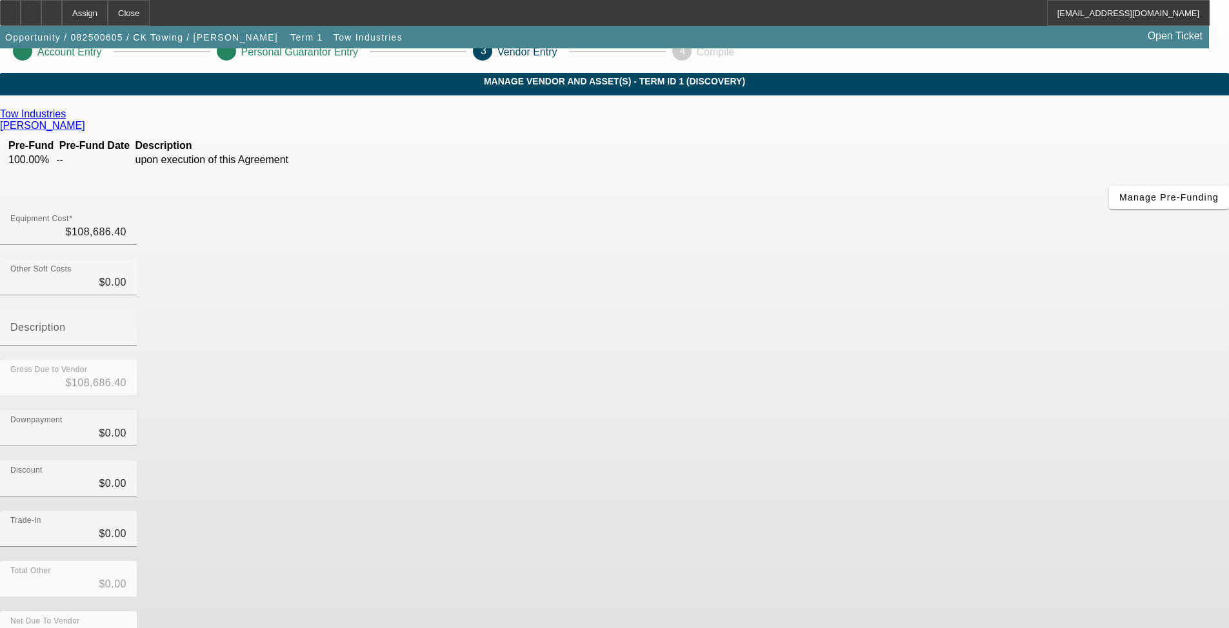
scroll to position [31, 0]
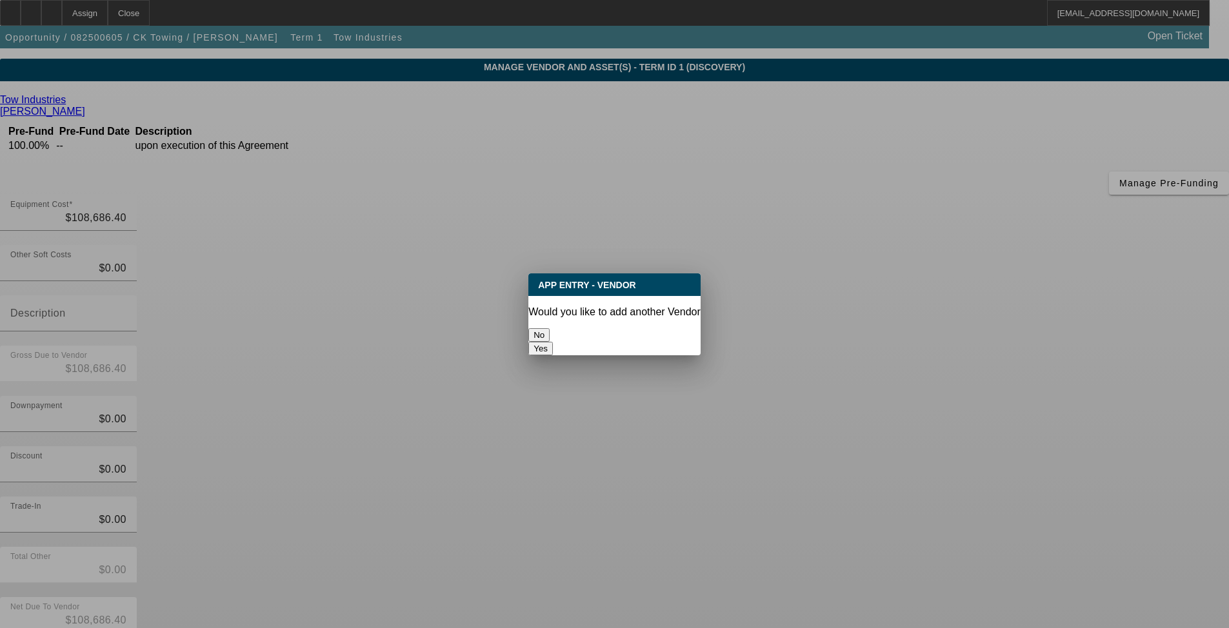
scroll to position [0, 0]
click at [906, 530] on div at bounding box center [614, 314] width 1229 height 628
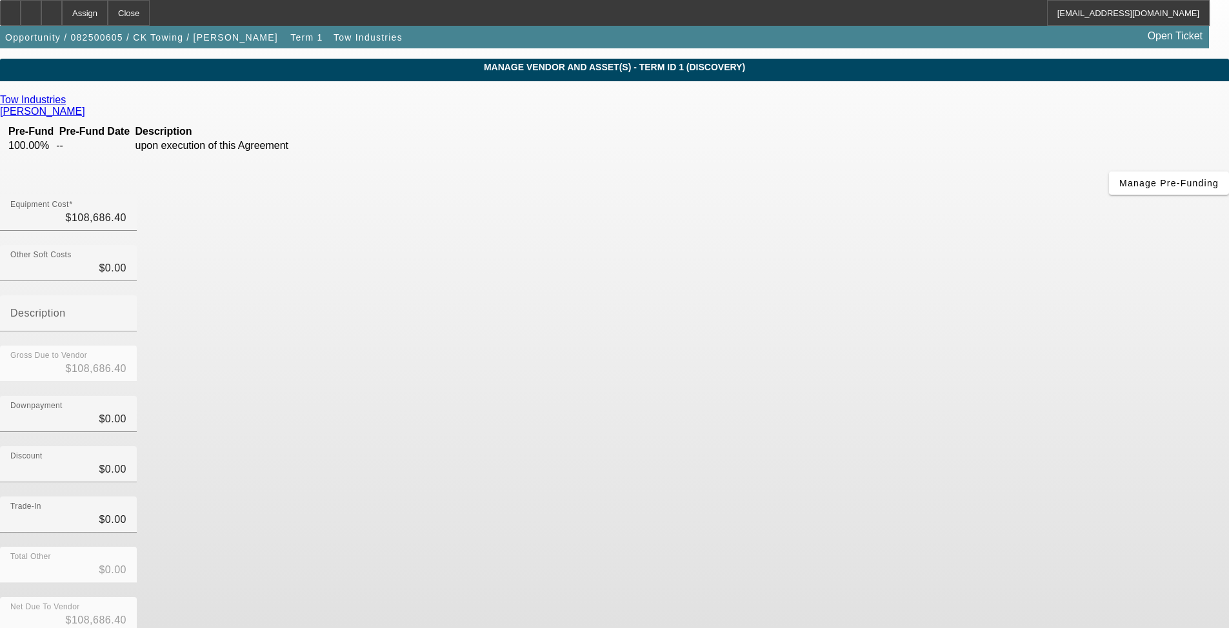
scroll to position [31, 0]
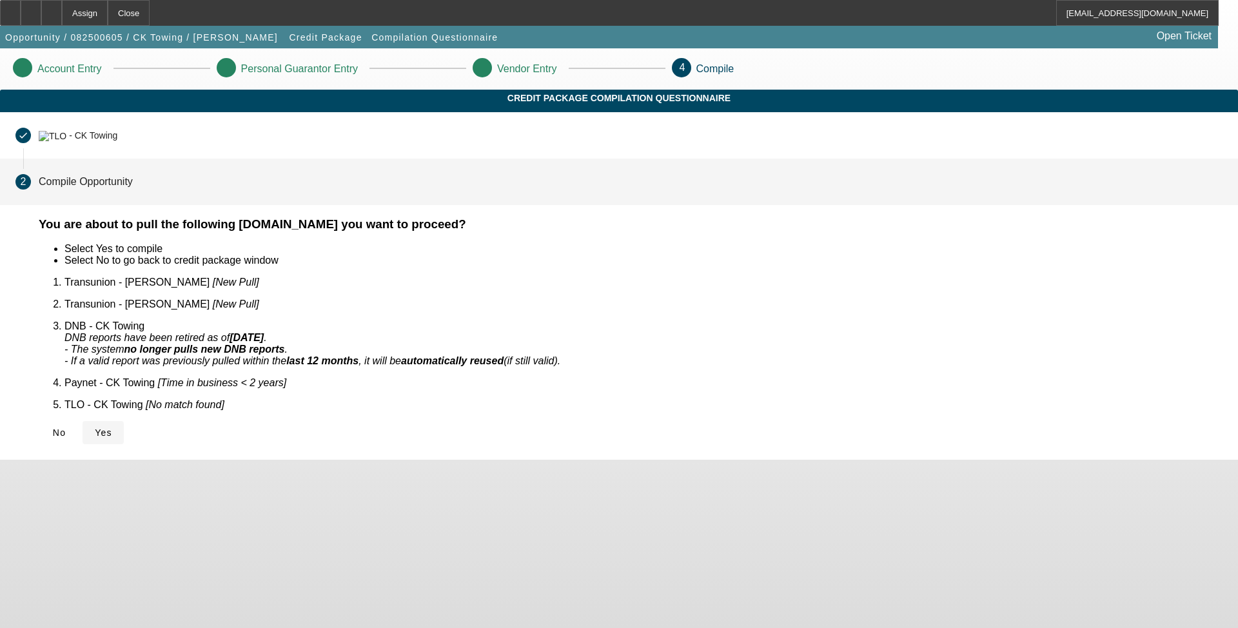
click at [95, 428] on icon at bounding box center [95, 433] width 0 height 10
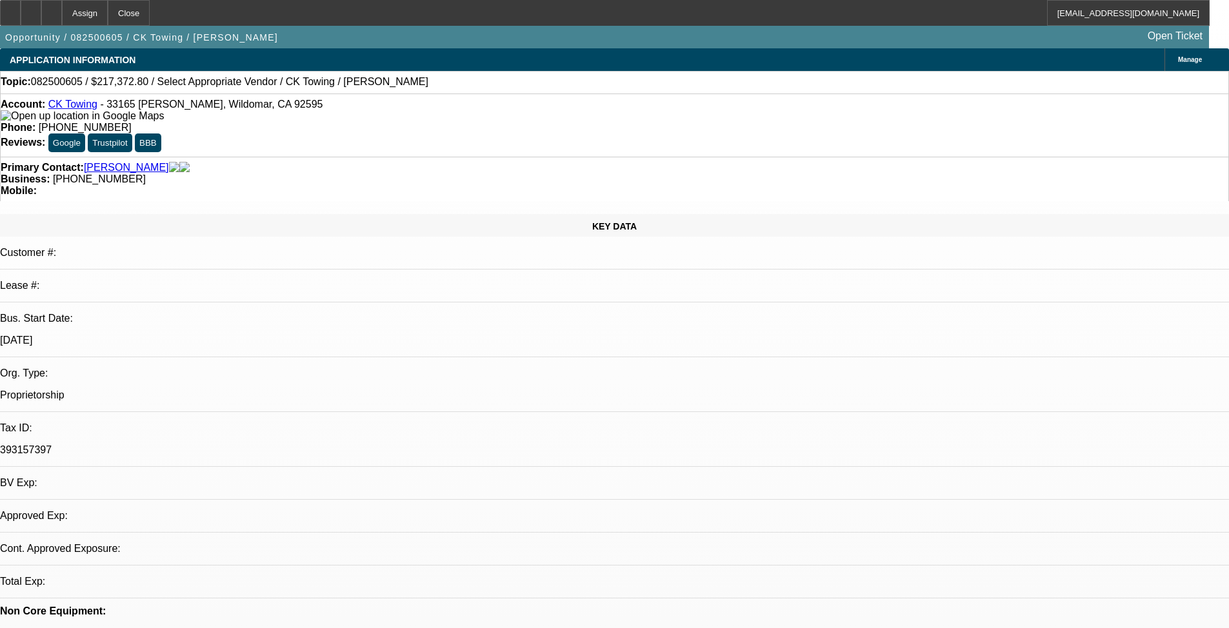
select select "0"
select select "2"
select select "0.1"
select select "4"
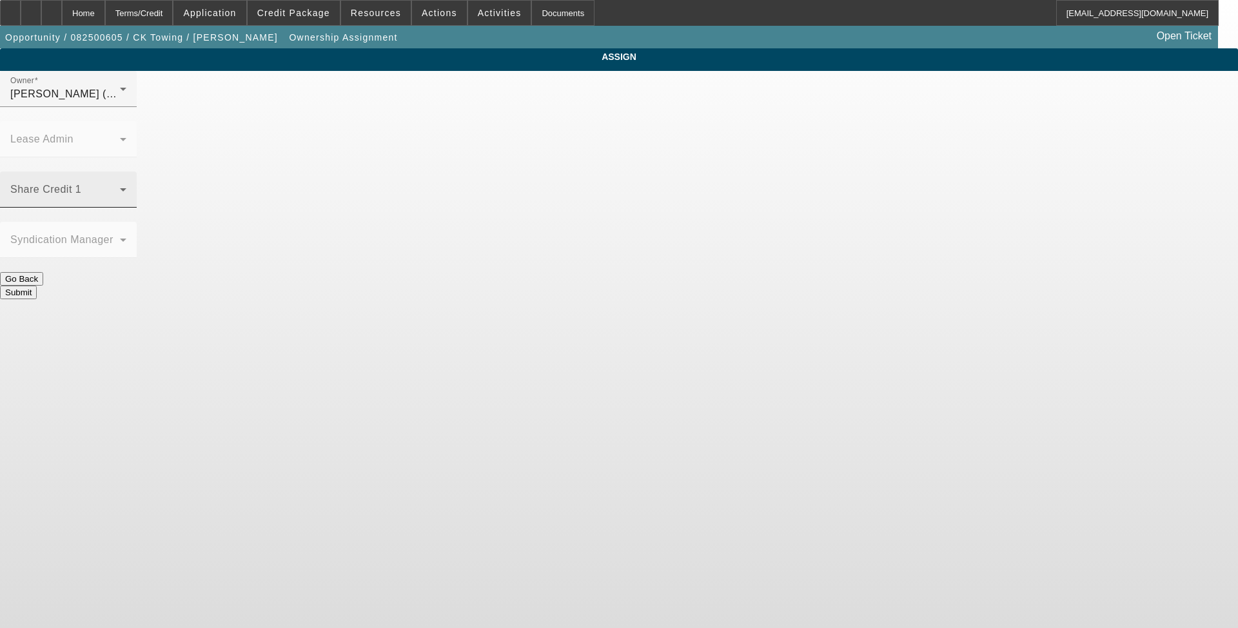
click at [126, 172] on div "Share Credit 1" at bounding box center [68, 190] width 116 height 36
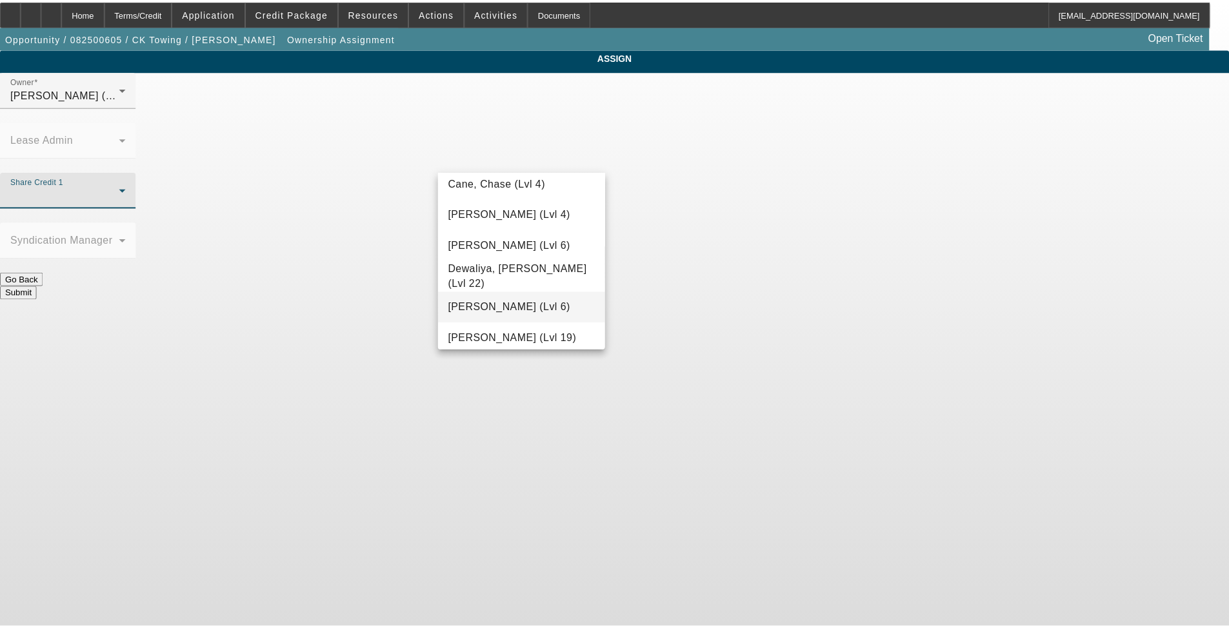
scroll to position [258, 0]
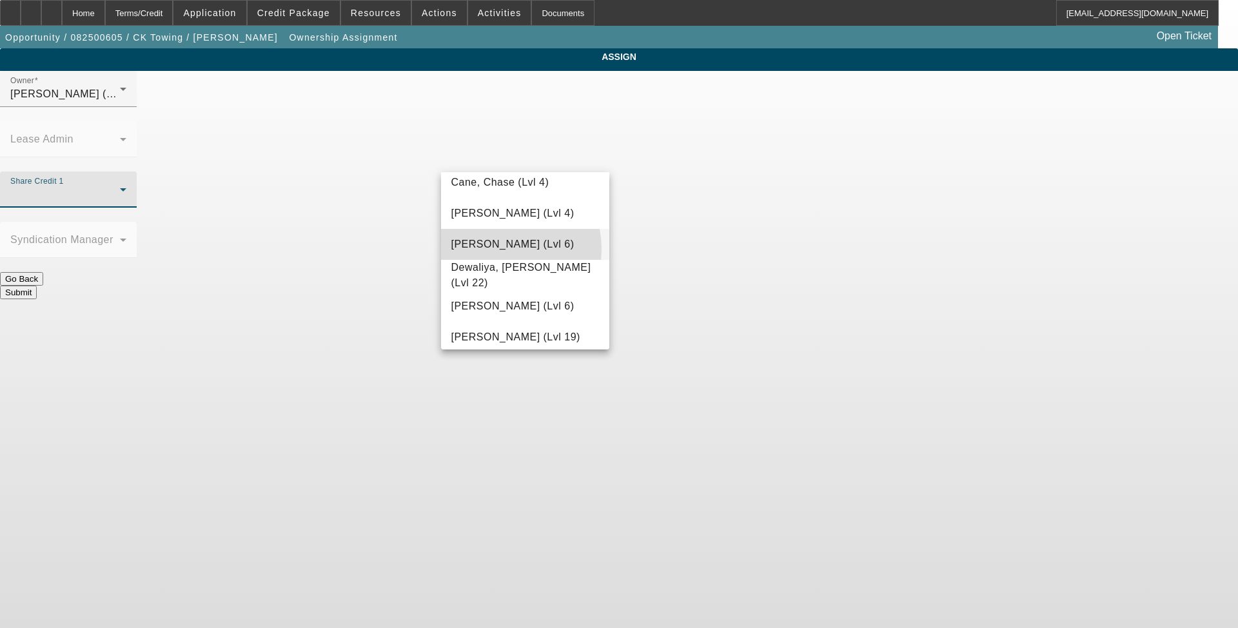
click at [498, 249] on span "D'Aquila, Philip (Lvl 6)" at bounding box center [513, 244] width 123 height 15
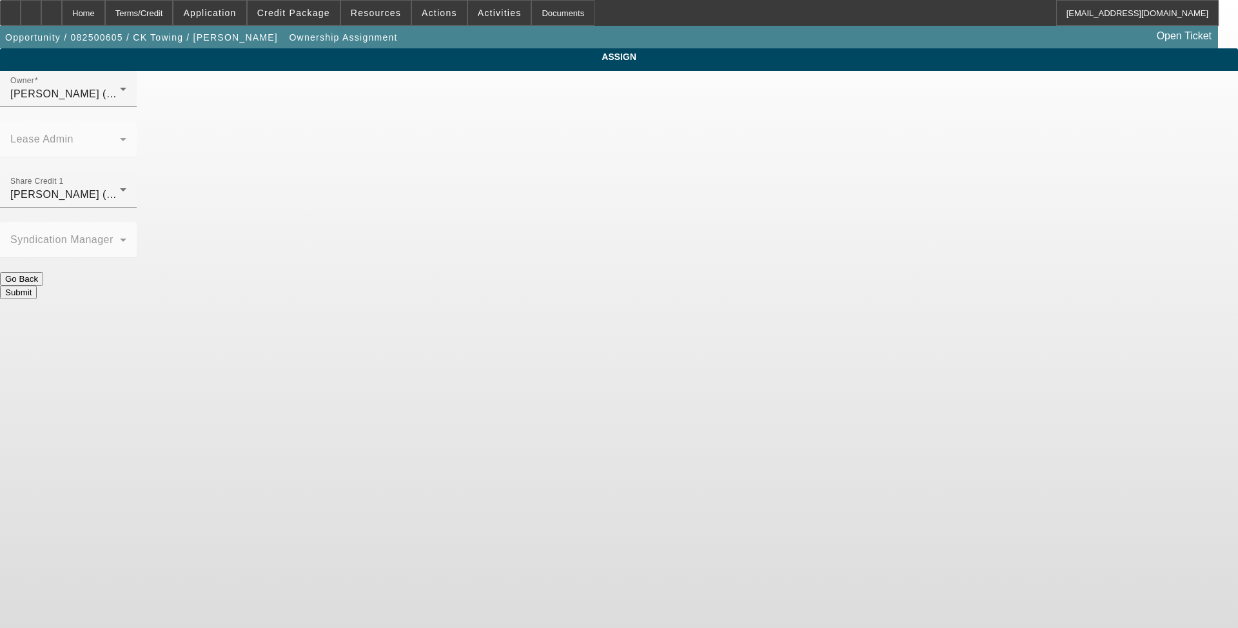
click at [37, 286] on button "Submit" at bounding box center [18, 293] width 37 height 14
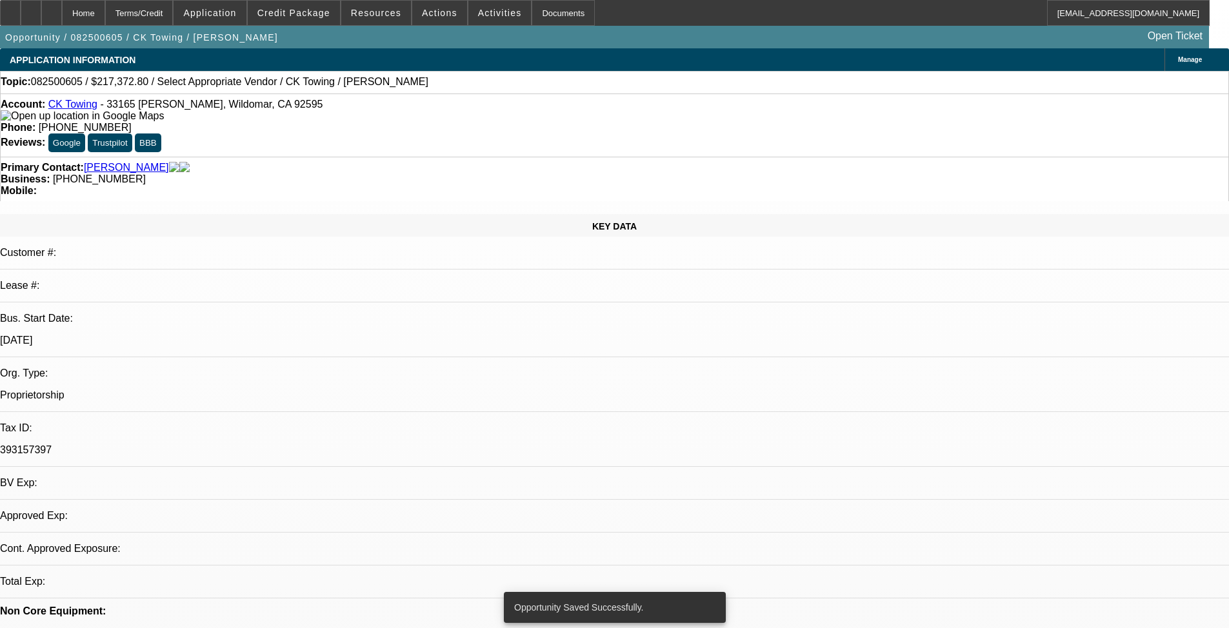
select select "0"
select select "2"
select select "0.1"
select select "4"
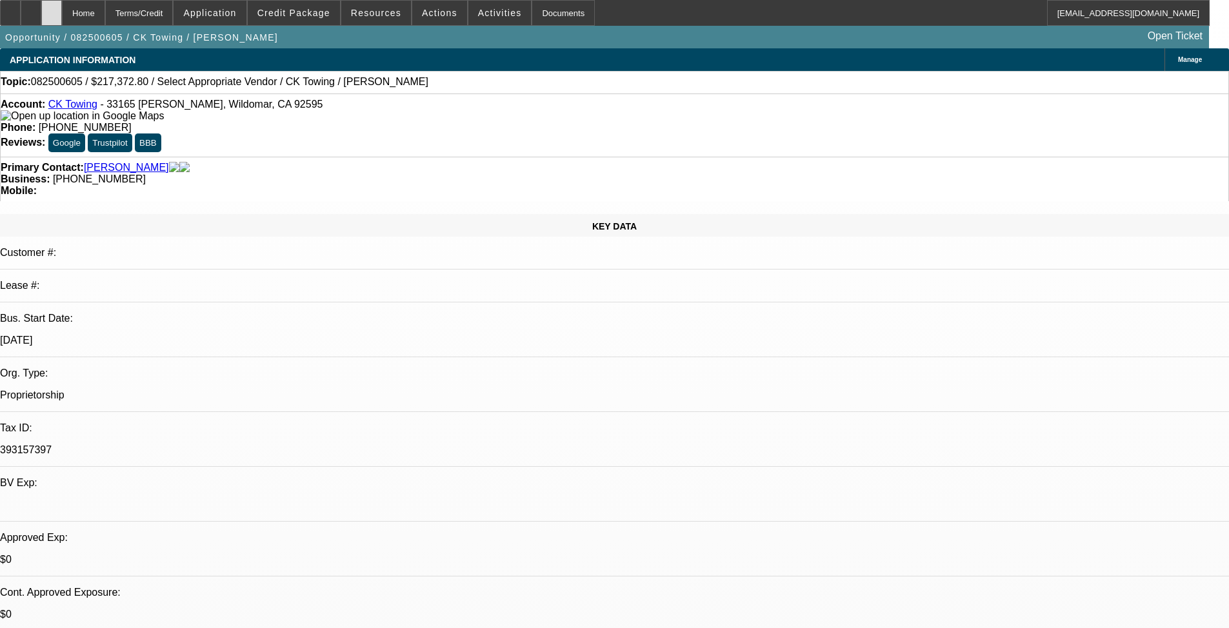
click at [62, 12] on div at bounding box center [51, 13] width 21 height 26
select select "0"
select select "2"
select select "0.1"
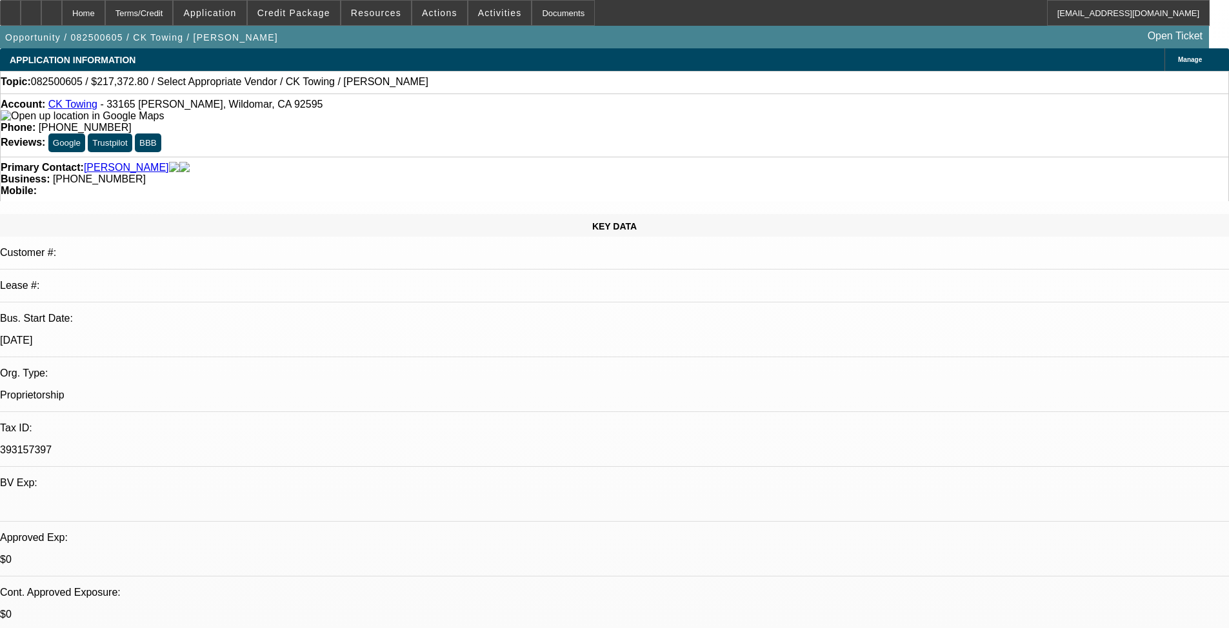
select select "4"
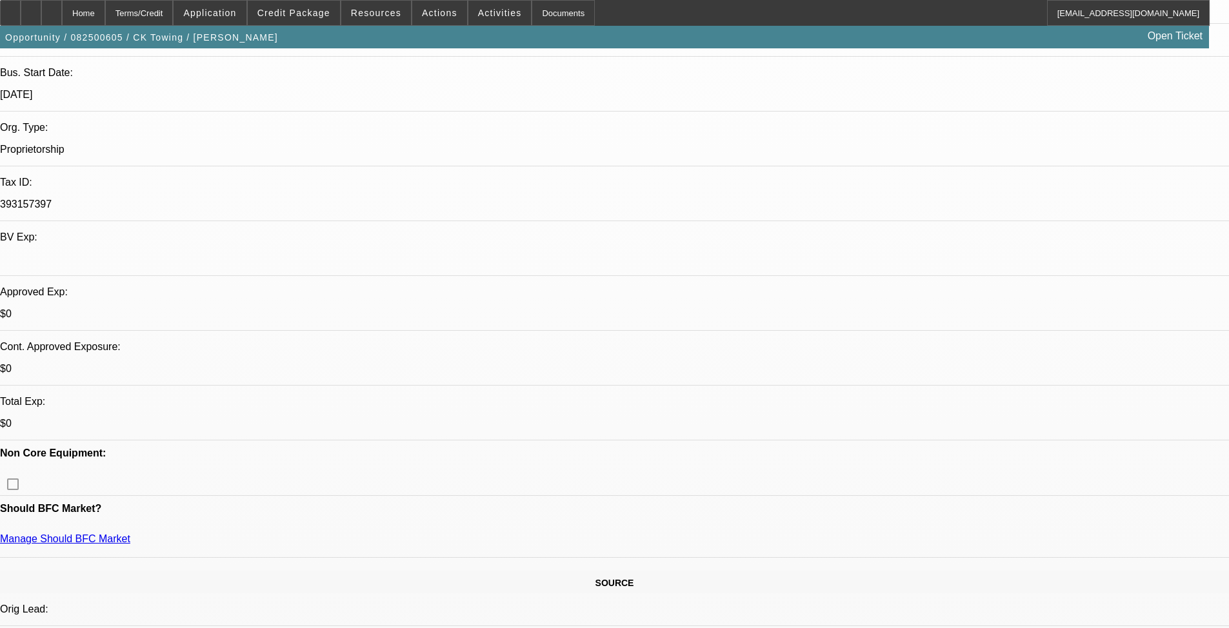
scroll to position [258, 0]
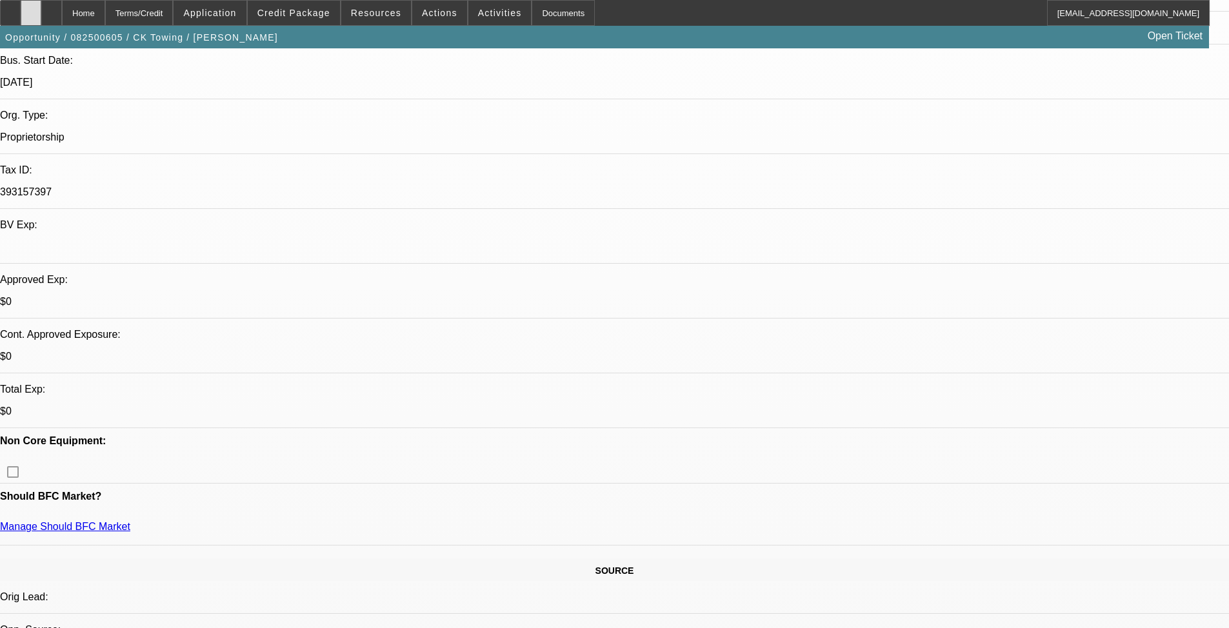
click at [41, 24] on div at bounding box center [31, 13] width 21 height 26
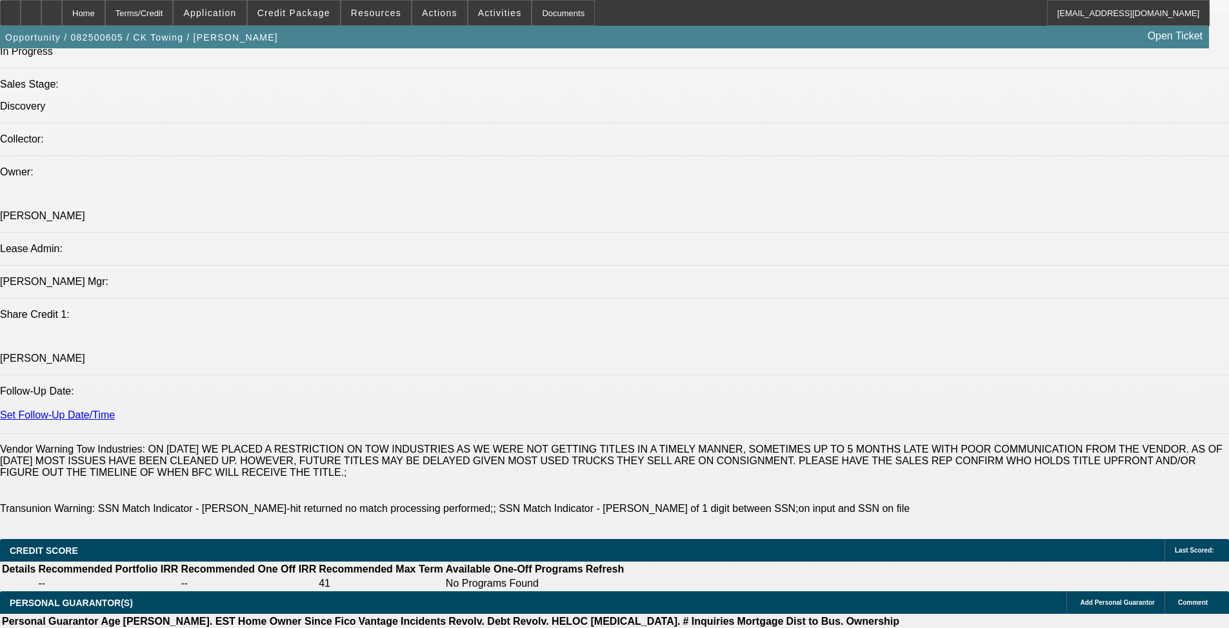
scroll to position [1548, 0]
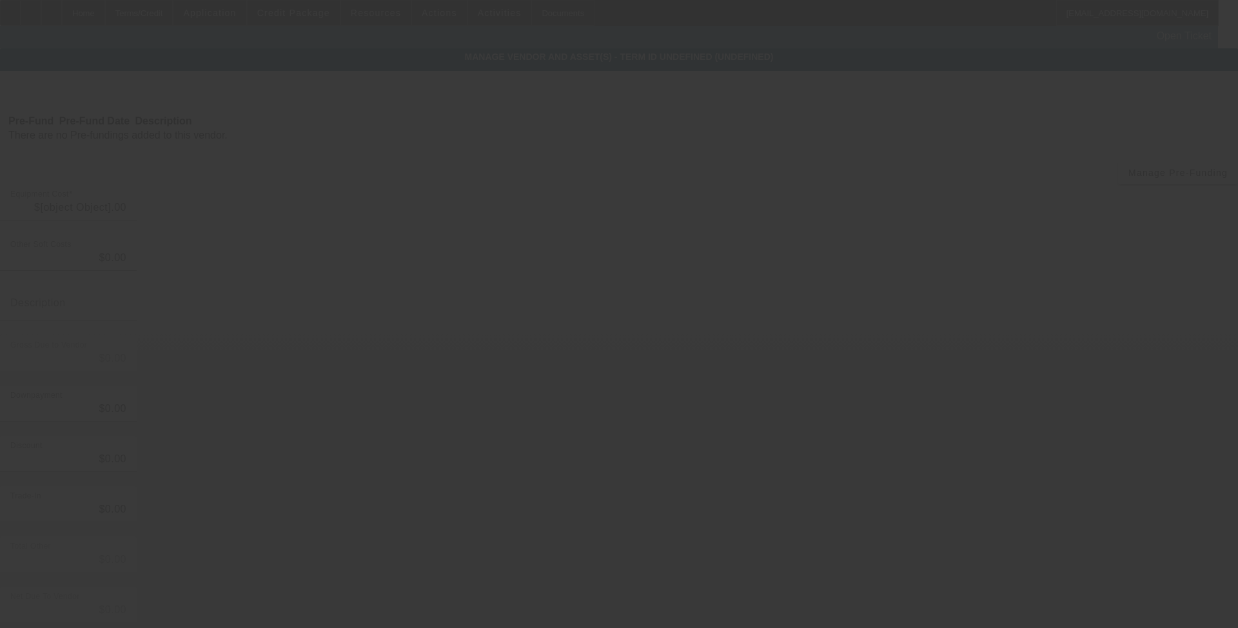
type input "$108,686.40"
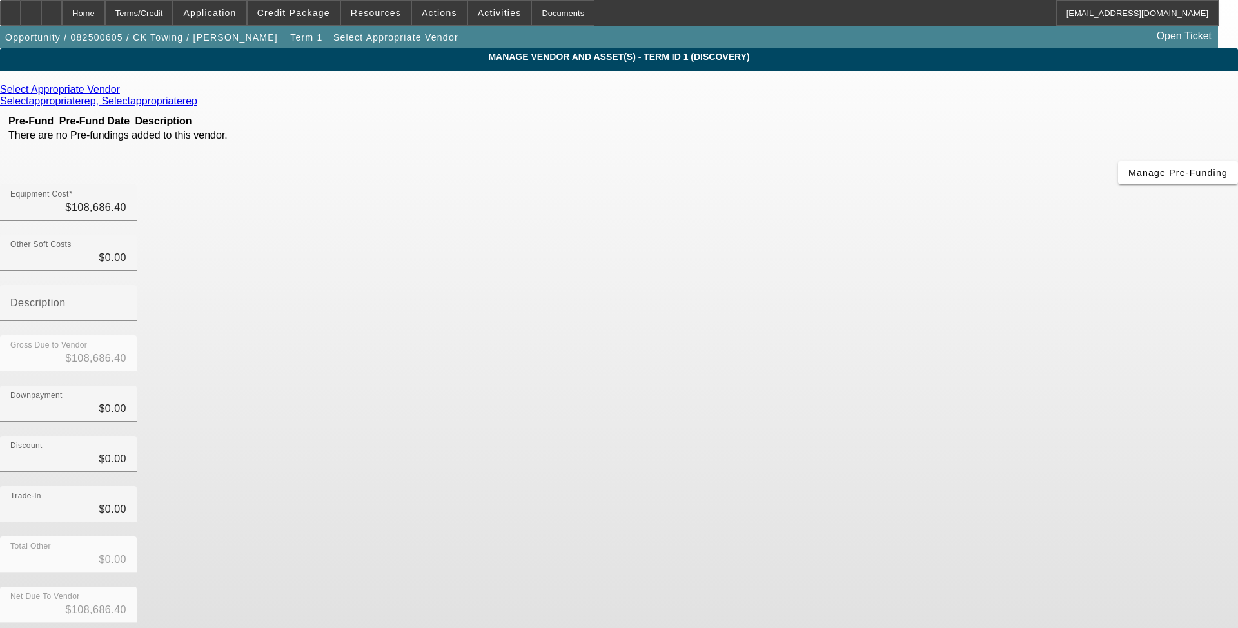
click at [1077, 23] on div "Remove Vendor" at bounding box center [1113, 11] width 72 height 23
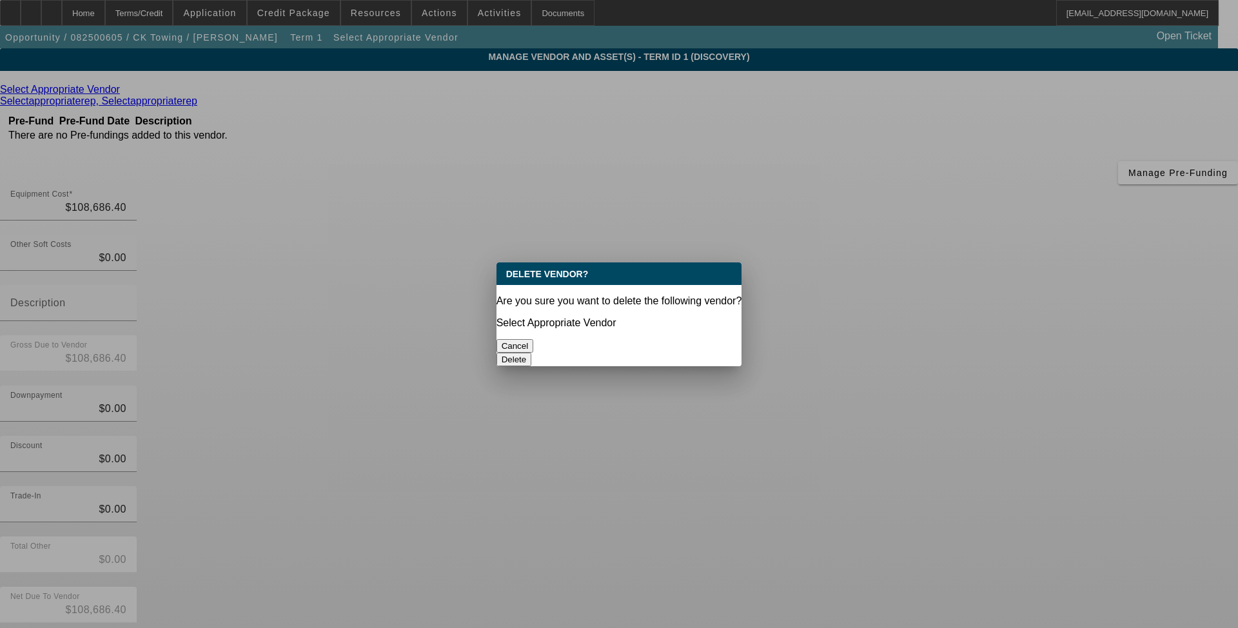
click at [532, 353] on button "Delete" at bounding box center [514, 360] width 35 height 14
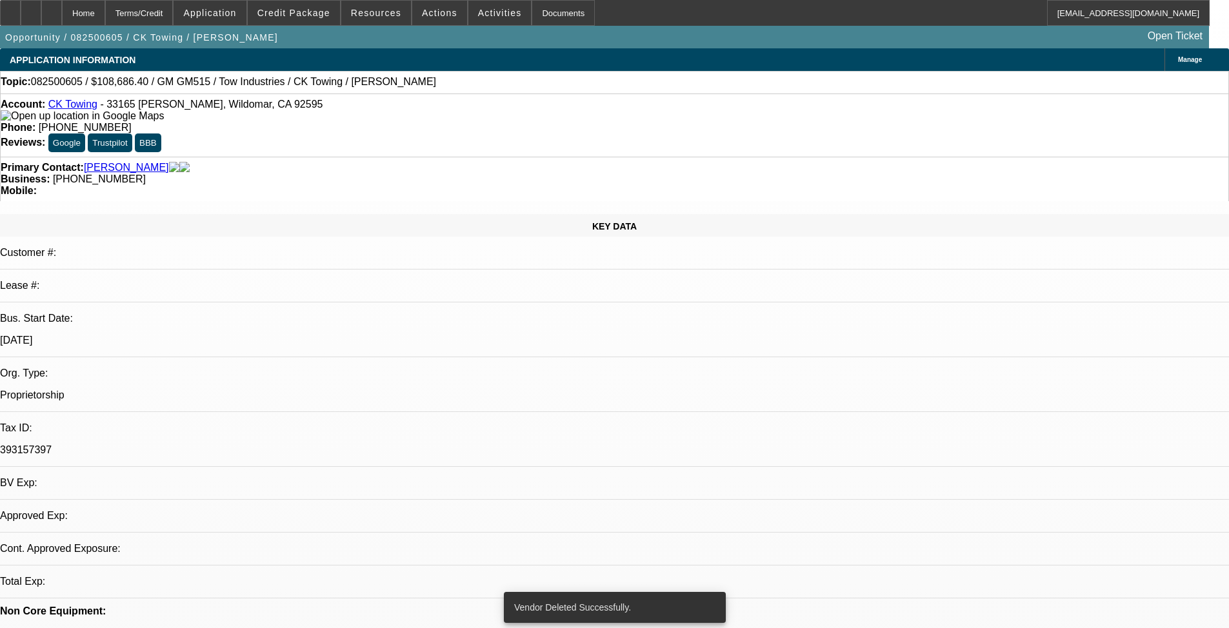
select select "0"
select select "2"
select select "0.1"
select select "4"
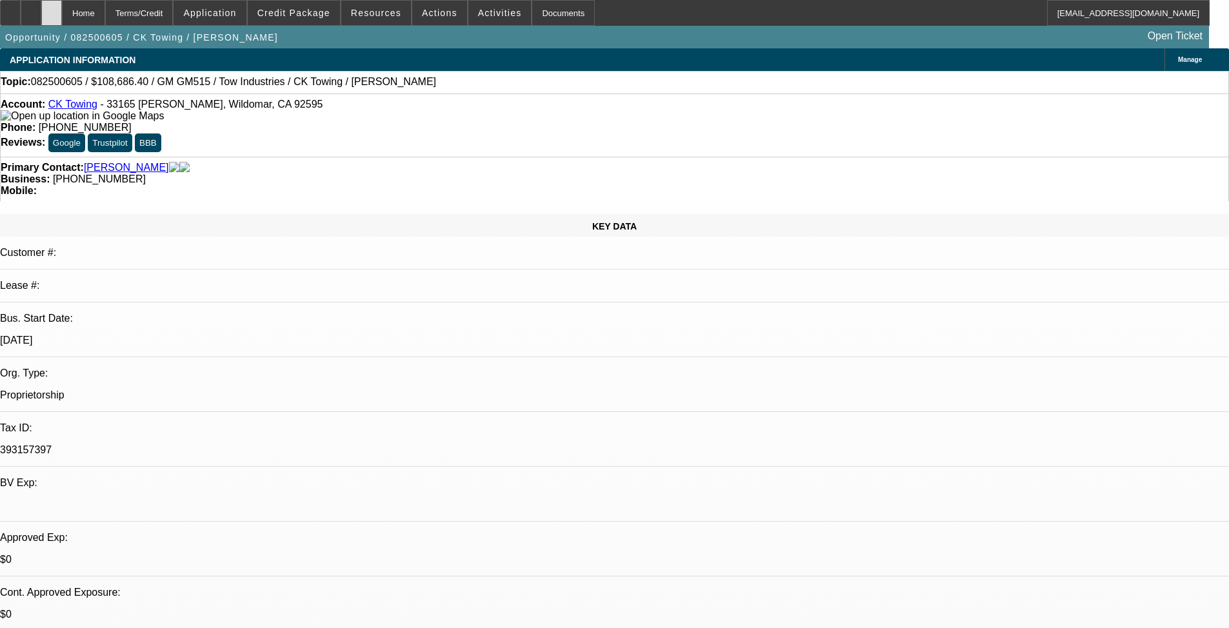
click at [62, 23] on div at bounding box center [51, 13] width 21 height 26
select select "0"
select select "2"
select select "0.1"
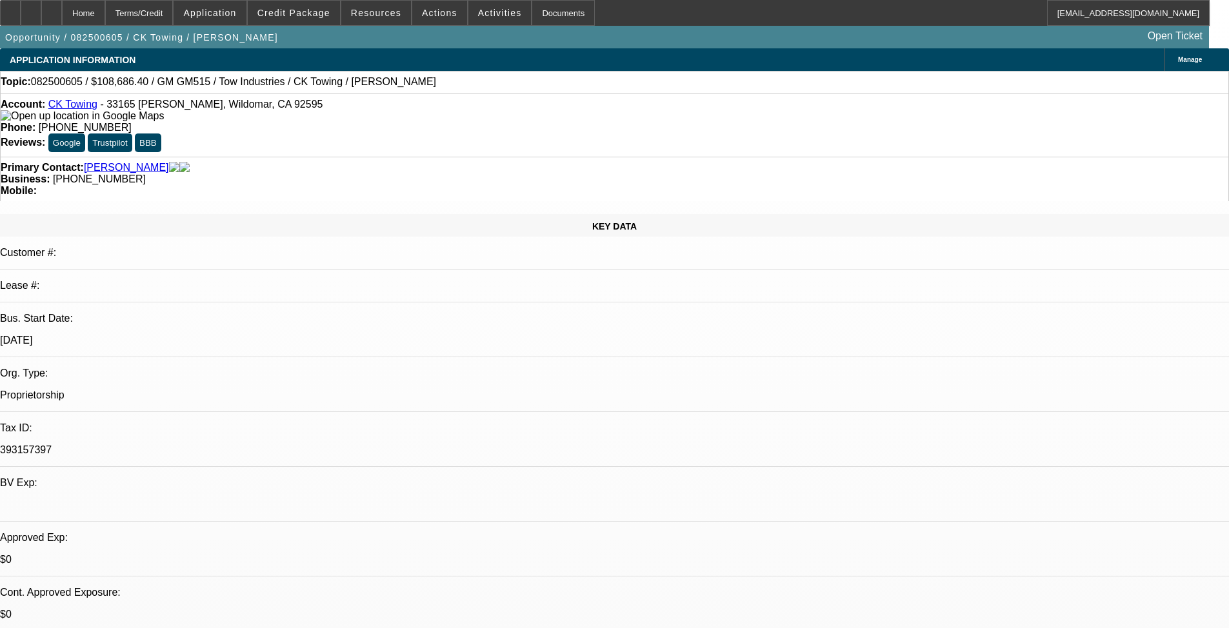
select select "4"
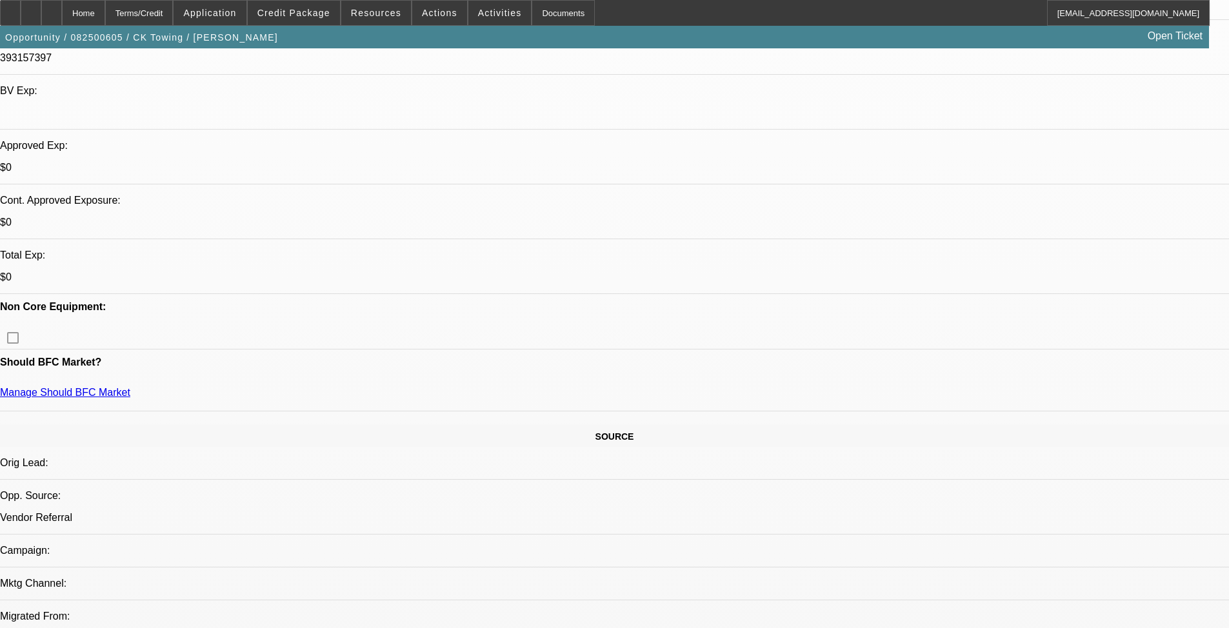
scroll to position [516, 0]
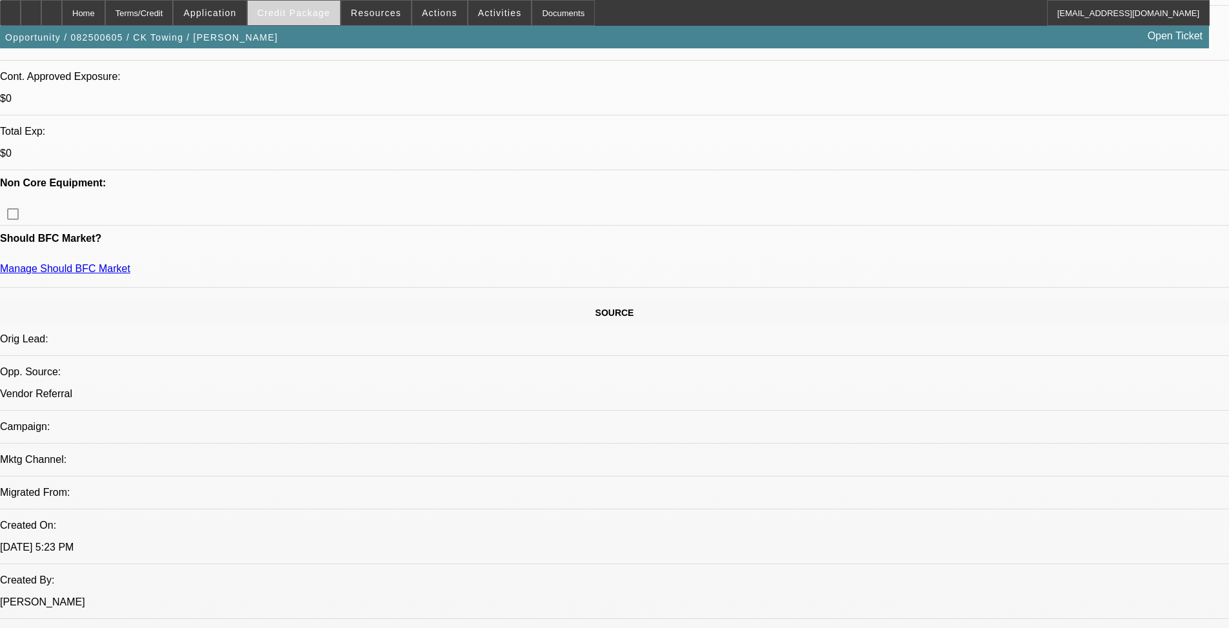
click at [308, 25] on span at bounding box center [294, 12] width 92 height 31
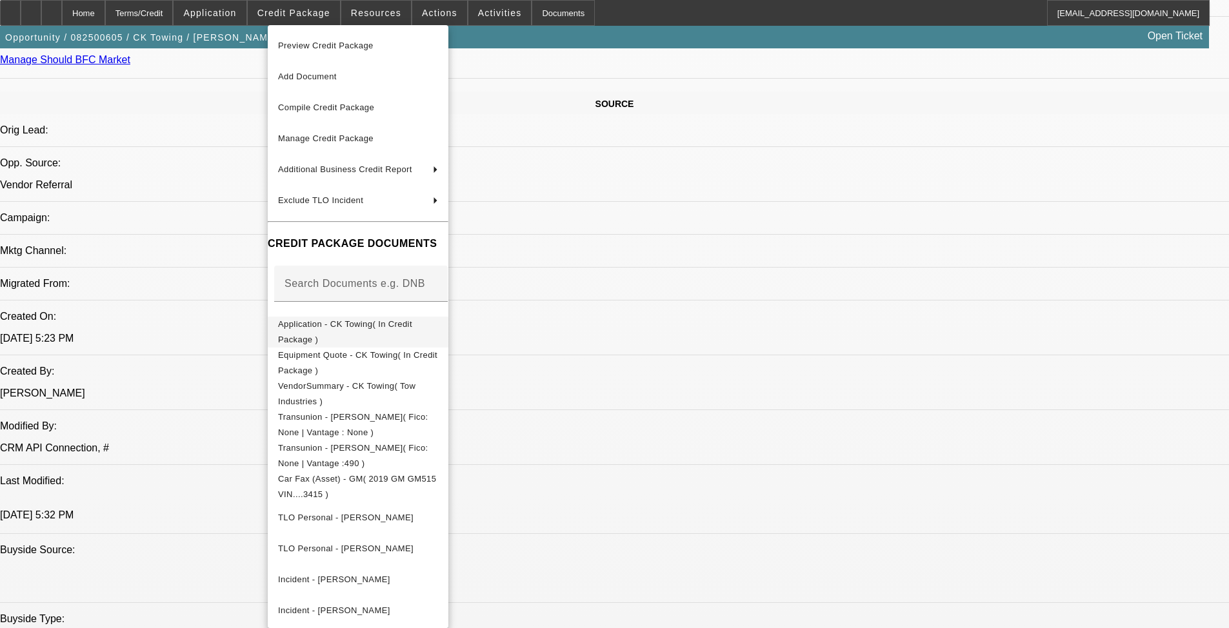
scroll to position [728, 0]
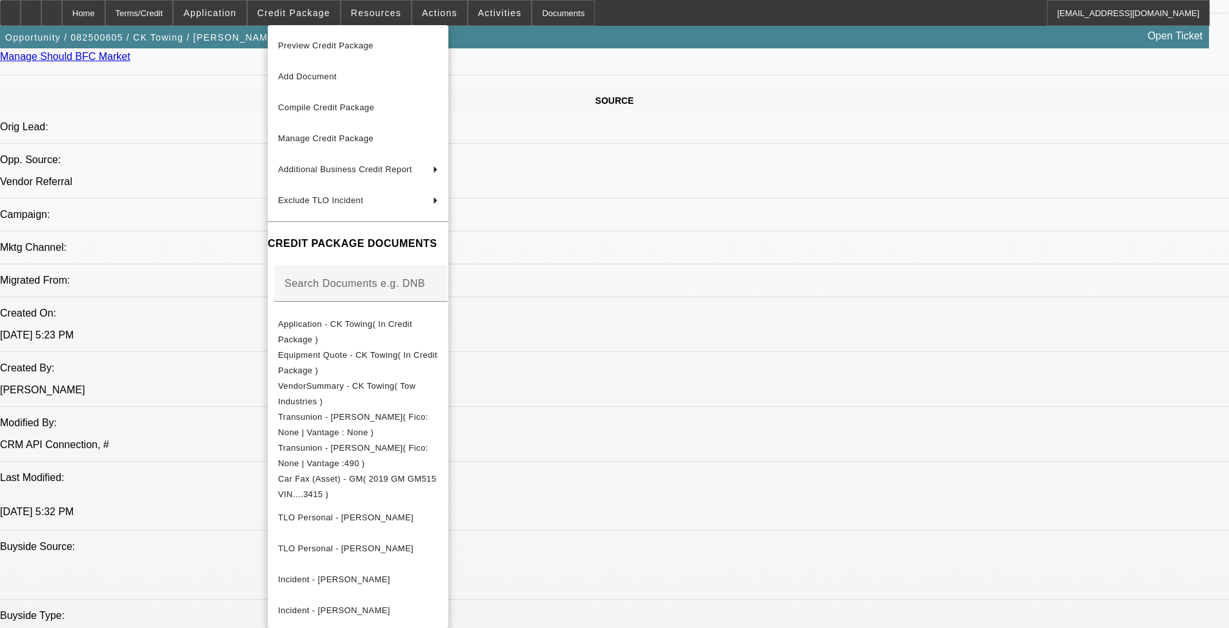
click at [135, 145] on div at bounding box center [614, 314] width 1229 height 628
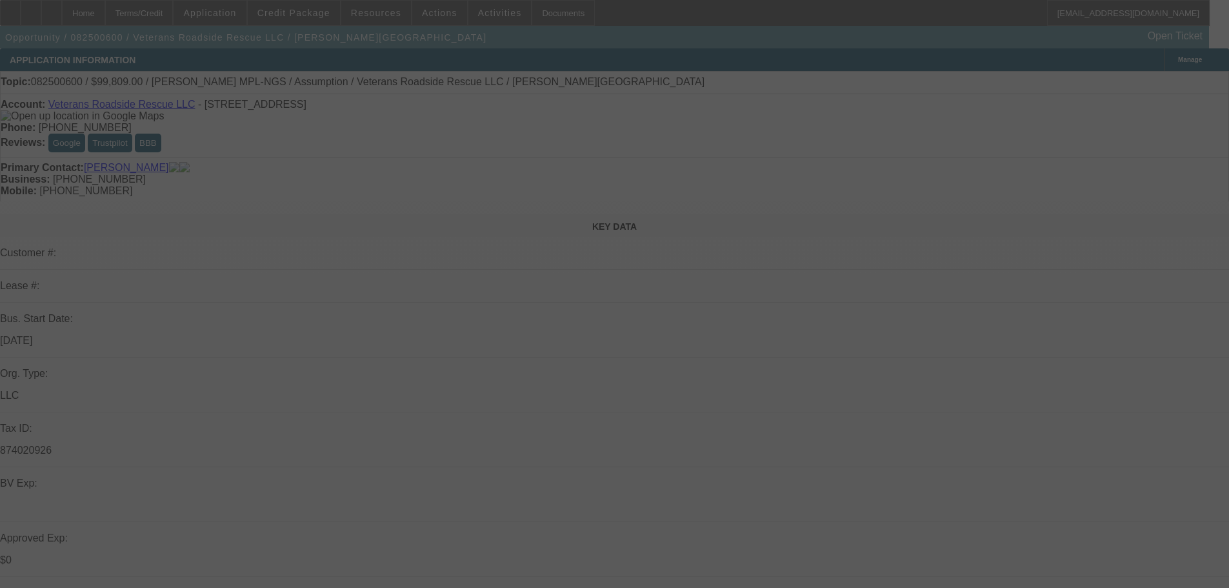
select select "0"
select select "2"
select select "0.1"
select select "4"
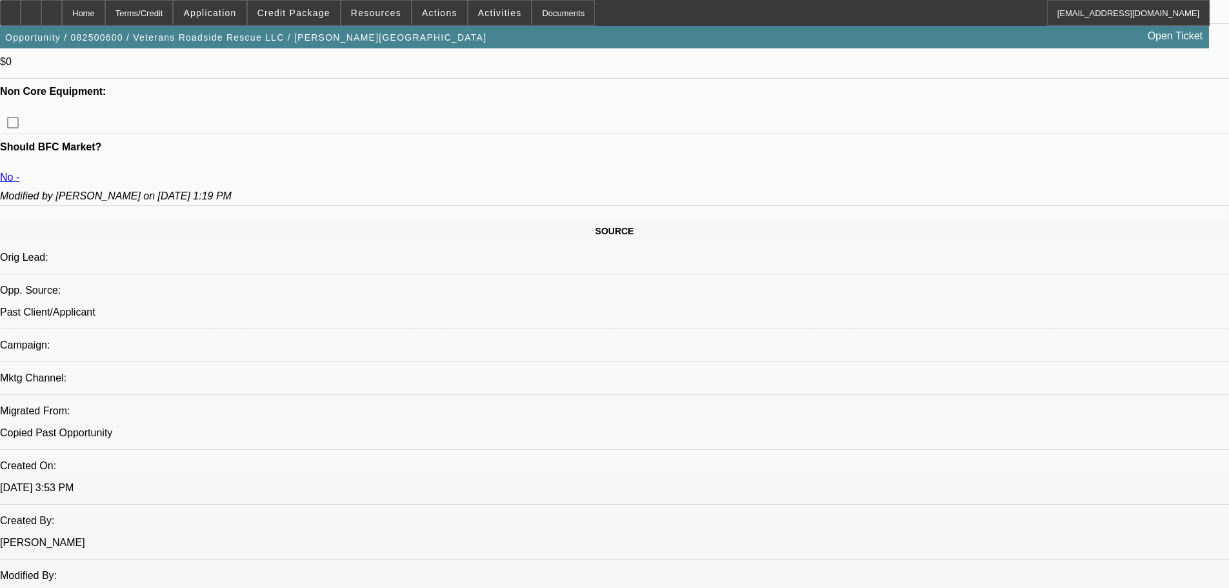
scroll to position [608, 0]
